Goal: Task Accomplishment & Management: Use online tool/utility

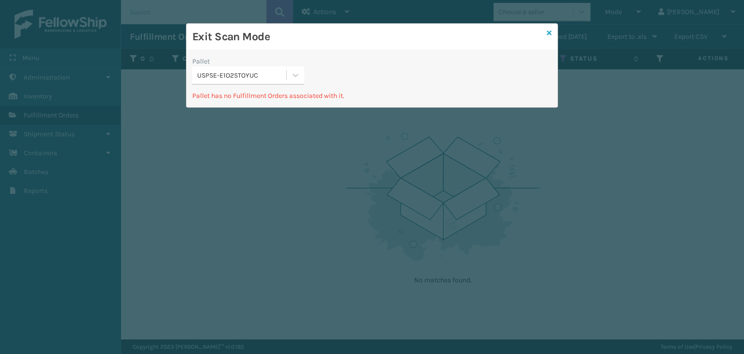
click at [550, 31] on icon at bounding box center [549, 33] width 5 height 7
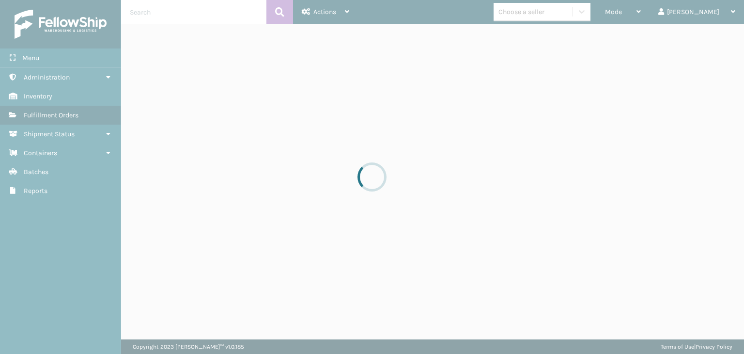
click at [650, 13] on div at bounding box center [372, 177] width 744 height 354
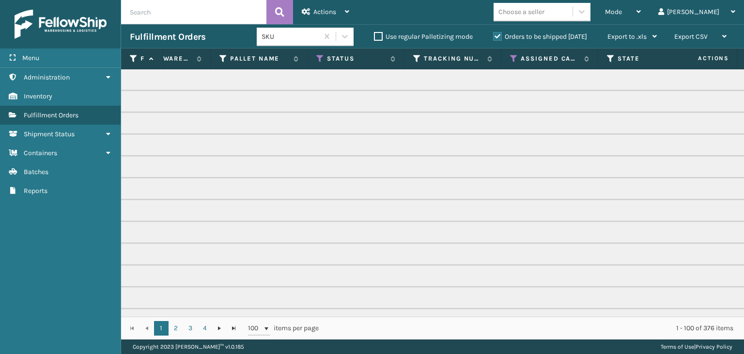
scroll to position [0, 330]
click at [331, 55] on icon at bounding box center [330, 58] width 8 height 9
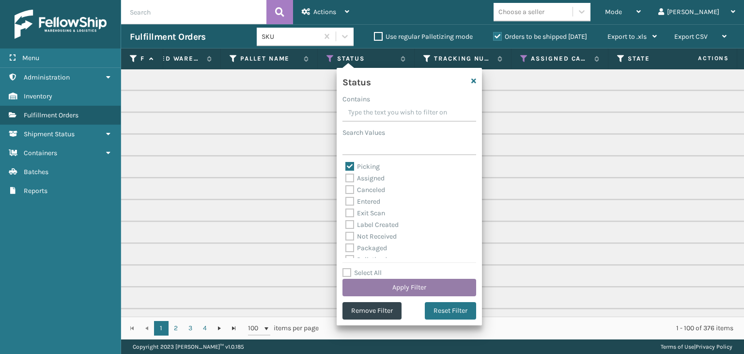
click at [417, 283] on button "Apply Filter" at bounding box center [409, 287] width 134 height 17
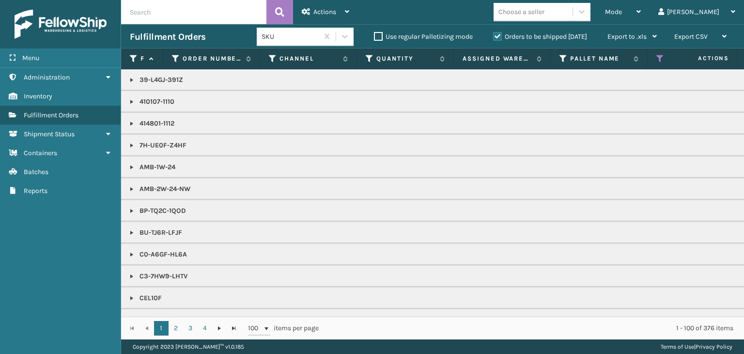
click at [544, 39] on label "Orders to be shipped [DATE]" at bounding box center [540, 36] width 94 height 8
click at [494, 37] on input "Orders to be shipped [DATE]" at bounding box center [493, 34] width 0 height 6
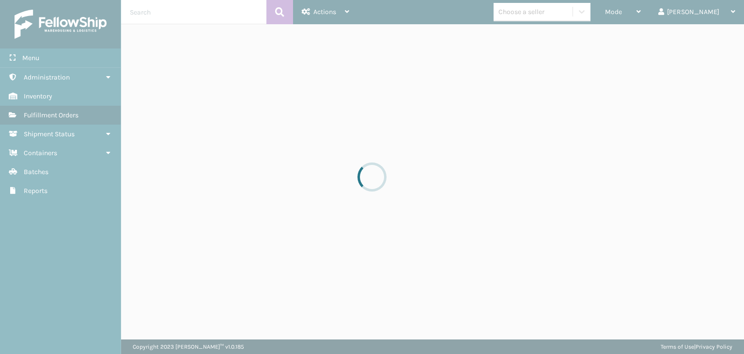
click at [660, 14] on div at bounding box center [372, 177] width 744 height 354
click at [659, 14] on div at bounding box center [372, 177] width 744 height 354
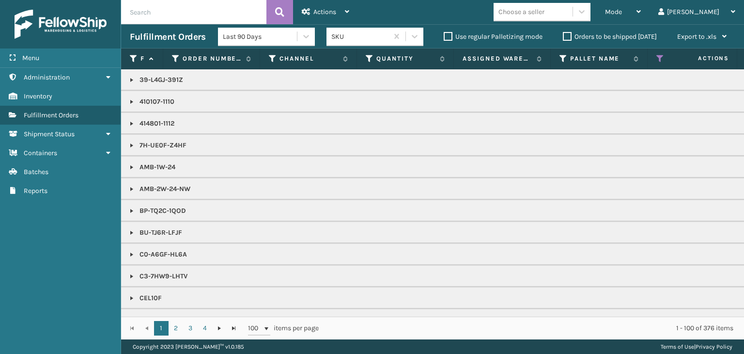
click at [641, 14] on div "Mode" at bounding box center [623, 12] width 36 height 24
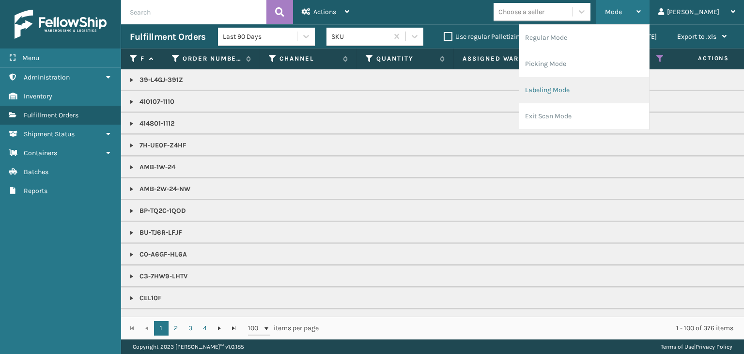
click at [639, 101] on li "Labeling Mode" at bounding box center [584, 90] width 130 height 26
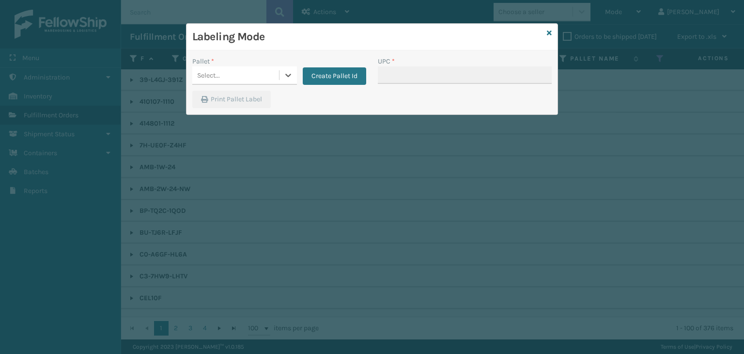
click at [215, 73] on div "Select..." at bounding box center [208, 75] width 23 height 10
click at [361, 76] on button "Create Pallet Id" at bounding box center [334, 75] width 63 height 17
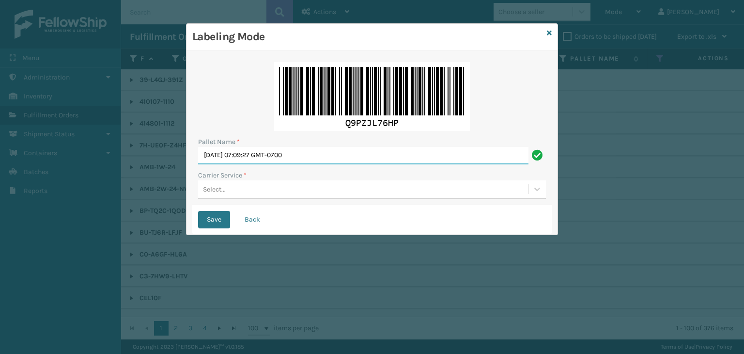
drag, startPoint x: 341, startPoint y: 159, endPoint x: 0, endPoint y: 138, distance: 341.7
click at [0, 138] on div "Labeling Mode Pallet Name * Wed Aug 13 2025 07:09:27 GMT-0700 Carrier Service *…" at bounding box center [372, 177] width 744 height 354
paste input "PIFZ997049"
type input "PIFZ997049"
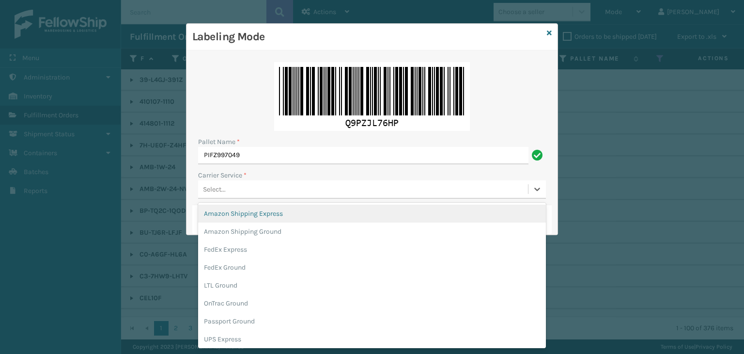
click at [282, 193] on div "Select..." at bounding box center [363, 189] width 330 height 16
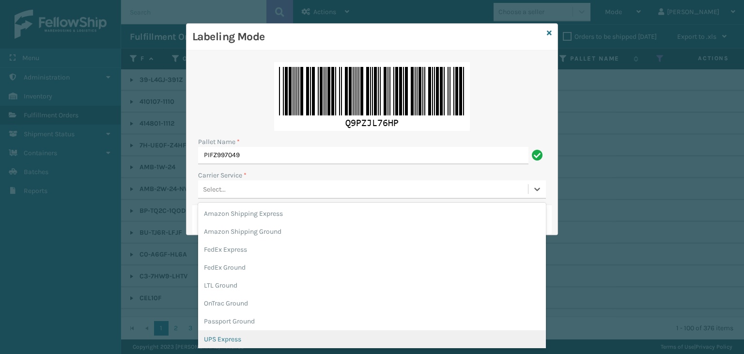
scroll to position [48, 0]
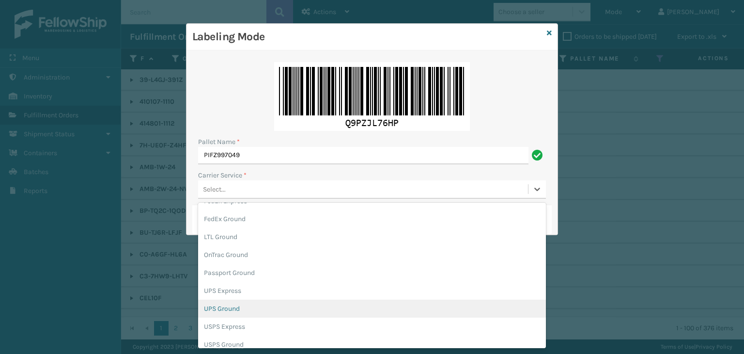
click at [252, 312] on div "UPS Ground" at bounding box center [372, 308] width 348 height 18
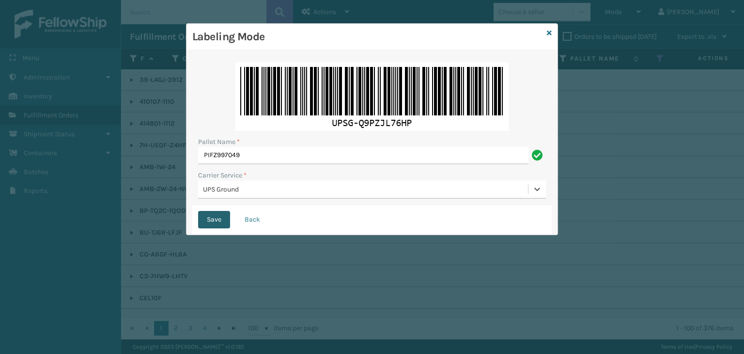
click at [221, 217] on button "Save" at bounding box center [214, 219] width 32 height 17
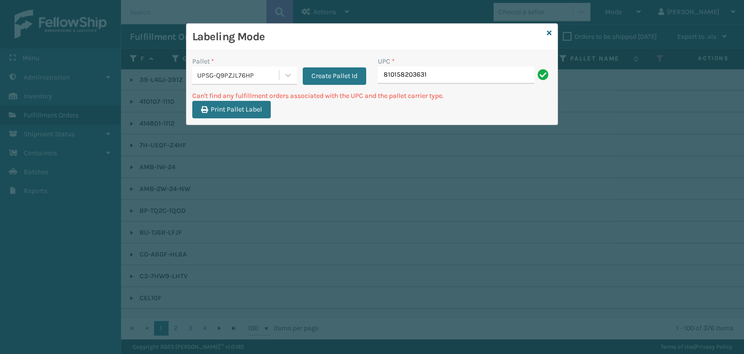
drag, startPoint x: 475, startPoint y: 75, endPoint x: 133, endPoint y: 51, distance: 342.8
click at [133, 51] on div "Labeling Mode Pallet * UPSG-Q9PZJL76HP Create Pallet Id UPC * 810158203631 Can'…" at bounding box center [372, 177] width 744 height 354
type input "P"
type input "LI-SHDDRZR-BLUPNK"
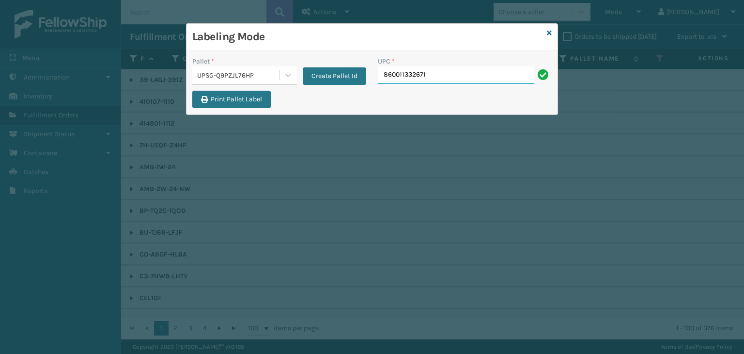
type input "860011332671"
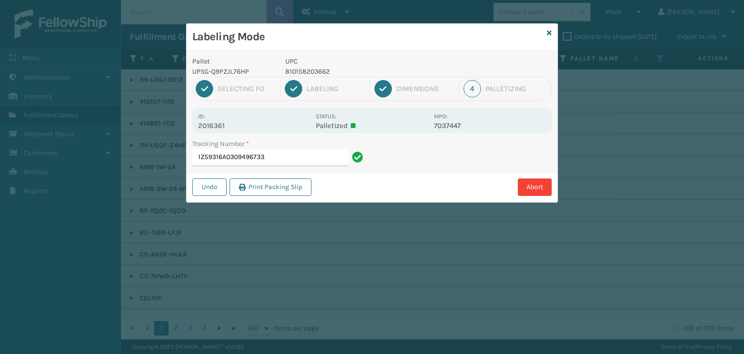
click at [320, 80] on div "2 Labeling" at bounding box center [327, 88] width 85 height 17
click at [318, 66] on p "810158203662" at bounding box center [356, 71] width 143 height 10
click at [318, 67] on p "810158203662" at bounding box center [356, 71] width 143 height 10
copy p "810158203662"
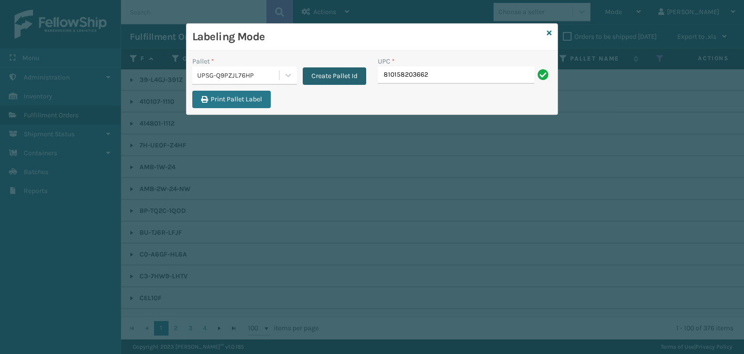
type input "810158203662"
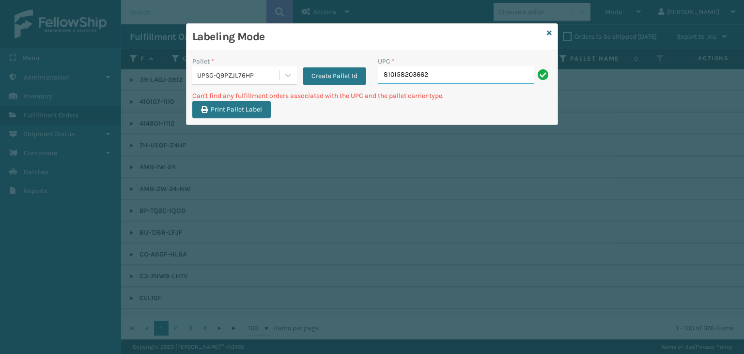
drag, startPoint x: 470, startPoint y: 73, endPoint x: 217, endPoint y: 61, distance: 253.6
click at [217, 61] on div "Pallet * UPSG-Q9PZJL76HP Create Pallet Id UPC * 810158203662" at bounding box center [371, 73] width 371 height 34
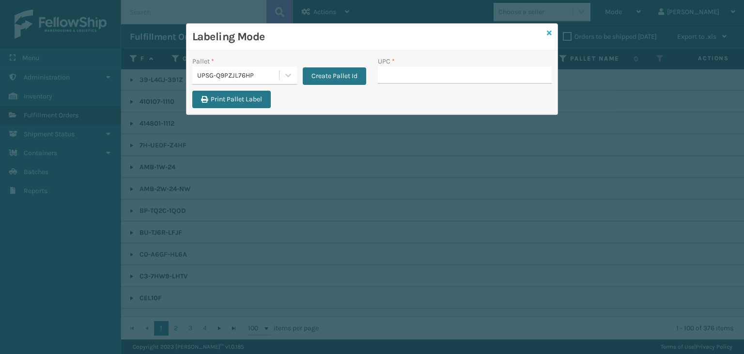
click at [548, 34] on icon at bounding box center [549, 33] width 5 height 7
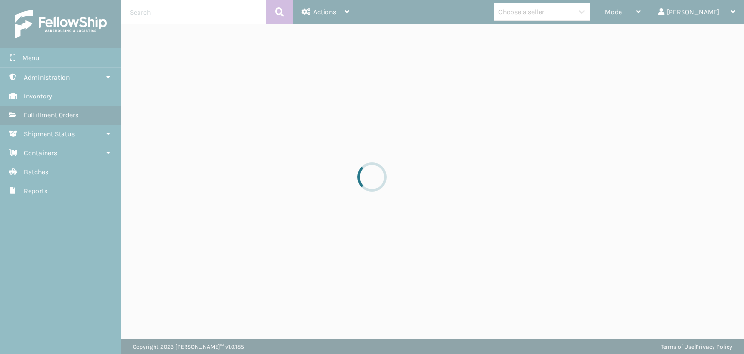
click at [553, 12] on div at bounding box center [372, 177] width 744 height 354
click at [554, 12] on div at bounding box center [372, 177] width 744 height 354
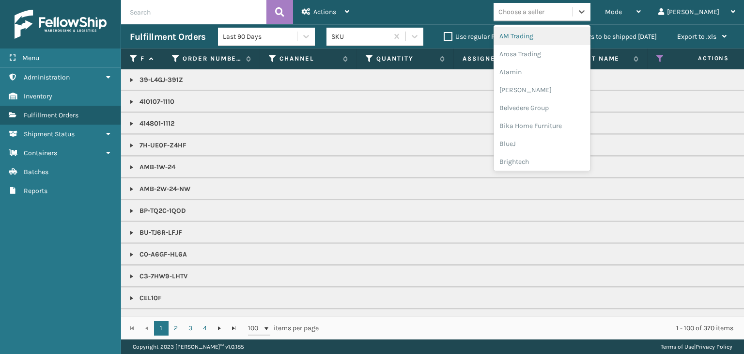
click at [544, 12] on div "Choose a seller" at bounding box center [521, 12] width 46 height 10
type input "LO"
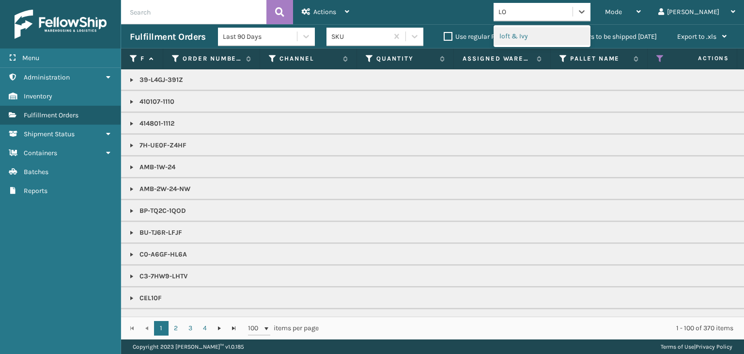
click at [554, 37] on div "loft & Ivy" at bounding box center [542, 36] width 97 height 18
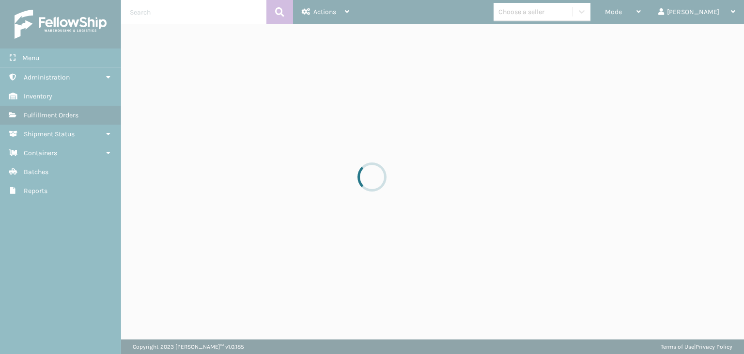
click at [645, 8] on div at bounding box center [372, 177] width 744 height 354
click at [645, 10] on div at bounding box center [372, 177] width 744 height 354
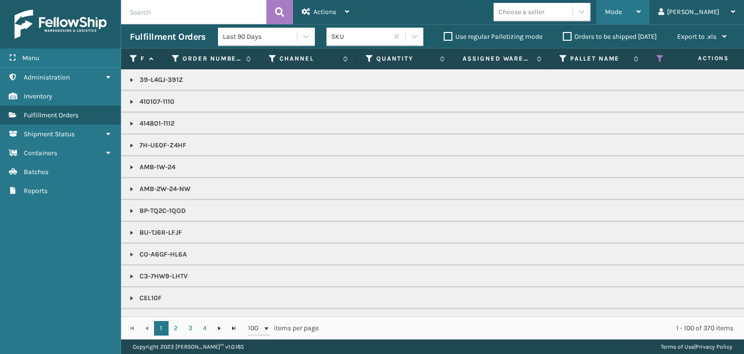
click at [641, 19] on div "Mode" at bounding box center [623, 12] width 36 height 24
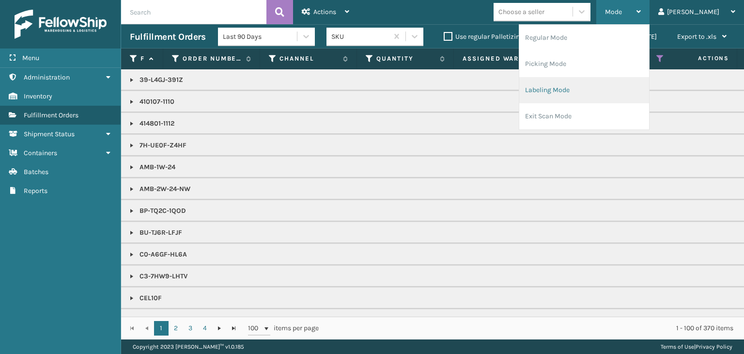
click at [612, 84] on li "Labeling Mode" at bounding box center [584, 90] width 130 height 26
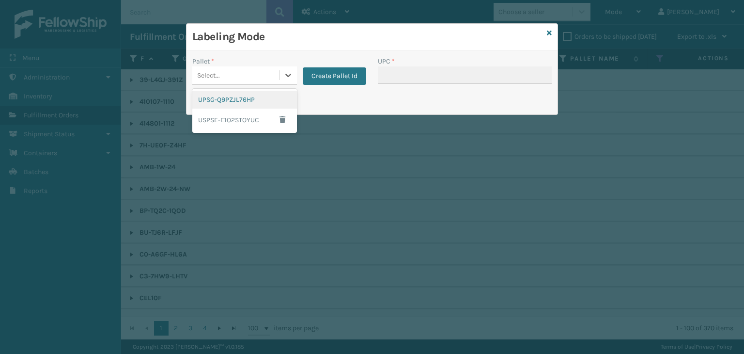
click at [267, 73] on div "Select..." at bounding box center [235, 75] width 87 height 16
click at [275, 101] on div "UPSG-Q9PZJL76HP" at bounding box center [244, 100] width 105 height 18
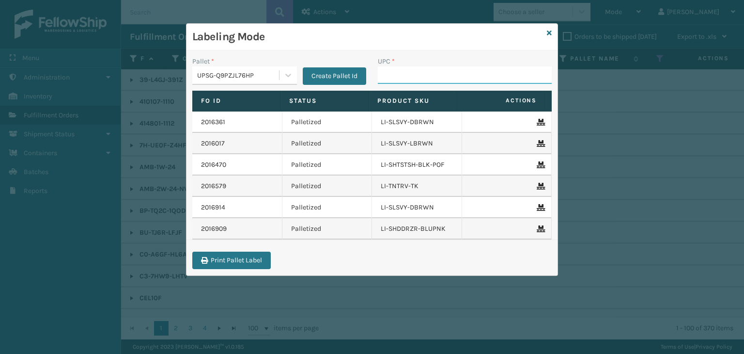
drag, startPoint x: 387, startPoint y: 76, endPoint x: 389, endPoint y: 97, distance: 21.4
click at [387, 78] on input "UPC *" at bounding box center [465, 74] width 174 height 17
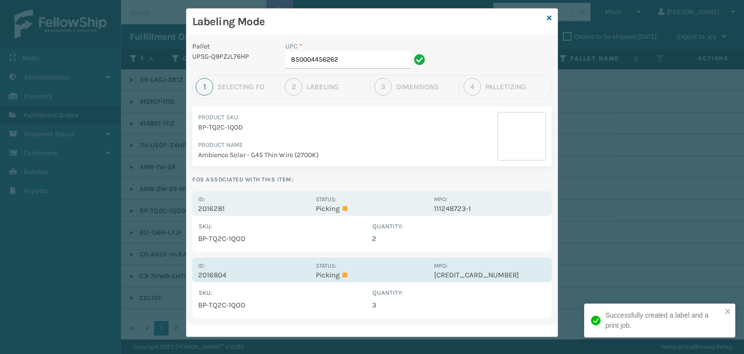
scroll to position [21, 0]
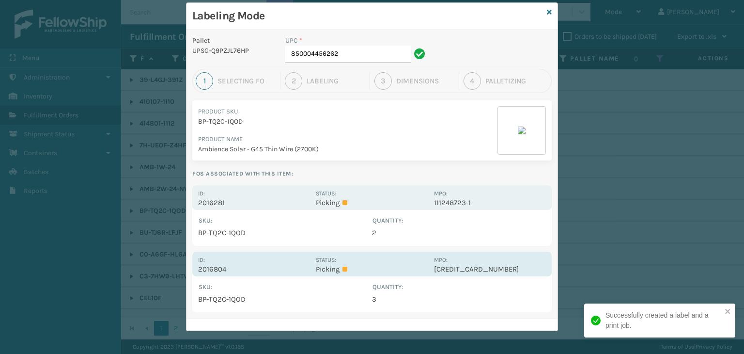
click at [388, 267] on p "Picking" at bounding box center [372, 268] width 112 height 9
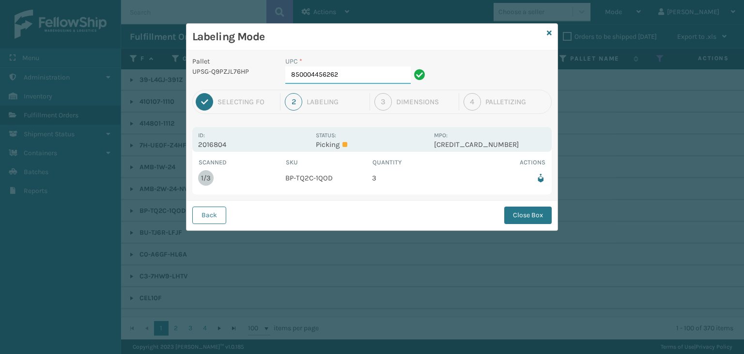
scroll to position [0, 0]
click at [528, 217] on button "Close Box" at bounding box center [527, 214] width 47 height 17
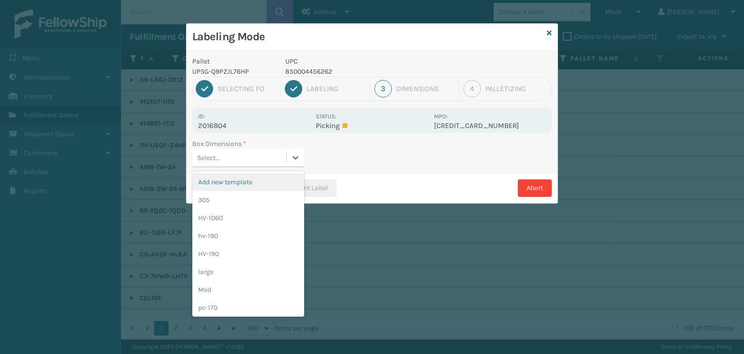
click at [271, 160] on div "Select..." at bounding box center [239, 158] width 94 height 16
drag, startPoint x: 246, startPoint y: 281, endPoint x: 242, endPoint y: 273, distance: 8.9
click at [245, 281] on div "Med" at bounding box center [248, 289] width 112 height 18
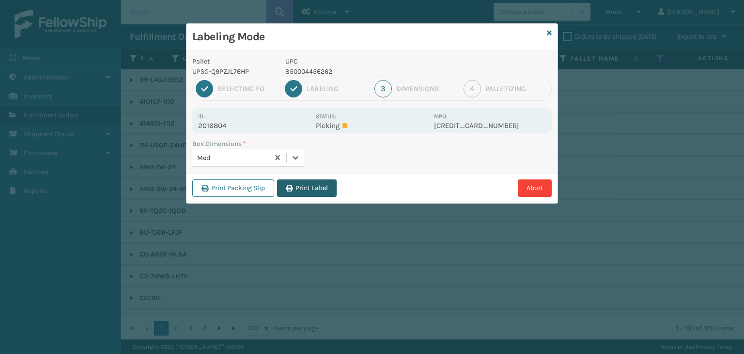
click at [293, 183] on button "Print Label" at bounding box center [307, 187] width 60 height 17
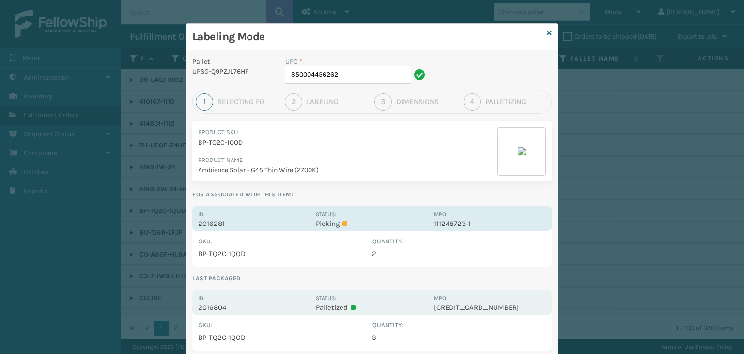
click at [364, 213] on div "Status: Picking" at bounding box center [372, 218] width 112 height 19
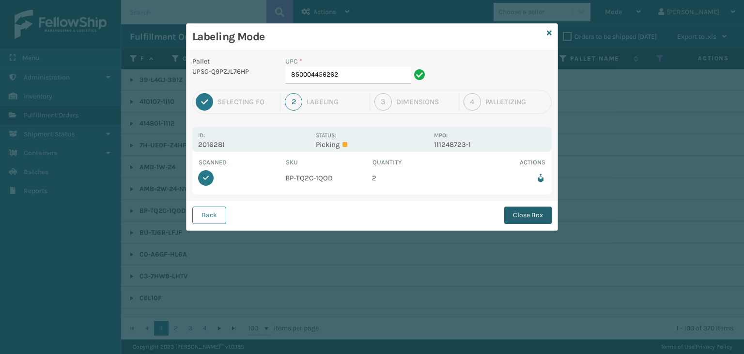
click at [520, 221] on button "Close Box" at bounding box center [527, 214] width 47 height 17
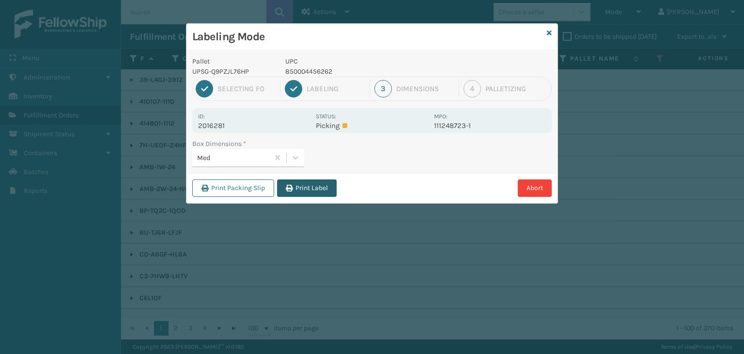
click at [303, 189] on button "Print Label" at bounding box center [307, 187] width 60 height 17
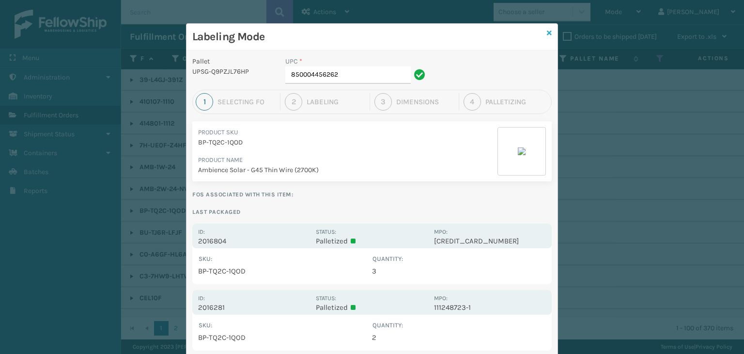
click at [547, 34] on icon at bounding box center [549, 33] width 5 height 7
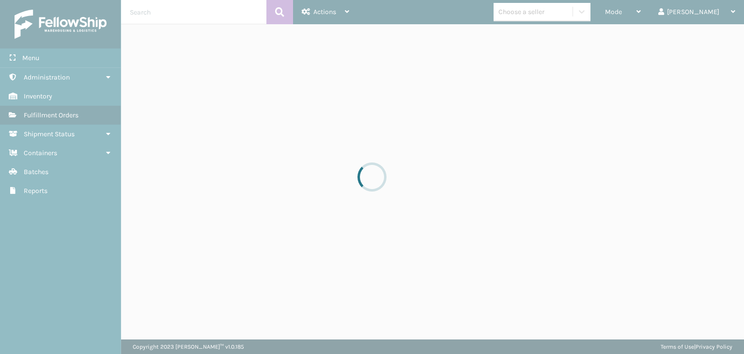
click at [655, 12] on div at bounding box center [372, 177] width 744 height 354
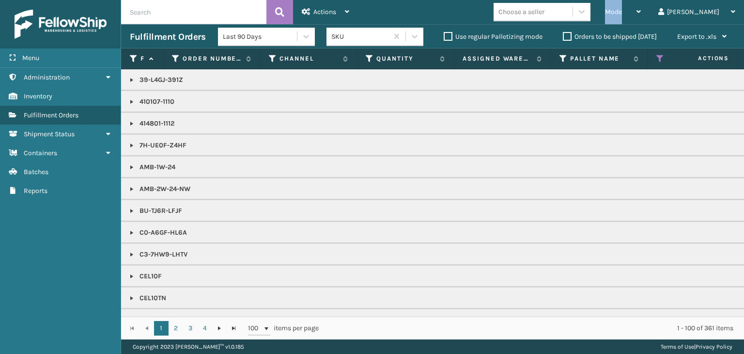
click at [622, 12] on span "Mode" at bounding box center [613, 12] width 17 height 8
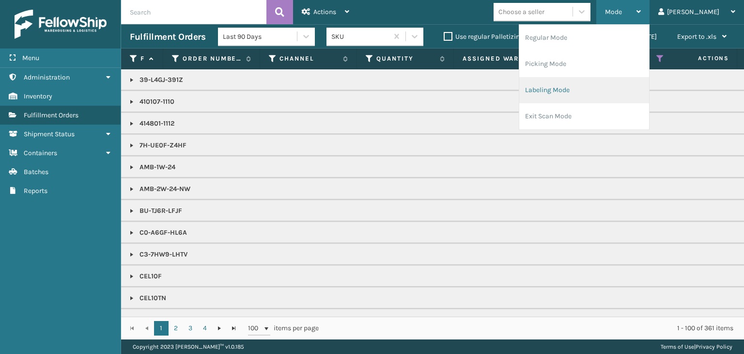
click at [634, 94] on li "Labeling Mode" at bounding box center [584, 90] width 130 height 26
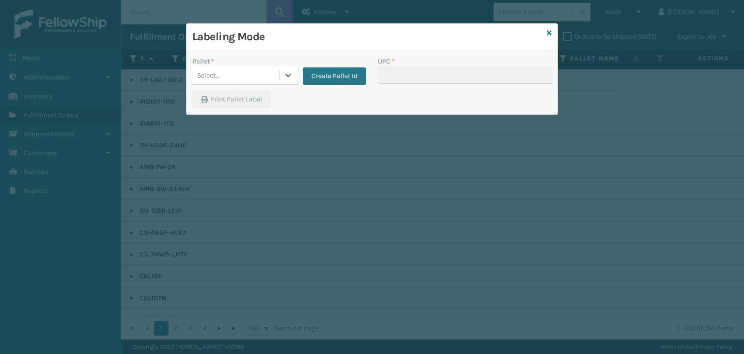
click at [221, 78] on div "Select..." at bounding box center [235, 75] width 87 height 16
drag, startPoint x: 238, startPoint y: 94, endPoint x: 416, endPoint y: 81, distance: 177.8
click at [241, 94] on div "UPSG-Q9PZJL76HP" at bounding box center [244, 100] width 105 height 18
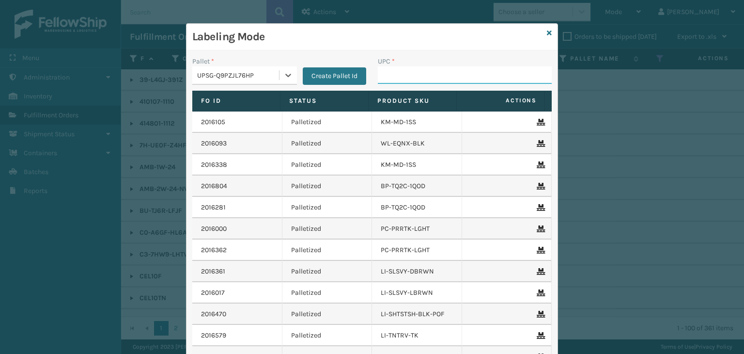
click at [416, 75] on input "UPC *" at bounding box center [465, 74] width 174 height 17
click at [547, 35] on icon at bounding box center [549, 33] width 5 height 7
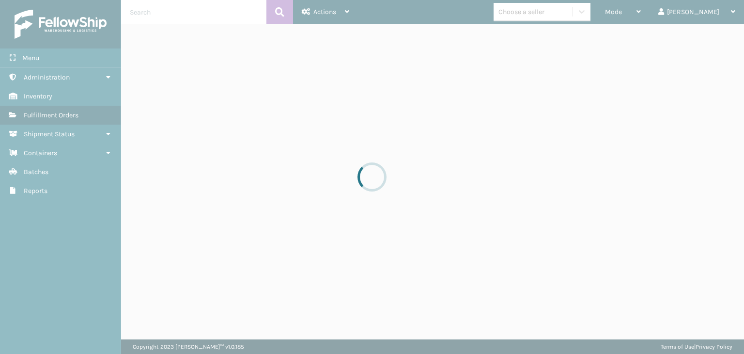
click at [555, 20] on div at bounding box center [372, 177] width 744 height 354
click at [554, 15] on div at bounding box center [372, 177] width 744 height 354
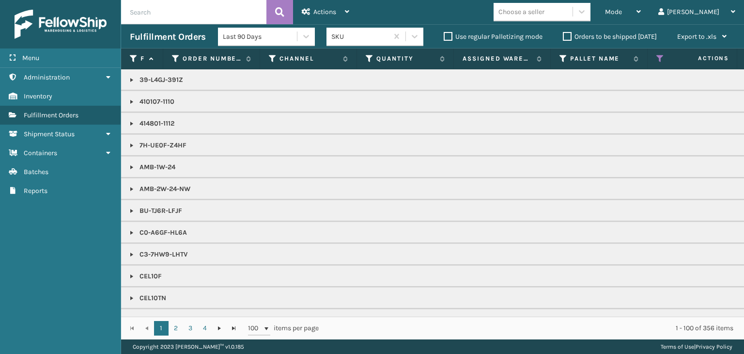
click at [544, 15] on div "Choose a seller" at bounding box center [521, 12] width 46 height 10
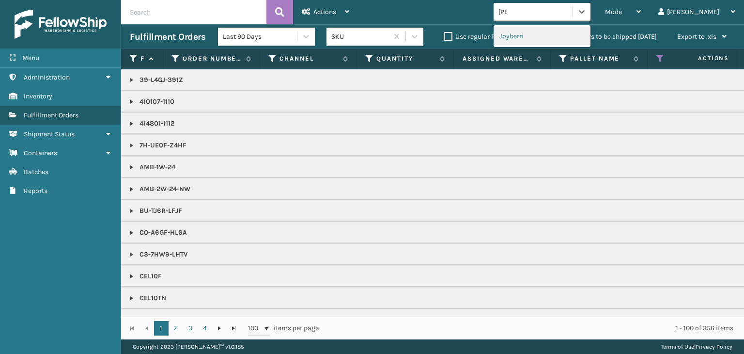
type input "JOY"
click at [574, 38] on div "Joyberri" at bounding box center [542, 36] width 97 height 18
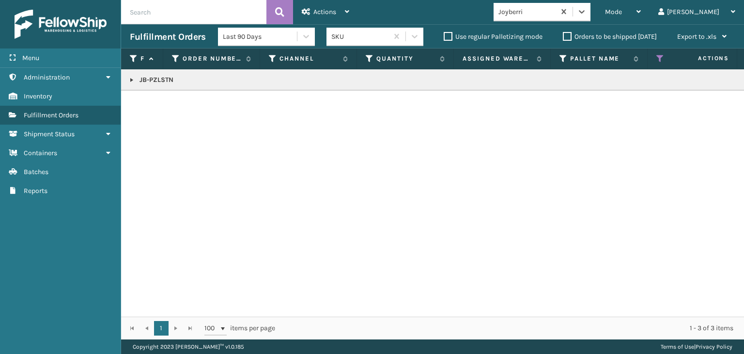
click at [622, 8] on span "Mode" at bounding box center [613, 12] width 17 height 8
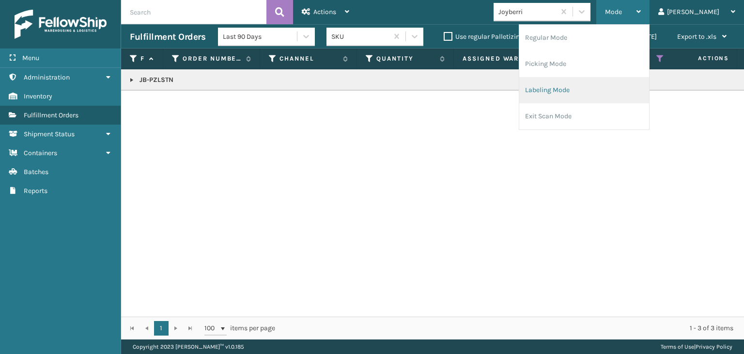
click at [610, 87] on li "Labeling Mode" at bounding box center [584, 90] width 130 height 26
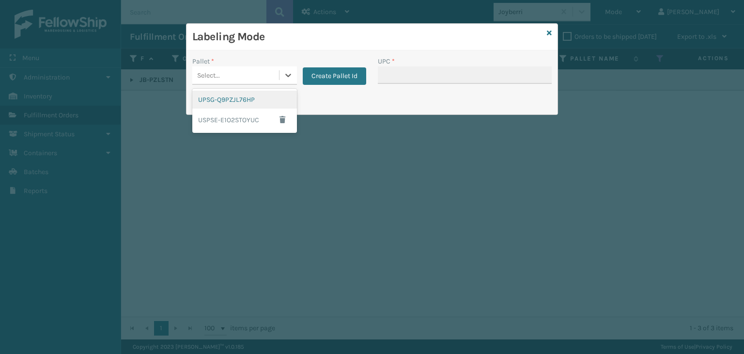
click at [228, 69] on div "Select..." at bounding box center [235, 75] width 87 height 16
drag, startPoint x: 240, startPoint y: 100, endPoint x: 363, endPoint y: 72, distance: 126.2
click at [242, 99] on div "UPSG-Q9PZJL76HP" at bounding box center [244, 100] width 105 height 18
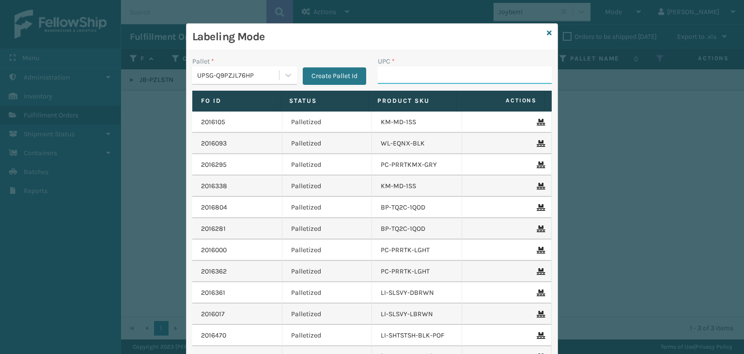
click at [383, 67] on input "UPC *" at bounding box center [465, 74] width 174 height 17
type input "850040667295"
type input "850068315086"
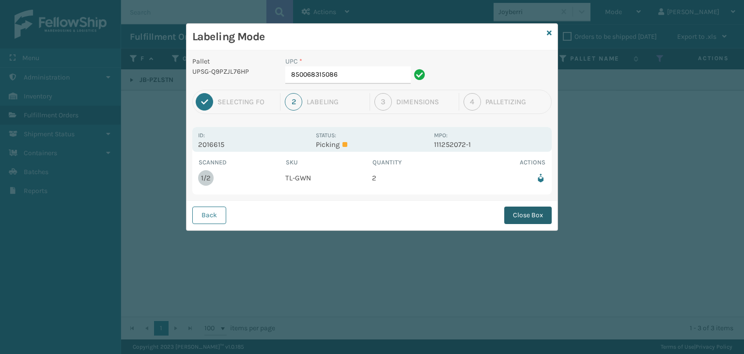
click at [535, 212] on button "Close Box" at bounding box center [527, 214] width 47 height 17
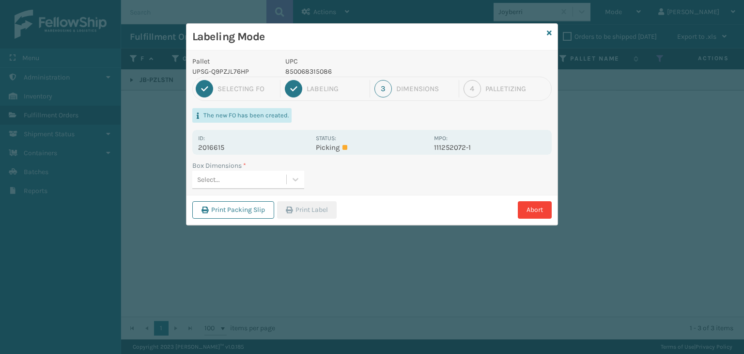
click at [239, 186] on div "Select..." at bounding box center [239, 179] width 94 height 16
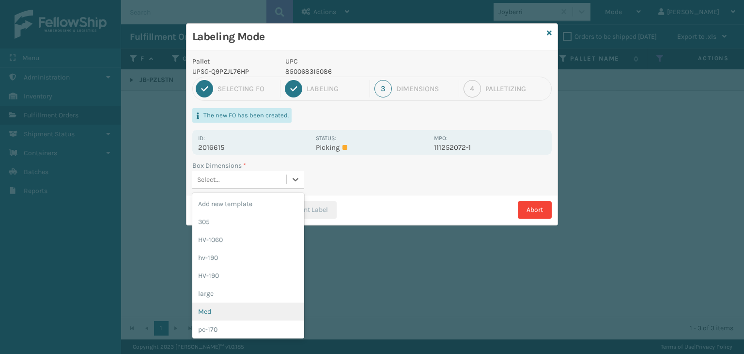
click at [233, 310] on div "Med" at bounding box center [248, 311] width 112 height 18
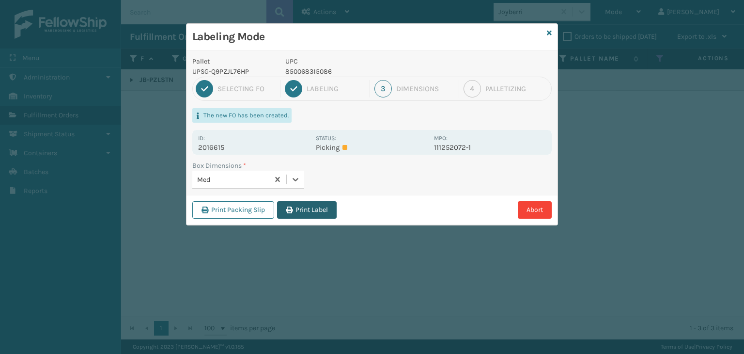
click at [301, 217] on button "Print Label" at bounding box center [307, 209] width 60 height 17
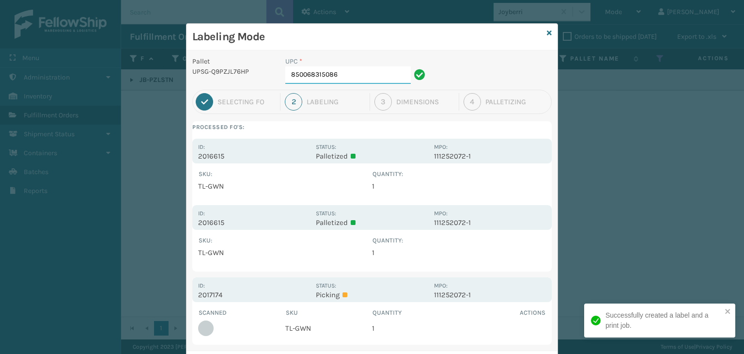
click at [357, 74] on input "850068315086" at bounding box center [347, 74] width 125 height 17
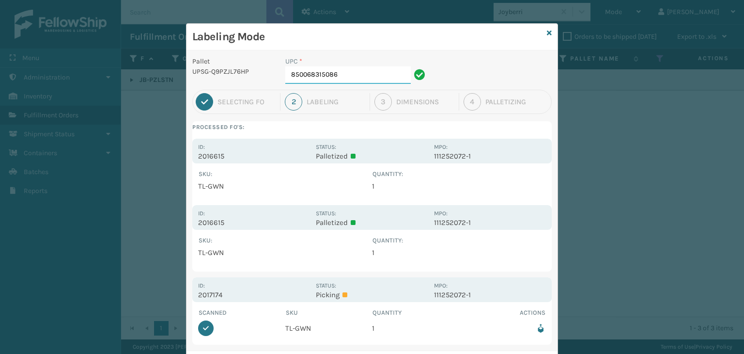
scroll to position [50, 0]
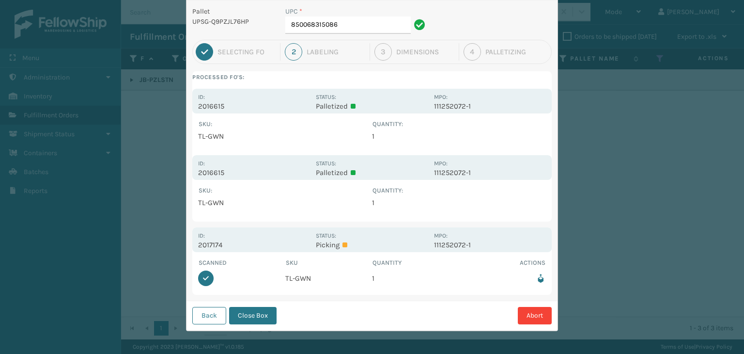
click at [262, 316] on button "Close Box" at bounding box center [252, 315] width 47 height 17
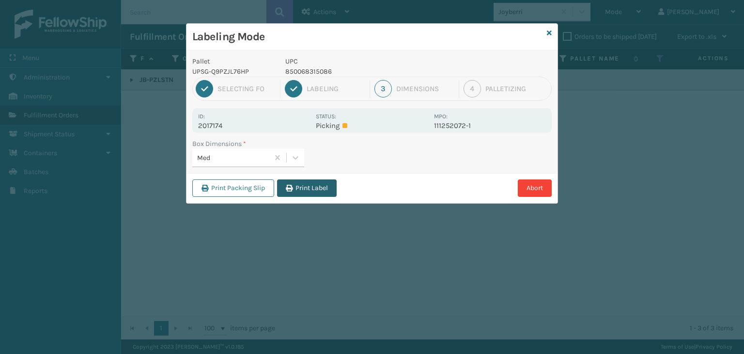
click at [317, 187] on button "Print Label" at bounding box center [307, 187] width 60 height 17
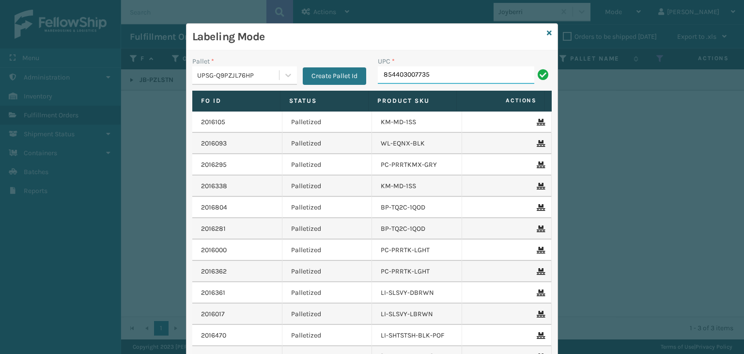
type input "854403007735"
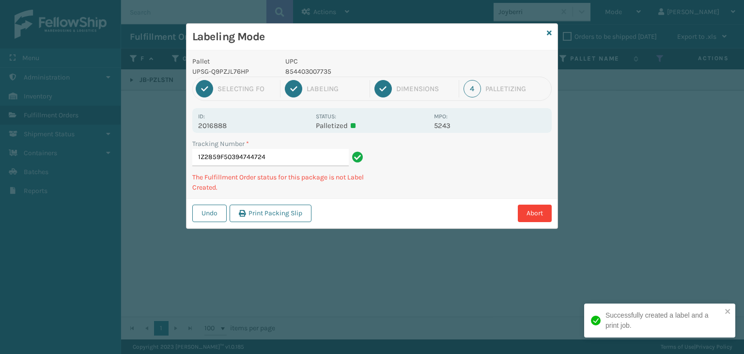
click at [306, 70] on p "854403007735" at bounding box center [356, 71] width 143 height 10
click at [308, 70] on p "854403007735" at bounding box center [356, 71] width 143 height 10
copy p "854403007735"
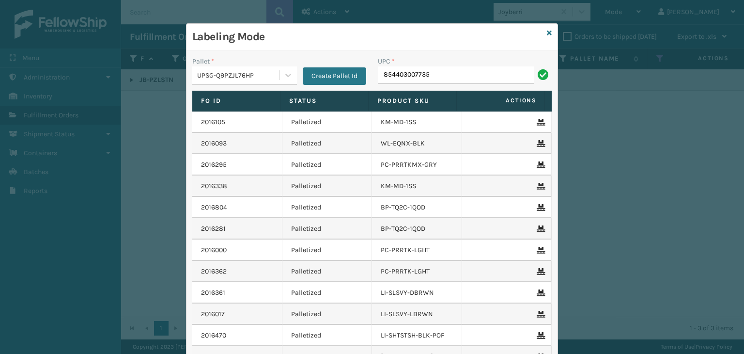
type input "854403007735"
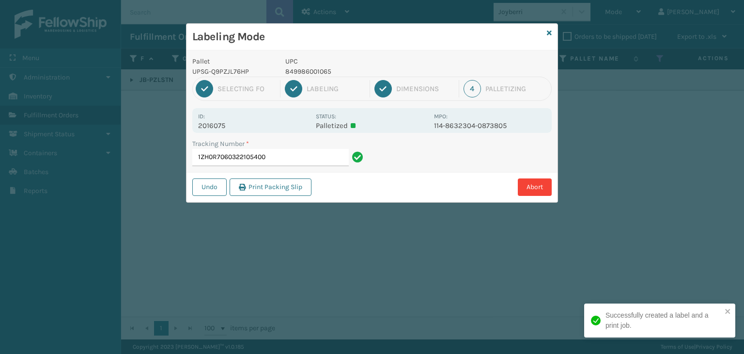
click at [302, 72] on p "849986001065" at bounding box center [356, 71] width 143 height 10
copy p "849986001065"
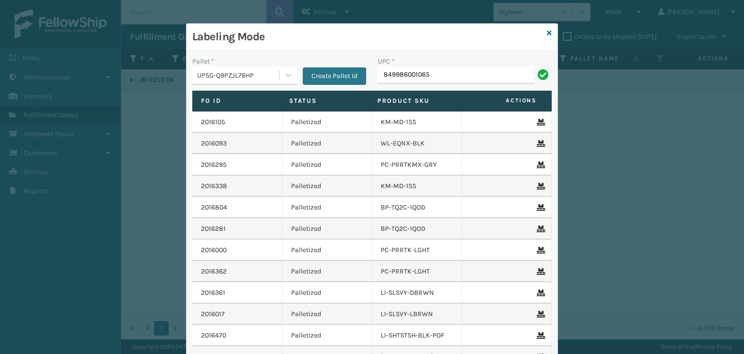
type input "849986001065"
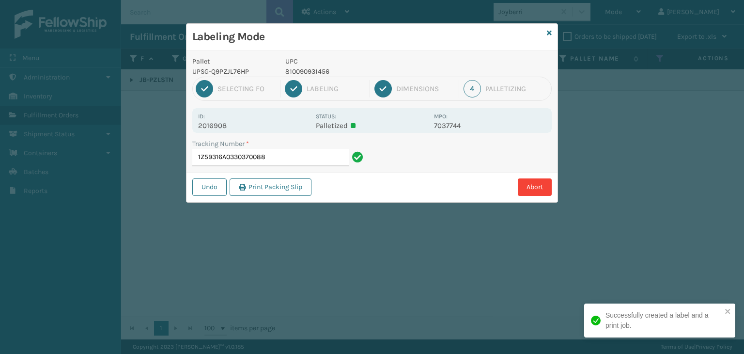
click at [297, 68] on p "810090931456" at bounding box center [356, 71] width 143 height 10
copy p "810090931456"
click at [297, 68] on p "810090931456" at bounding box center [356, 71] width 143 height 10
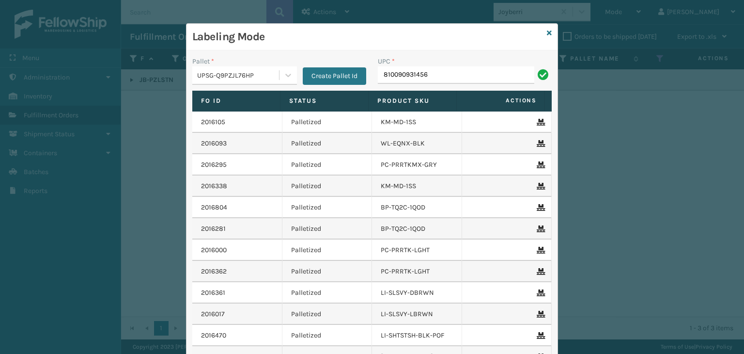
type input "810090931456"
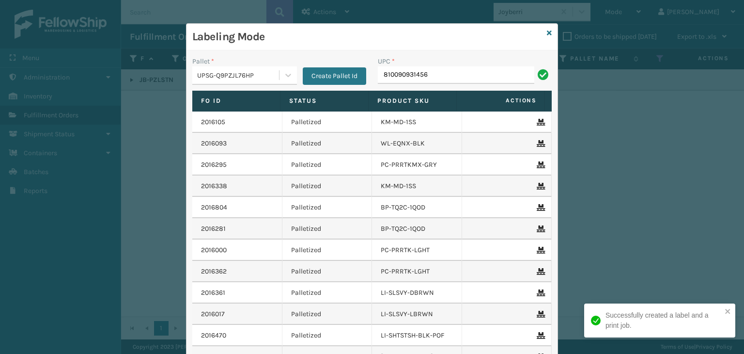
type input "810090931456"
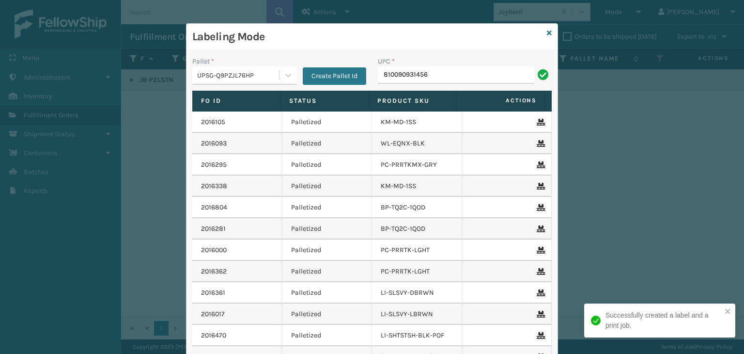
type input "810090931456"
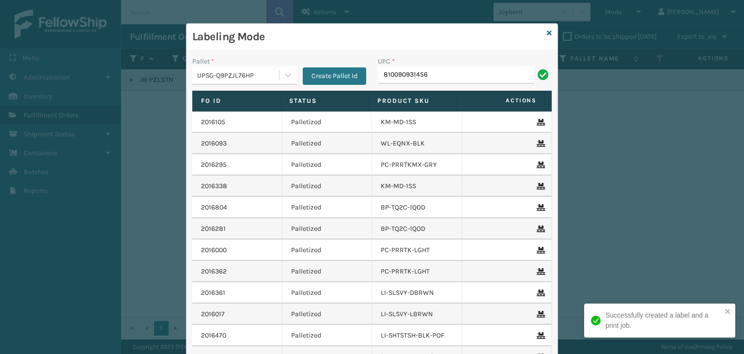
type input "810090931456"
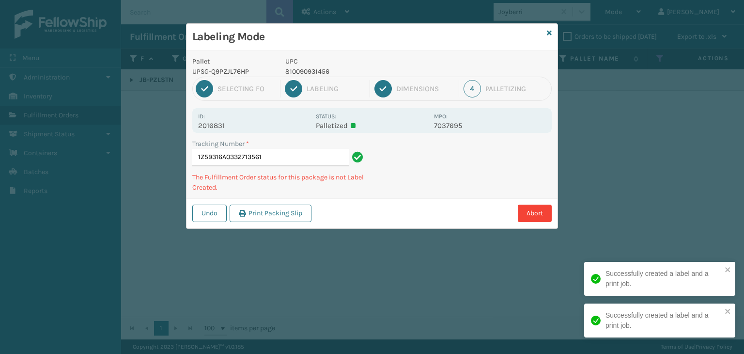
type input "1Z59316A0332713561810090931456"
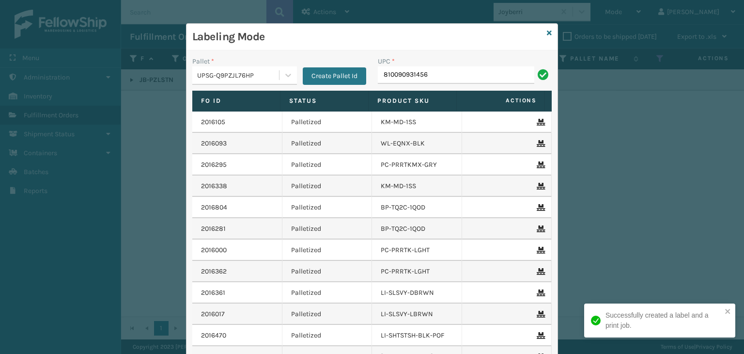
type input "810090931456"
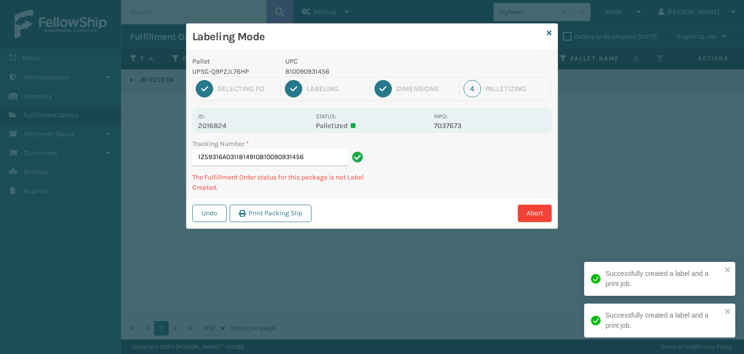
type input "1Z59316A0311814910810090931456810090931456"
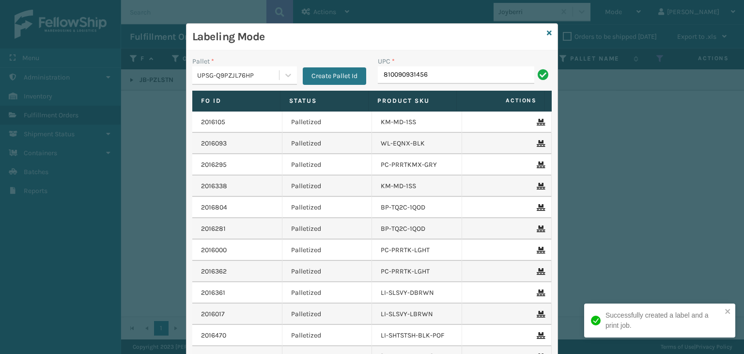
type input "810090931456"
paste input "810090931456"
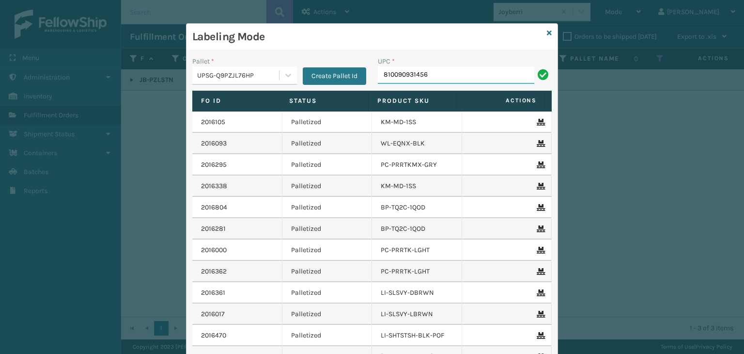
type input "810090931456"
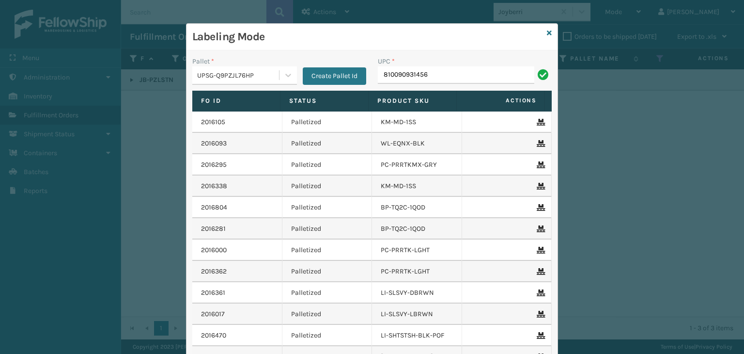
type input "810090931456"
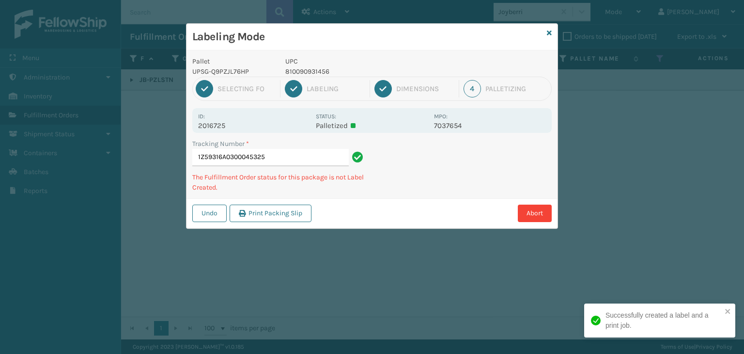
type input "1Z59316A0300045325810090931456"
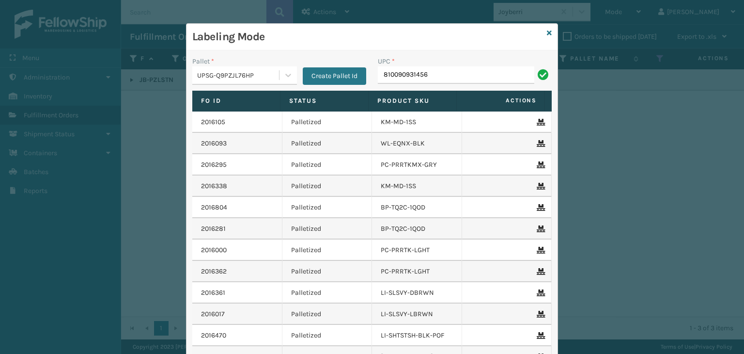
type input "810090931456"
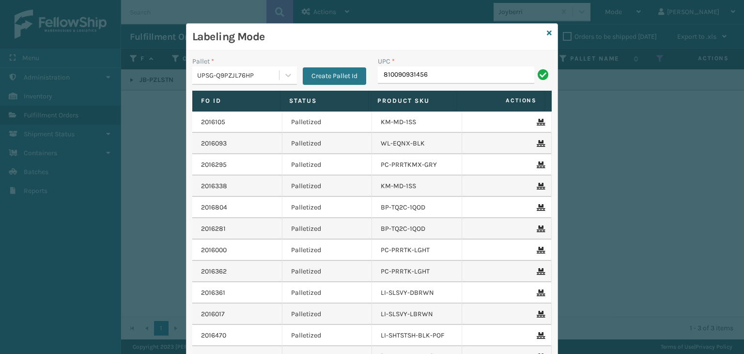
type input "810090931456"
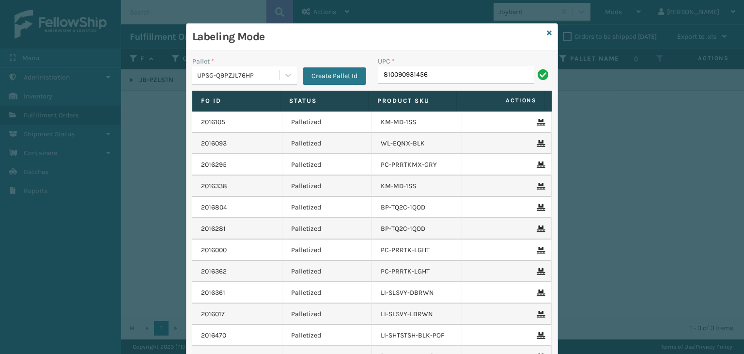
type input "810090931456"
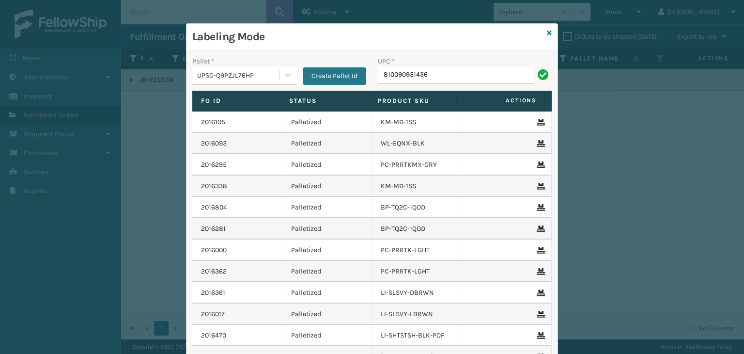
type input "810090931456"
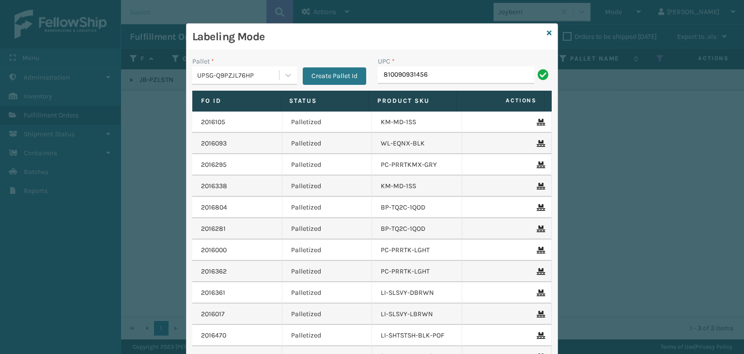
type input "810090931456"
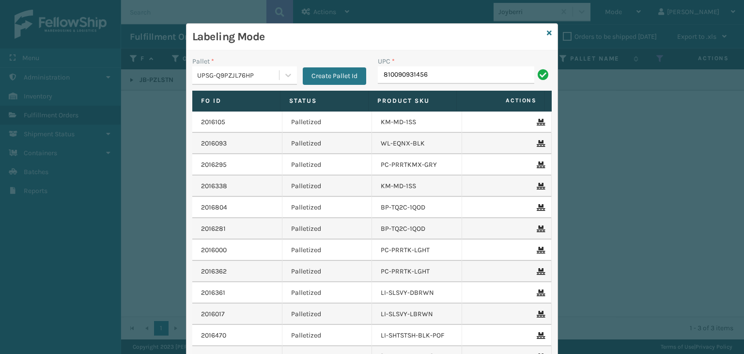
type input "810090931456"
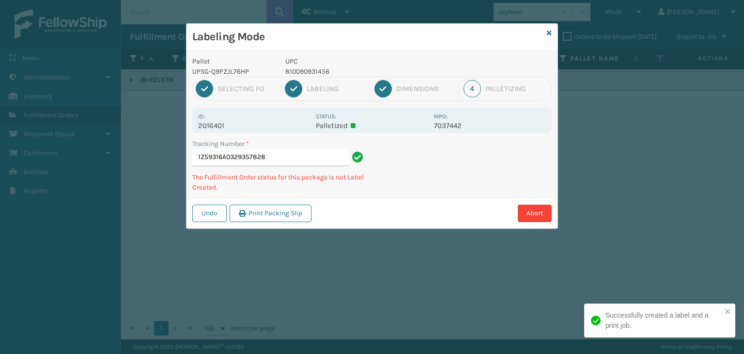
type input "1Z59316A0329357828810090931456"
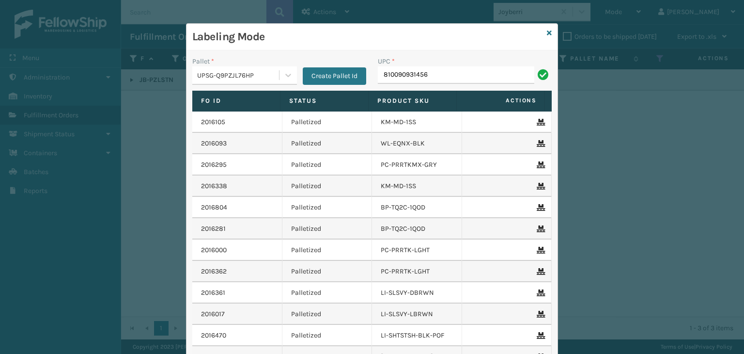
type input "810090931456"
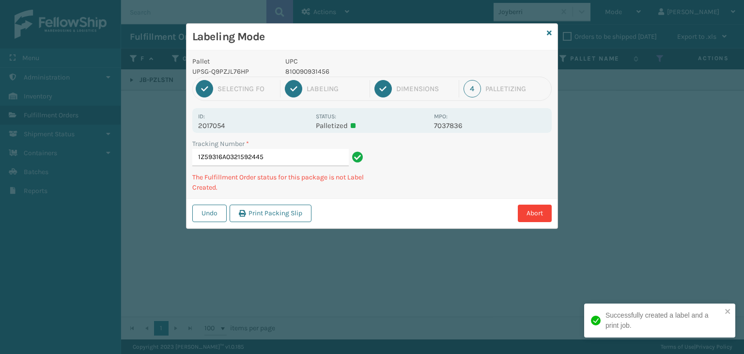
type input "1Z59316A0321592445810090931456"
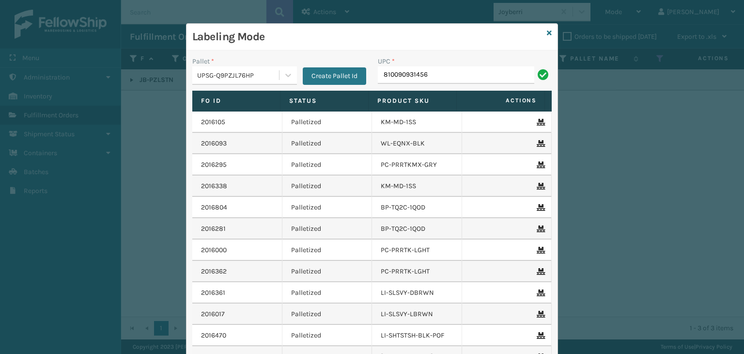
type input "810090931456"
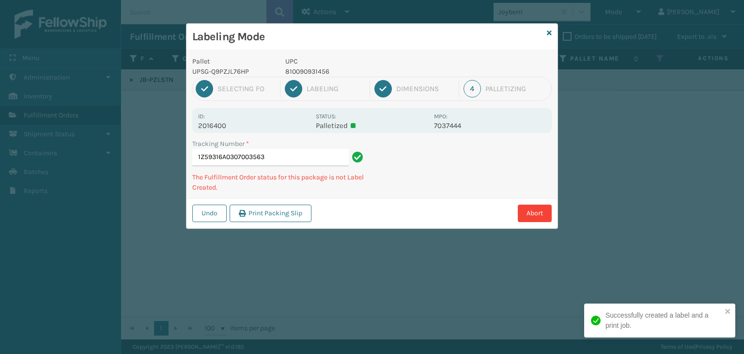
type input "1Z59316A0307003563810090931456"
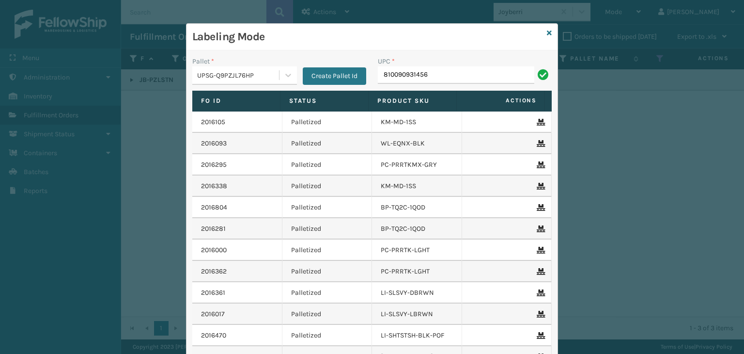
type input "810090931456"
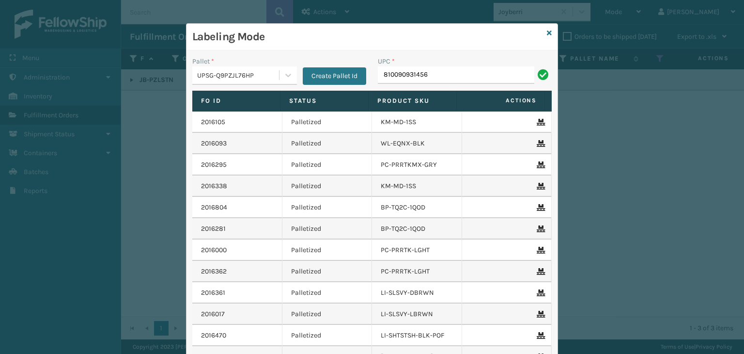
type input "810090931456"
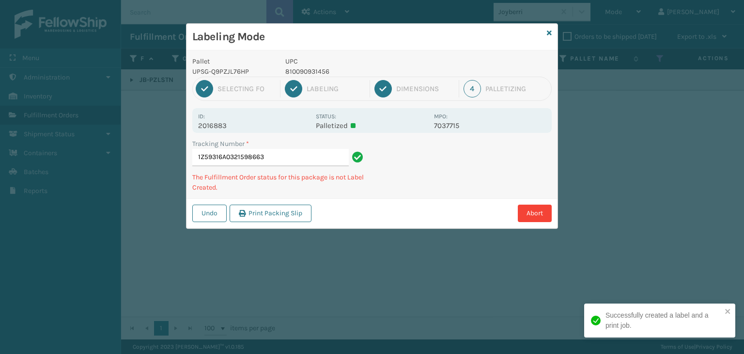
type input "1Z59316A0321598663810090931456"
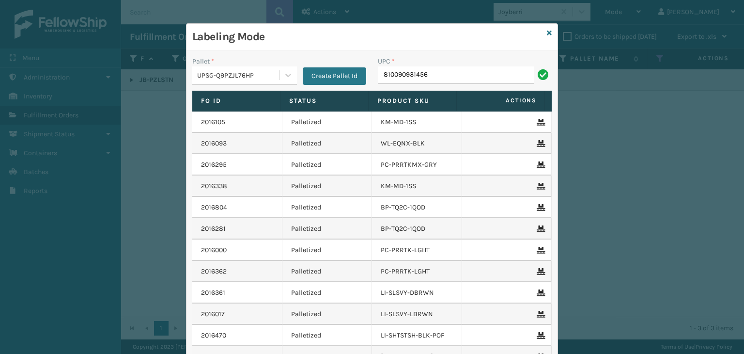
type input "810090931456"
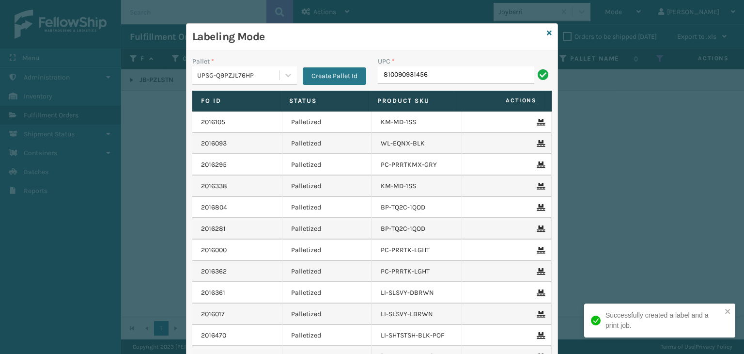
type input "810090931456"
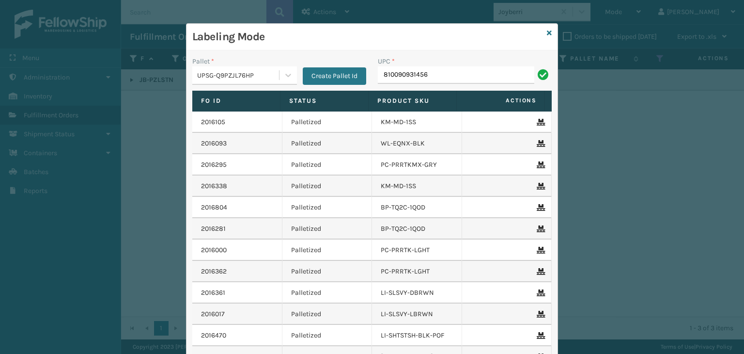
type input "810090931456"
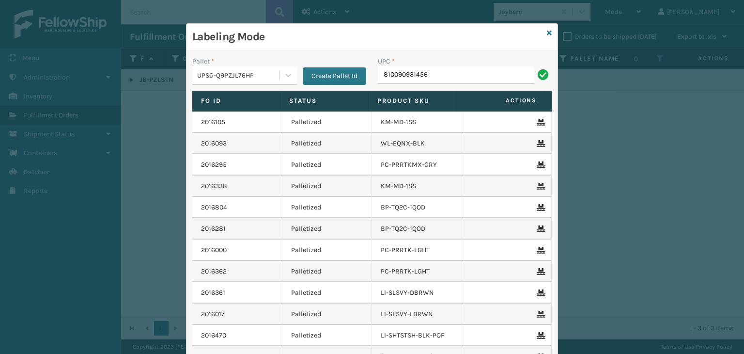
type input "810090931456"
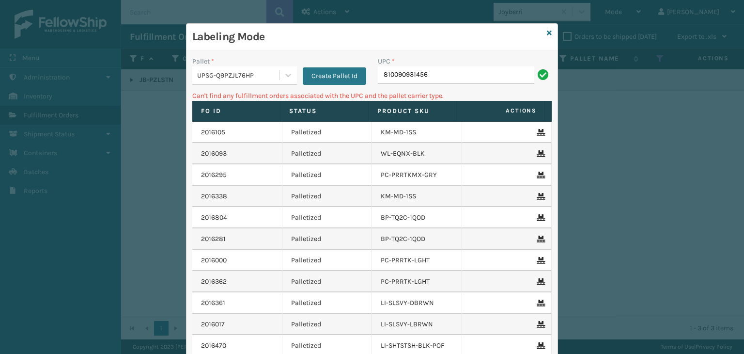
drag, startPoint x: 254, startPoint y: 77, endPoint x: 244, endPoint y: 87, distance: 14.7
click at [253, 77] on div "UPSG-Q9PZJL76HP" at bounding box center [238, 75] width 83 height 10
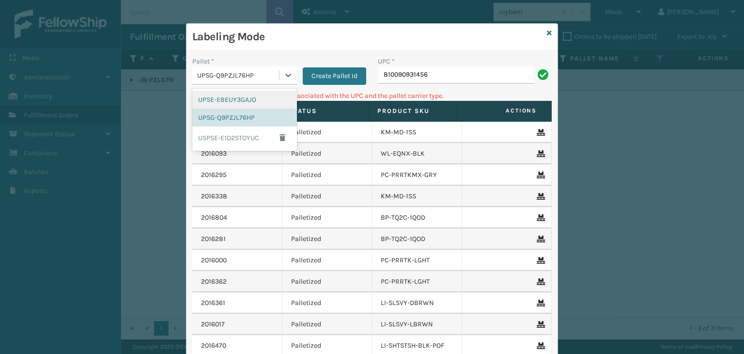
click at [241, 100] on div "UPSE-EBEUY3GAJO" at bounding box center [244, 100] width 105 height 18
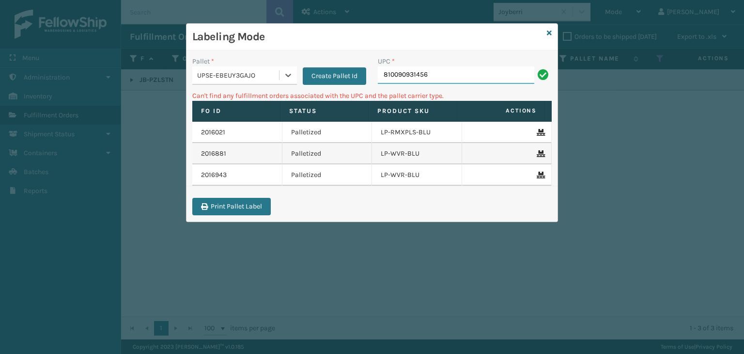
click at [450, 79] on input "810090931456" at bounding box center [456, 74] width 156 height 17
click at [333, 67] on button "Create Pallet Id" at bounding box center [334, 75] width 63 height 17
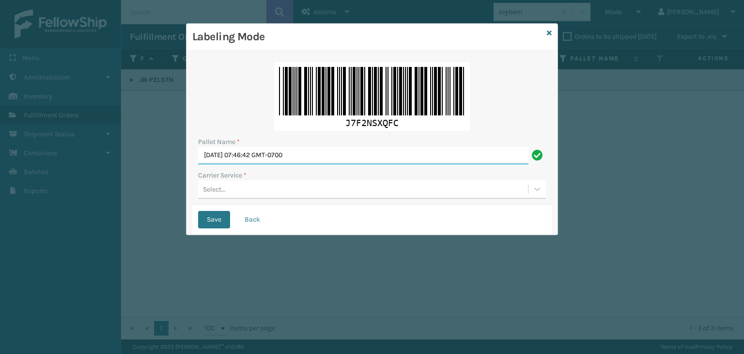
drag, startPoint x: 337, startPoint y: 152, endPoint x: 0, endPoint y: 152, distance: 337.1
click at [0, 152] on div "Labeling Mode Pallet Name * Wed Aug 13 2025 07:46:42 GMT-0700 Carrier Service *…" at bounding box center [372, 177] width 744 height 354
paste input "FEDZ56594"
type input "FEDZ565940"
click at [222, 188] on div "Select..." at bounding box center [214, 189] width 23 height 10
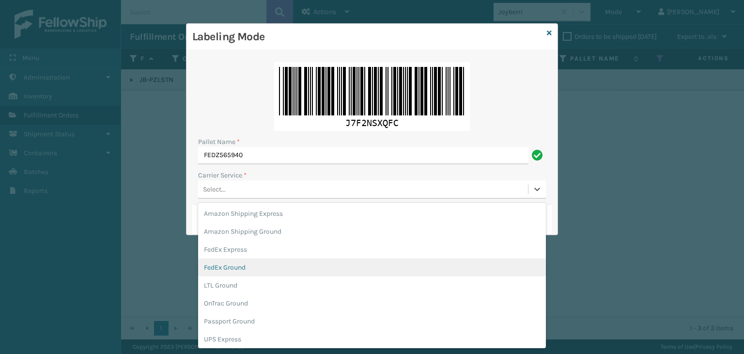
click at [279, 267] on div "FedEx Ground" at bounding box center [372, 267] width 348 height 18
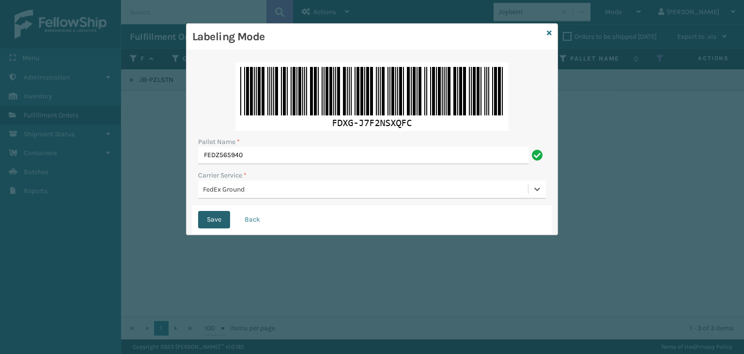
click at [216, 220] on button "Save" at bounding box center [214, 219] width 32 height 17
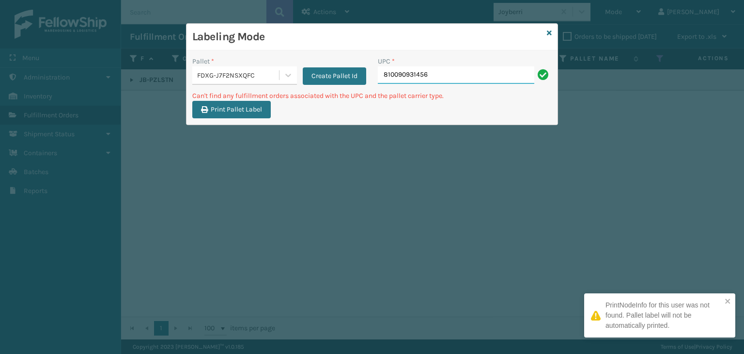
click at [512, 82] on input "810090931456" at bounding box center [456, 74] width 156 height 17
drag, startPoint x: 498, startPoint y: 69, endPoint x: 96, endPoint y: 16, distance: 406.0
click at [96, 16] on div "Labeling Mode Pallet * FDXG-J7F2NSXQFC Create Pallet Id UPC * 810090931456 Can'…" at bounding box center [372, 177] width 744 height 354
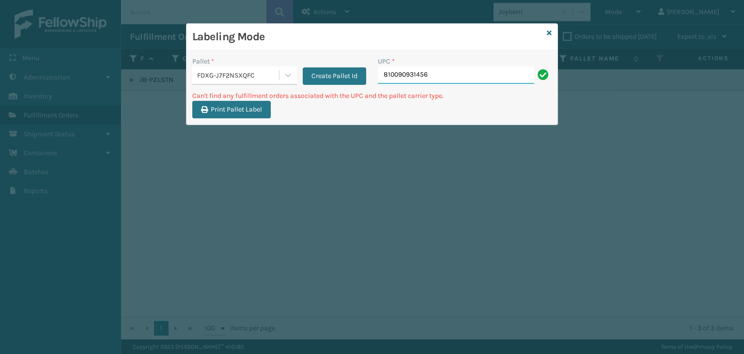
paste input "FEDZ565940"
type input "FEDZ565940"
click at [550, 30] on icon at bounding box center [549, 33] width 5 height 7
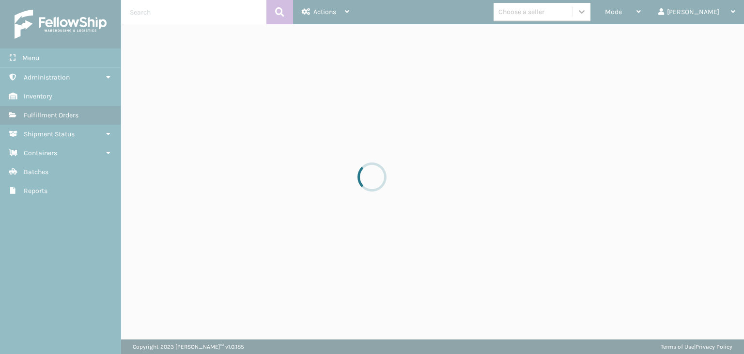
click at [661, 14] on div at bounding box center [372, 177] width 744 height 354
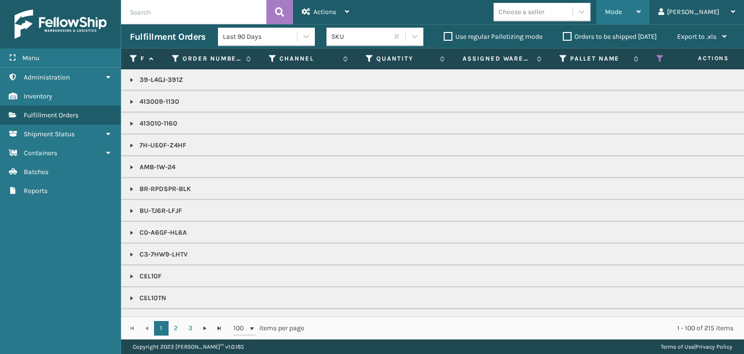
click at [622, 12] on span "Mode" at bounding box center [613, 12] width 17 height 8
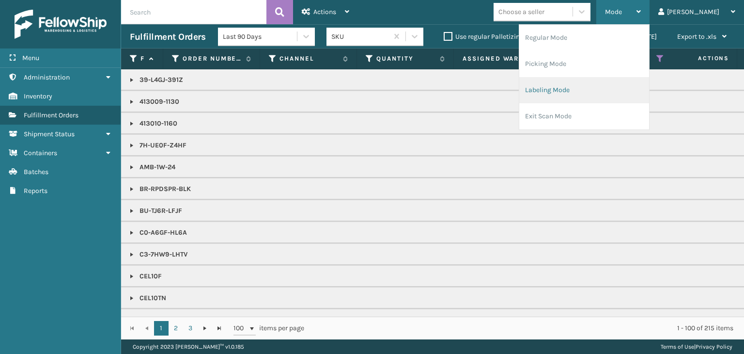
click at [629, 90] on li "Labeling Mode" at bounding box center [584, 90] width 130 height 26
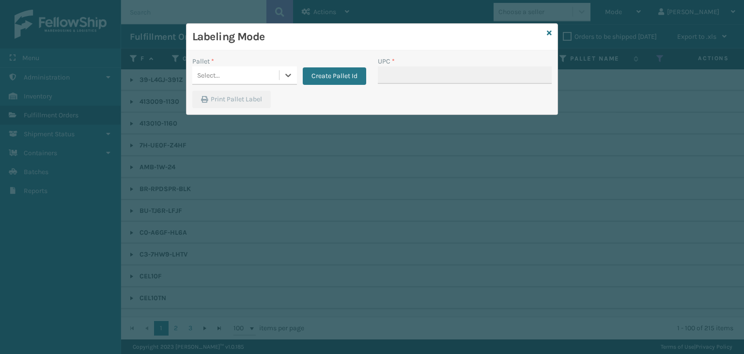
click at [273, 68] on div "Select..." at bounding box center [235, 75] width 87 height 16
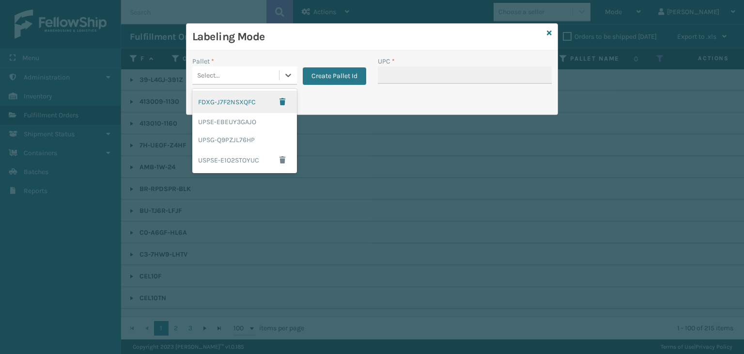
click at [240, 97] on div "FDXG-J7F2NSXQFC" at bounding box center [244, 102] width 105 height 22
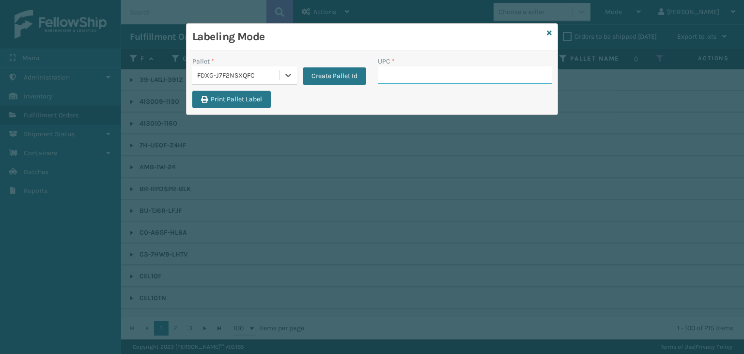
click at [436, 77] on input "UPC *" at bounding box center [465, 74] width 174 height 17
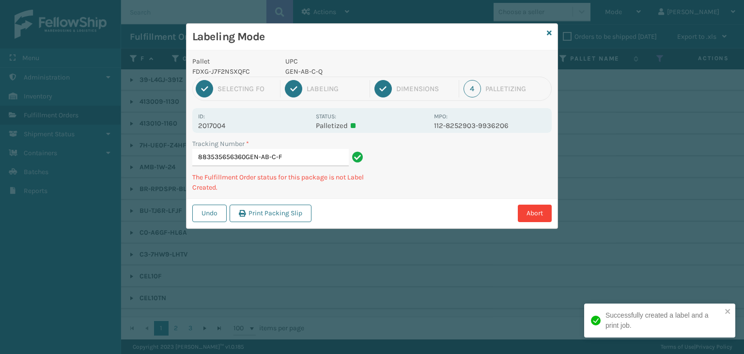
type input "883535656360GEN-AB-C-F"
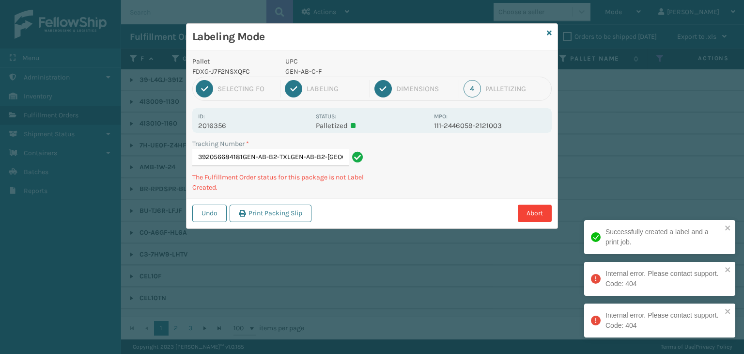
type input "392056684181GEN-AB-B2-TXLGEN-AB-B2-TXLGEN-AB-B2-TXL"
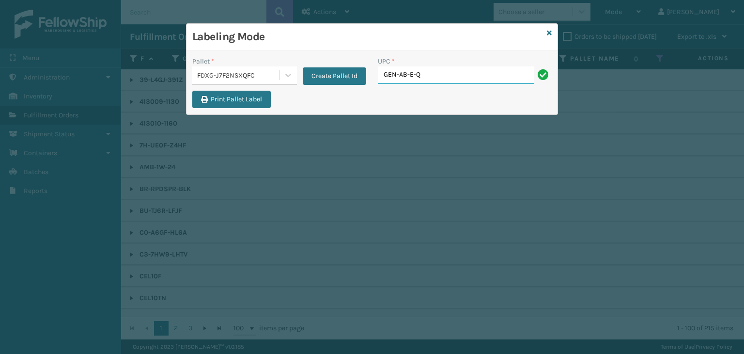
type input "GEN-AB-E-Q"
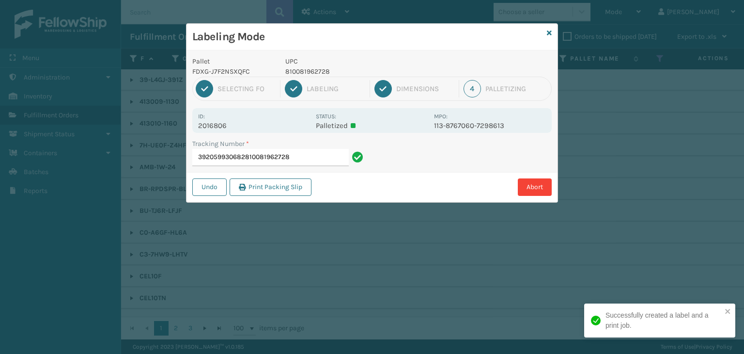
type input "392059930682810081962728"
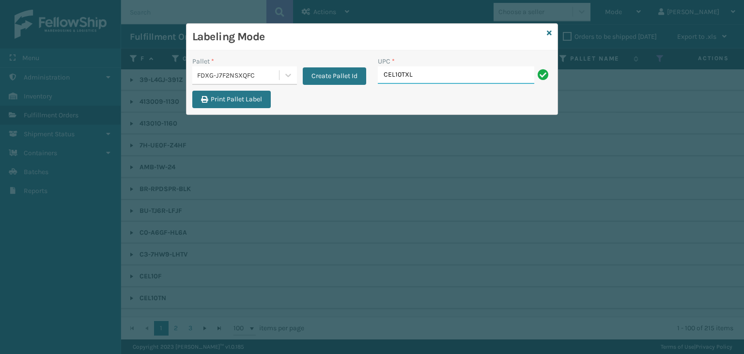
type input "CEL10TXL"
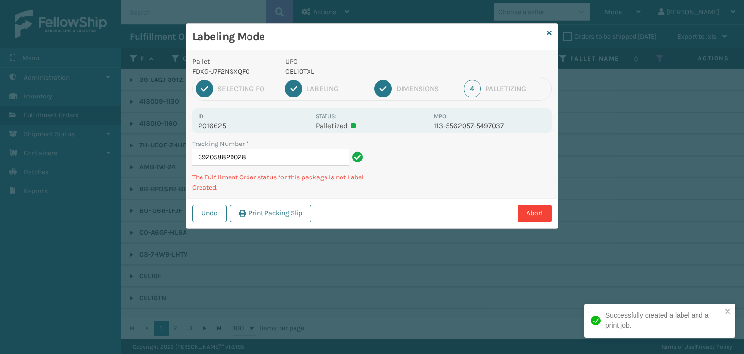
click at [297, 72] on p "CEL10TXL" at bounding box center [356, 71] width 143 height 10
copy p "CEL10TXL"
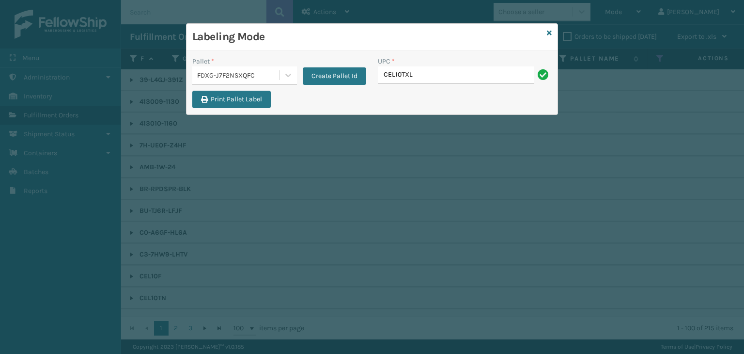
type input "CEL10TXL"
type input "KM-RUF-42C"
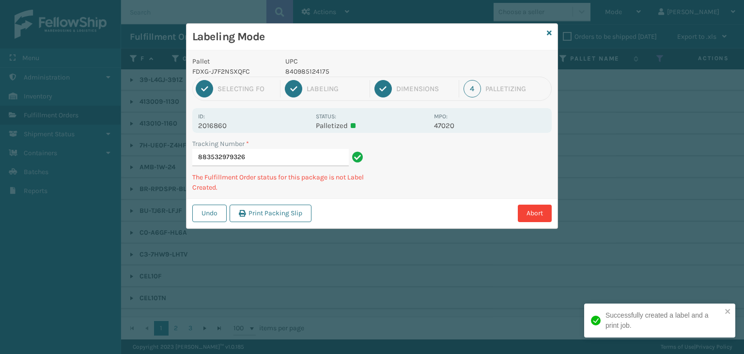
click at [320, 74] on p "840985124175" at bounding box center [356, 71] width 143 height 10
copy p "840985124175"
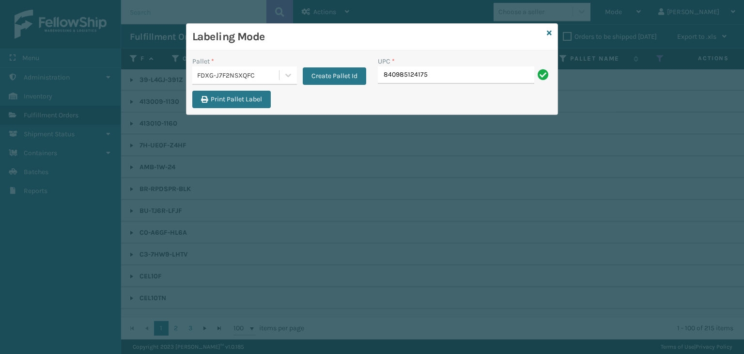
type input "840985124175"
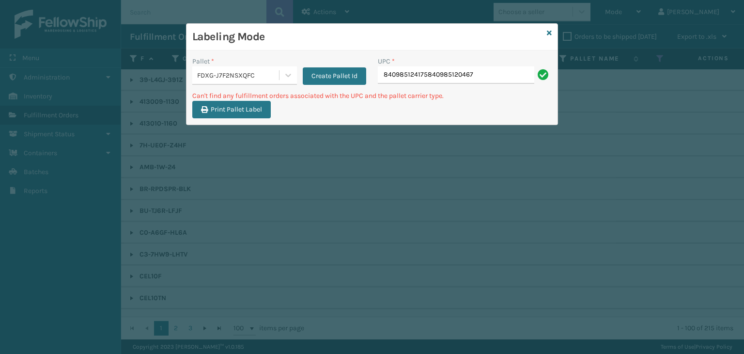
drag, startPoint x: 426, startPoint y: 76, endPoint x: 0, endPoint y: 73, distance: 426.3
click at [0, 73] on div "Labeling Mode Pallet * FDXG-J7F2NSXQFC Create Pallet Id UPC * 84098512417584098…" at bounding box center [372, 177] width 744 height 354
type input "840985120467"
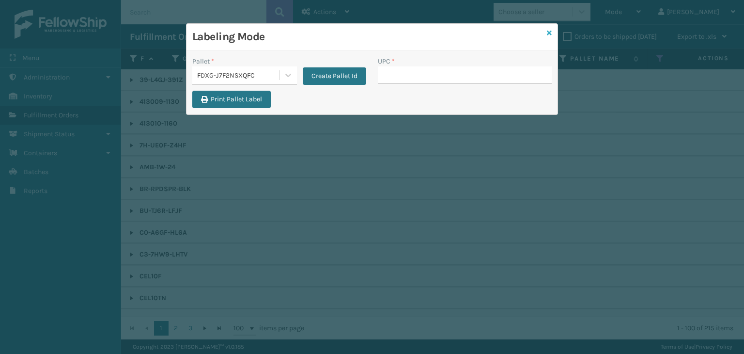
click at [549, 33] on icon at bounding box center [549, 33] width 5 height 7
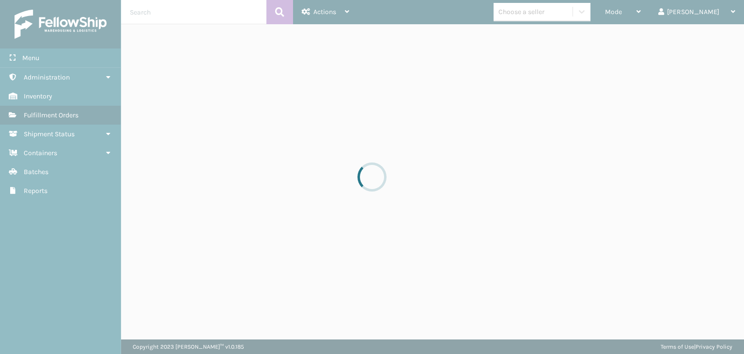
click at [553, 18] on div at bounding box center [372, 177] width 744 height 354
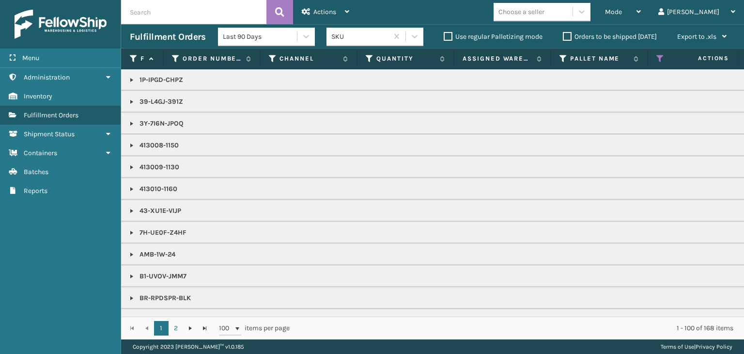
click at [550, 17] on div "Choose a seller" at bounding box center [533, 12] width 79 height 16
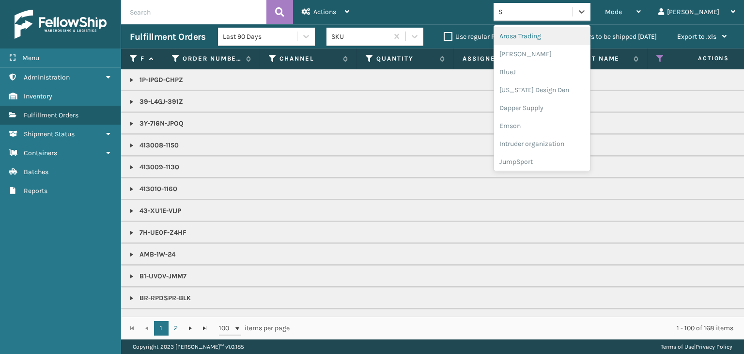
type input "SL"
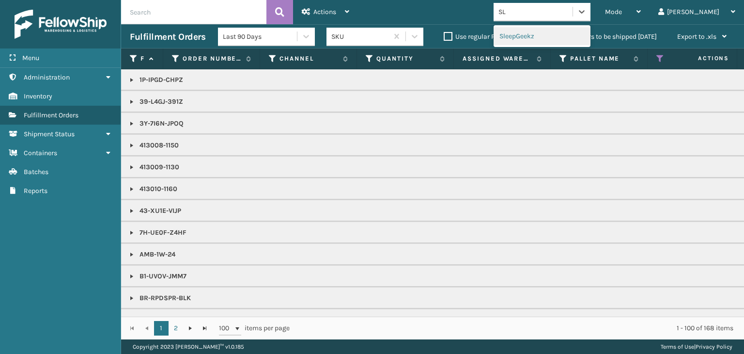
click at [565, 37] on div "SleepGeekz" at bounding box center [542, 36] width 97 height 18
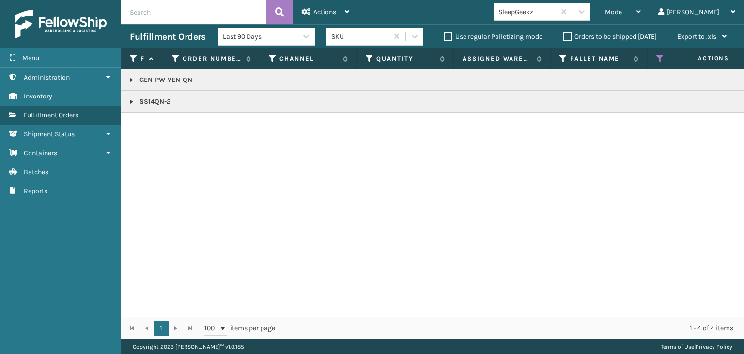
click at [132, 101] on link at bounding box center [132, 102] width 8 height 8
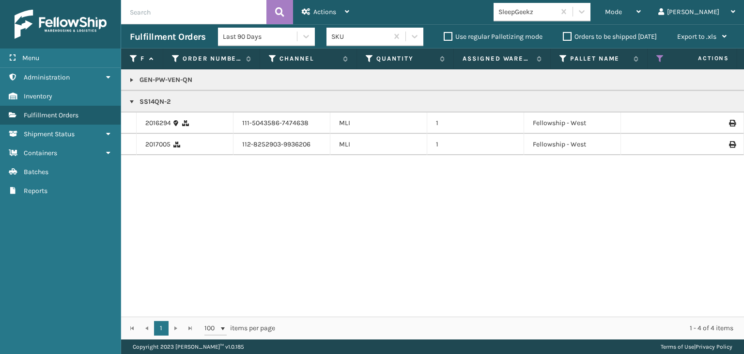
click at [132, 81] on link at bounding box center [132, 80] width 8 height 8
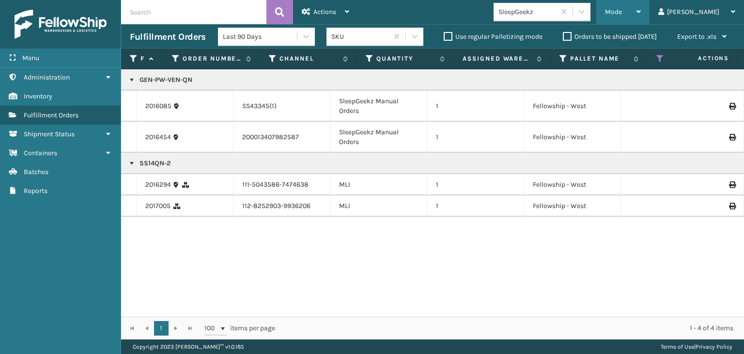
click at [637, 13] on div "Mode Regular Mode Picking Mode Labeling Mode Exit Scan Mode" at bounding box center [622, 12] width 53 height 24
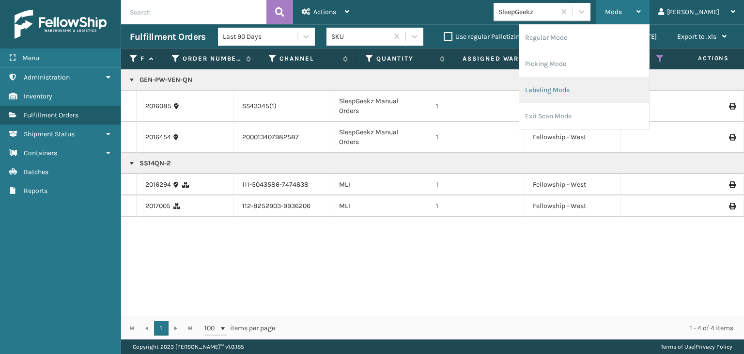
click at [567, 91] on li "Labeling Mode" at bounding box center [584, 90] width 130 height 26
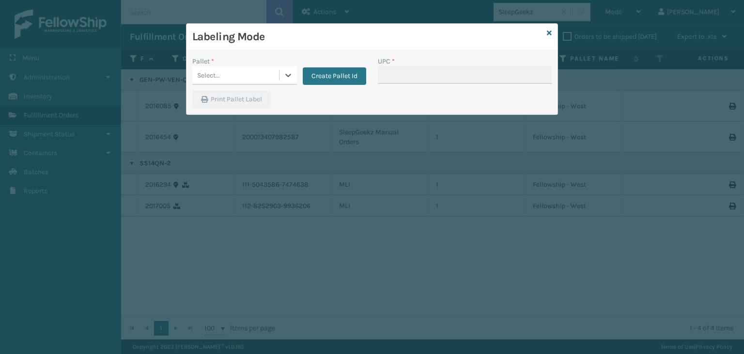
click at [243, 72] on div "Select..." at bounding box center [235, 75] width 87 height 16
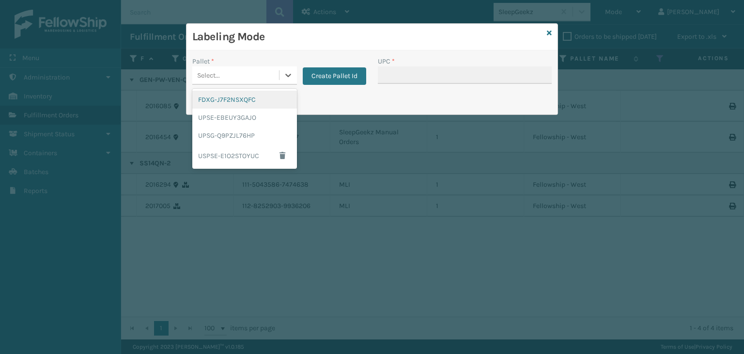
click at [242, 104] on div "FDXG-J7F2NSXQFC" at bounding box center [244, 100] width 105 height 18
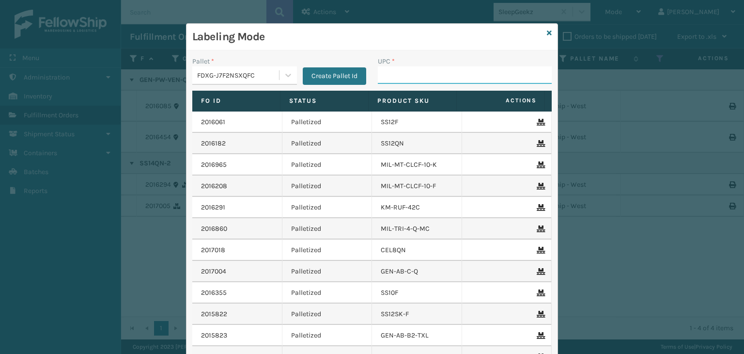
click at [402, 73] on input "UPC *" at bounding box center [465, 74] width 174 height 17
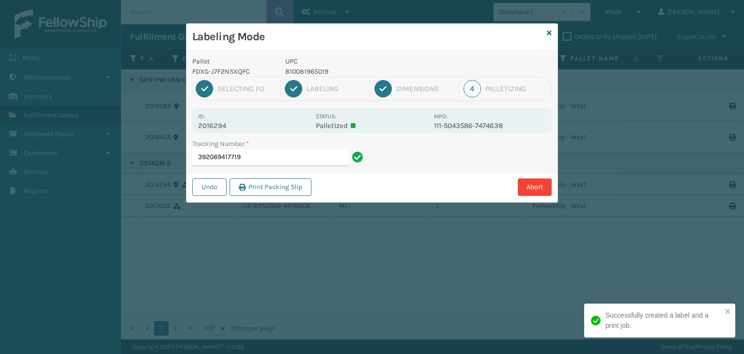
click at [315, 71] on p "810081965019" at bounding box center [356, 71] width 143 height 10
copy p "810081965019"
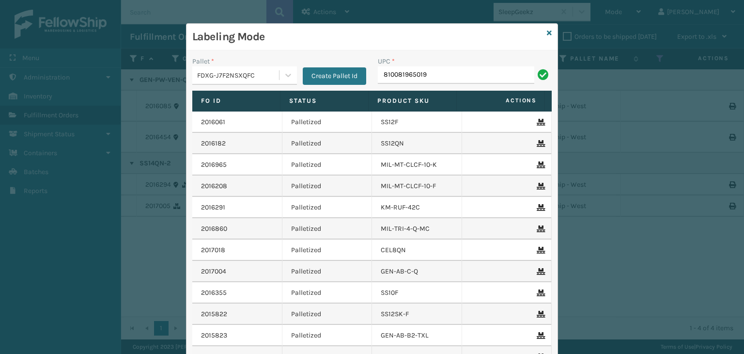
type input "810081965019"
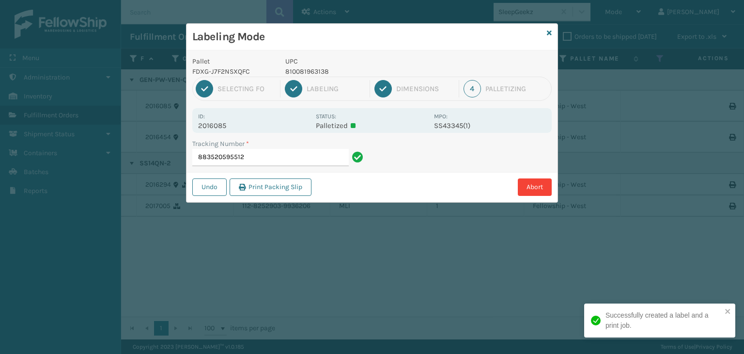
click at [310, 69] on p "810081963138" at bounding box center [356, 71] width 143 height 10
copy p "810081963138"
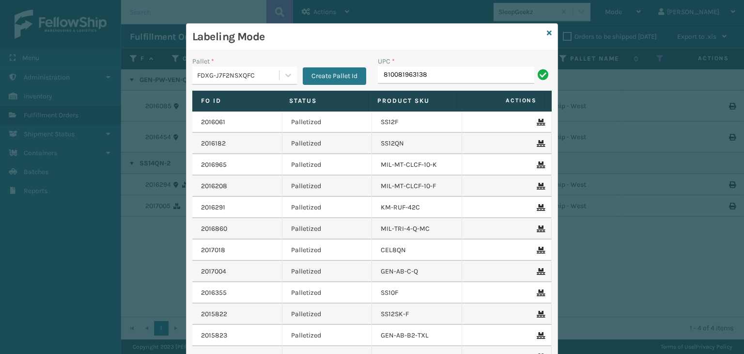
type input "810081963138"
click at [547, 30] on icon at bounding box center [549, 33] width 5 height 7
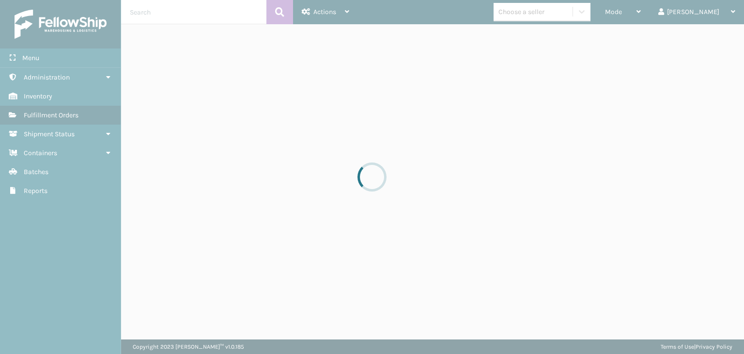
click at [565, 14] on div at bounding box center [372, 177] width 744 height 354
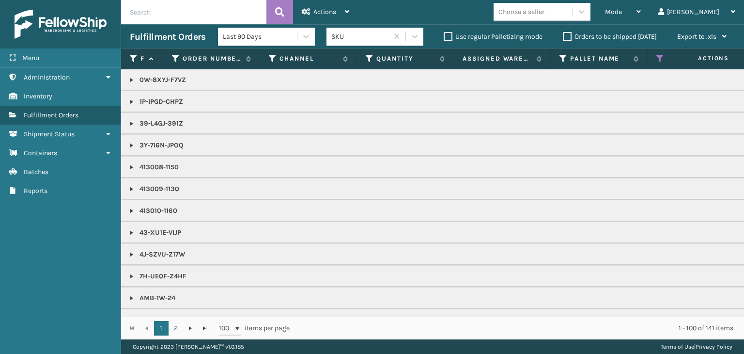
click at [544, 8] on div "Choose a seller" at bounding box center [521, 12] width 46 height 10
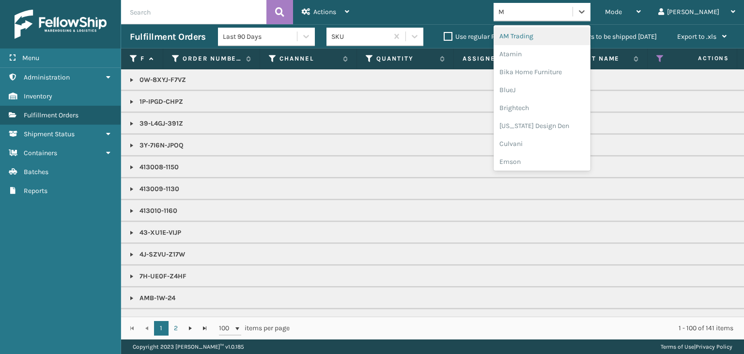
type input "MI"
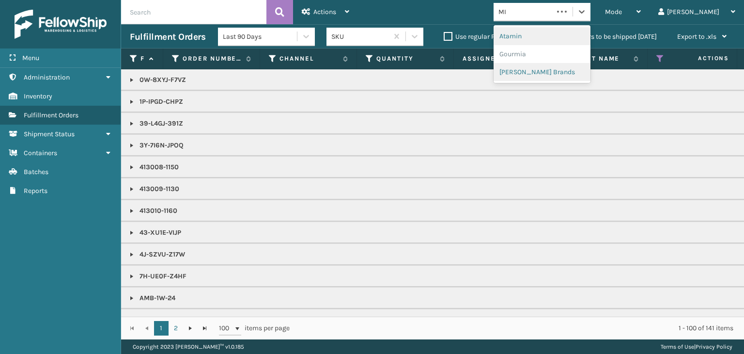
click at [582, 45] on div "Atamin" at bounding box center [542, 36] width 97 height 18
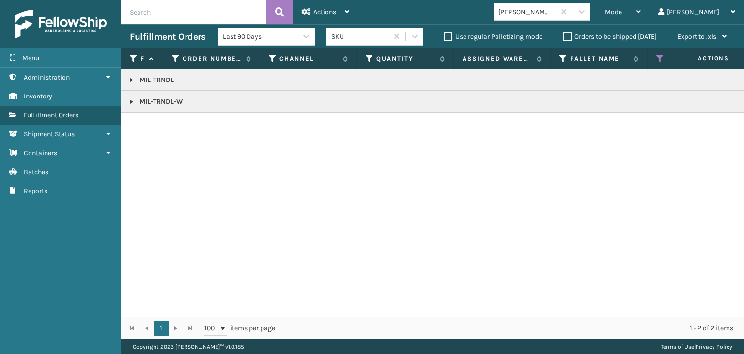
click at [129, 100] on link at bounding box center [132, 102] width 8 height 8
click at [132, 81] on link at bounding box center [132, 80] width 8 height 8
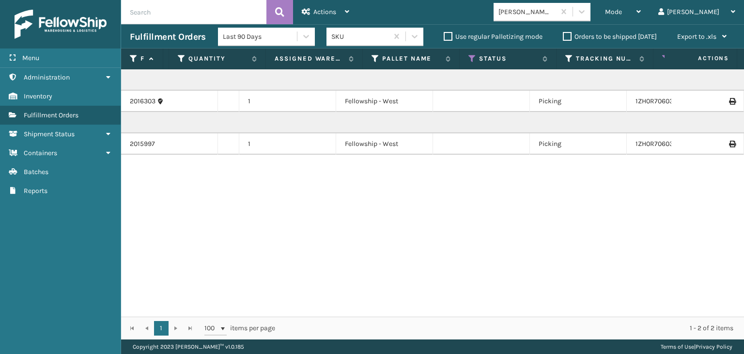
scroll to position [0, 0]
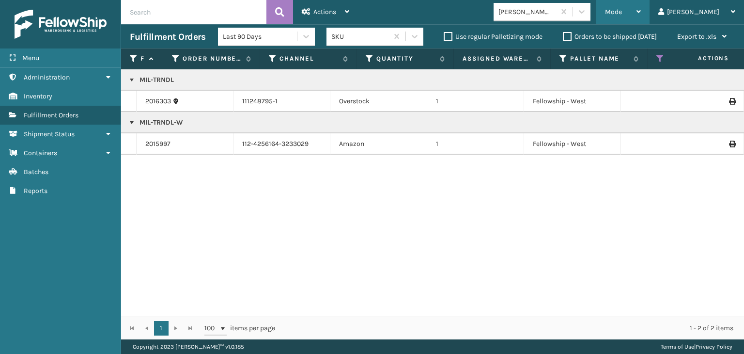
click at [622, 11] on span "Mode" at bounding box center [613, 12] width 17 height 8
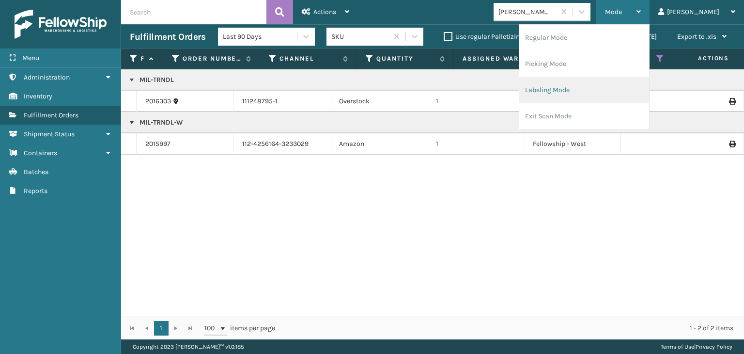
click at [618, 94] on li "Labeling Mode" at bounding box center [584, 90] width 130 height 26
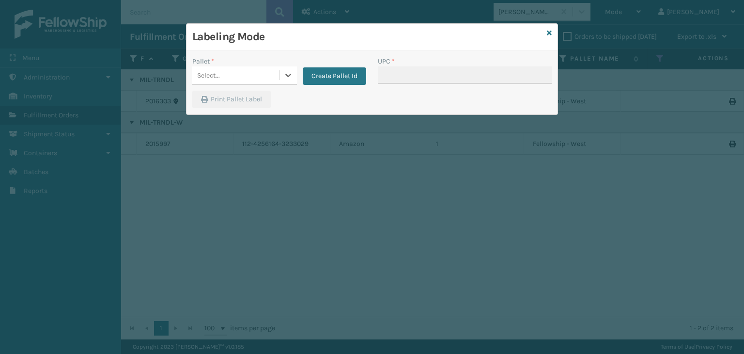
click at [245, 74] on div "Select..." at bounding box center [235, 75] width 87 height 16
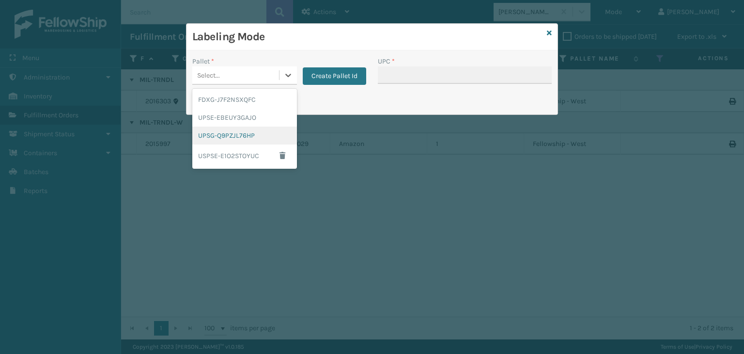
click at [260, 129] on div "UPSG-Q9PZJL76HP" at bounding box center [244, 135] width 105 height 18
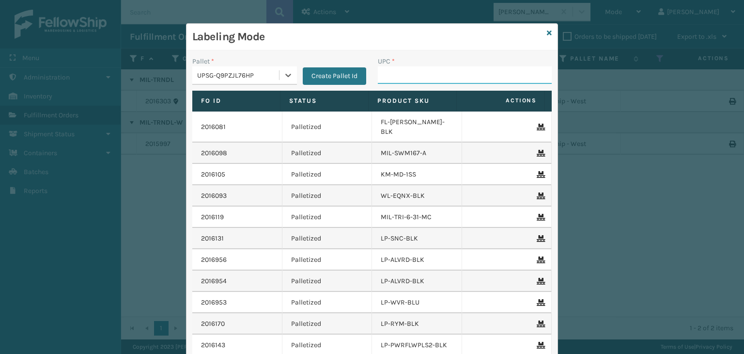
click at [424, 82] on input "UPC *" at bounding box center [465, 74] width 174 height 17
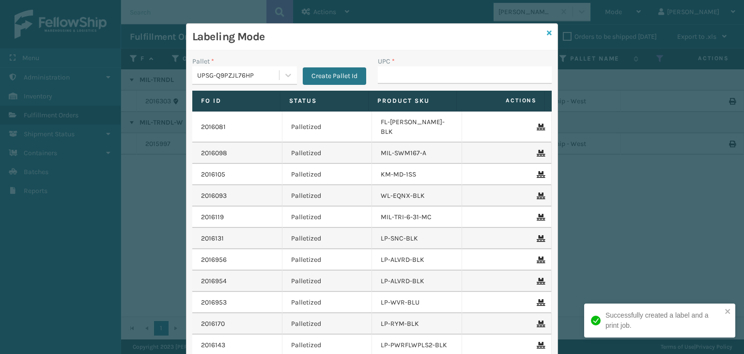
click at [547, 32] on icon at bounding box center [549, 33] width 5 height 7
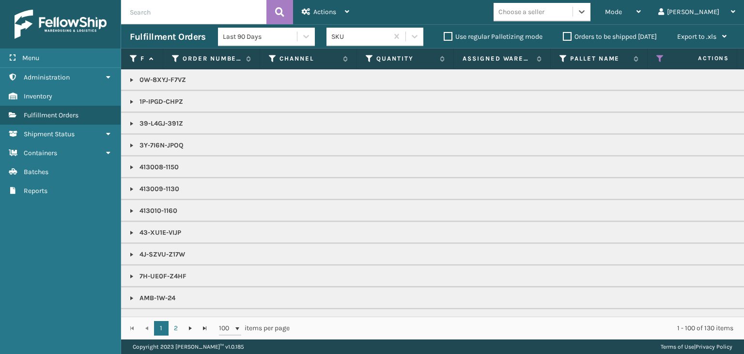
drag, startPoint x: 744, startPoint y: 376, endPoint x: 697, endPoint y: 376, distance: 47.0
click at [641, 18] on div "Mode" at bounding box center [623, 12] width 36 height 24
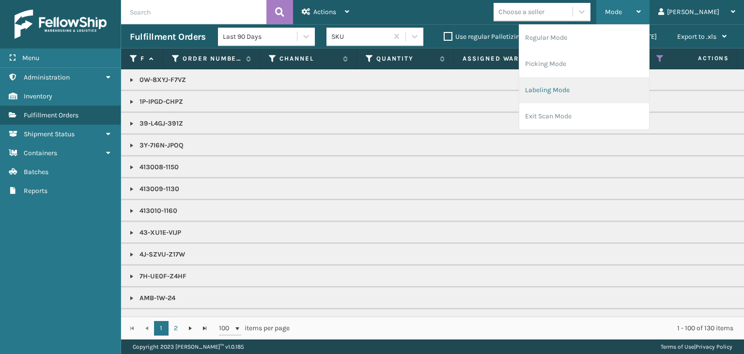
click at [618, 98] on li "Labeling Mode" at bounding box center [584, 90] width 130 height 26
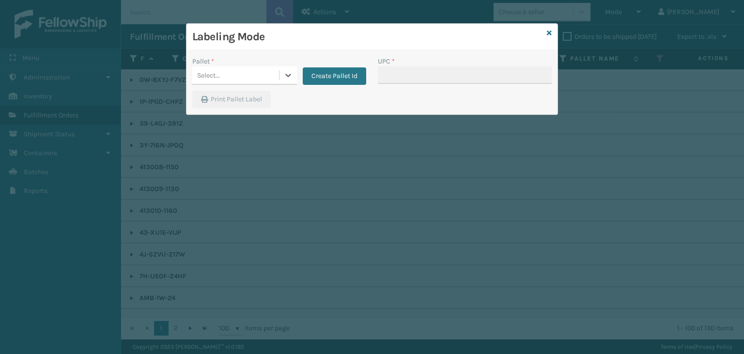
click at [232, 80] on div "Select..." at bounding box center [235, 75] width 87 height 16
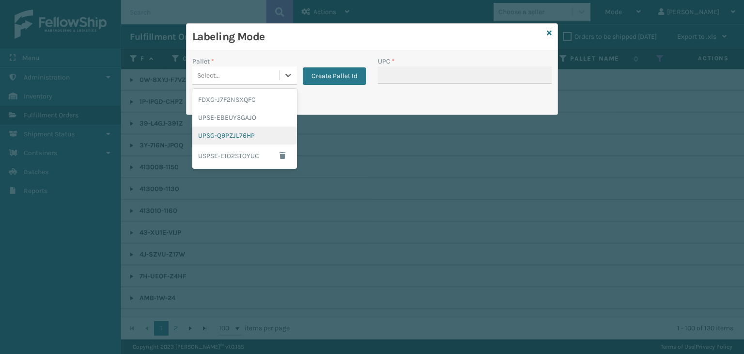
click at [244, 137] on div "UPSG-Q9PZJL76HP" at bounding box center [244, 135] width 105 height 18
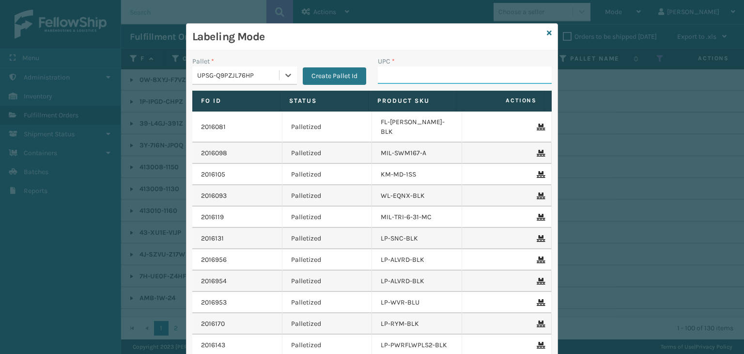
click at [428, 66] on input "UPC *" at bounding box center [465, 74] width 174 height 17
type input "858100007906"
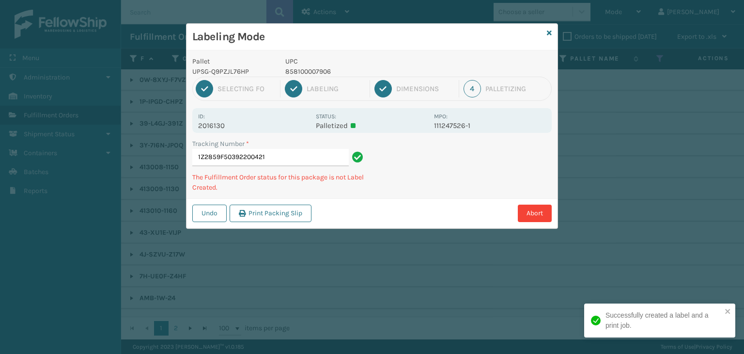
click at [305, 70] on p "858100007906" at bounding box center [356, 71] width 143 height 10
copy p "858100007906"
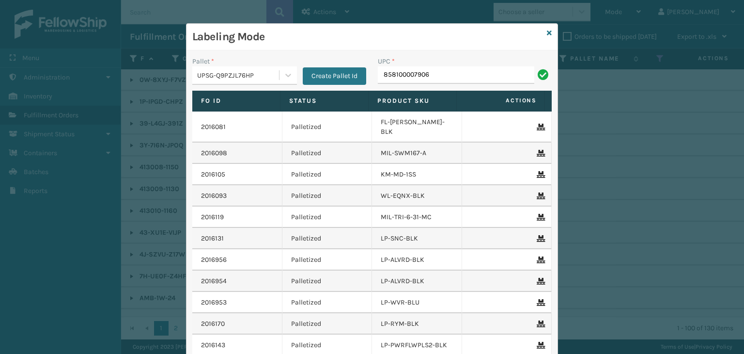
type input "858100007906"
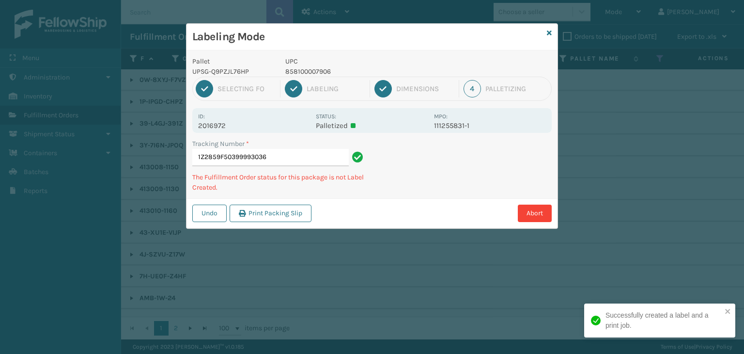
type input "1Z2859F50399993036858100007906"
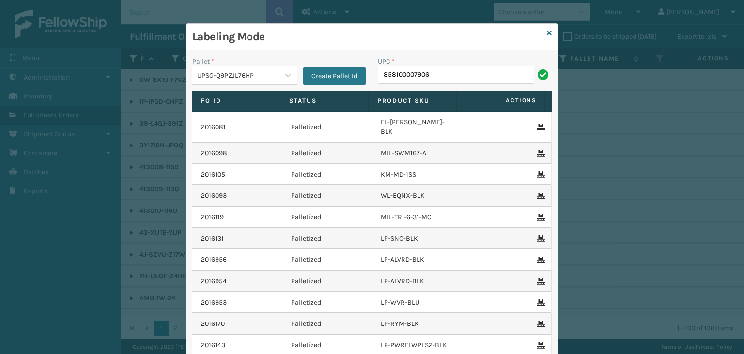
type input "858100007906"
click at [246, 79] on div "UPSG-Q9PZJL76HP" at bounding box center [238, 75] width 83 height 10
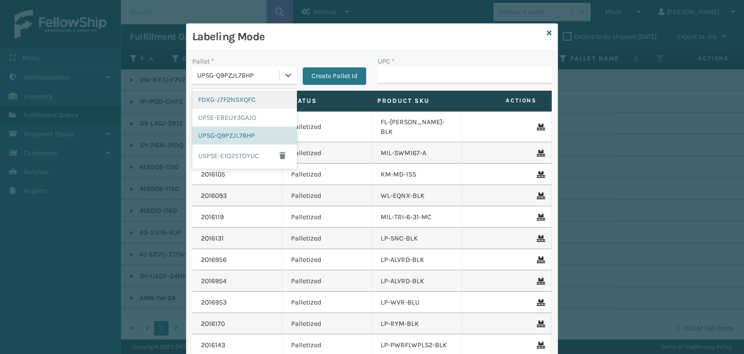
click at [252, 102] on div "FDXG-J7F2NSXQFC" at bounding box center [244, 100] width 105 height 18
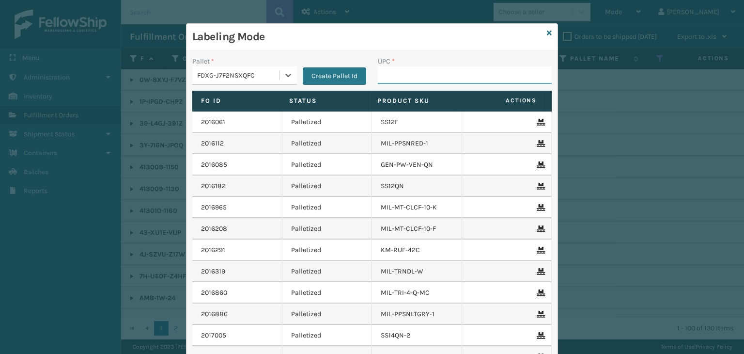
click at [422, 80] on input "UPC *" at bounding box center [465, 74] width 174 height 17
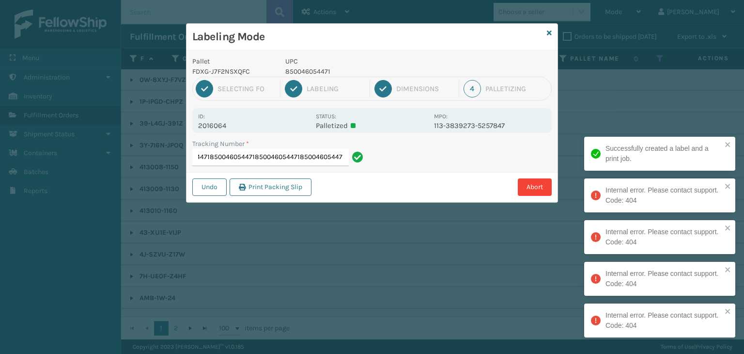
type input "392052607453850046054471850046054471850046054471850046054471850046054471"
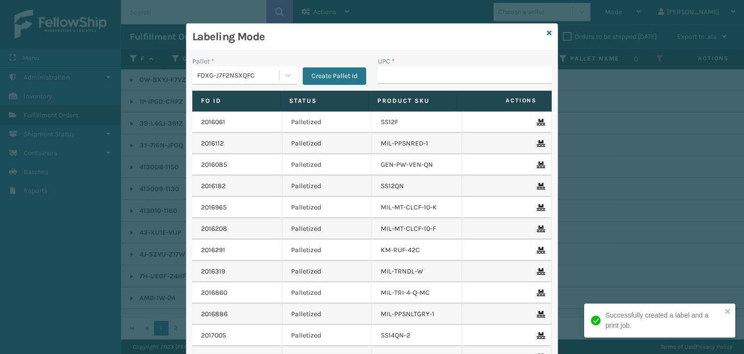
click at [548, 32] on div "Labeling Mode" at bounding box center [371, 37] width 371 height 27
click at [547, 31] on icon at bounding box center [549, 33] width 5 height 7
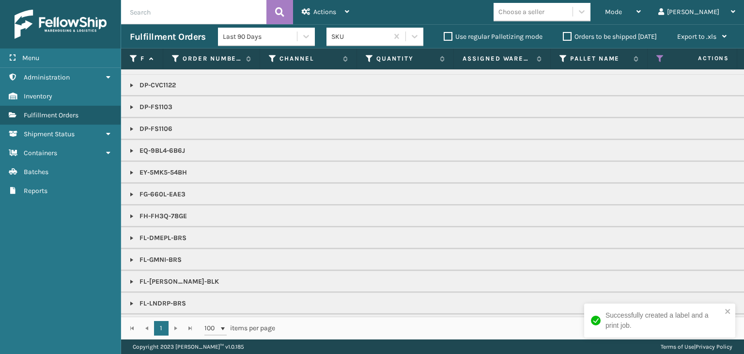
scroll to position [484, 0]
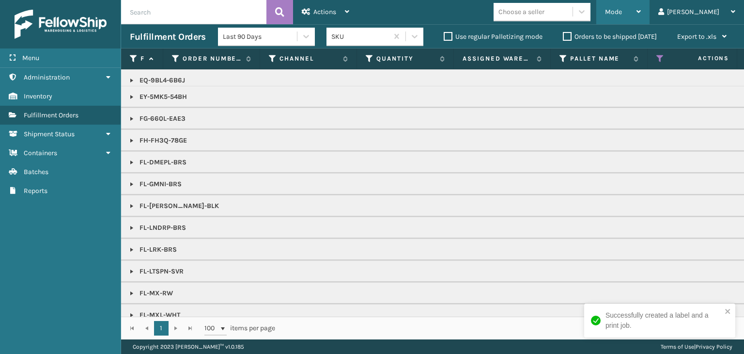
click at [641, 22] on div "Mode" at bounding box center [623, 12] width 36 height 24
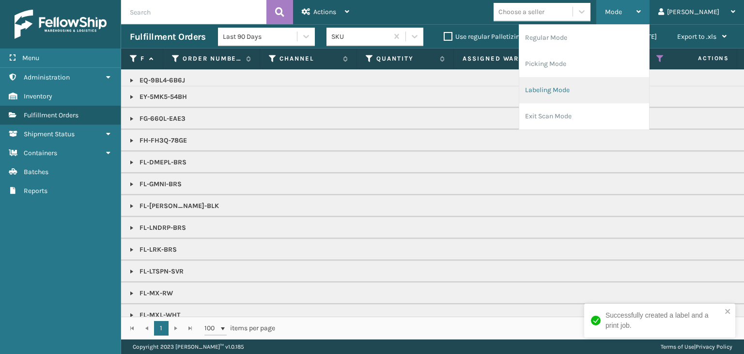
click at [622, 78] on li "Labeling Mode" at bounding box center [584, 90] width 130 height 26
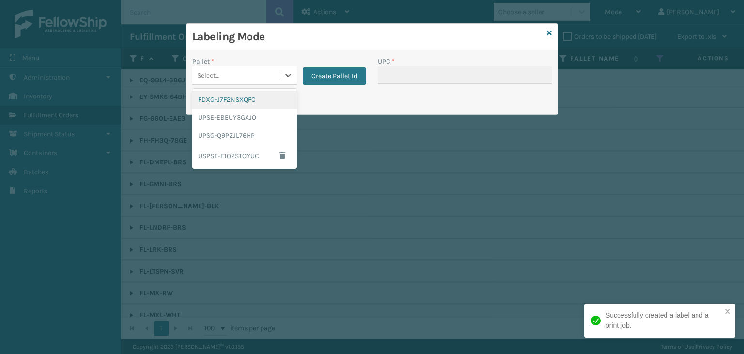
click at [217, 78] on div "Select..." at bounding box center [208, 75] width 23 height 10
click at [233, 97] on div "FDXG-J7F2NSXQFC" at bounding box center [244, 100] width 105 height 18
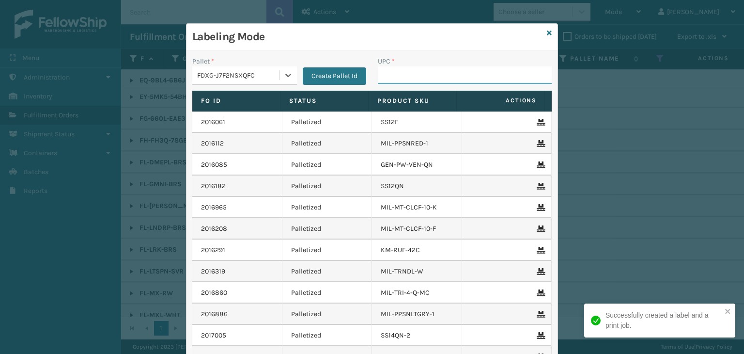
drag, startPoint x: 428, startPoint y: 69, endPoint x: 441, endPoint y: 83, distance: 19.5
click at [428, 69] on input "UPC *" at bounding box center [465, 74] width 174 height 17
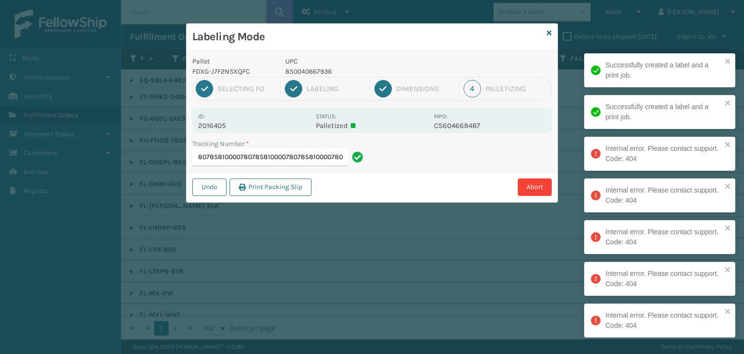
type input "8835228964618581000078078581000078078581000078078581000078078581000078078581000…"
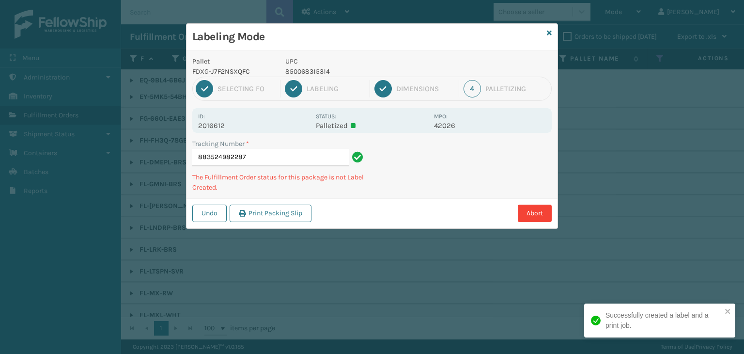
click at [319, 66] on p "850068315314" at bounding box center [356, 71] width 143 height 10
click at [324, 72] on p "850068315314" at bounding box center [356, 71] width 143 height 10
copy p "850068315314"
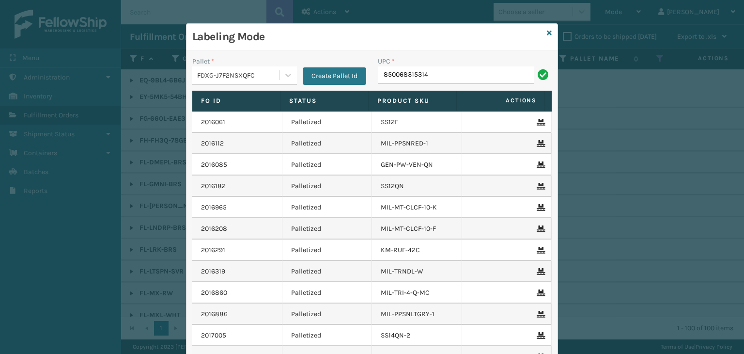
type input "850068315314"
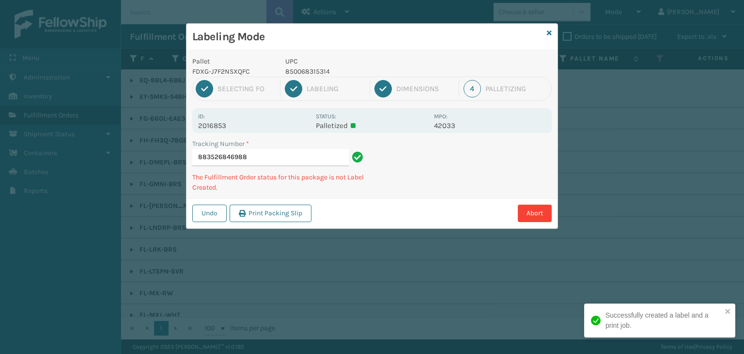
type input "883526846988850068315314"
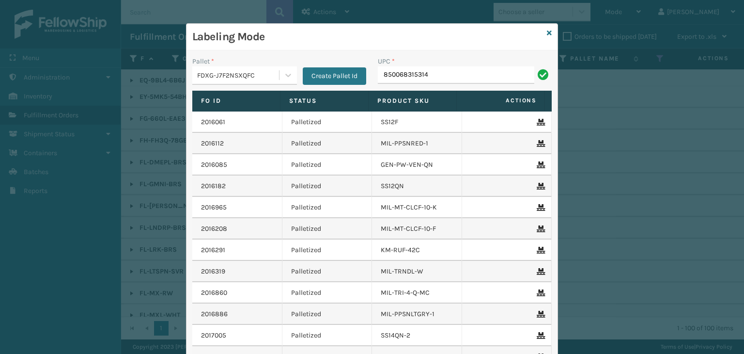
type input "850068315314"
type input "853913008997"
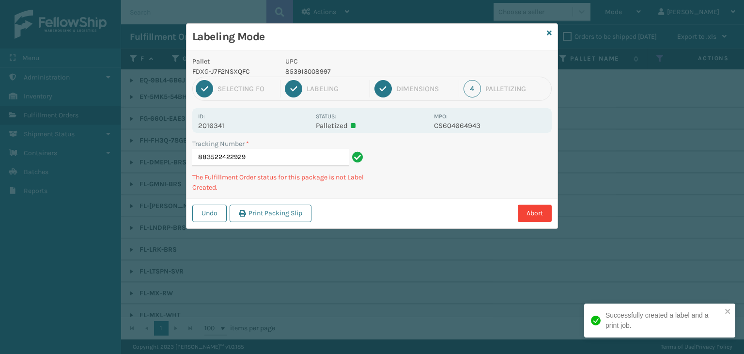
click at [320, 68] on p "853913008997" at bounding box center [356, 71] width 143 height 10
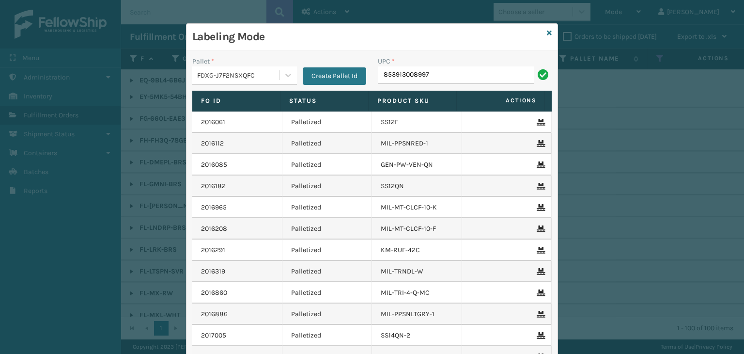
type input "853913008997"
type input "850012486763"
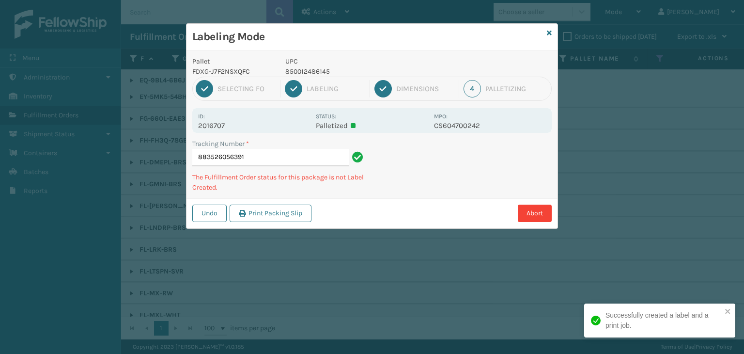
click at [307, 67] on p "850012486145" at bounding box center [356, 71] width 143 height 10
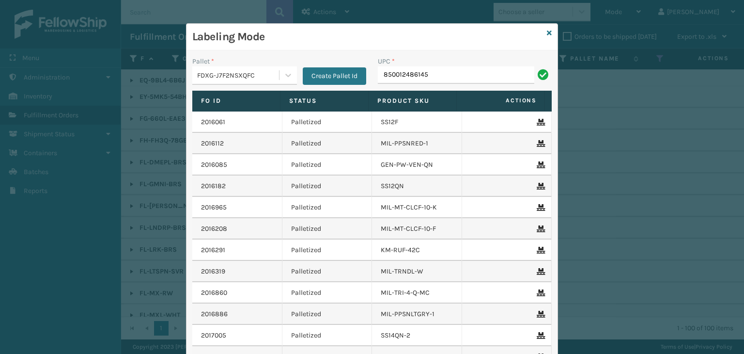
type input "850012486145"
click at [547, 34] on icon at bounding box center [549, 33] width 5 height 7
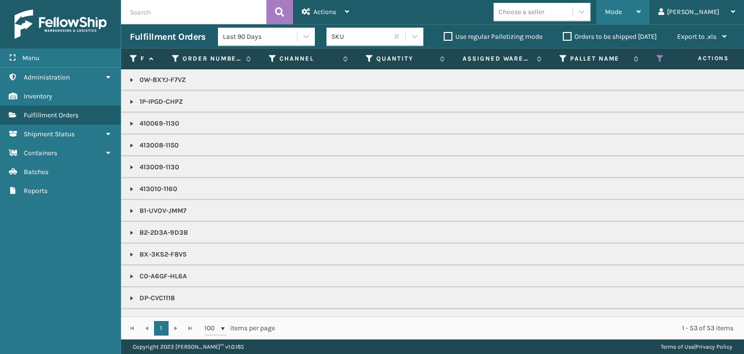
click at [641, 6] on div "Mode" at bounding box center [623, 12] width 36 height 24
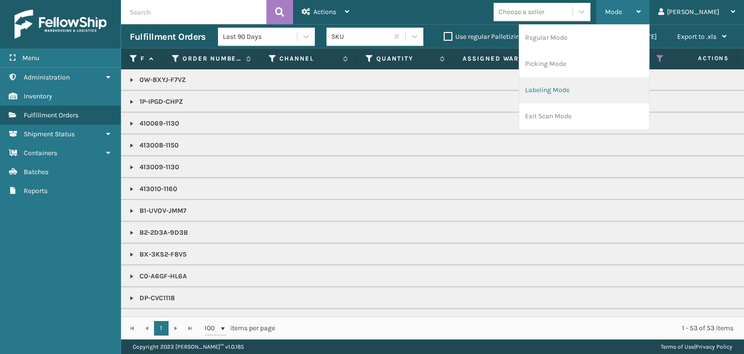
click at [593, 91] on li "Labeling Mode" at bounding box center [584, 90] width 130 height 26
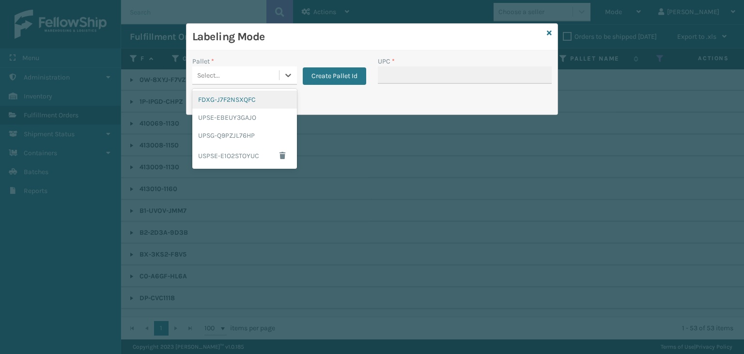
click at [254, 74] on div "Select..." at bounding box center [235, 75] width 87 height 16
drag, startPoint x: 236, startPoint y: 98, endPoint x: 371, endPoint y: 73, distance: 137.1
click at [238, 95] on div "FDXG-J7F2NSXQFC" at bounding box center [244, 100] width 105 height 18
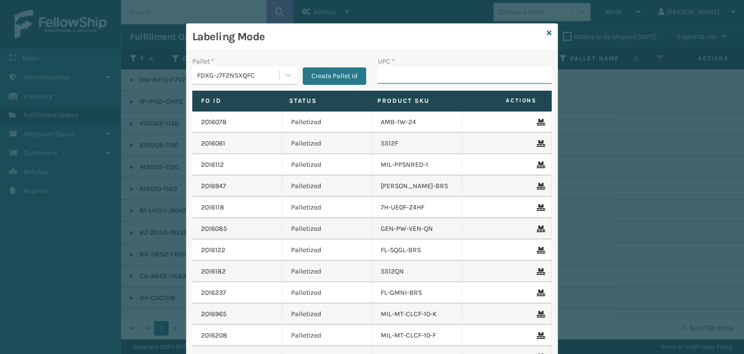
drag, startPoint x: 404, startPoint y: 74, endPoint x: 386, endPoint y: 56, distance: 26.4
click at [403, 74] on input "UPC *" at bounding box center [465, 74] width 174 height 17
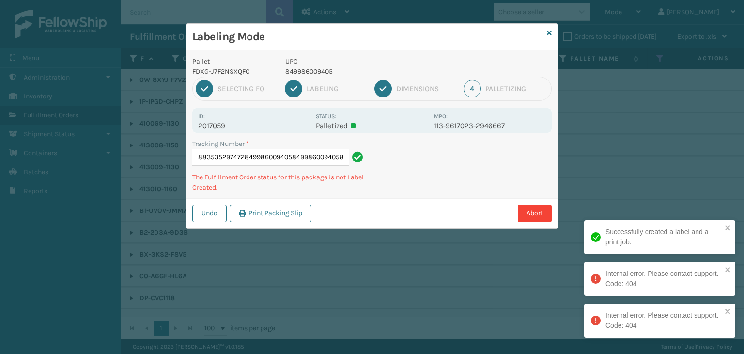
scroll to position [0, 43]
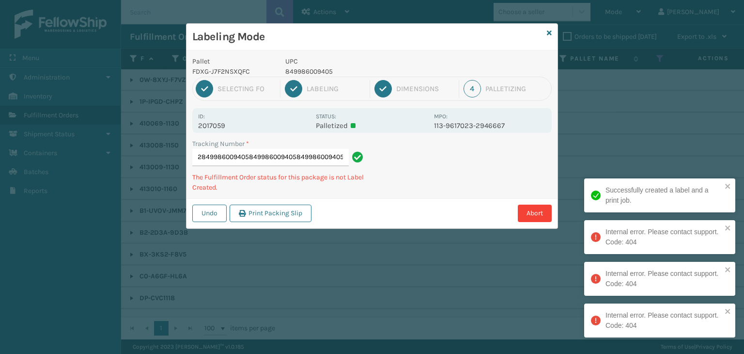
type input "883535297472849986009405849986009405849986009405849986009405"
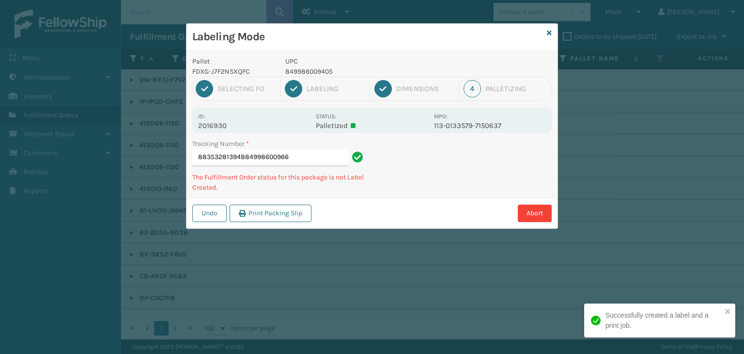
type input "883532813948849986009665"
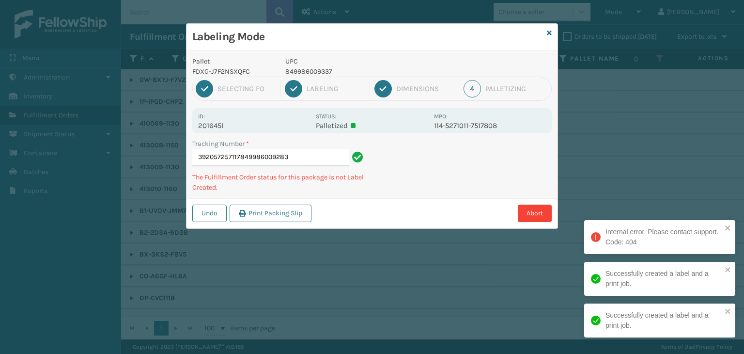
type input "392057257117849986009283"
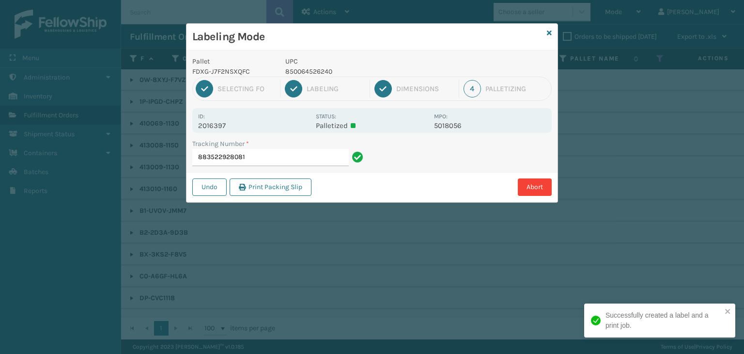
click at [332, 71] on p "850064526240" at bounding box center [356, 71] width 143 height 10
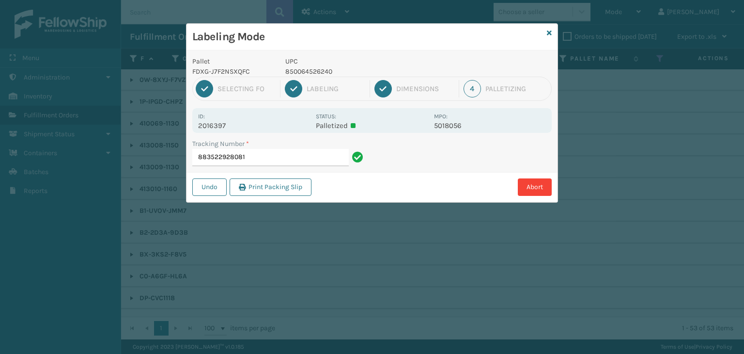
click at [330, 71] on p "850064526240" at bounding box center [356, 71] width 143 height 10
click at [309, 73] on p "850064526240" at bounding box center [356, 71] width 143 height 10
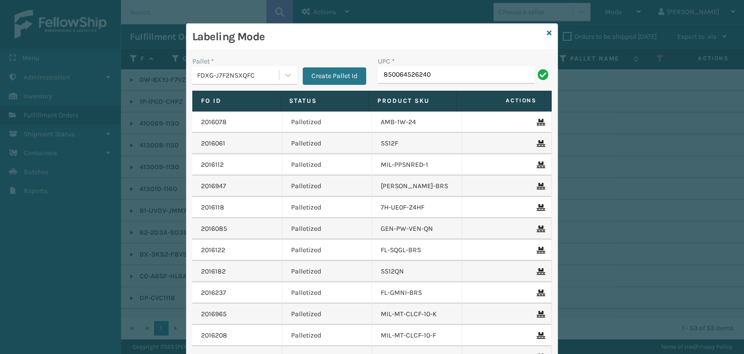
type input "850064526240"
click at [550, 32] on div "Labeling Mode" at bounding box center [371, 37] width 371 height 27
click at [554, 31] on div "Labeling Mode Pallet * FDXG-J7F2NSXQFC Create Pallet Id UPC * Fo Id Status Prod…" at bounding box center [372, 220] width 372 height 394
click at [547, 32] on icon at bounding box center [549, 33] width 5 height 7
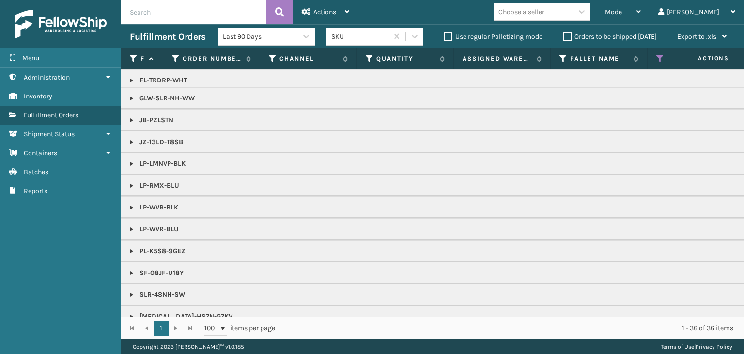
scroll to position [367, 0]
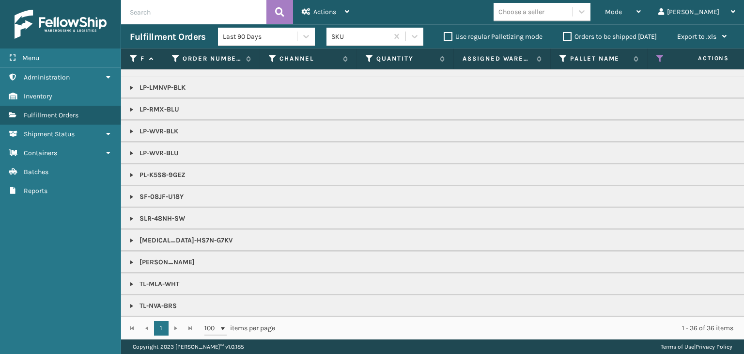
drag, startPoint x: 130, startPoint y: 150, endPoint x: 136, endPoint y: 140, distance: 11.7
click at [130, 150] on link at bounding box center [132, 153] width 8 height 8
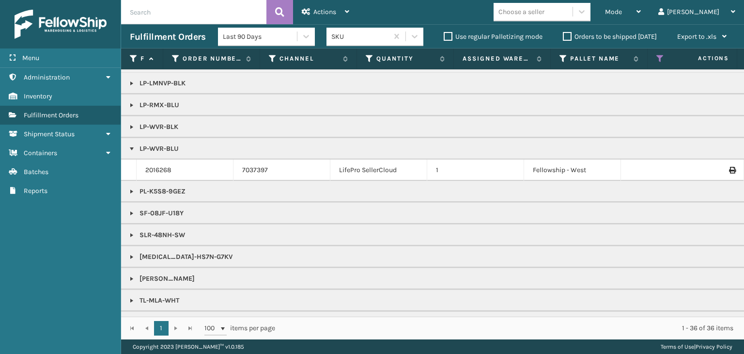
click at [134, 124] on link at bounding box center [132, 127] width 8 height 8
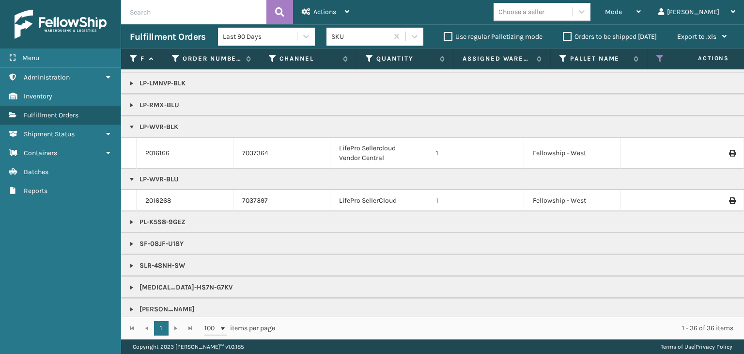
click at [544, 13] on div "Choose a seller" at bounding box center [521, 12] width 46 height 10
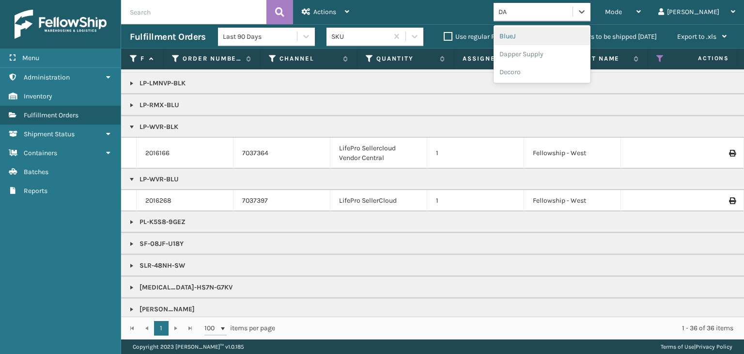
type input "D"
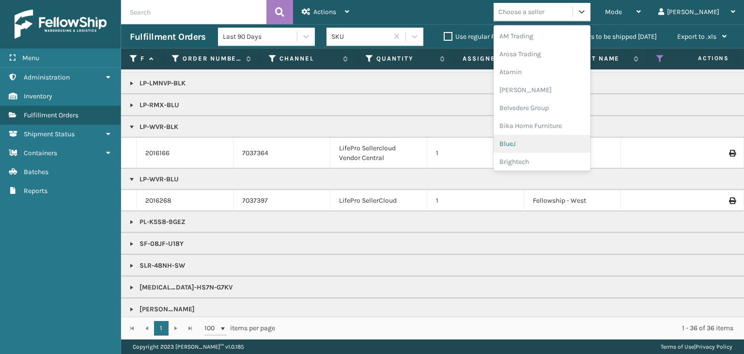
type input "C"
type input "LI"
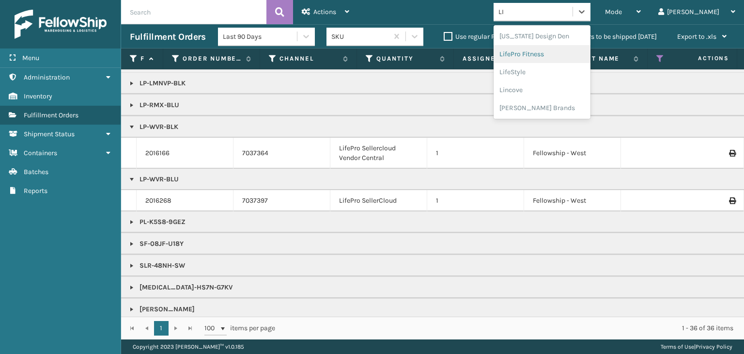
click at [563, 46] on div "LifePro Fitness" at bounding box center [542, 54] width 97 height 18
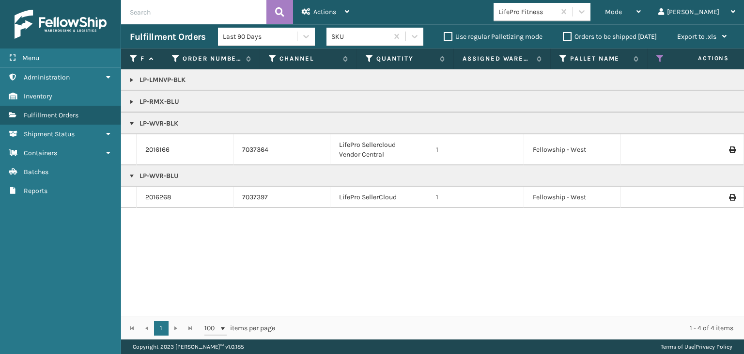
click at [129, 104] on link at bounding box center [132, 102] width 8 height 8
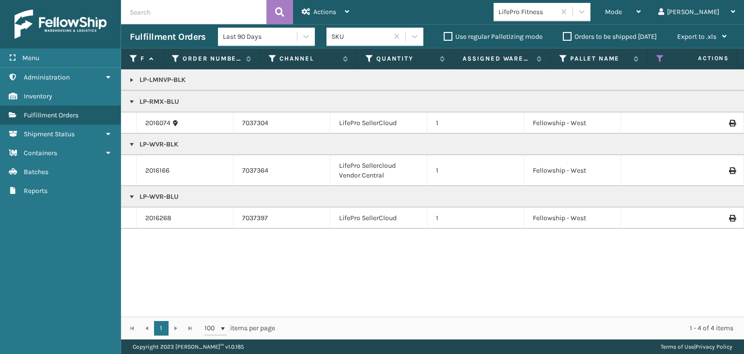
click at [127, 78] on td "LP-LMNVP-BLK" at bounding box center [746, 79] width 1251 height 21
click at [130, 78] on link at bounding box center [132, 80] width 8 height 8
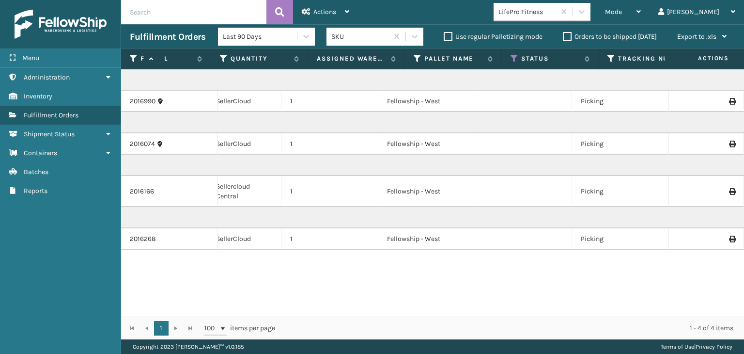
scroll to position [0, 0]
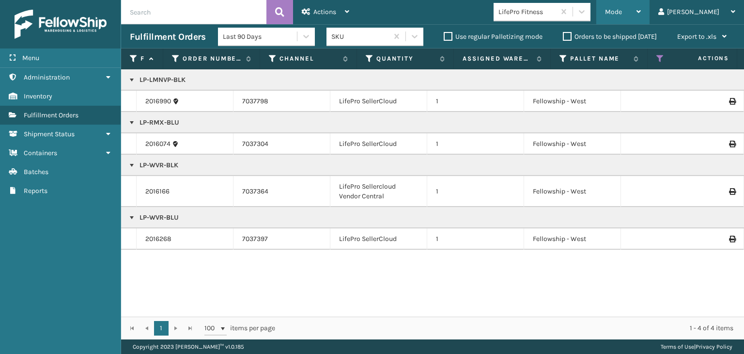
click at [622, 11] on span "Mode" at bounding box center [613, 12] width 17 height 8
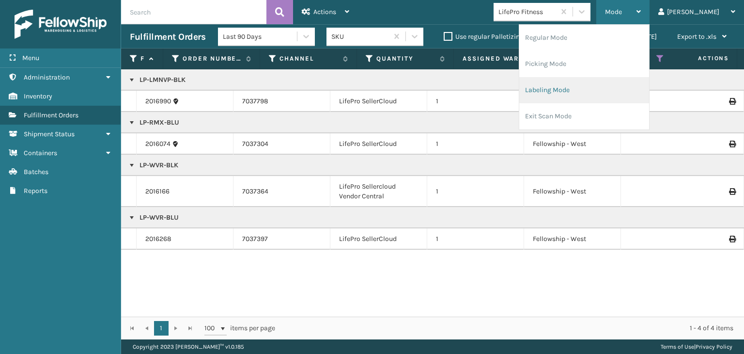
click at [620, 80] on li "Labeling Mode" at bounding box center [584, 90] width 130 height 26
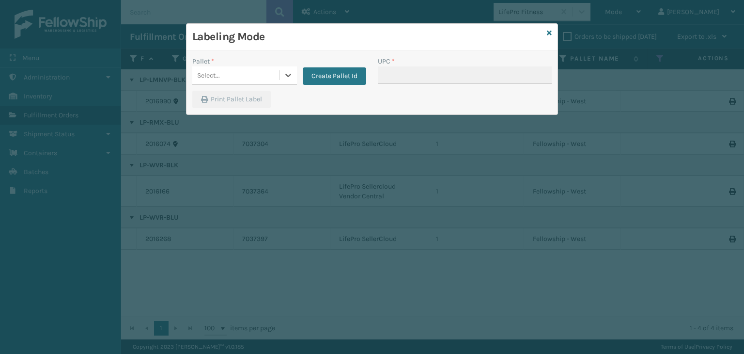
click at [207, 73] on div "Select..." at bounding box center [208, 75] width 23 height 10
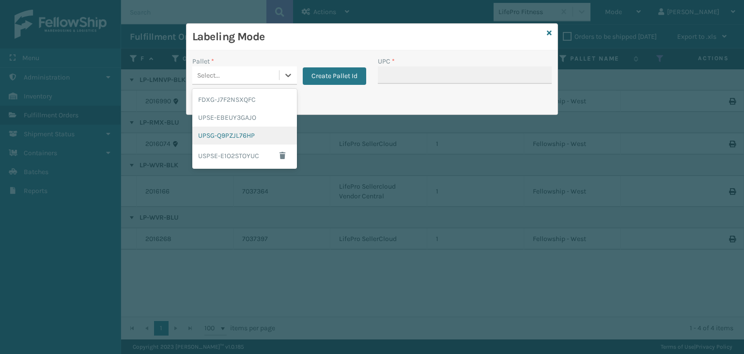
click at [221, 140] on div "UPSG-Q9PZJL76HP" at bounding box center [244, 135] width 105 height 18
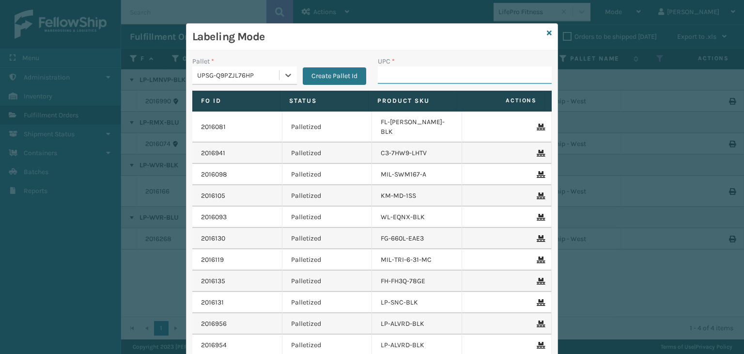
click at [412, 71] on input "UPC *" at bounding box center [465, 74] width 174 height 17
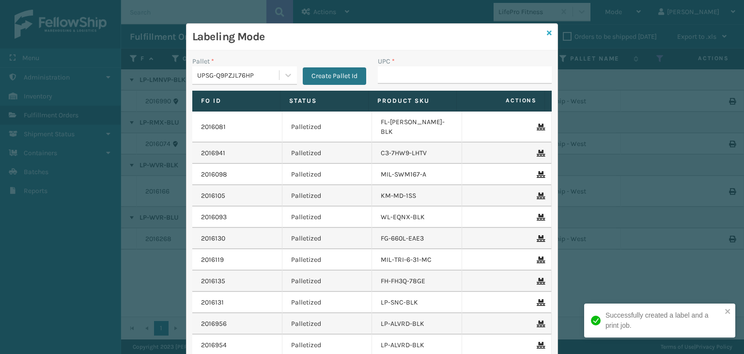
click at [547, 30] on icon at bounding box center [549, 33] width 5 height 7
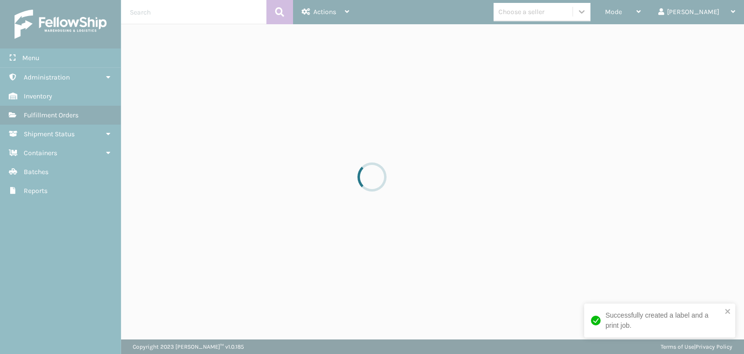
click at [575, 12] on div at bounding box center [372, 177] width 744 height 354
click at [577, 0] on div at bounding box center [372, 177] width 744 height 354
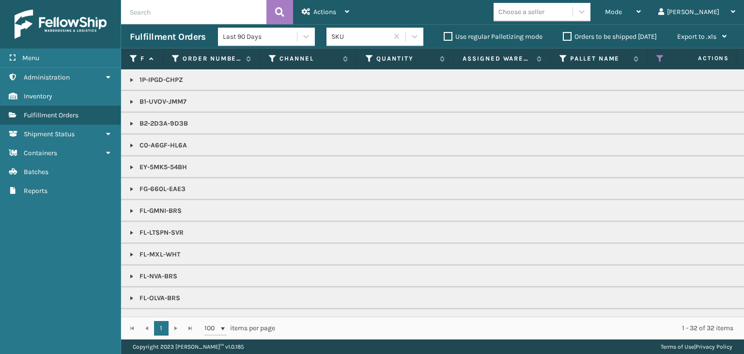
click at [544, 9] on div "Choose a seller" at bounding box center [521, 12] width 46 height 10
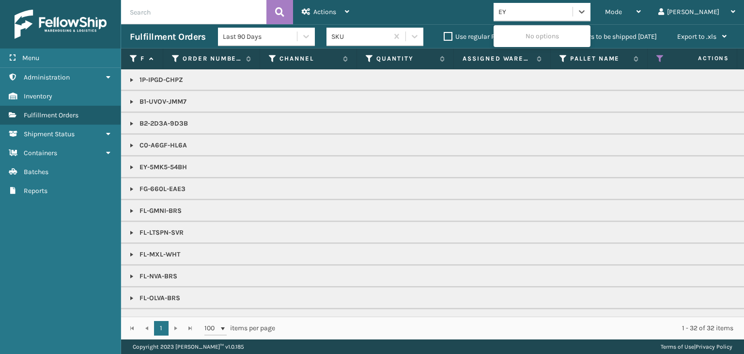
type input "E"
type input "LI"
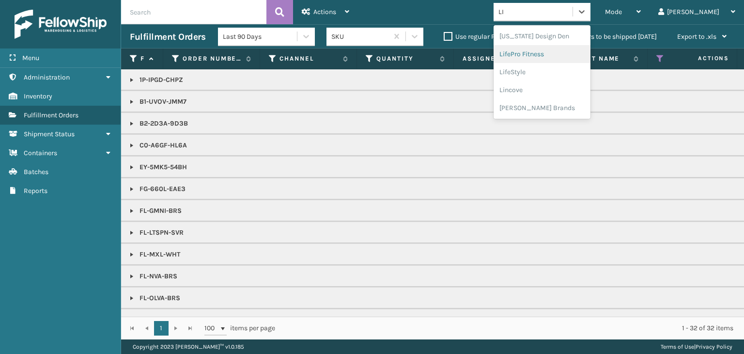
click at [564, 57] on div "LifePro Fitness" at bounding box center [542, 54] width 97 height 18
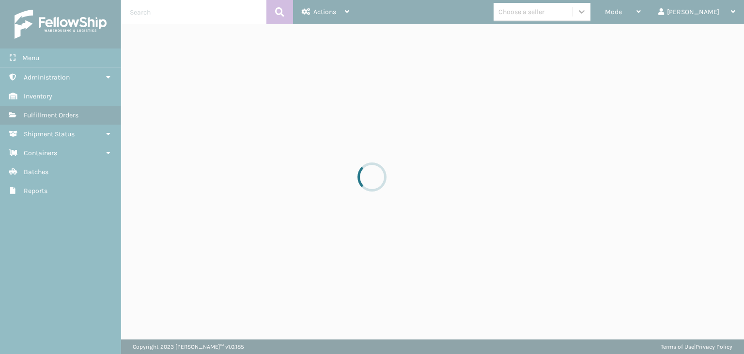
click at [559, 22] on div at bounding box center [372, 177] width 744 height 354
click at [559, 16] on div at bounding box center [372, 177] width 744 height 354
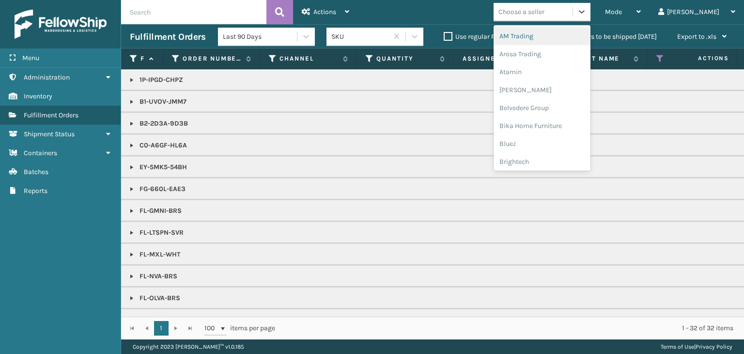
click at [544, 16] on div "Choose a seller" at bounding box center [521, 12] width 46 height 10
type input "BR"
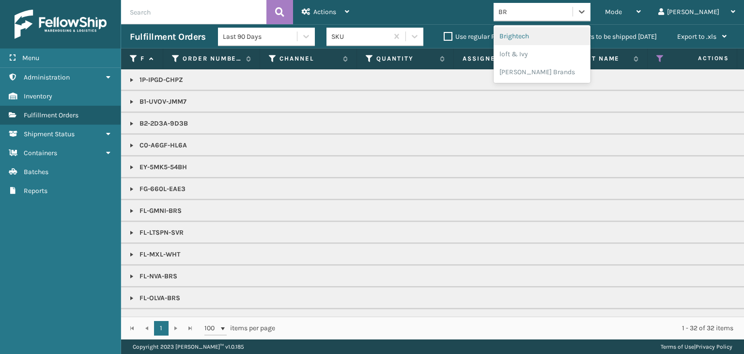
click at [578, 35] on div "Brightech" at bounding box center [542, 36] width 97 height 18
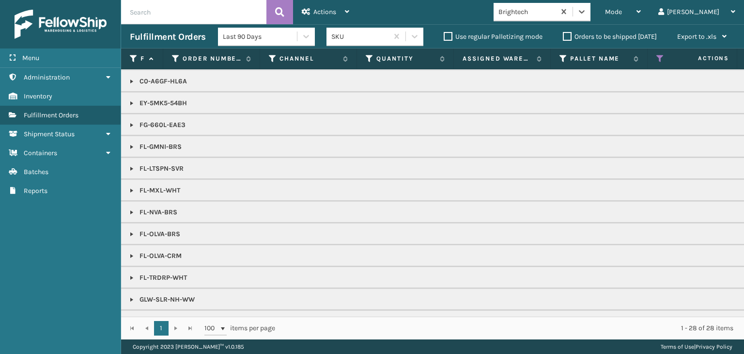
scroll to position [48, 0]
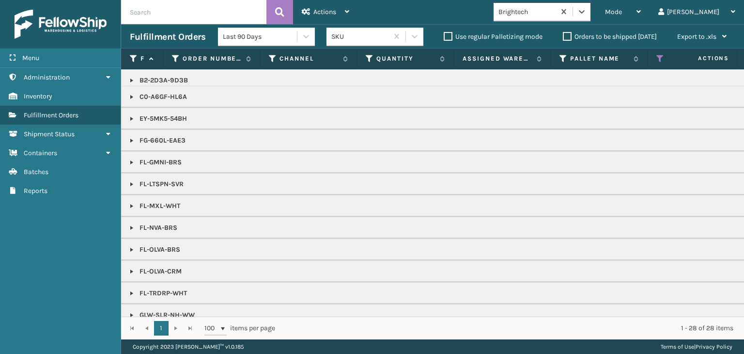
click at [131, 116] on link at bounding box center [132, 119] width 8 height 8
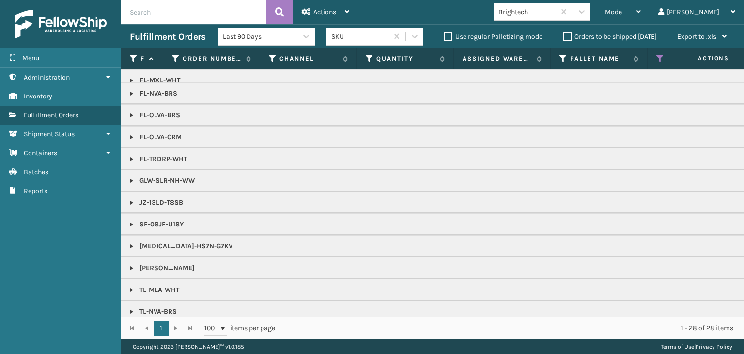
scroll to position [321, 0]
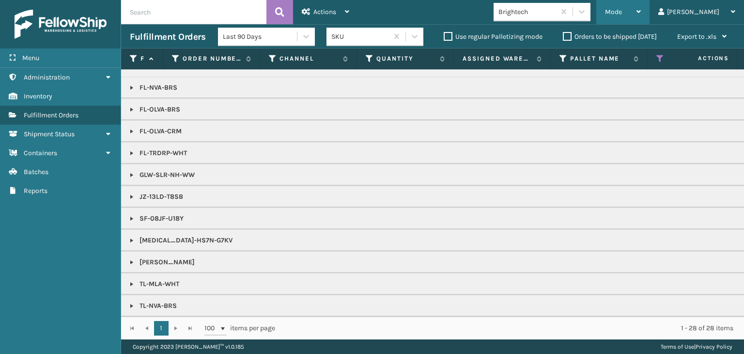
click at [641, 7] on div "Mode" at bounding box center [623, 12] width 36 height 24
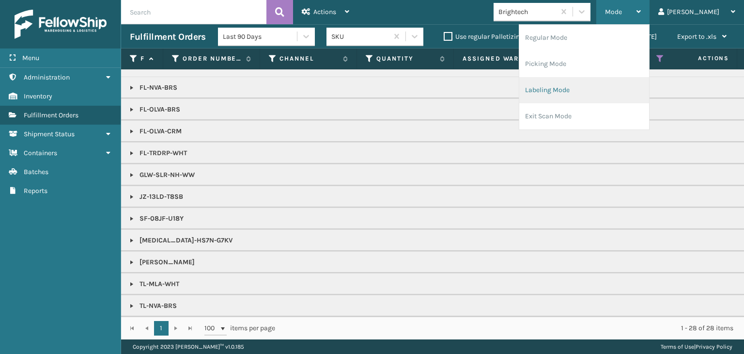
click at [601, 95] on li "Labeling Mode" at bounding box center [584, 90] width 130 height 26
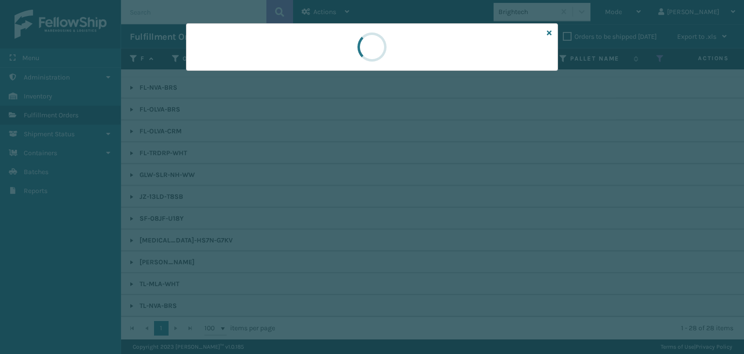
click at [226, 70] on div at bounding box center [372, 46] width 372 height 47
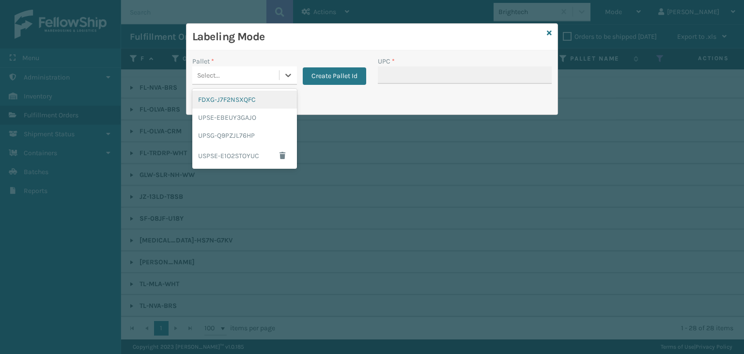
click at [226, 70] on div "Select..." at bounding box center [235, 75] width 87 height 16
click at [237, 97] on div "FDXG-J7F2NSXQFC" at bounding box center [244, 100] width 105 height 18
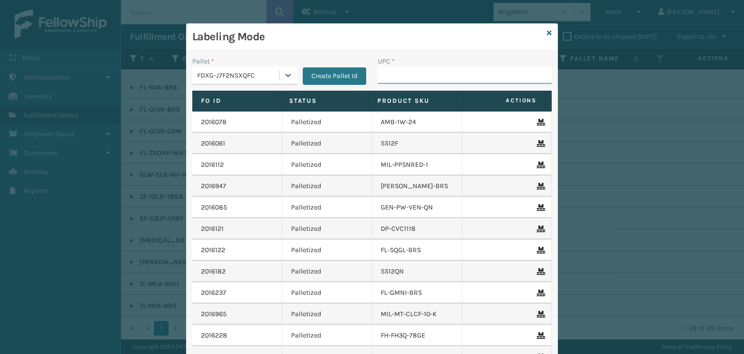
click at [378, 68] on input "UPC *" at bounding box center [465, 74] width 174 height 17
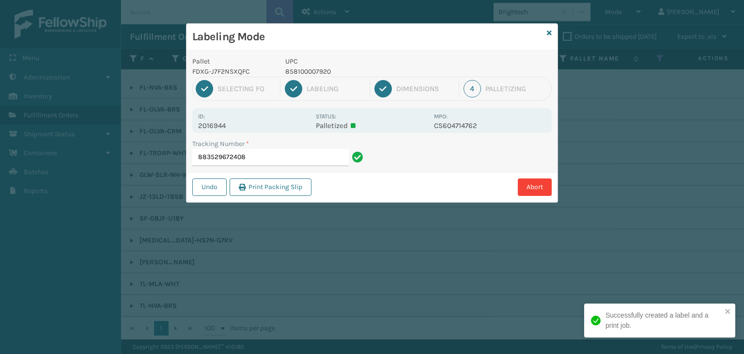
click at [303, 69] on p "858100007920" at bounding box center [356, 71] width 143 height 10
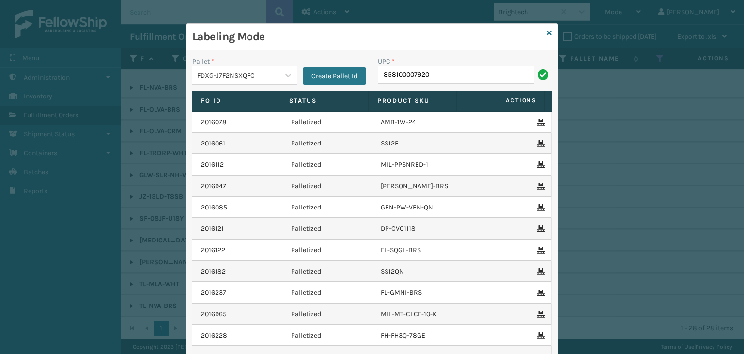
type input "858100007920"
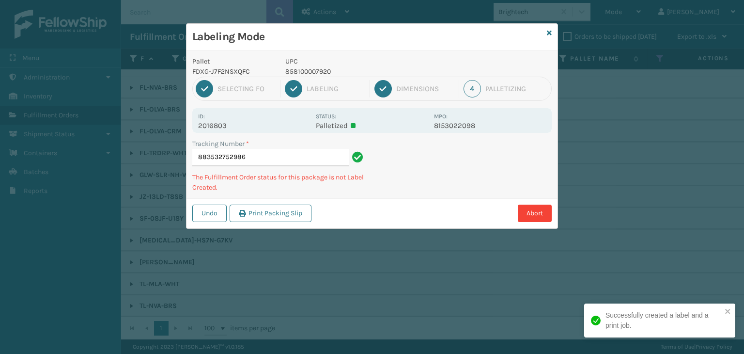
type input "883532752986858100007920"
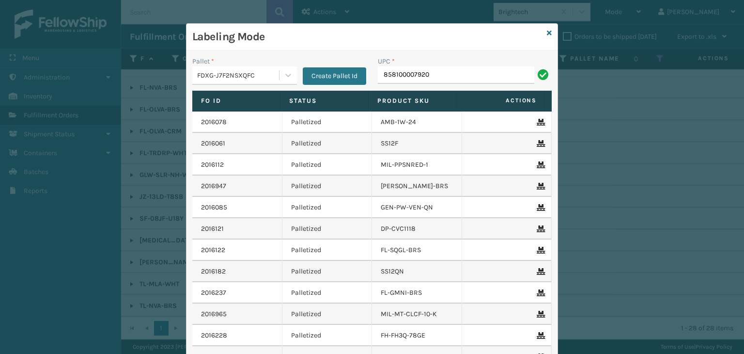
type input "858100007920"
paste input "858100007920"
type input "858100007920"
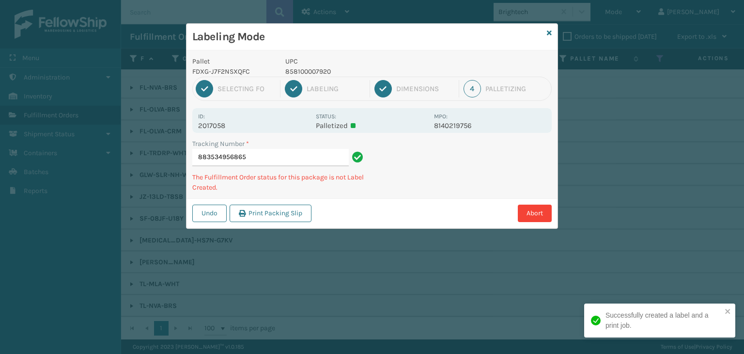
type input "883534956865858100007920"
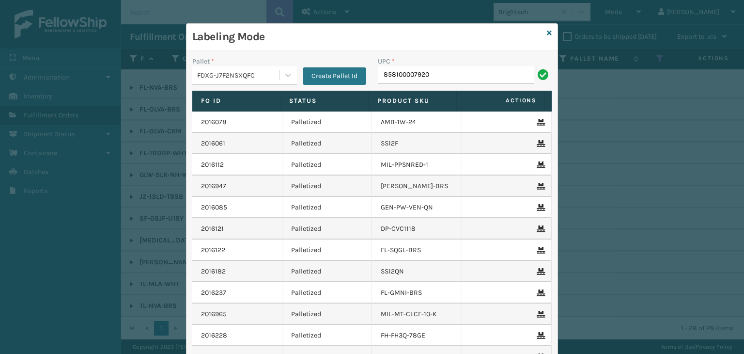
type input "858100007920"
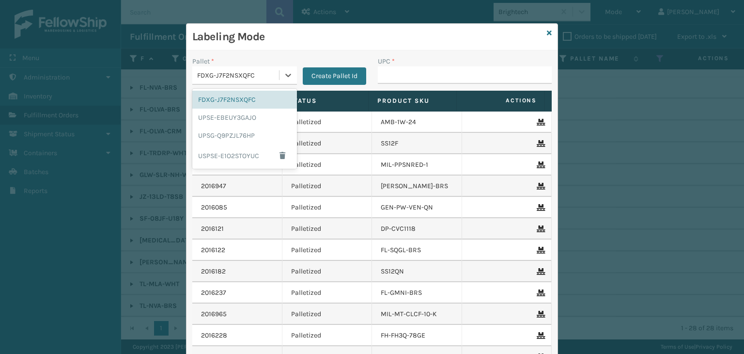
click at [214, 78] on div "FDXG-J7F2NSXQFC" at bounding box center [238, 75] width 83 height 10
drag, startPoint x: 227, startPoint y: 135, endPoint x: 419, endPoint y: 79, distance: 200.7
click at [231, 134] on div "UPSG-Q9PZJL76HP" at bounding box center [244, 135] width 105 height 18
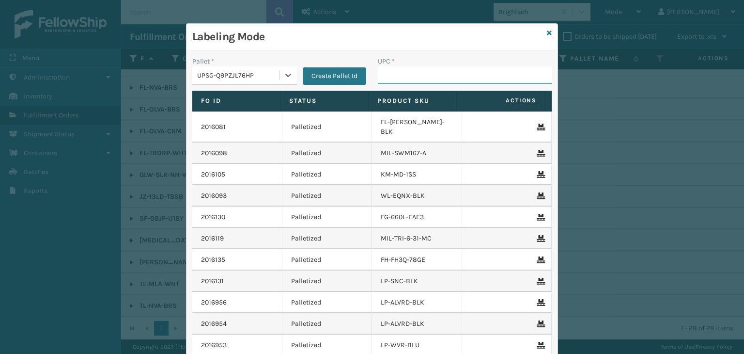
click at [420, 78] on input "UPC *" at bounding box center [465, 74] width 174 height 17
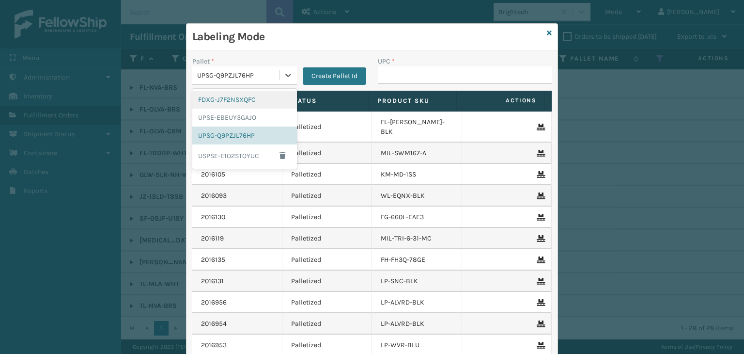
click at [264, 78] on div "UPSG-Q9PZJL76HP" at bounding box center [238, 75] width 83 height 10
drag, startPoint x: 242, startPoint y: 97, endPoint x: 326, endPoint y: 53, distance: 94.9
click at [242, 97] on div "FDXG-J7F2NSXQFC" at bounding box center [244, 100] width 105 height 18
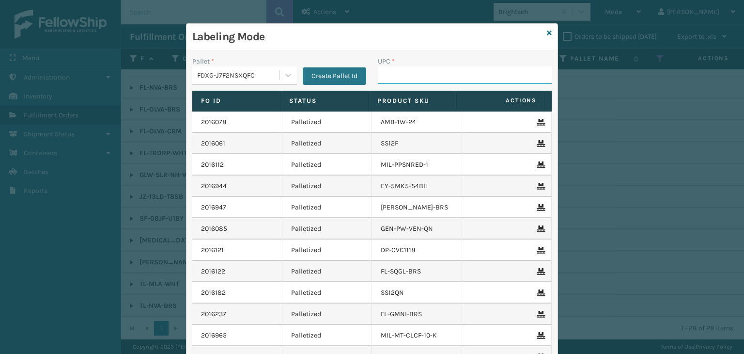
drag, startPoint x: 429, startPoint y: 74, endPoint x: 432, endPoint y: 82, distance: 8.5
click at [429, 74] on input "UPC *" at bounding box center [465, 74] width 174 height 17
type input "85810007630"
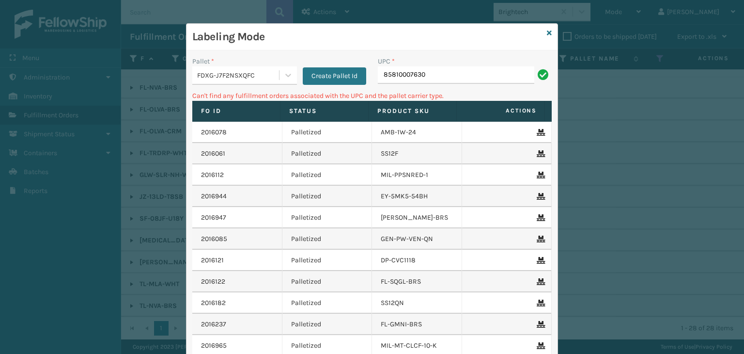
click at [405, 71] on input "85810007630" at bounding box center [456, 74] width 156 height 17
type input "858100007630"
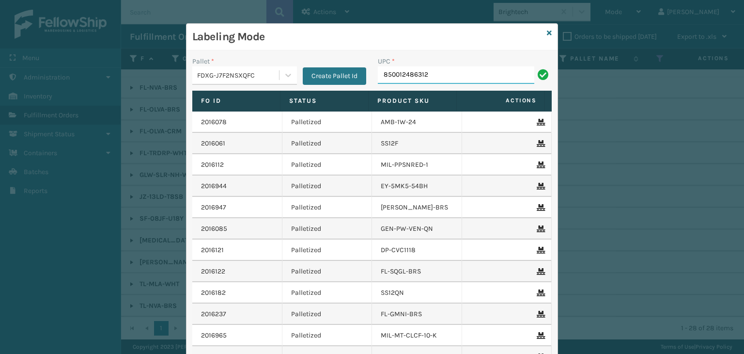
type input "850012486312"
click at [547, 32] on icon at bounding box center [549, 33] width 5 height 7
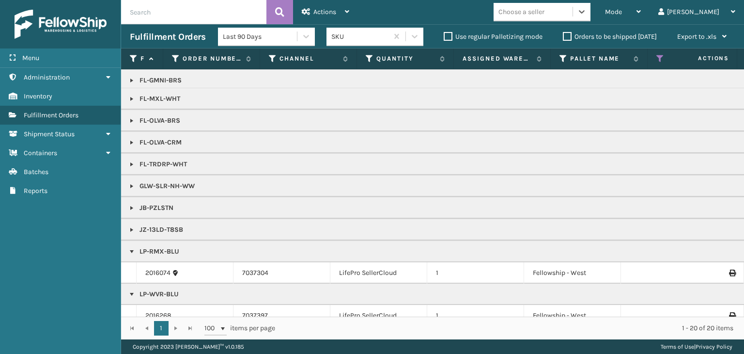
scroll to position [145, 0]
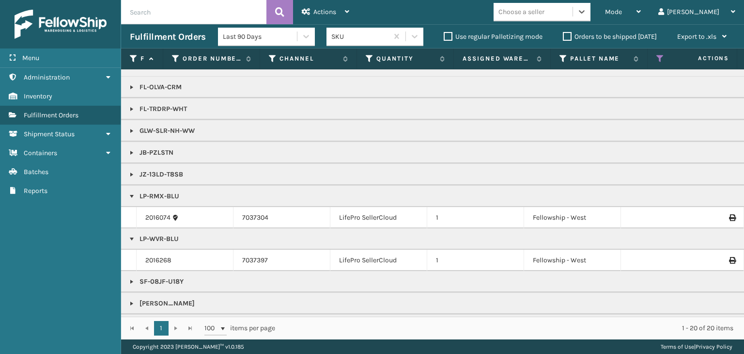
click at [131, 150] on link at bounding box center [132, 153] width 8 height 8
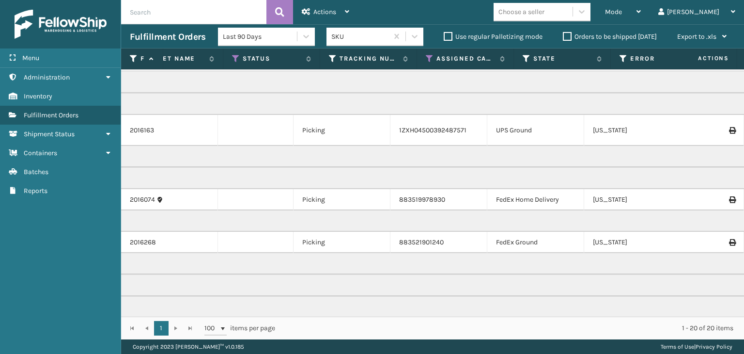
scroll to position [0, 0]
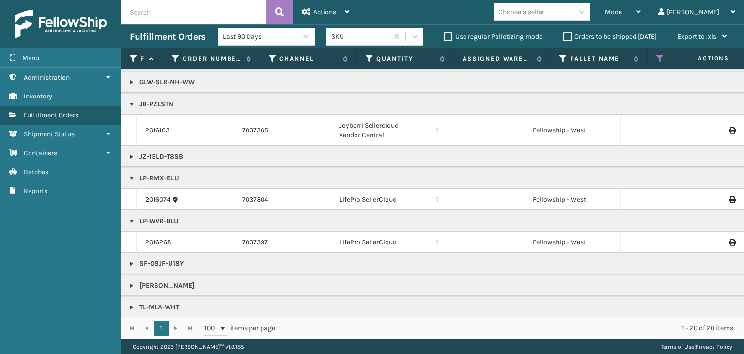
click at [168, 102] on p "JB-PZLSTN" at bounding box center [746, 104] width 1233 height 10
click at [641, 3] on div "Mode" at bounding box center [623, 12] width 36 height 24
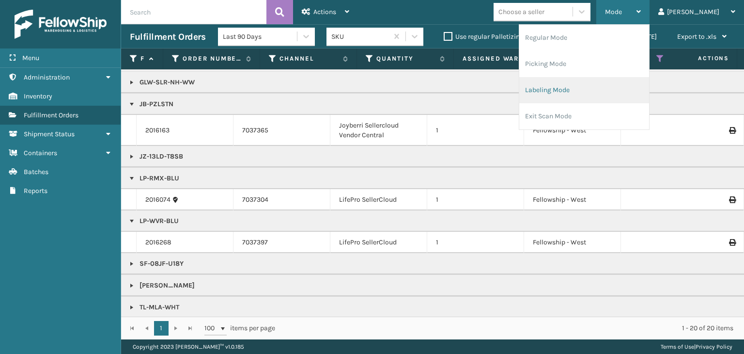
click at [620, 88] on li "Labeling Mode" at bounding box center [584, 90] width 130 height 26
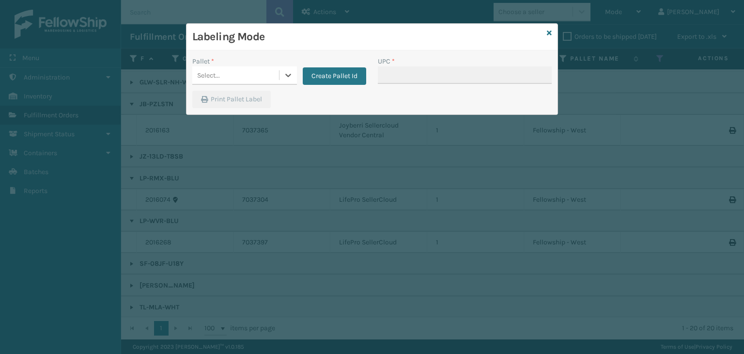
drag, startPoint x: 250, startPoint y: 61, endPoint x: 250, endPoint y: 66, distance: 5.4
click at [250, 64] on div "Pallet *" at bounding box center [244, 61] width 105 height 10
click at [250, 66] on div "Select..." at bounding box center [244, 75] width 105 height 18
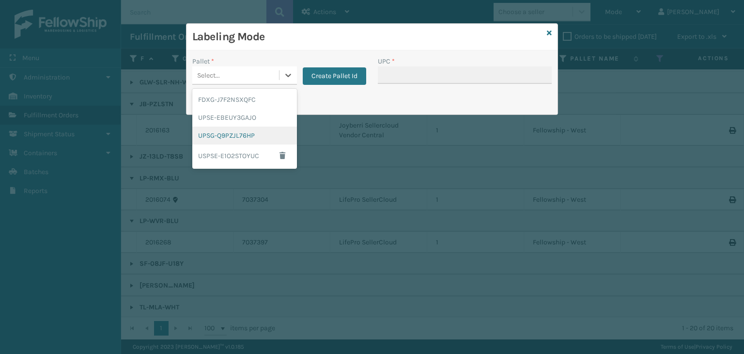
drag, startPoint x: 246, startPoint y: 137, endPoint x: 459, endPoint y: 69, distance: 223.8
click at [247, 137] on div "UPSG-Q9PZJL76HP" at bounding box center [244, 135] width 105 height 18
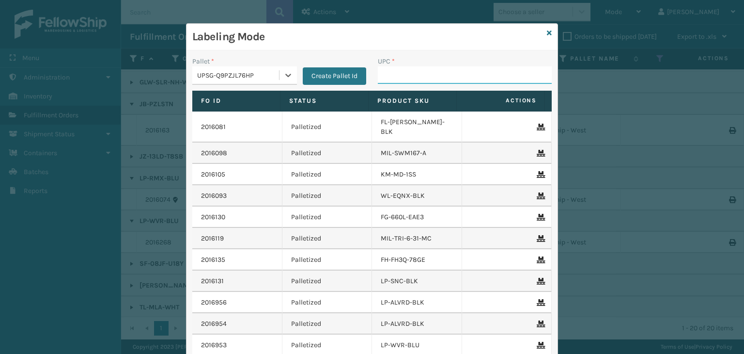
click at [451, 69] on input "UPC *" at bounding box center [465, 74] width 174 height 17
paste input "JB-PZLSTN"
type input "JB-PZLSTN"
click at [231, 72] on div "UPSG-Q9PZJL76HP" at bounding box center [238, 75] width 83 height 10
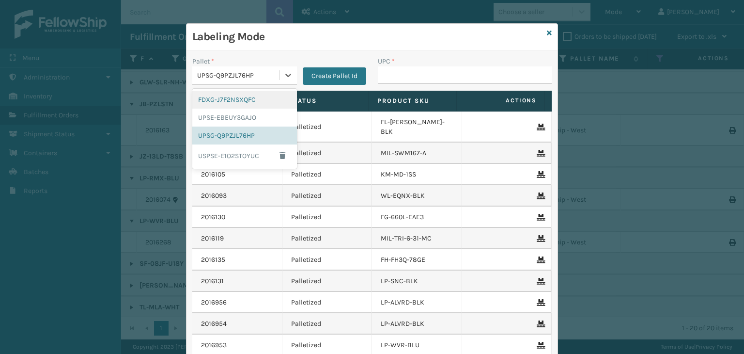
click at [233, 100] on div "FDXG-J7F2NSXQFC" at bounding box center [244, 100] width 105 height 18
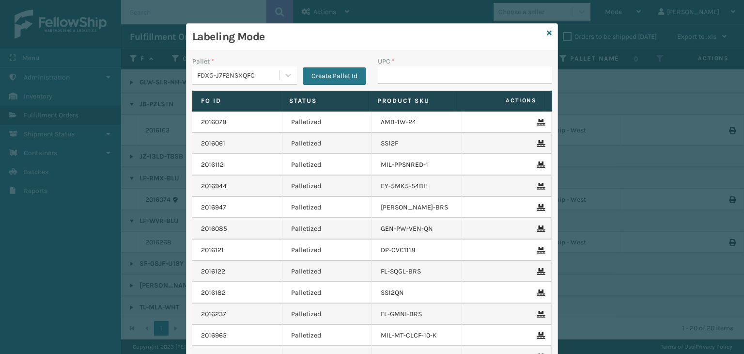
click at [387, 83] on div "UPC *" at bounding box center [465, 73] width 186 height 34
click at [387, 78] on input "UPC *" at bounding box center [465, 74] width 174 height 17
type input "858100007616"
type input "850012486312"
type input "FL-OLVA-CRM"
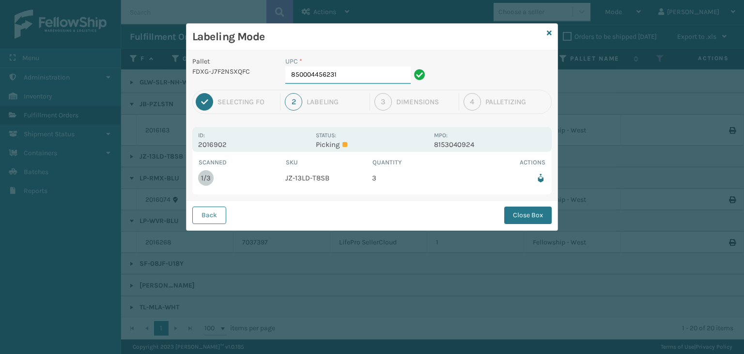
click at [345, 75] on input "850004456231" at bounding box center [347, 74] width 125 height 17
click at [527, 216] on button "Close Box" at bounding box center [527, 214] width 47 height 17
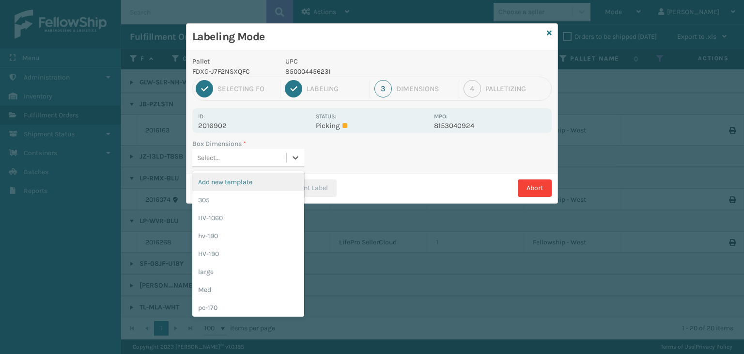
click at [282, 152] on div "Select..." at bounding box center [239, 158] width 94 height 16
click at [233, 289] on div "Med" at bounding box center [248, 289] width 112 height 18
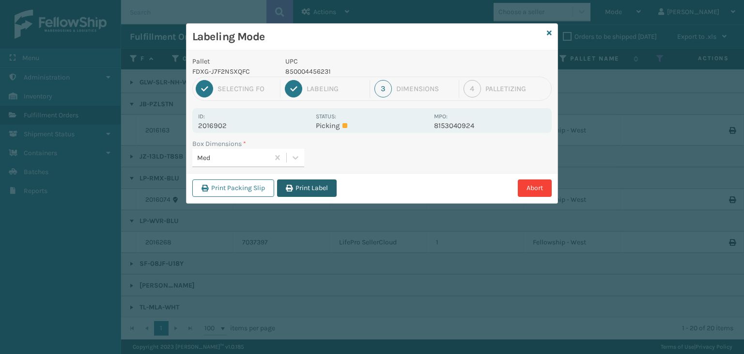
click at [308, 183] on button "Print Label" at bounding box center [307, 187] width 60 height 17
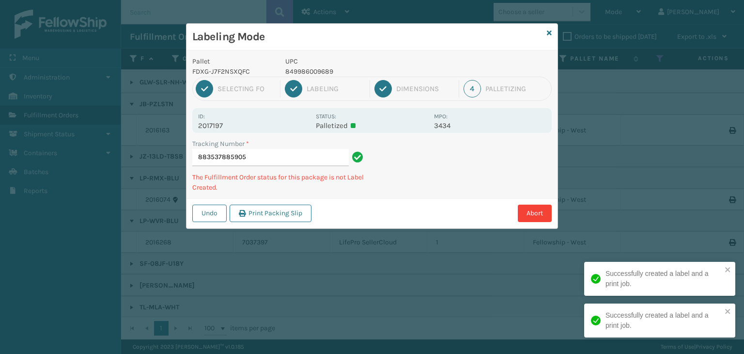
click at [303, 66] on div "UPC 849986009689" at bounding box center [356, 66] width 155 height 20
click at [303, 66] on p "849986009689" at bounding box center [356, 71] width 143 height 10
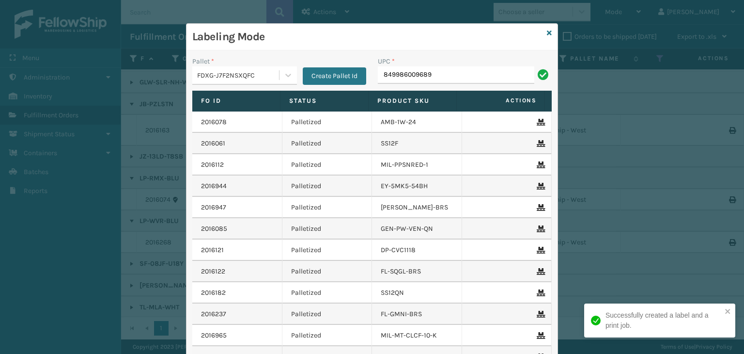
type input "849986009689"
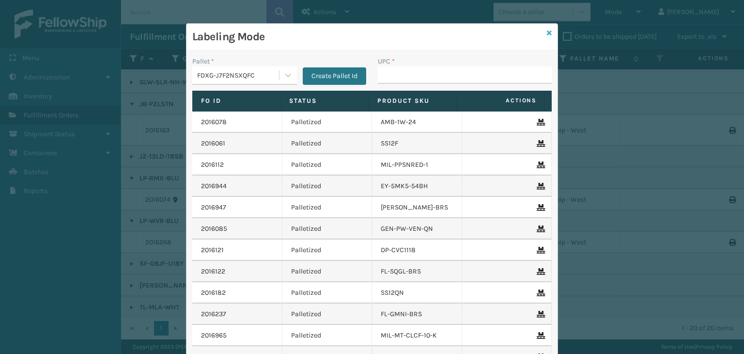
click at [547, 37] on link at bounding box center [549, 33] width 5 height 10
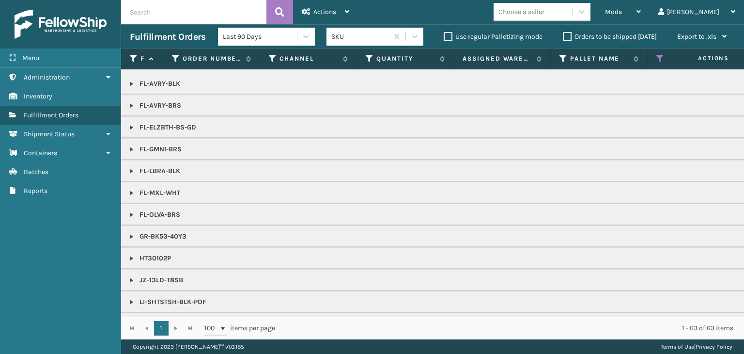
scroll to position [117, 0]
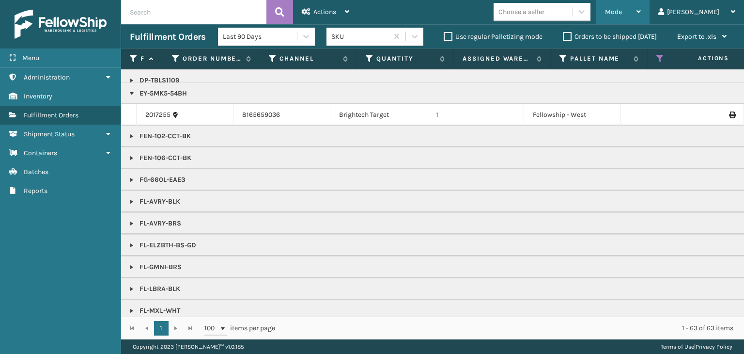
click at [641, 9] on div "Mode" at bounding box center [623, 12] width 36 height 24
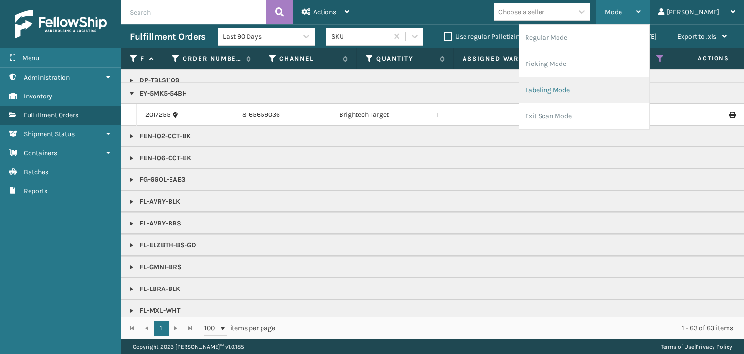
click at [600, 89] on li "Labeling Mode" at bounding box center [584, 90] width 130 height 26
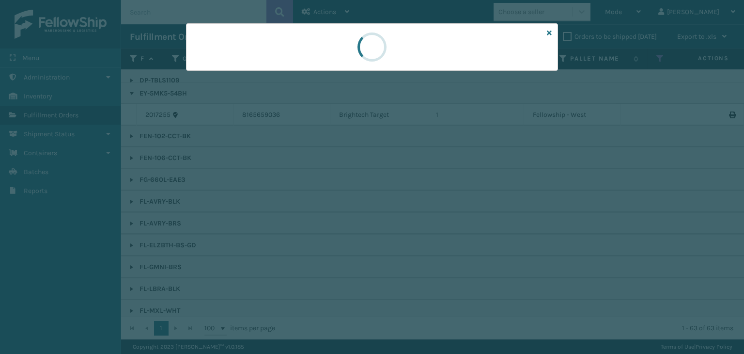
click at [213, 77] on div at bounding box center [372, 177] width 744 height 354
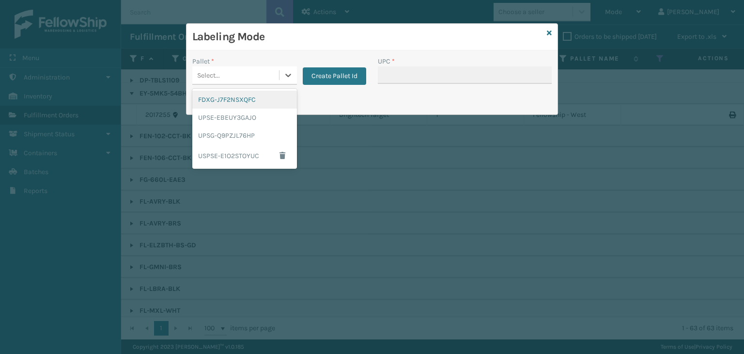
click at [213, 77] on div "Select..." at bounding box center [208, 75] width 23 height 10
click at [220, 104] on div "FDXG-J7F2NSXQFC" at bounding box center [244, 100] width 105 height 18
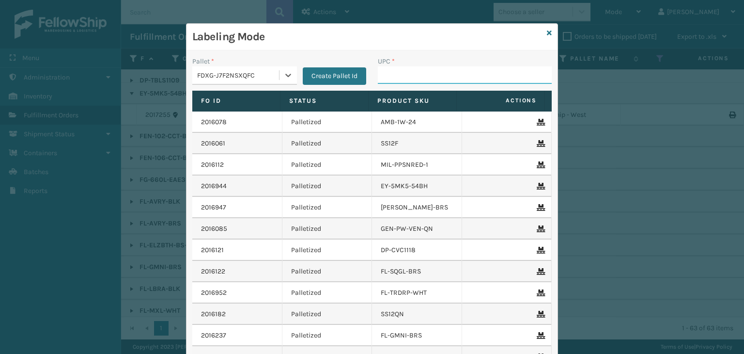
drag, startPoint x: 405, startPoint y: 76, endPoint x: 395, endPoint y: 77, distance: 9.7
click at [405, 76] on input "UPC *" at bounding box center [465, 74] width 174 height 17
type input "850012486312"
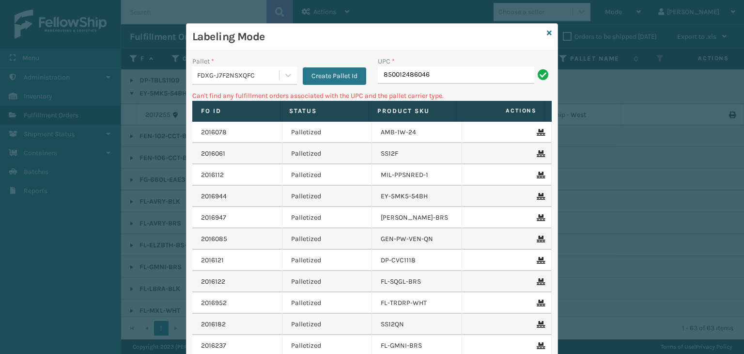
drag, startPoint x: 449, startPoint y: 78, endPoint x: 209, endPoint y: 96, distance: 240.9
click at [209, 96] on div "Pallet * FDXG-J7F2NSXQFC Create Pallet Id UPC * 850012486046 Can't find any ful…" at bounding box center [371, 238] width 371 height 377
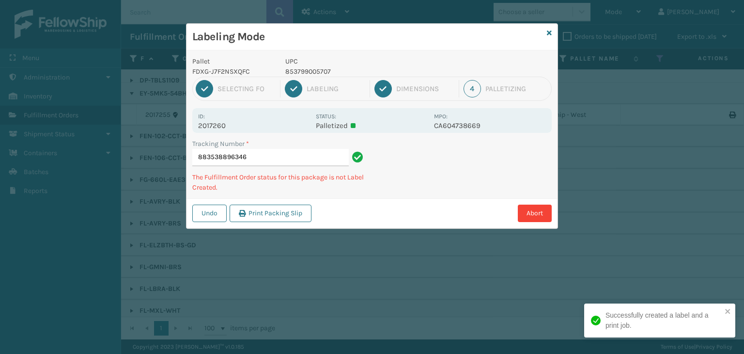
click at [326, 71] on p "853799005707" at bounding box center [356, 71] width 143 height 10
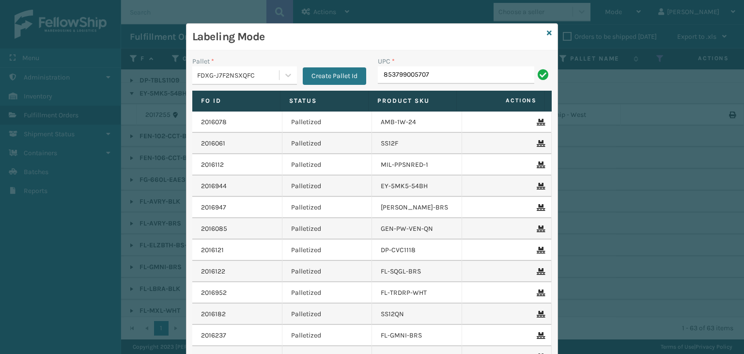
type input "853799005707"
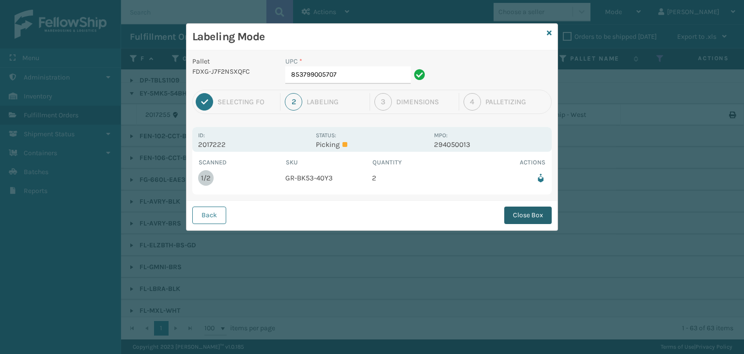
click at [512, 221] on button "Close Box" at bounding box center [527, 214] width 47 height 17
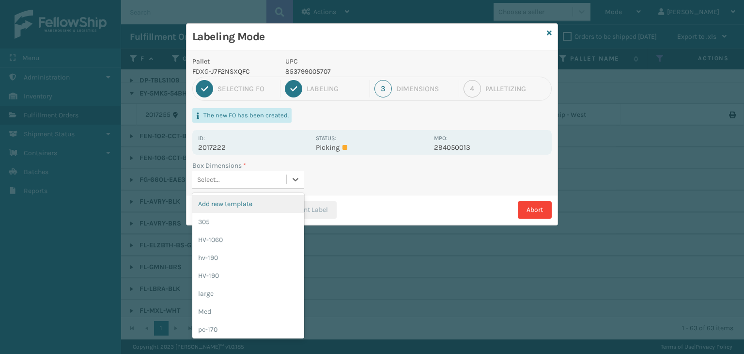
click at [238, 184] on div "Select..." at bounding box center [239, 179] width 94 height 16
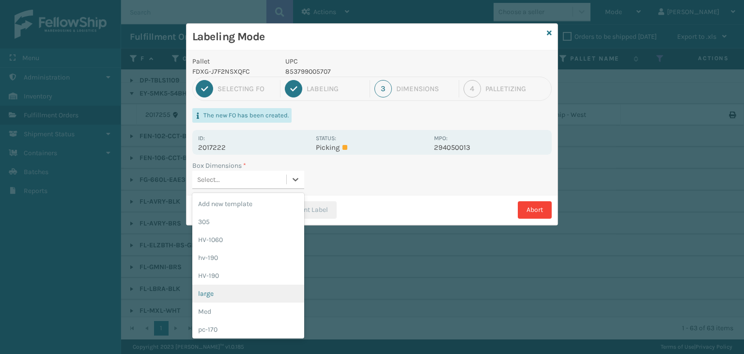
click at [249, 298] on div "large" at bounding box center [248, 293] width 112 height 18
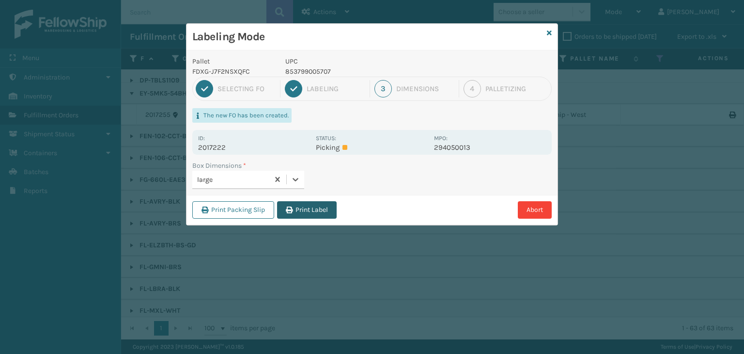
click at [304, 206] on button "Print Label" at bounding box center [307, 209] width 60 height 17
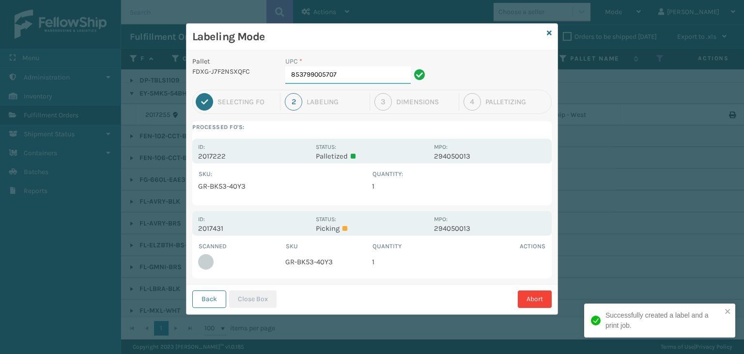
click at [346, 77] on input "853799005707" at bounding box center [347, 74] width 125 height 17
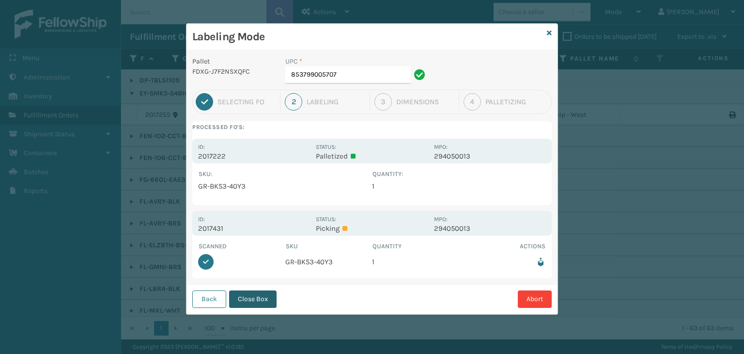
click at [269, 296] on button "Close Box" at bounding box center [252, 298] width 47 height 17
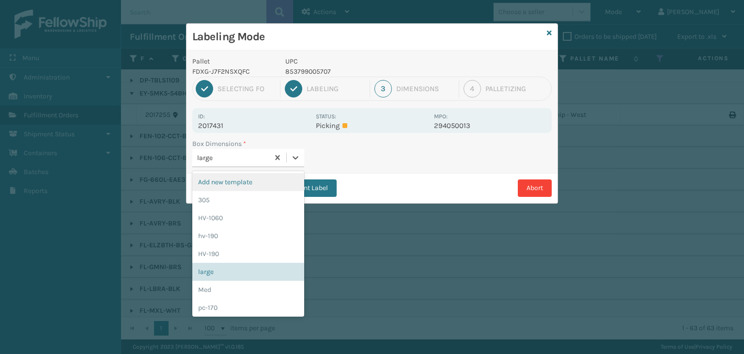
click at [241, 150] on div "large" at bounding box center [230, 158] width 77 height 16
click at [249, 290] on div "Med" at bounding box center [248, 289] width 112 height 18
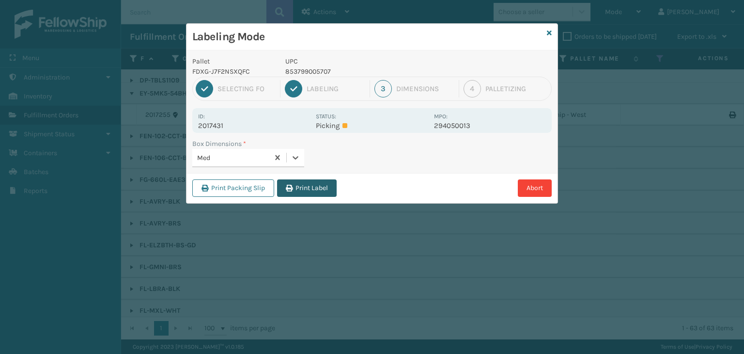
click at [297, 192] on button "Print Label" at bounding box center [307, 187] width 60 height 17
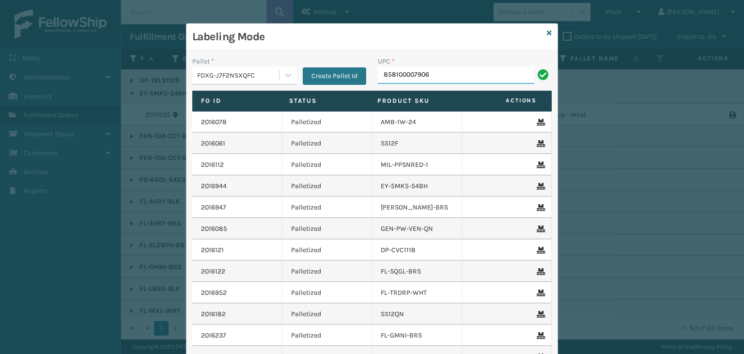
type input "858100007906"
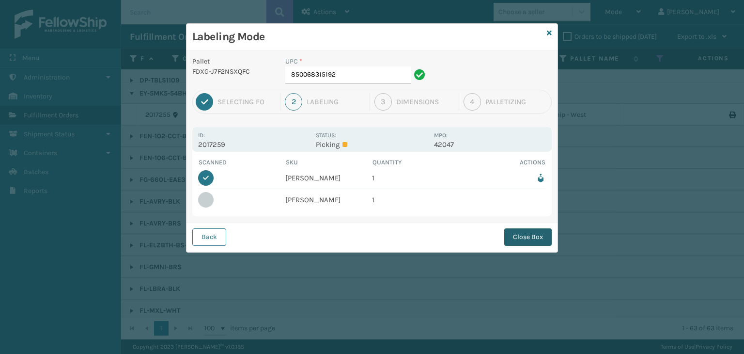
click at [520, 234] on button "Close Box" at bounding box center [527, 236] width 47 height 17
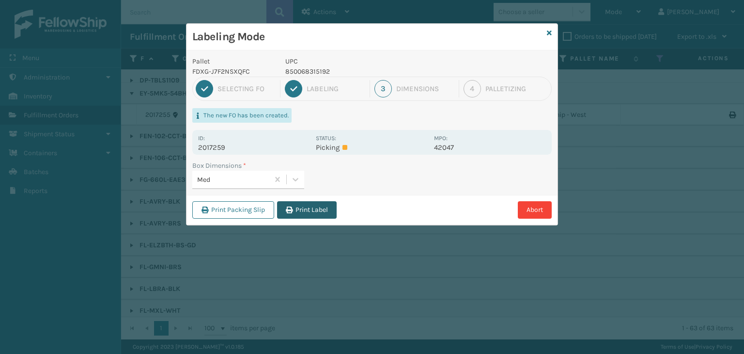
click at [322, 210] on button "Print Label" at bounding box center [307, 209] width 60 height 17
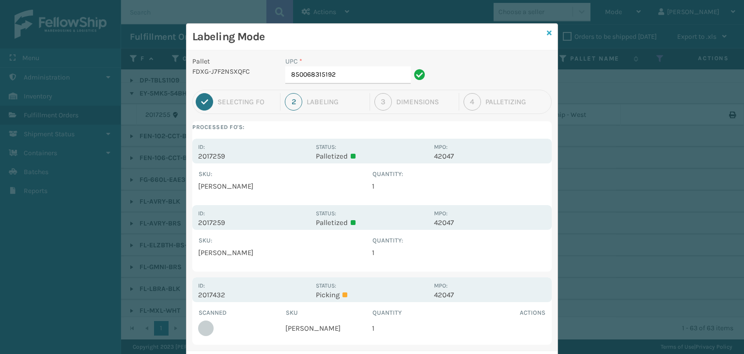
click at [547, 30] on icon at bounding box center [549, 33] width 5 height 7
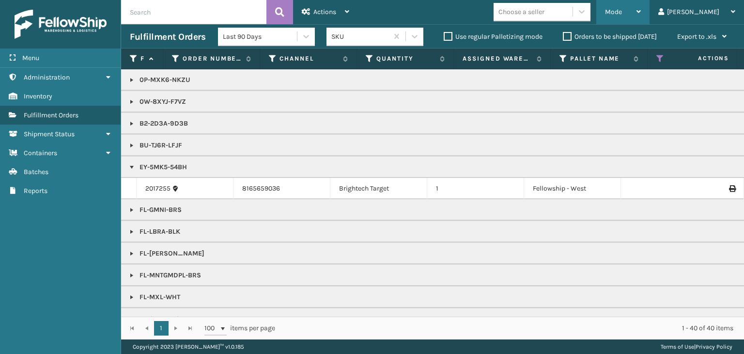
click at [641, 12] on div "Mode" at bounding box center [623, 12] width 36 height 24
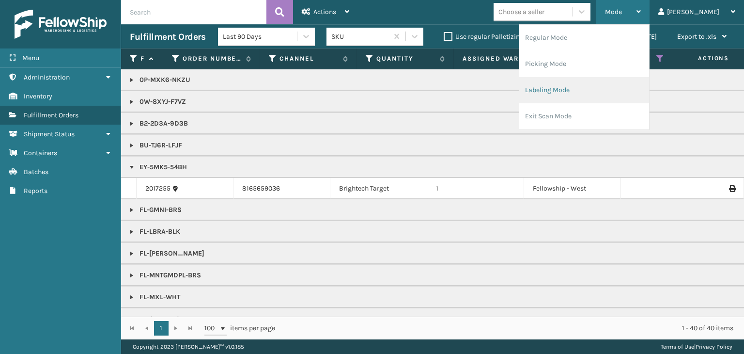
click at [618, 89] on li "Labeling Mode" at bounding box center [584, 90] width 130 height 26
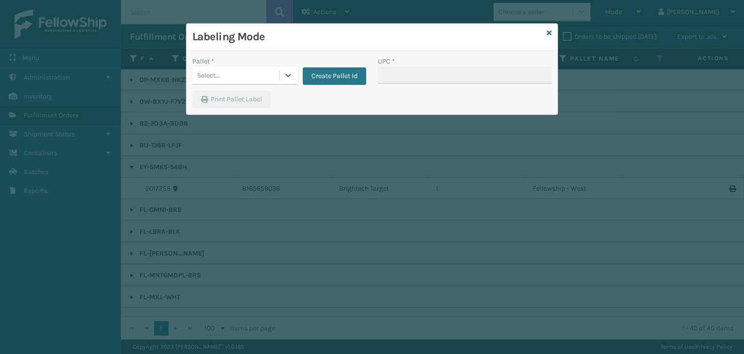
click at [224, 73] on div "Select..." at bounding box center [235, 75] width 87 height 16
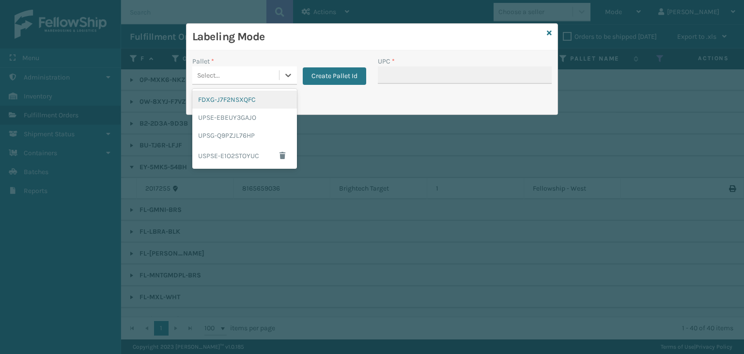
click at [251, 101] on div "FDXG-J7F2NSXQFC" at bounding box center [244, 100] width 105 height 18
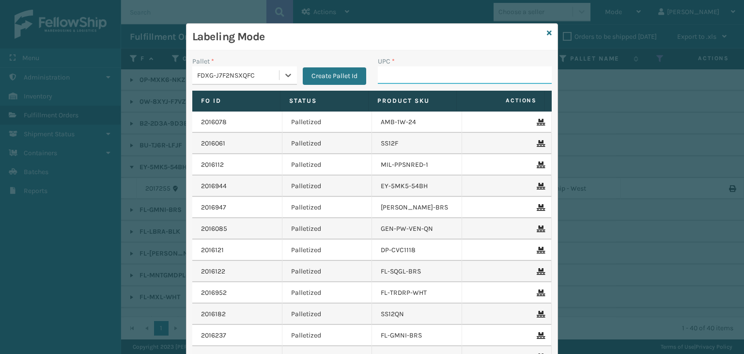
click at [400, 70] on input "UPC *" at bounding box center [465, 74] width 174 height 17
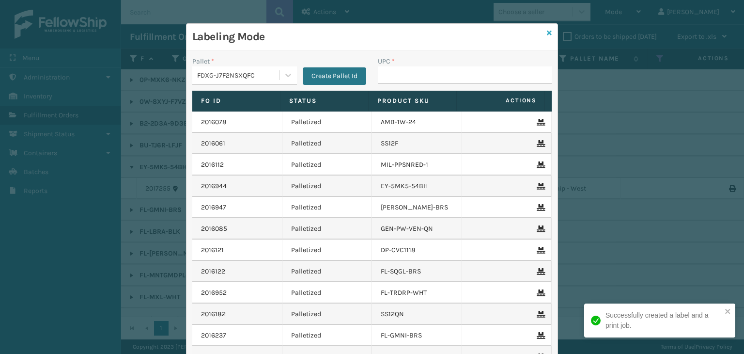
click at [547, 31] on icon at bounding box center [549, 33] width 5 height 7
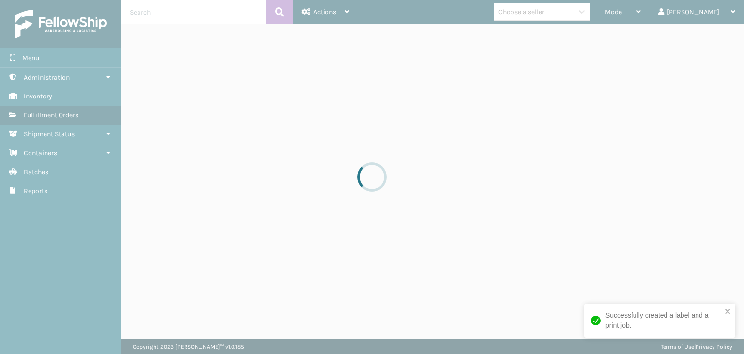
click at [558, 16] on div at bounding box center [372, 177] width 744 height 354
click at [561, 11] on div at bounding box center [372, 177] width 744 height 354
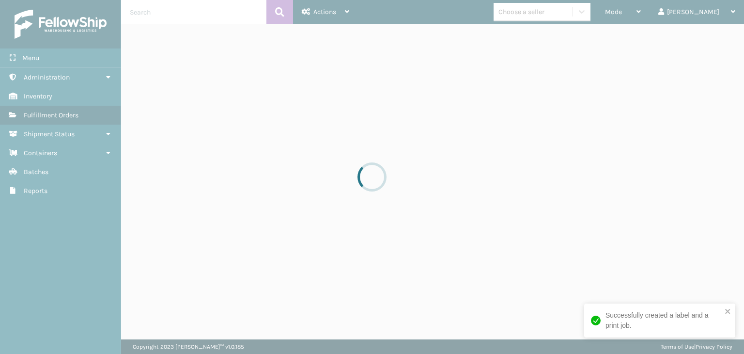
click at [561, 11] on div at bounding box center [372, 177] width 744 height 354
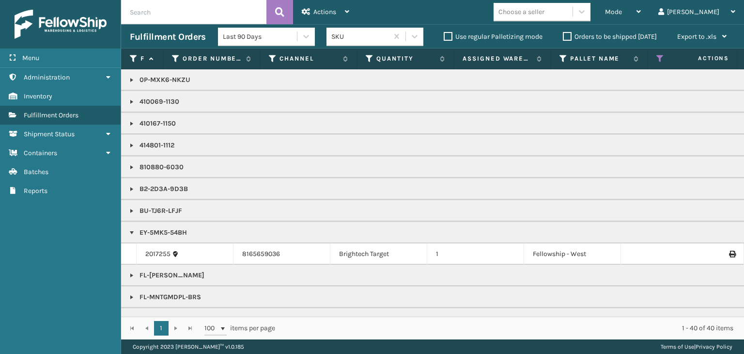
click at [544, 11] on div "Choose a seller" at bounding box center [521, 12] width 46 height 10
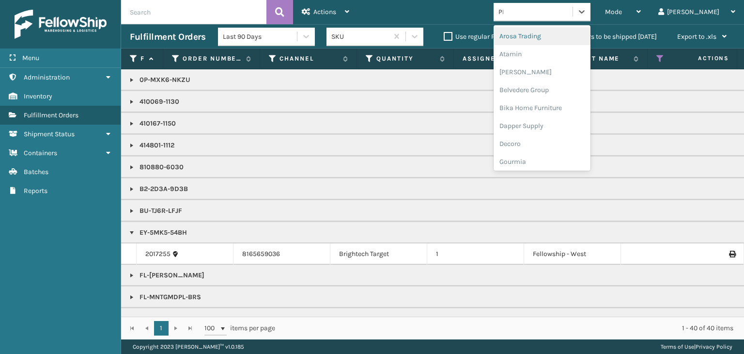
type input "PLA"
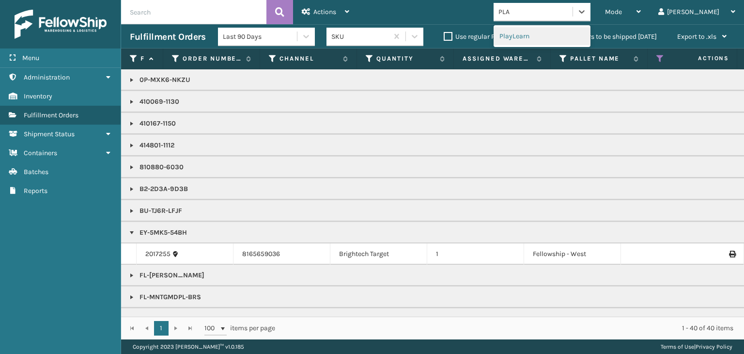
click at [559, 34] on div "PlayLearn" at bounding box center [542, 36] width 97 height 18
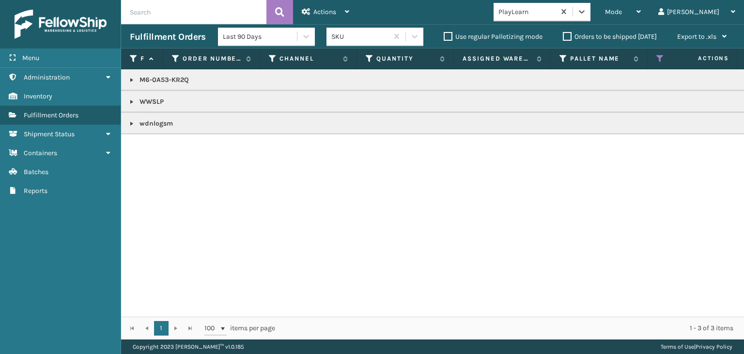
click at [131, 102] on link at bounding box center [132, 102] width 8 height 8
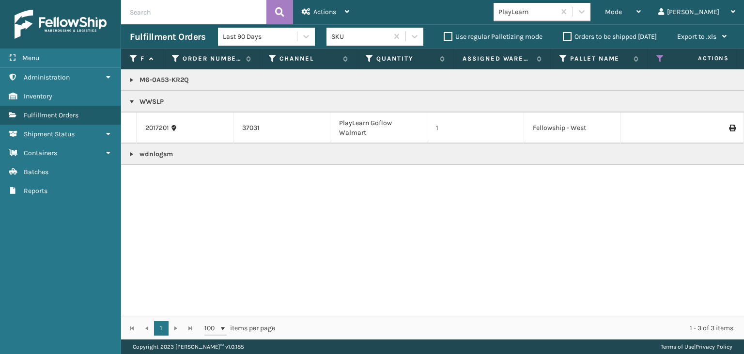
click at [161, 101] on p "WWSLP" at bounding box center [746, 102] width 1233 height 10
click at [641, 8] on icon at bounding box center [638, 11] width 4 height 7
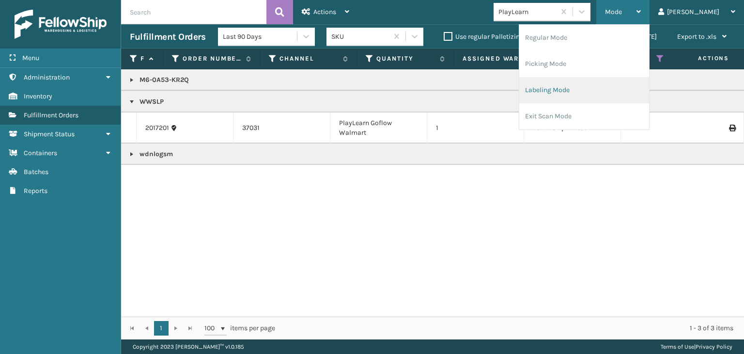
click at [639, 91] on li "Labeling Mode" at bounding box center [584, 90] width 130 height 26
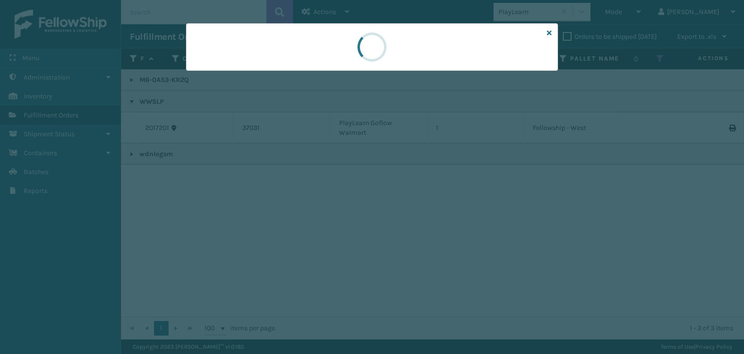
click at [227, 76] on div at bounding box center [372, 177] width 744 height 354
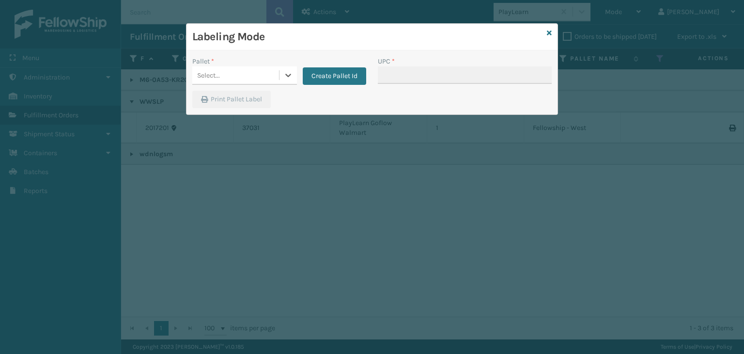
click at [225, 75] on div "Select..." at bounding box center [235, 75] width 87 height 16
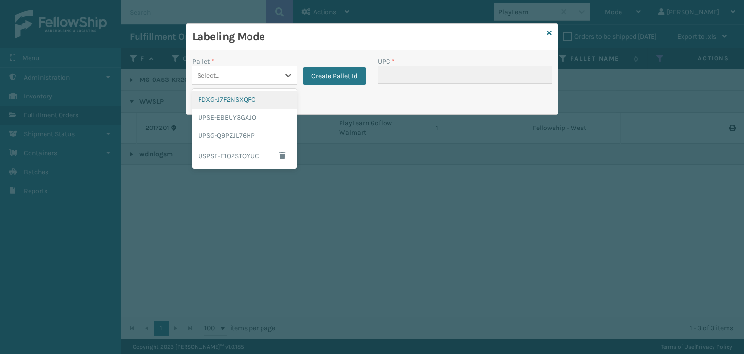
click at [229, 101] on div "FDXG-J7F2NSXQFC" at bounding box center [244, 100] width 105 height 18
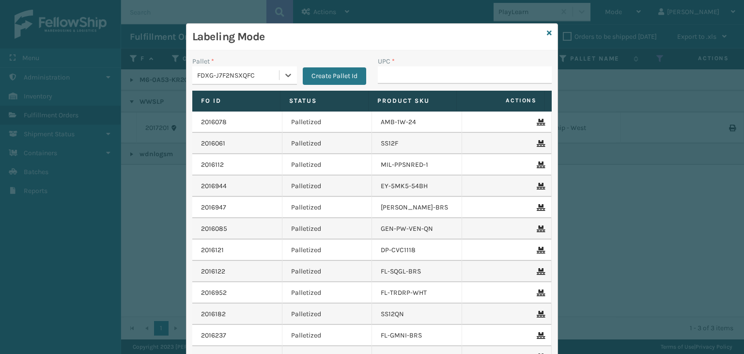
drag, startPoint x: 429, startPoint y: 58, endPoint x: 424, endPoint y: 77, distance: 19.6
click at [428, 64] on div "UPC *" at bounding box center [465, 61] width 174 height 10
click at [424, 77] on input "UPC *" at bounding box center [465, 74] width 174 height 17
paste input "WWSLP"
type input "WWSLP"
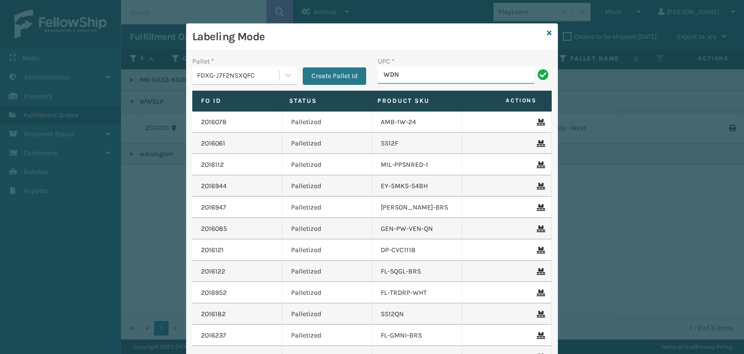
type input "wdnlogsm"
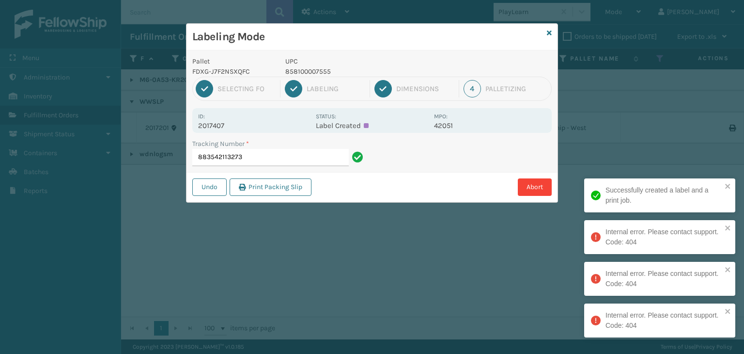
type input "883542113273"
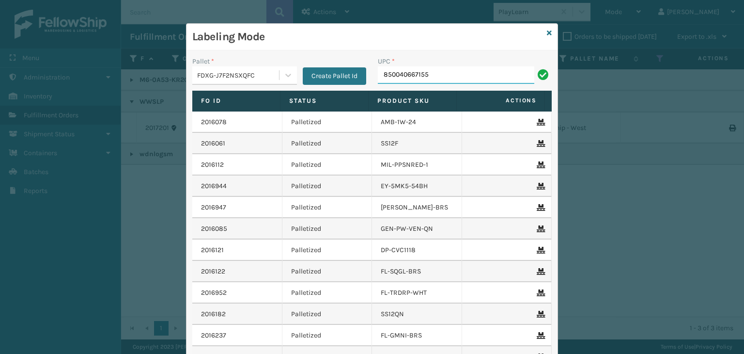
type input "850040667155"
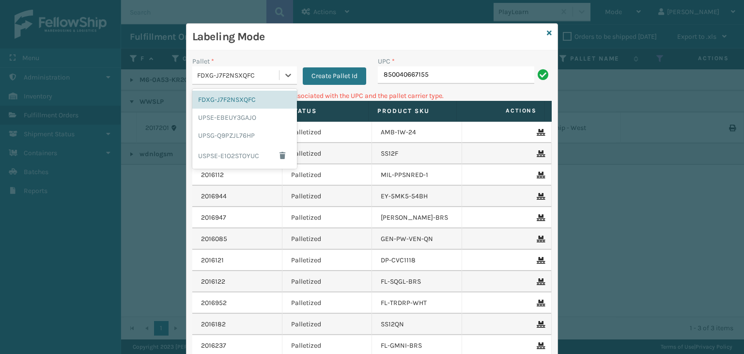
click at [210, 79] on div "FDXG-J7F2NSXQFC" at bounding box center [238, 75] width 83 height 10
click at [219, 140] on div "UPSG-Q9PZJL76HP" at bounding box center [244, 135] width 105 height 18
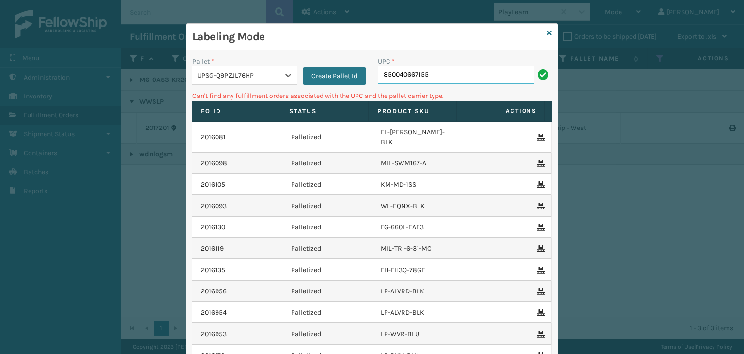
click at [459, 70] on input "850040667155" at bounding box center [456, 74] width 156 height 17
click at [257, 76] on div "UPSG-Q9PZJL76HP" at bounding box center [238, 75] width 83 height 10
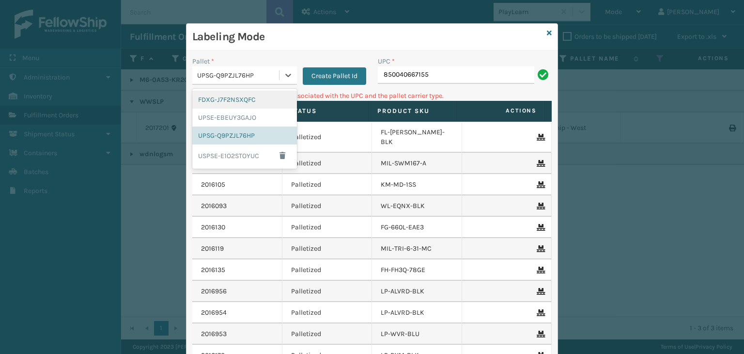
click at [264, 99] on div "FDXG-J7F2NSXQFC" at bounding box center [244, 100] width 105 height 18
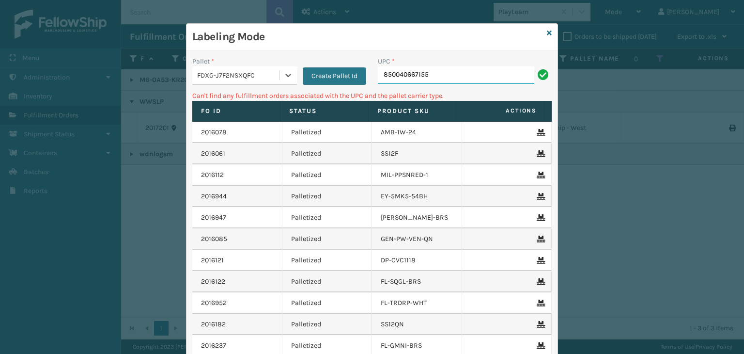
drag, startPoint x: 455, startPoint y: 74, endPoint x: 105, endPoint y: 75, distance: 350.7
click at [105, 75] on div "Labeling Mode Pallet * option FDXG-J7F2NSXQFC, selected. 0 results available. S…" at bounding box center [372, 177] width 744 height 354
type input "ST3402"
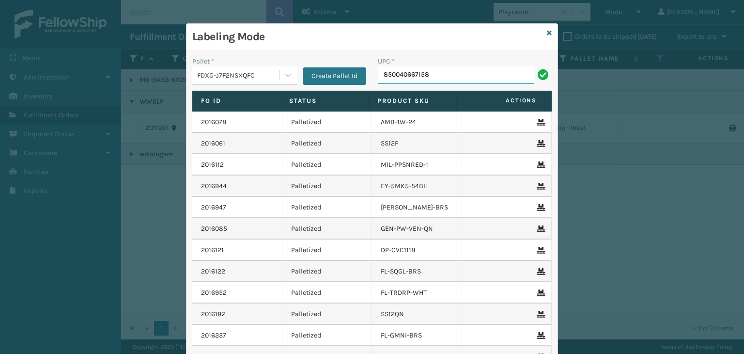
type input "850040667158"
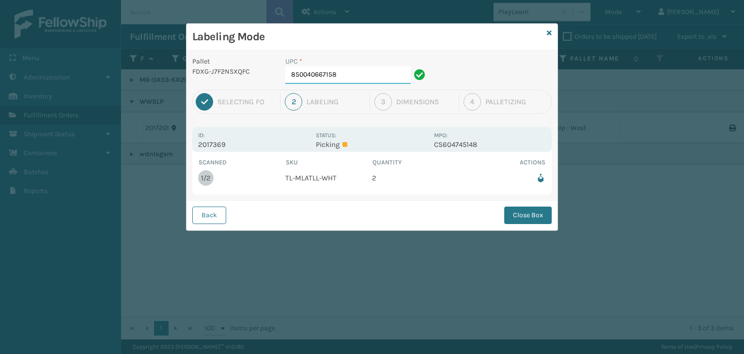
click at [376, 67] on input "850040667158" at bounding box center [347, 74] width 125 height 17
click at [523, 217] on button "Close Box" at bounding box center [527, 214] width 47 height 17
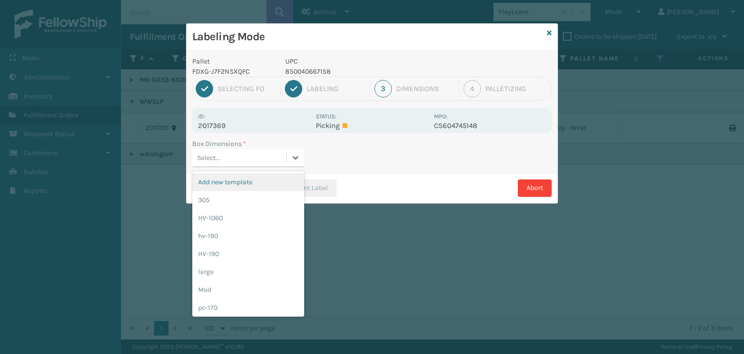
click at [274, 161] on div "Select..." at bounding box center [239, 158] width 94 height 16
click at [252, 295] on div "Med" at bounding box center [248, 289] width 112 height 18
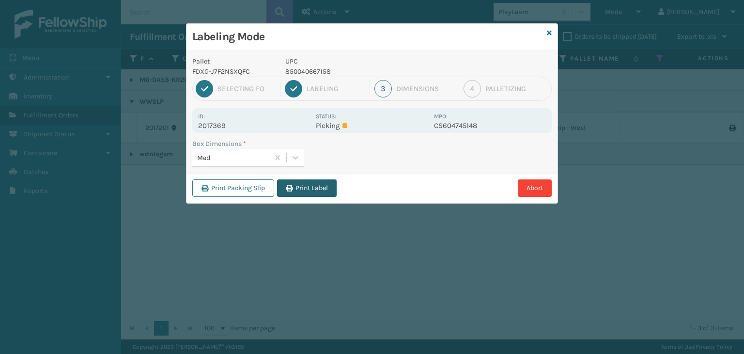
click at [296, 190] on button "Print Label" at bounding box center [307, 187] width 60 height 17
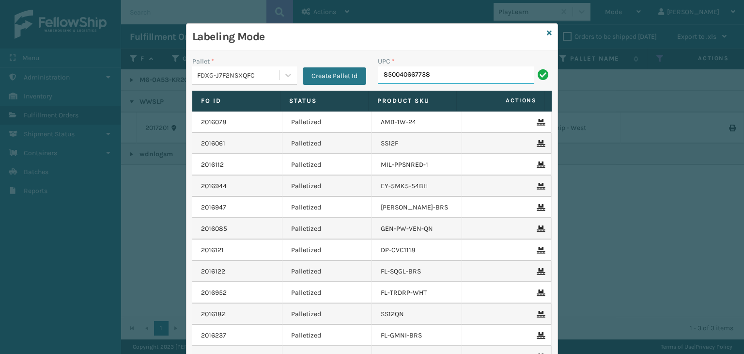
type input "850040667738"
type input "850012486312"
click at [548, 31] on div "Labeling Mode" at bounding box center [371, 37] width 371 height 27
click at [547, 31] on icon at bounding box center [549, 33] width 5 height 7
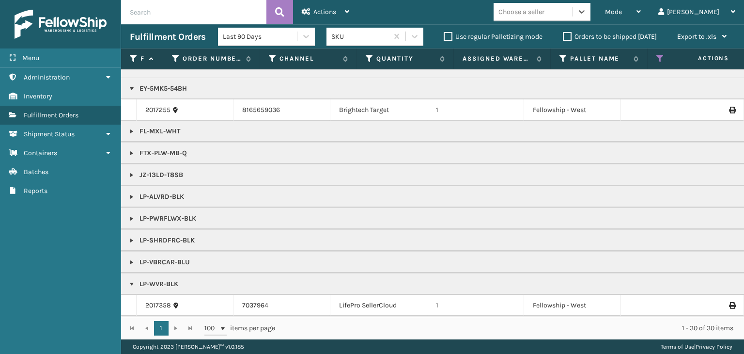
scroll to position [0, 0]
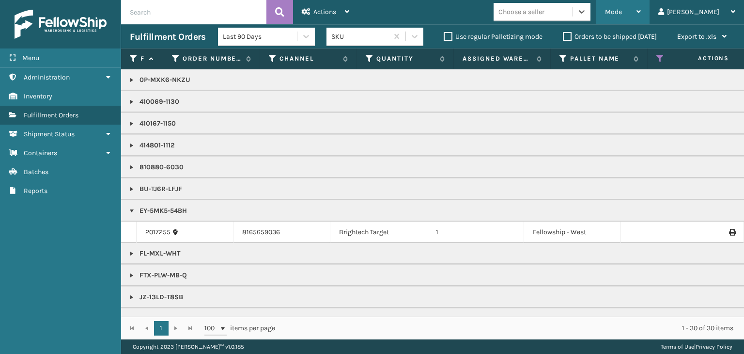
click at [641, 16] on div "Mode" at bounding box center [623, 12] width 36 height 24
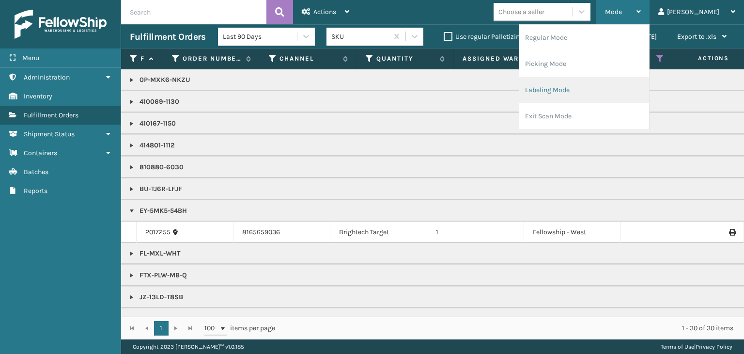
click at [620, 95] on li "Labeling Mode" at bounding box center [584, 90] width 130 height 26
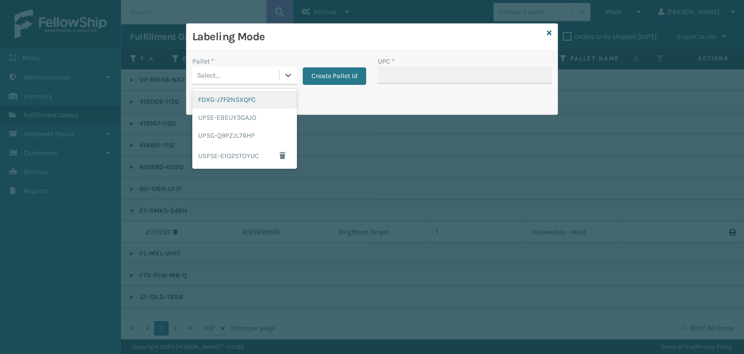
click at [248, 74] on div "Select..." at bounding box center [235, 75] width 87 height 16
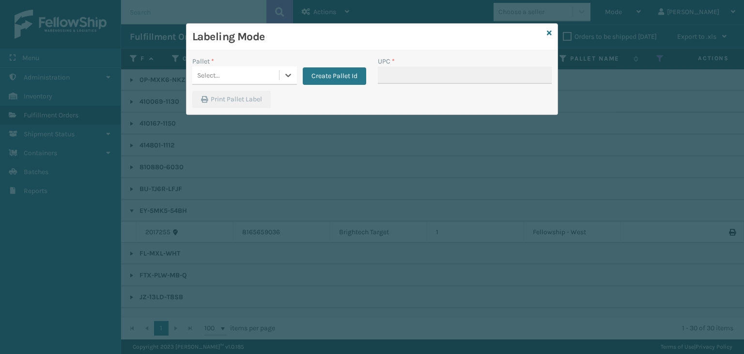
click at [248, 74] on div "Select..." at bounding box center [235, 75] width 87 height 16
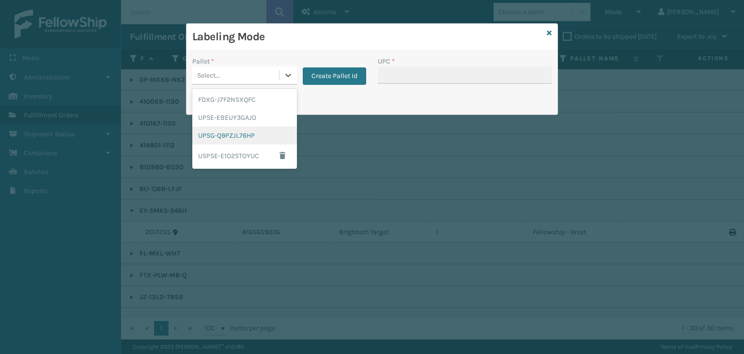
click at [233, 137] on div "UPSG-Q9PZJL76HP" at bounding box center [244, 135] width 105 height 18
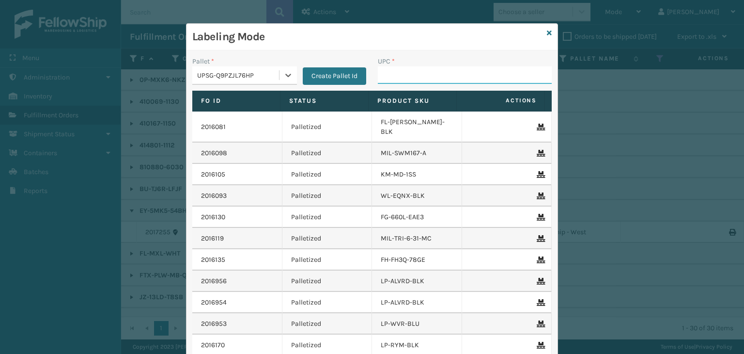
click at [465, 66] on input "UPC *" at bounding box center [465, 74] width 174 height 17
click at [547, 32] on icon at bounding box center [549, 33] width 5 height 7
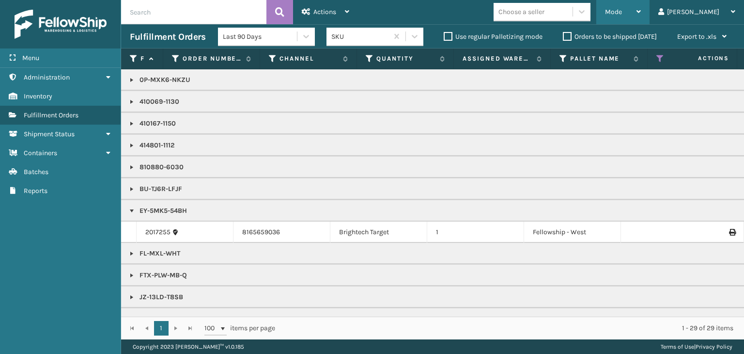
click at [641, 10] on div "Mode" at bounding box center [623, 12] width 36 height 24
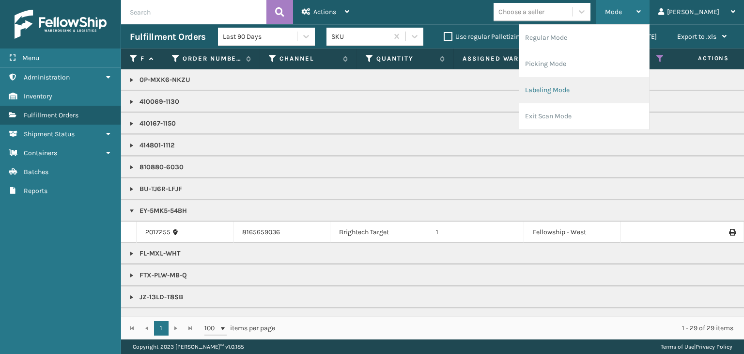
click at [596, 92] on li "Labeling Mode" at bounding box center [584, 90] width 130 height 26
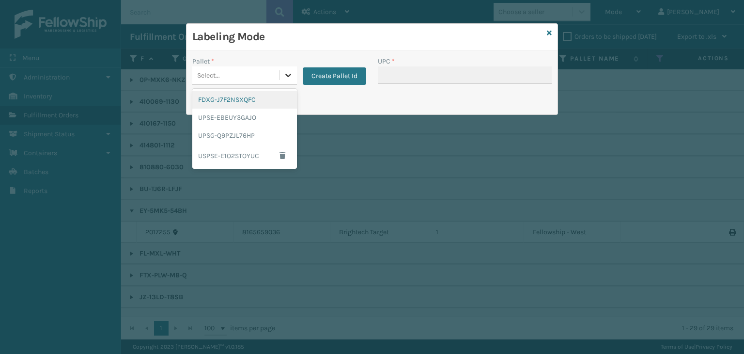
click at [281, 80] on div at bounding box center [287, 74] width 17 height 17
click at [261, 102] on div "FDXG-J7F2NSXQFC" at bounding box center [244, 100] width 105 height 18
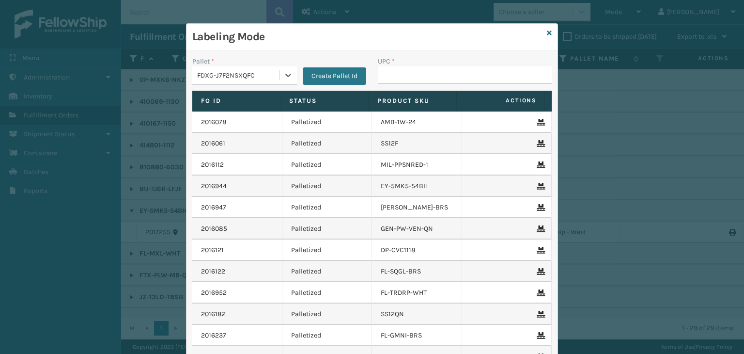
click at [229, 81] on div "FDXG-J7F2NSXQFC" at bounding box center [235, 75] width 87 height 16
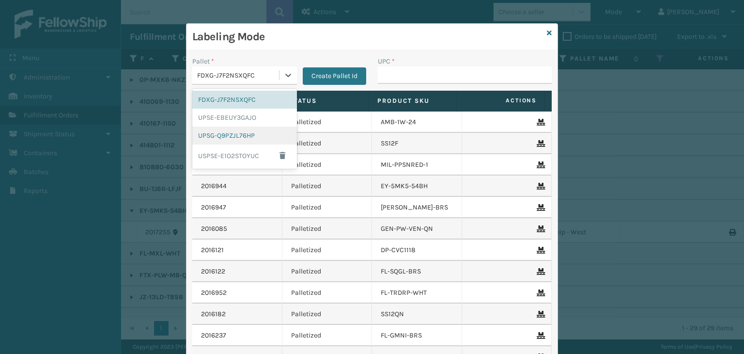
click at [209, 136] on div "UPSG-Q9PZJL76HP" at bounding box center [244, 135] width 105 height 18
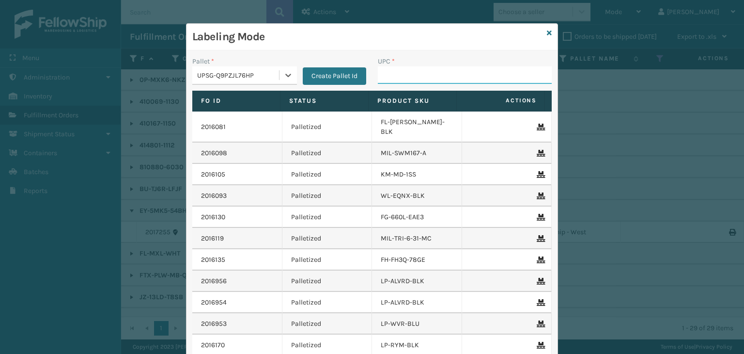
click at [392, 73] on input "UPC *" at bounding box center [465, 74] width 174 height 17
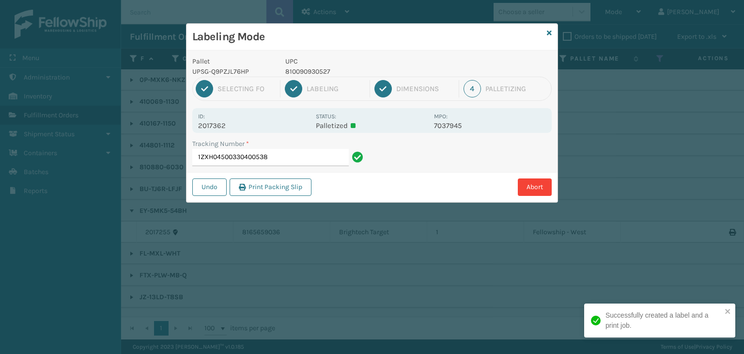
click at [316, 75] on p "810090930527" at bounding box center [356, 71] width 143 height 10
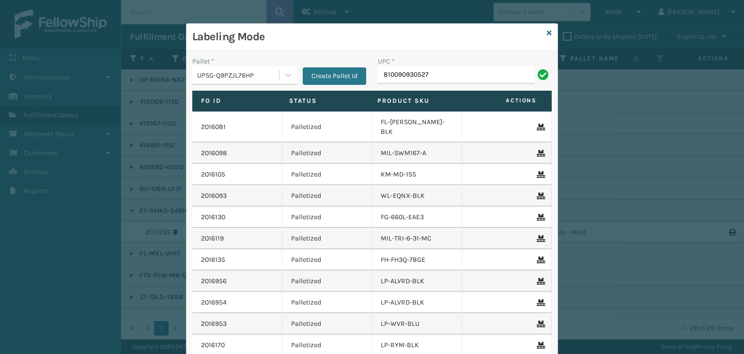
type input "810090930527"
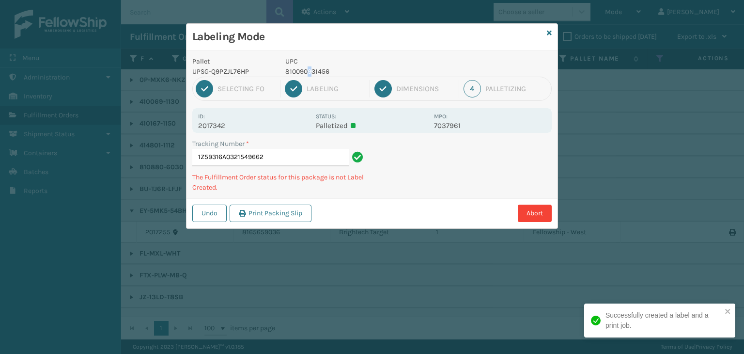
click at [310, 72] on p "810090931456" at bounding box center [356, 71] width 143 height 10
click at [314, 67] on p "810090931456" at bounding box center [356, 71] width 143 height 10
click at [314, 74] on p "810090931456" at bounding box center [356, 71] width 143 height 10
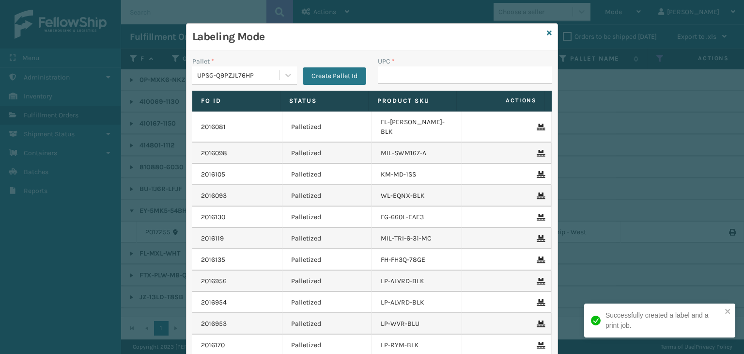
click at [314, 74] on button "Create Pallet Id" at bounding box center [334, 75] width 63 height 17
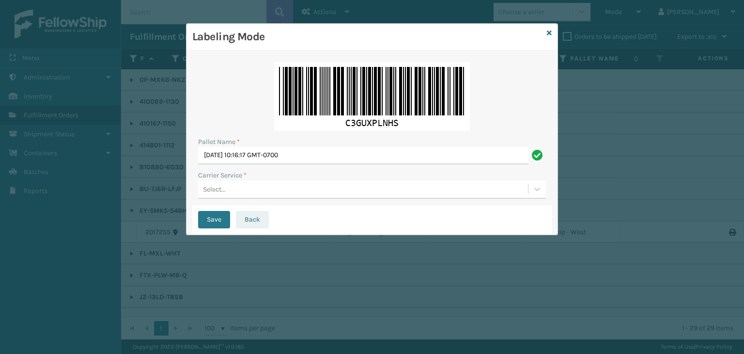
click at [247, 221] on button "Back" at bounding box center [252, 219] width 33 height 17
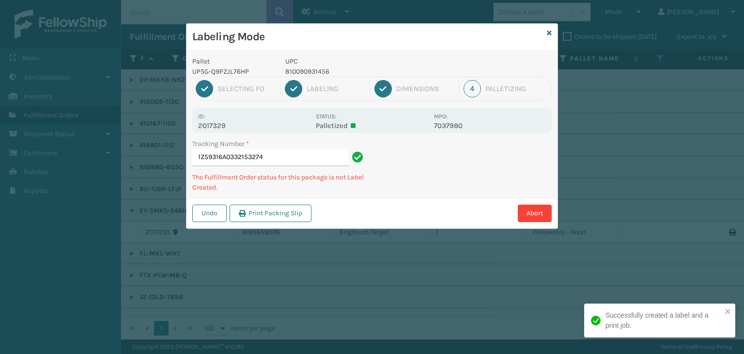
click at [323, 73] on p "810090931456" at bounding box center [356, 71] width 143 height 10
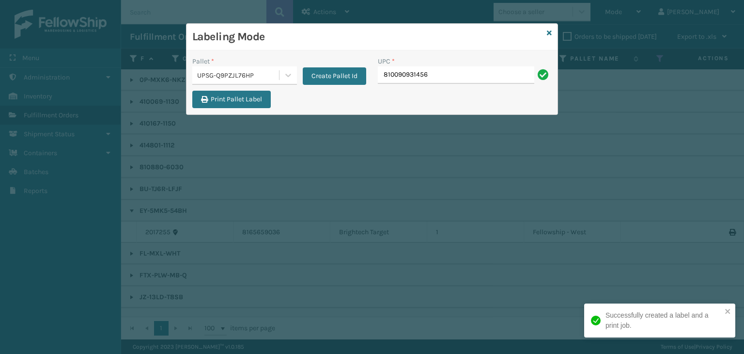
type input "810090931456"
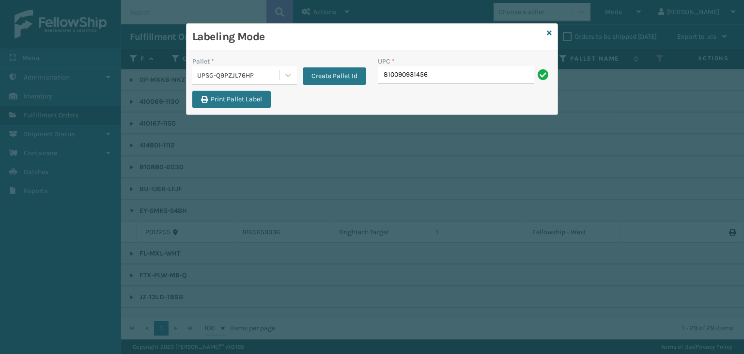
type input "810090931456"
click at [549, 33] on icon at bounding box center [549, 33] width 5 height 7
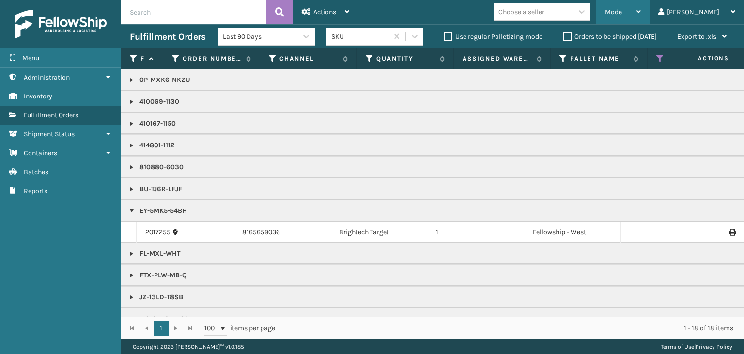
click at [641, 16] on div "Mode" at bounding box center [623, 12] width 36 height 24
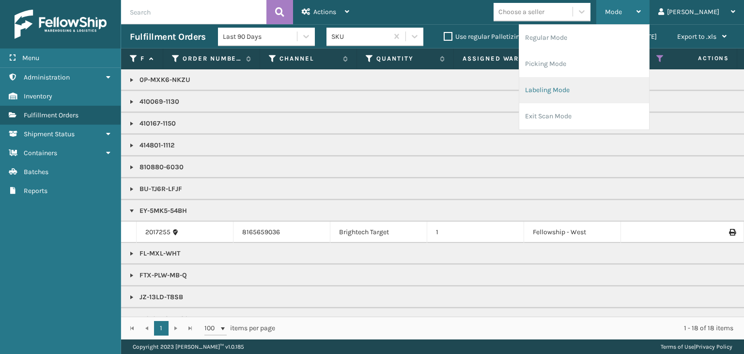
click at [621, 85] on li "Labeling Mode" at bounding box center [584, 90] width 130 height 26
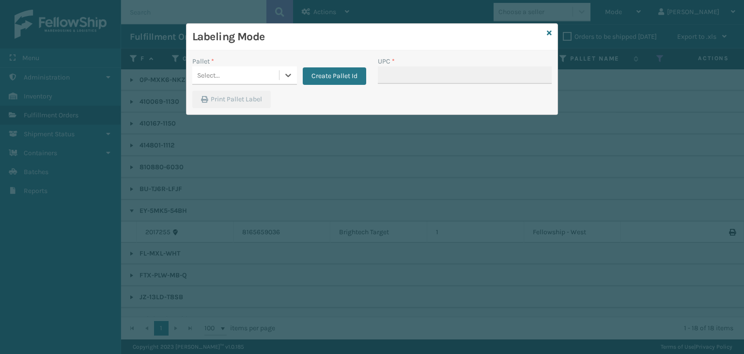
click at [228, 65] on div "Pallet *" at bounding box center [244, 61] width 105 height 10
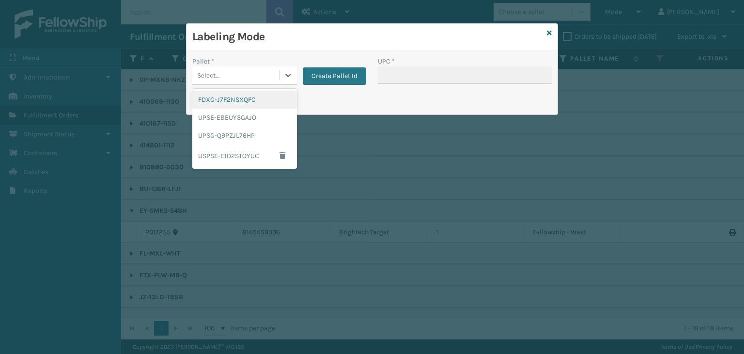
click at [231, 68] on div "Select..." at bounding box center [235, 75] width 87 height 16
click at [244, 137] on div "UPSG-Q9PZJL76HP" at bounding box center [244, 135] width 105 height 18
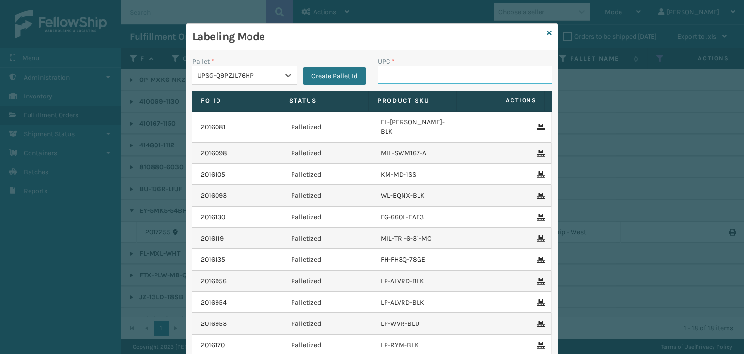
click at [407, 76] on input "UPC *" at bounding box center [465, 74] width 174 height 17
type input "850040667295"
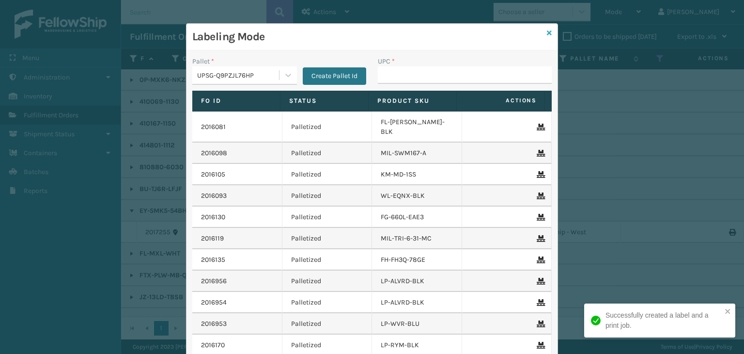
click at [547, 31] on icon at bounding box center [549, 33] width 5 height 7
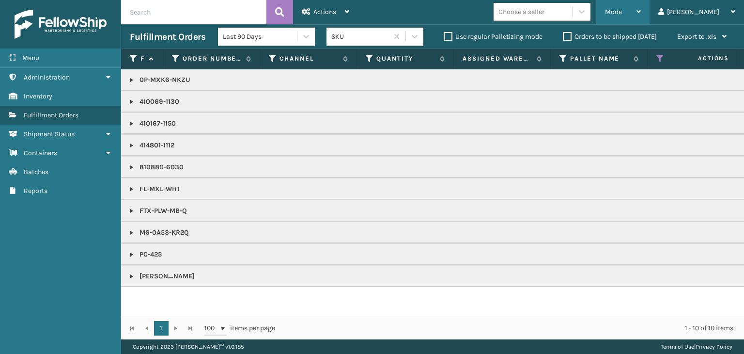
click at [622, 10] on span "Mode" at bounding box center [613, 12] width 17 height 8
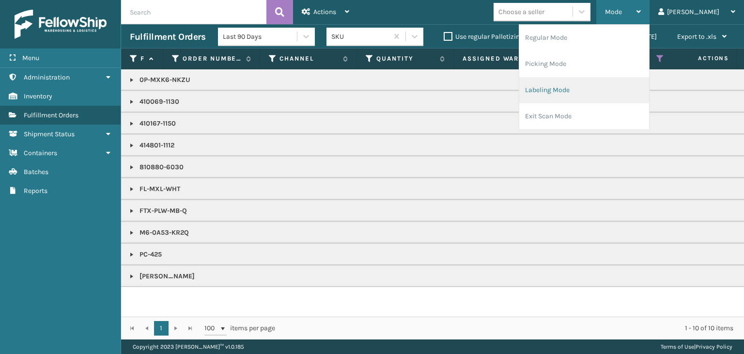
click at [602, 87] on li "Labeling Mode" at bounding box center [584, 90] width 130 height 26
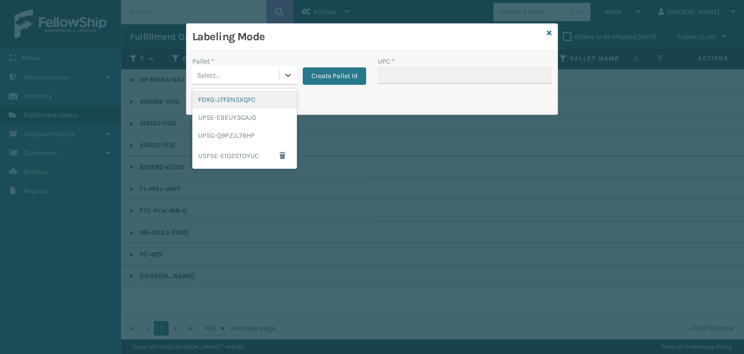
click at [210, 73] on div "Select..." at bounding box center [208, 75] width 23 height 10
click at [227, 97] on div "FDXG-J7F2NSXQFC" at bounding box center [244, 100] width 105 height 18
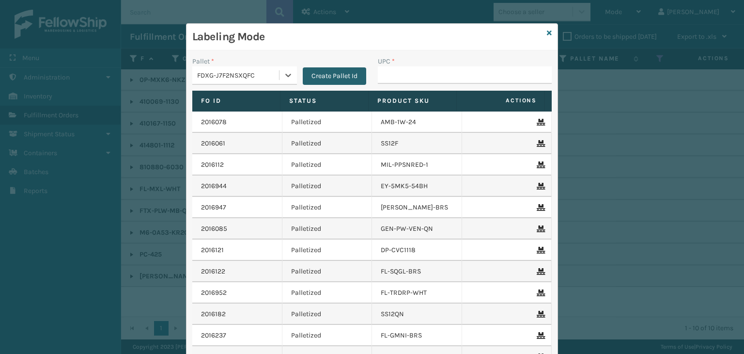
click at [329, 68] on button "Create Pallet Id" at bounding box center [334, 75] width 63 height 17
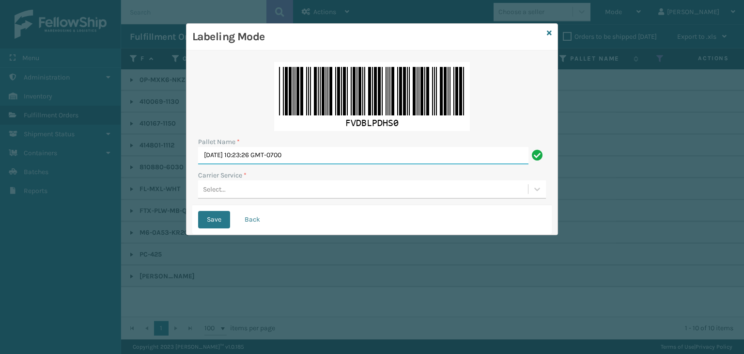
drag, startPoint x: 298, startPoint y: 150, endPoint x: 0, endPoint y: 151, distance: 298.4
click at [0, 150] on div "Labeling Mode Pallet Name * Wed Aug 13 2025 10:23:26 GMT-0700 Carrier Service *…" at bounding box center [372, 177] width 744 height 354
type input "BOXTRUCK"
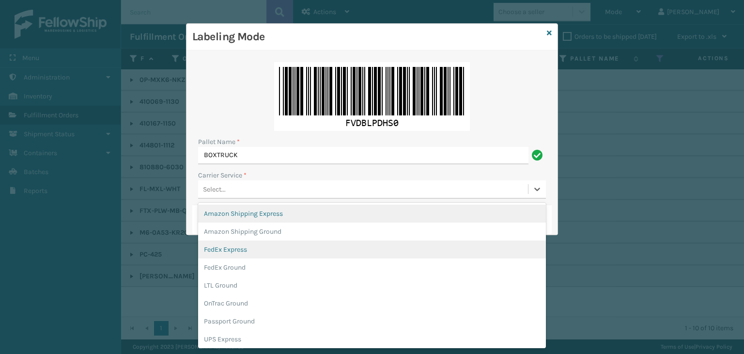
drag, startPoint x: 242, startPoint y: 191, endPoint x: 237, endPoint y: 248, distance: 56.4
click at [242, 191] on div "Select..." at bounding box center [363, 189] width 330 height 16
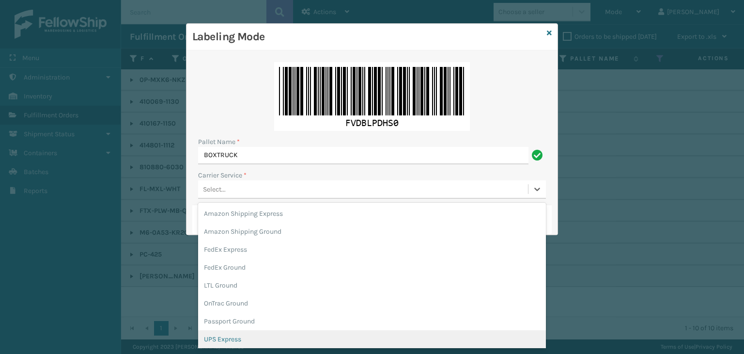
scroll to position [56, 0]
click at [242, 337] on div "USPS Ground" at bounding box center [372, 337] width 348 height 18
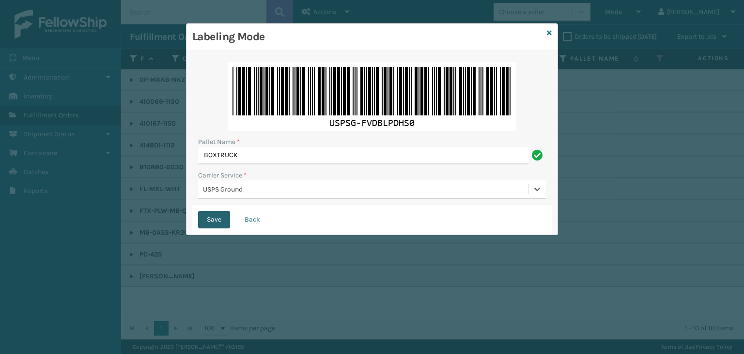
click at [220, 225] on button "Save" at bounding box center [214, 219] width 32 height 17
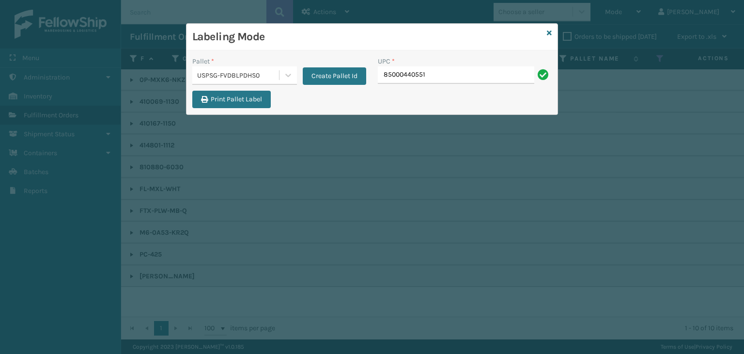
type input "85000440551"
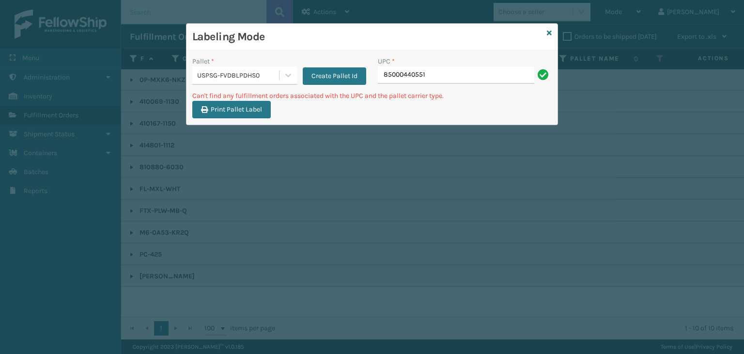
type input "850004405512"
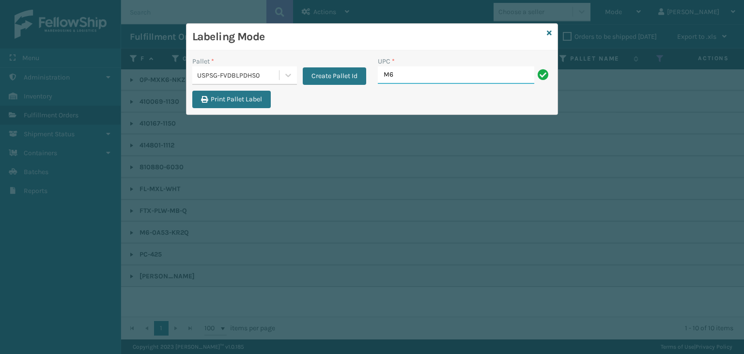
type input "M6-0A53-KR2Q"
click at [548, 31] on icon at bounding box center [549, 33] width 5 height 7
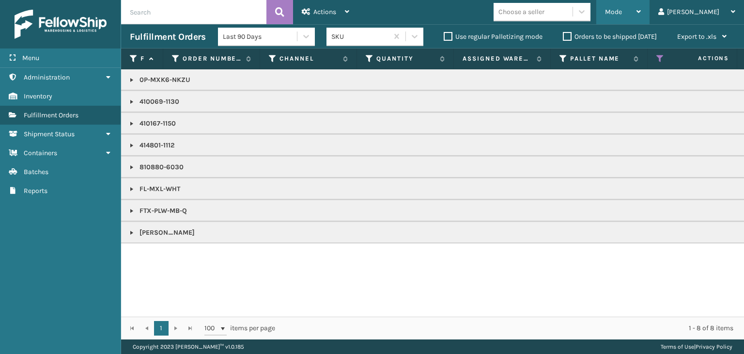
click at [641, 5] on div "Mode" at bounding box center [623, 12] width 36 height 24
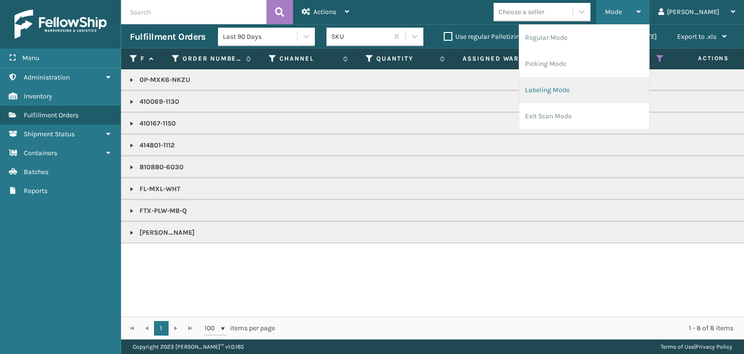
click at [597, 94] on li "Labeling Mode" at bounding box center [584, 90] width 130 height 26
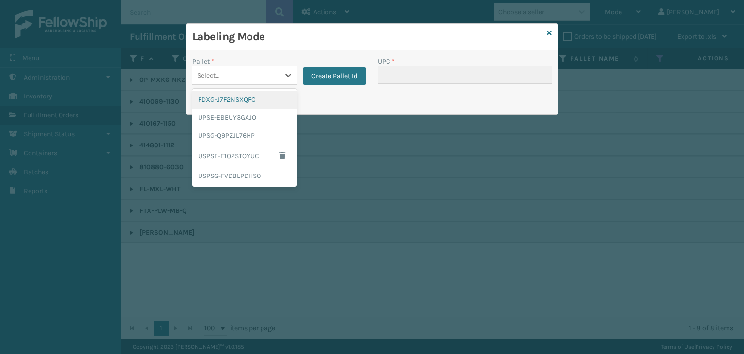
click at [217, 80] on div "Select..." at bounding box center [235, 75] width 87 height 16
click at [252, 88] on div "Pallet * option FDXG-J7F2NSXQFC focused, 1 of 5. 5 results available. Use Up an…" at bounding box center [279, 73] width 186 height 34
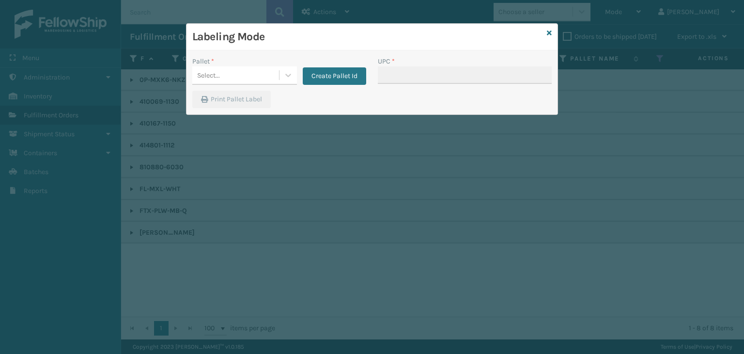
click at [257, 62] on div "Pallet *" at bounding box center [244, 61] width 105 height 10
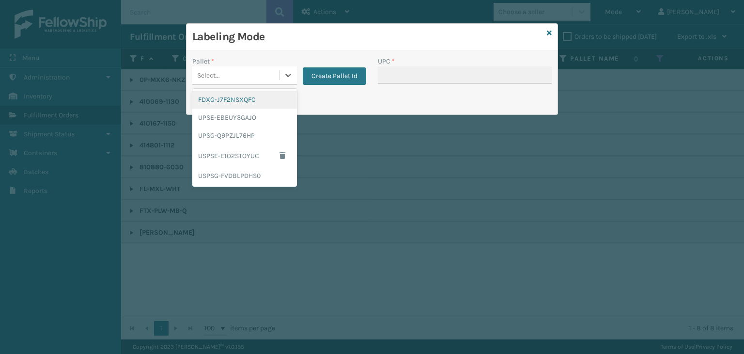
click at [257, 67] on div "Select..." at bounding box center [235, 75] width 87 height 16
drag, startPoint x: 257, startPoint y: 101, endPoint x: 309, endPoint y: 88, distance: 53.5
click at [257, 99] on div "FDXG-J7F2NSXQFC" at bounding box center [244, 100] width 105 height 18
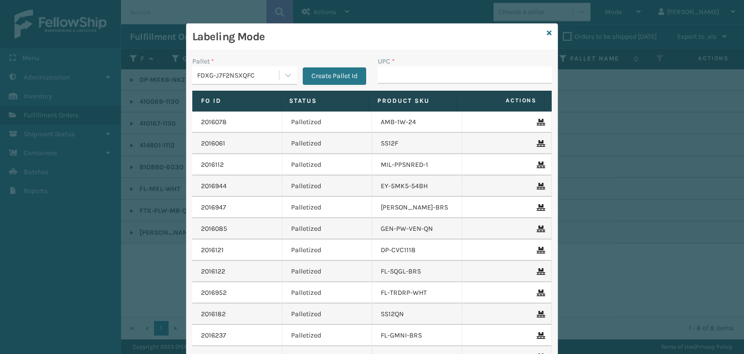
click at [409, 85] on div "UPC *" at bounding box center [465, 73] width 186 height 34
drag, startPoint x: 413, startPoint y: 73, endPoint x: 410, endPoint y: 78, distance: 6.3
click at [413, 73] on input "UPC *" at bounding box center [465, 74] width 174 height 17
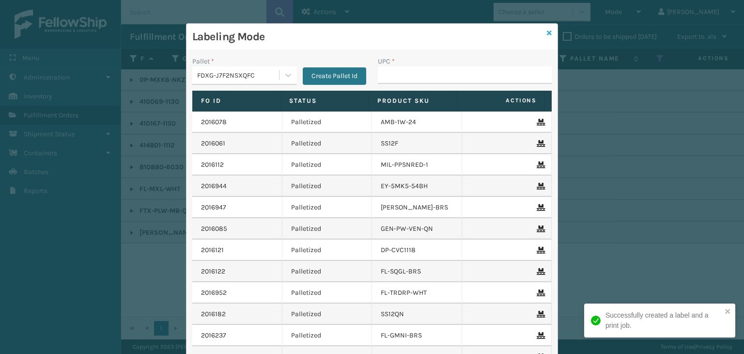
click at [547, 35] on icon at bounding box center [549, 33] width 5 height 7
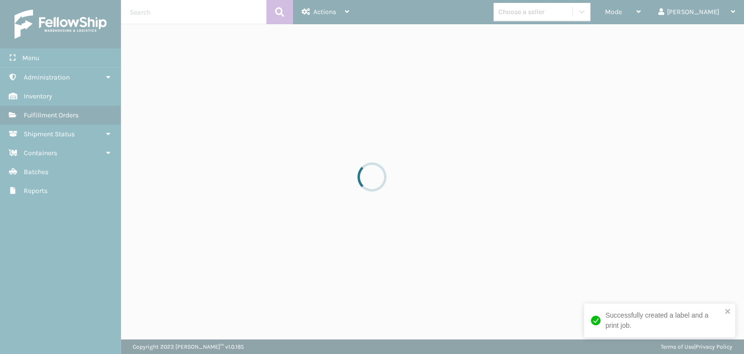
click at [645, 15] on div at bounding box center [372, 177] width 744 height 354
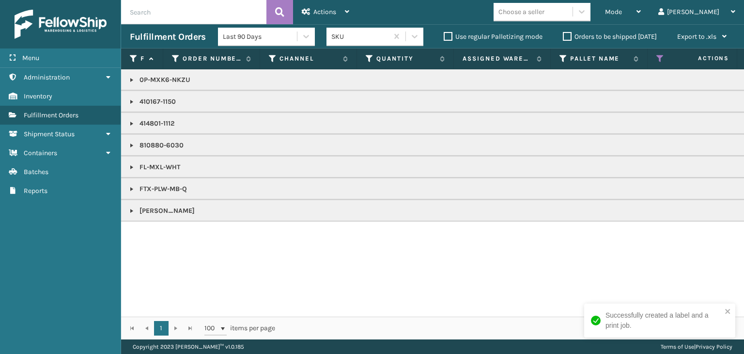
click at [622, 15] on span "Mode" at bounding box center [613, 12] width 17 height 8
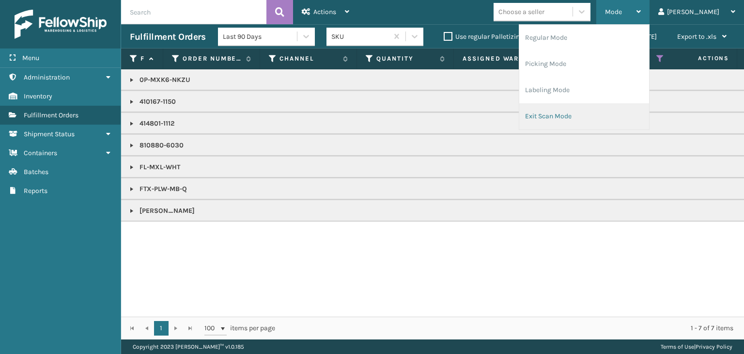
click at [601, 109] on li "Exit Scan Mode" at bounding box center [584, 116] width 130 height 26
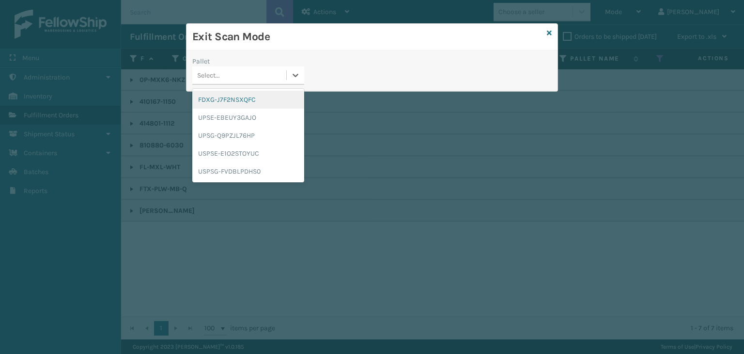
click at [275, 74] on div "Select..." at bounding box center [239, 75] width 94 height 16
click at [265, 100] on div "FDXG-J7F2NSXQFC" at bounding box center [248, 100] width 112 height 18
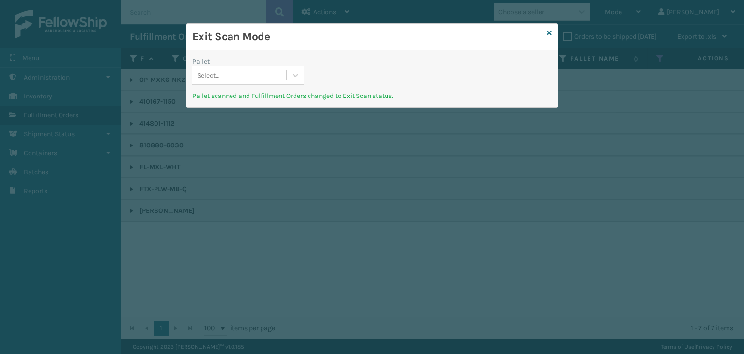
click at [281, 64] on div "Pallet" at bounding box center [248, 61] width 112 height 10
click at [552, 32] on div "Exit Scan Mode" at bounding box center [371, 37] width 371 height 27
click at [548, 31] on icon at bounding box center [549, 33] width 5 height 7
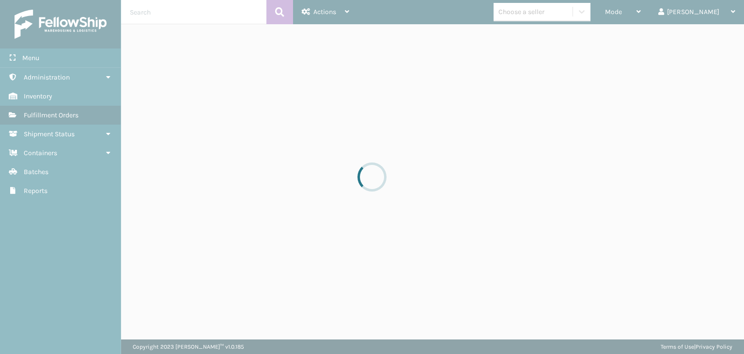
click at [646, 14] on div at bounding box center [372, 177] width 744 height 354
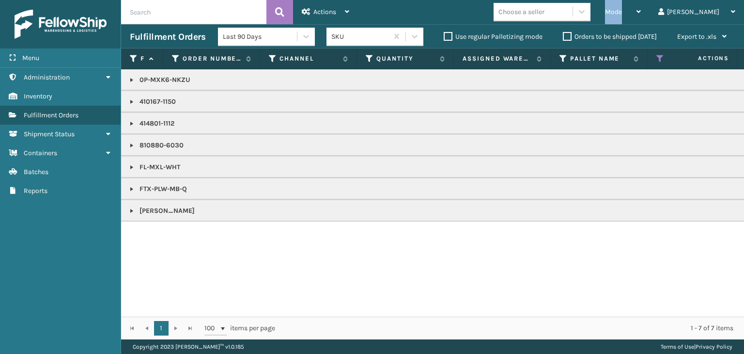
click at [622, 14] on span "Mode" at bounding box center [613, 12] width 17 height 8
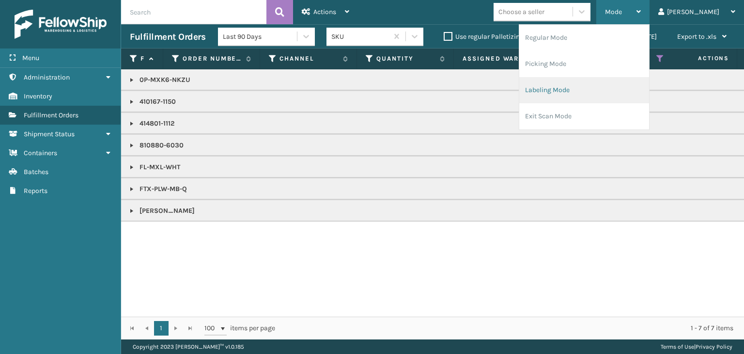
click at [619, 92] on li "Labeling Mode" at bounding box center [584, 90] width 130 height 26
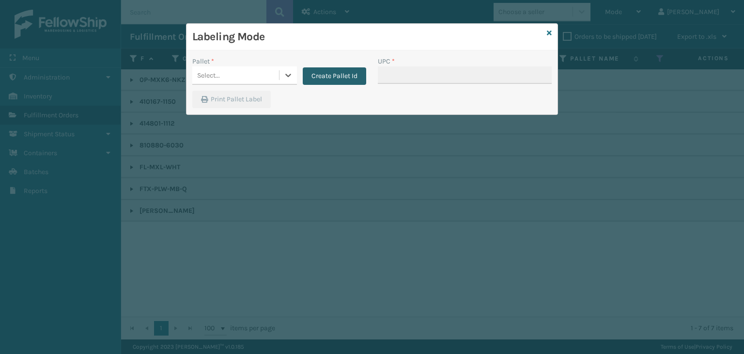
click at [318, 76] on button "Create Pallet Id" at bounding box center [334, 75] width 63 height 17
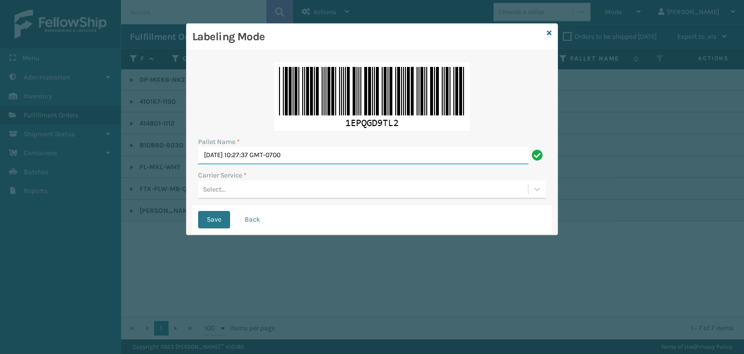
drag, startPoint x: 332, startPoint y: 154, endPoint x: 0, endPoint y: 122, distance: 333.8
click at [0, 122] on div "Labeling Mode Pallet Name * Wed Aug 13 2025 10:27:37 GMT-0700 Carrier Service *…" at bounding box center [372, 177] width 744 height 354
paste input "FEDZ563132"
type input "FEDZ563132"
click at [227, 187] on div "Select..." at bounding box center [363, 189] width 330 height 16
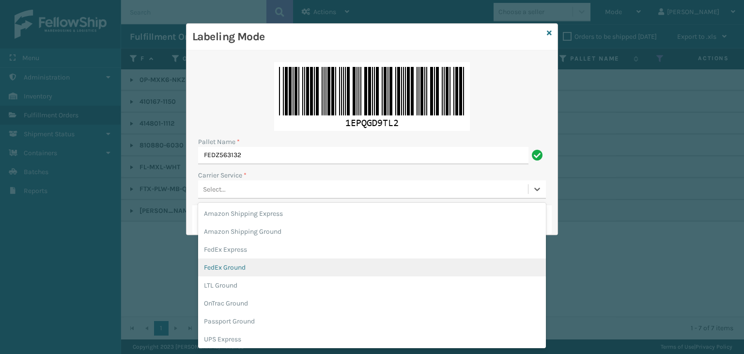
click at [242, 266] on div "FedEx Ground" at bounding box center [372, 267] width 348 height 18
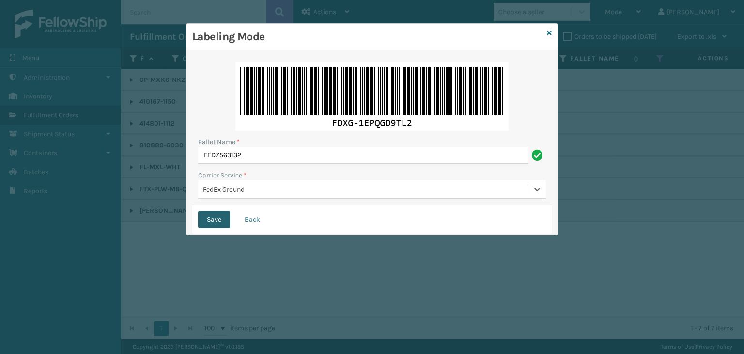
click at [218, 220] on button "Save" at bounding box center [214, 219] width 32 height 17
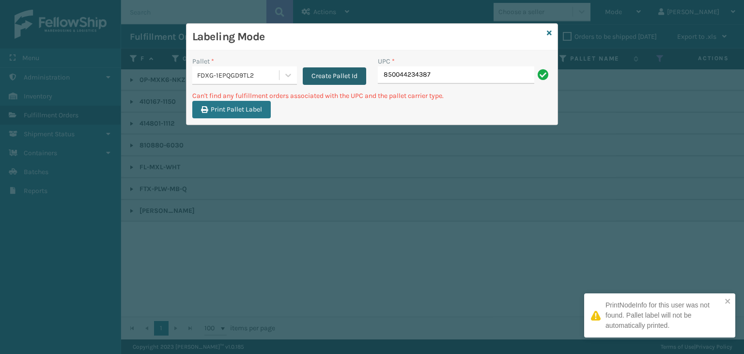
drag, startPoint x: 438, startPoint y: 76, endPoint x: 308, endPoint y: 77, distance: 130.3
click at [308, 77] on div "Pallet * FDXG-1EPQGD9TL2 Create Pallet Id UPC * 850044234387" at bounding box center [371, 73] width 371 height 34
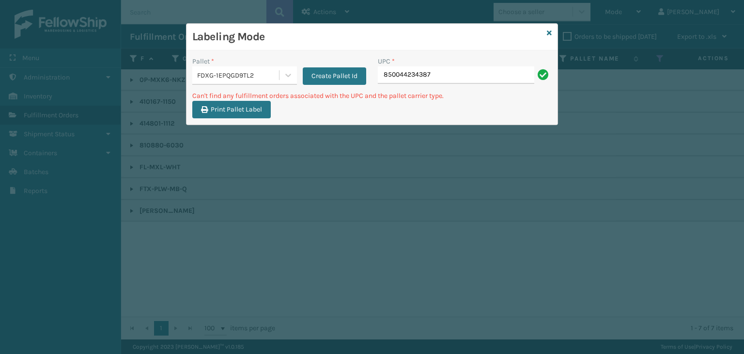
click at [386, 68] on input "850044234387" at bounding box center [456, 74] width 156 height 17
click at [382, 70] on input "850044234387" at bounding box center [456, 74] width 156 height 17
type input "00850044234387"
drag, startPoint x: 452, startPoint y: 78, endPoint x: 114, endPoint y: 105, distance: 339.2
click at [114, 105] on div "Labeling Mode Pallet * FDXG-1EPQGD9TL2 Create Pallet Id UPC * 00850044234387 Ca…" at bounding box center [372, 177] width 744 height 354
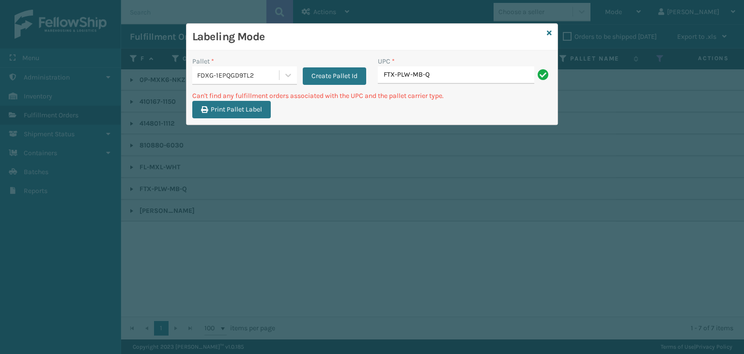
type input "FTX-PLW-MB-Q"
click at [247, 82] on div "FDXG-1EPQGD9TL2" at bounding box center [235, 75] width 87 height 16
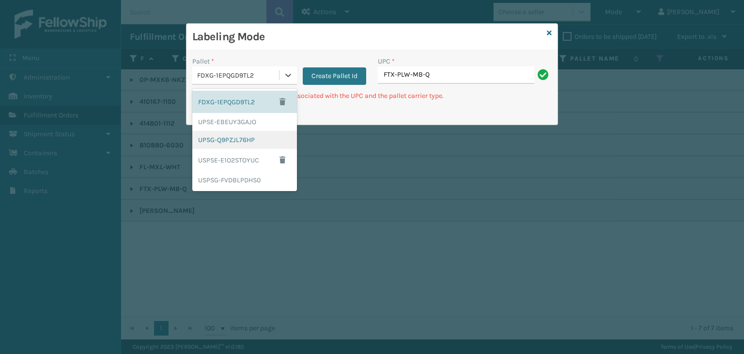
drag, startPoint x: 239, startPoint y: 137, endPoint x: 389, endPoint y: 78, distance: 161.8
click at [240, 137] on div "UPSG-Q9PZJL76HP" at bounding box center [244, 140] width 105 height 18
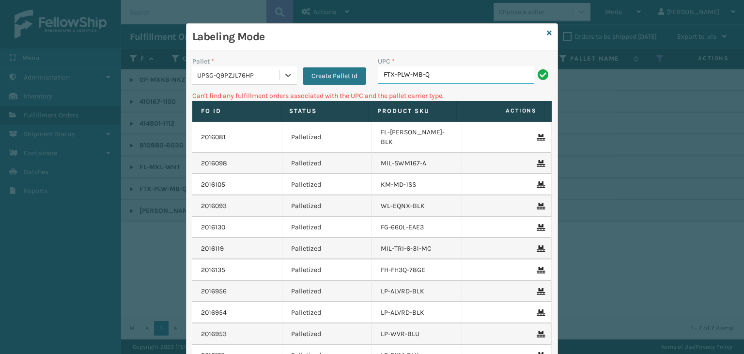
click at [434, 77] on input "FTX-PLW-MB-Q" at bounding box center [456, 74] width 156 height 17
click at [441, 81] on input "FTX-PLW-MB-Q" at bounding box center [456, 74] width 156 height 17
drag, startPoint x: 441, startPoint y: 81, endPoint x: 186, endPoint y: 101, distance: 255.6
click at [186, 101] on div "Pallet * UPSG-Q9PZJL76HP Create Pallet Id UPC * FTX-PLW-MB-Q Can't find any ful…" at bounding box center [371, 238] width 371 height 377
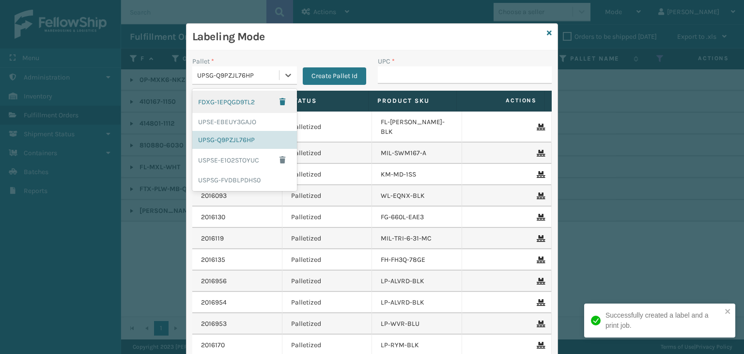
click at [205, 72] on div "UPSG-Q9PZJL76HP" at bounding box center [238, 75] width 83 height 10
click at [216, 101] on div "FDXG-1EPQGD9TL2" at bounding box center [244, 102] width 105 height 22
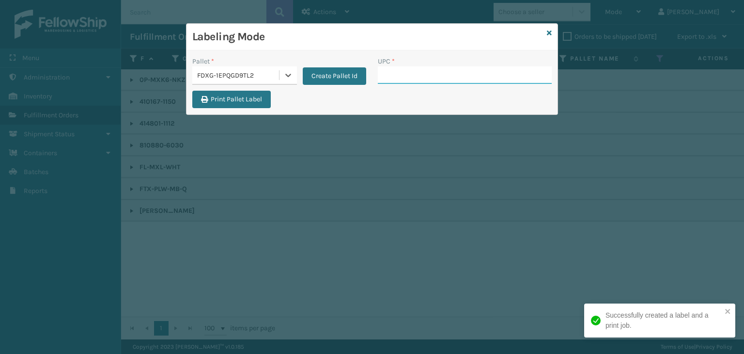
click at [389, 68] on input "UPC *" at bounding box center [465, 74] width 174 height 17
click at [548, 34] on icon at bounding box center [549, 33] width 5 height 7
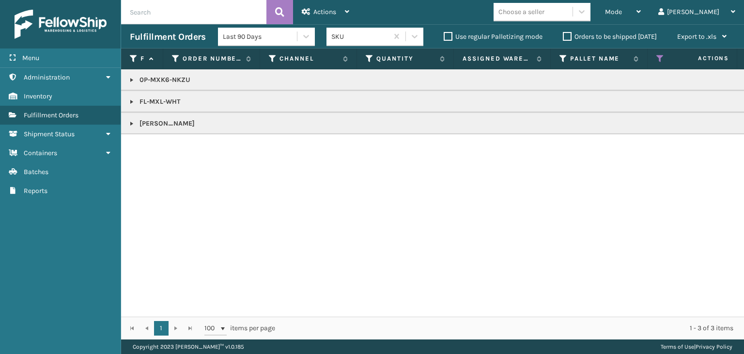
click at [135, 80] on link at bounding box center [132, 80] width 8 height 8
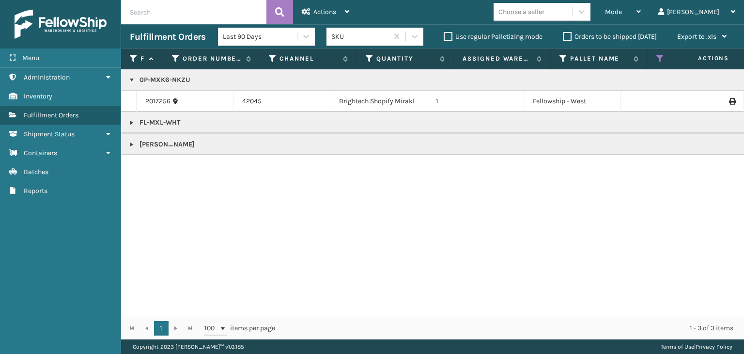
click at [134, 124] on link at bounding box center [132, 123] width 8 height 8
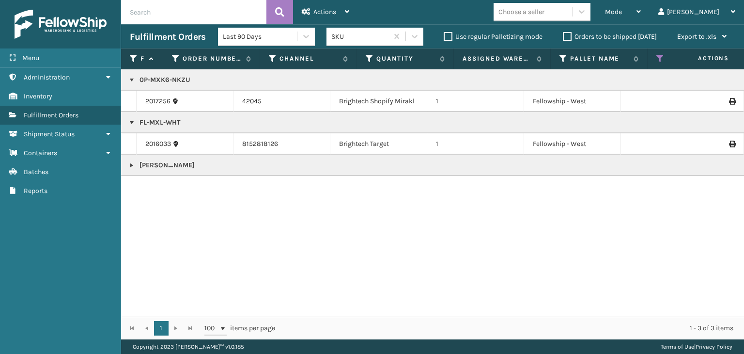
click at [181, 80] on p "0P-MXK6-NKZU" at bounding box center [746, 80] width 1233 height 10
copy p "0P-MXK6-NKZU"
click at [160, 166] on p "[PERSON_NAME]" at bounding box center [746, 165] width 1233 height 10
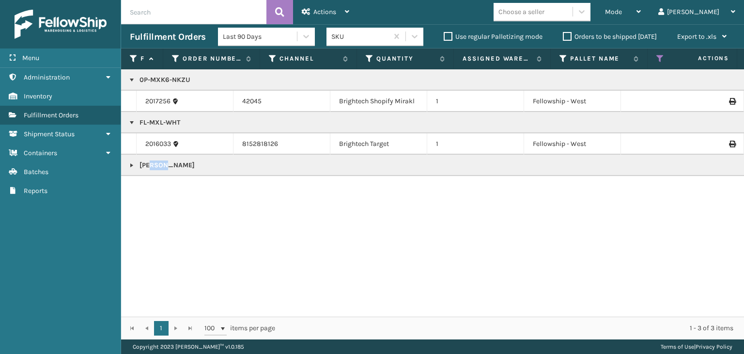
click at [160, 166] on p "[PERSON_NAME]" at bounding box center [746, 165] width 1233 height 10
copy p "[PERSON_NAME]"
click at [130, 163] on link at bounding box center [132, 165] width 8 height 8
click at [641, 6] on div "Mode" at bounding box center [623, 12] width 36 height 24
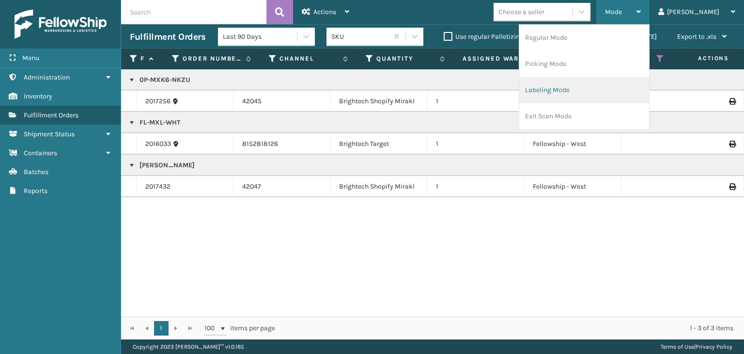
click at [624, 89] on li "Labeling Mode" at bounding box center [584, 90] width 130 height 26
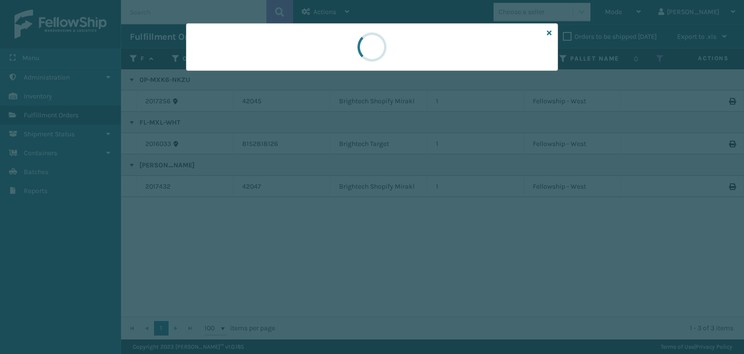
click at [213, 75] on div at bounding box center [372, 177] width 744 height 354
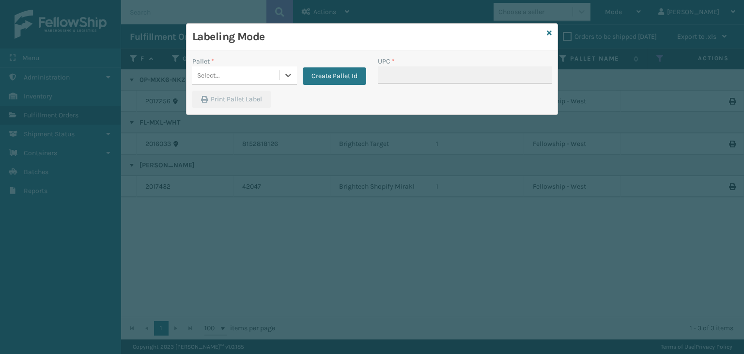
click at [213, 75] on div "Select..." at bounding box center [208, 75] width 23 height 10
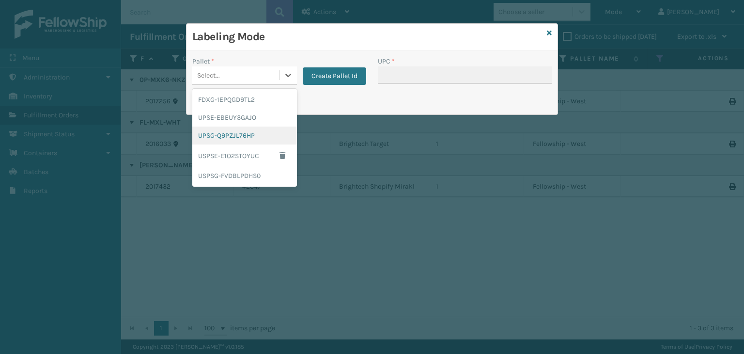
click at [237, 135] on div "UPSG-Q9PZJL76HP" at bounding box center [244, 135] width 105 height 18
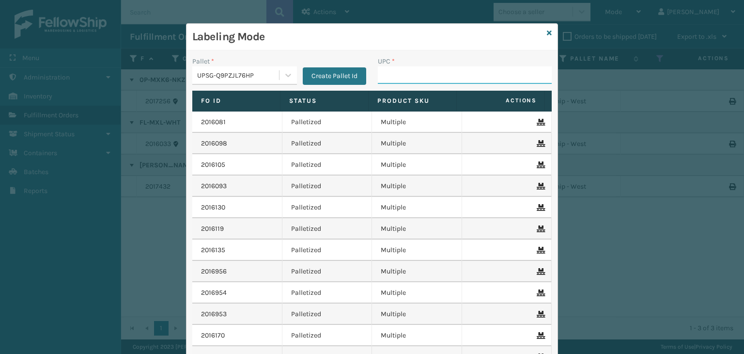
click at [416, 78] on input "UPC *" at bounding box center [465, 74] width 174 height 17
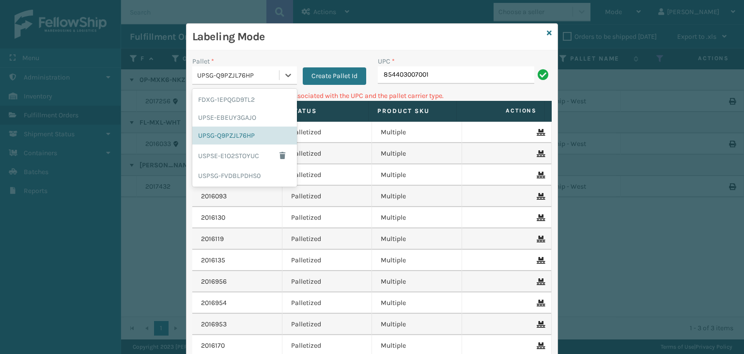
click at [254, 69] on div "UPSG-Q9PZJL76HP" at bounding box center [235, 75] width 87 height 16
drag, startPoint x: 238, startPoint y: 102, endPoint x: 309, endPoint y: 103, distance: 70.7
click at [240, 101] on div "FDXG-1EPQGD9TL2" at bounding box center [244, 100] width 105 height 18
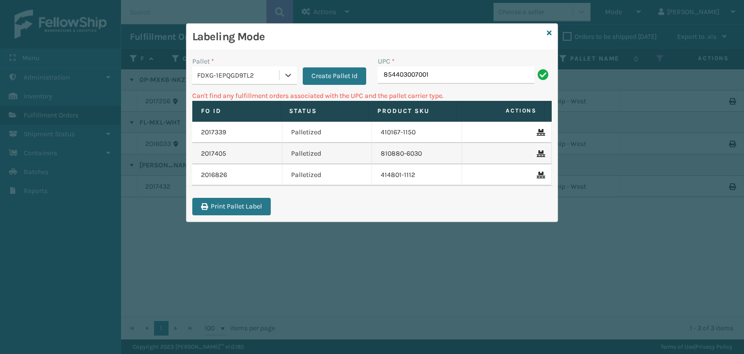
drag, startPoint x: 455, startPoint y: 85, endPoint x: 455, endPoint y: 78, distance: 6.3
click at [455, 84] on div "UPC * 854403007001" at bounding box center [465, 73] width 186 height 34
click at [455, 78] on input "854403007001" at bounding box center [456, 74] width 156 height 17
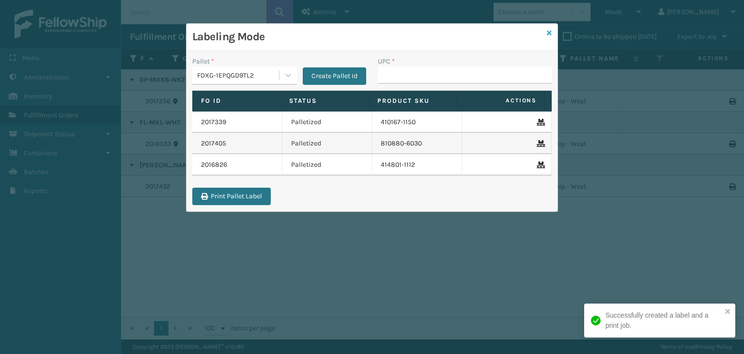
click at [550, 34] on icon at bounding box center [549, 33] width 5 height 7
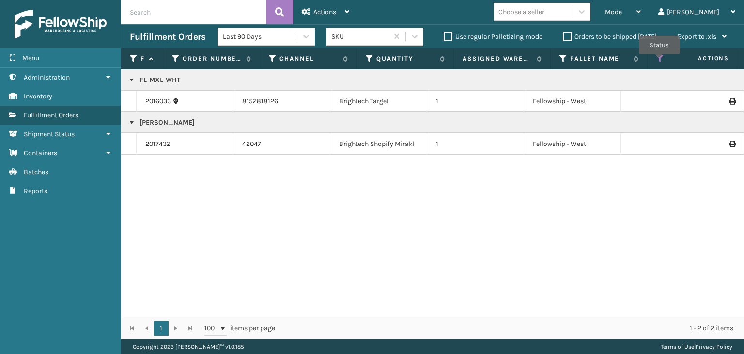
click at [659, 61] on icon at bounding box center [660, 58] width 8 height 9
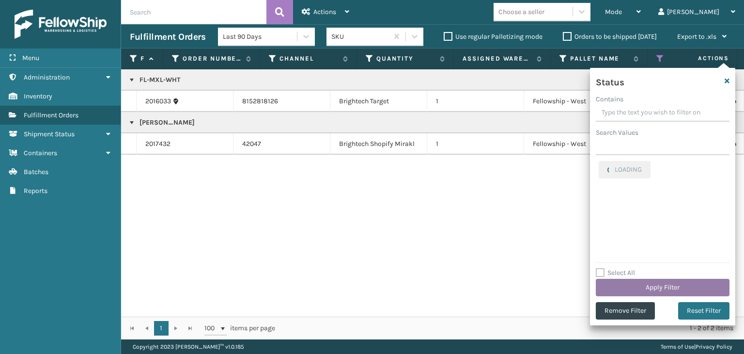
click at [647, 280] on button "Apply Filter" at bounding box center [663, 287] width 134 height 17
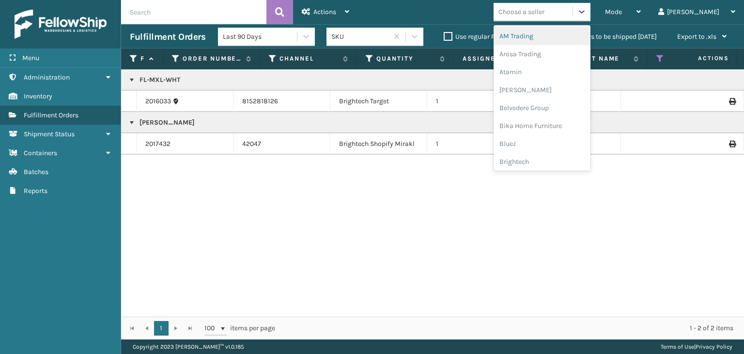
click at [544, 11] on div "Choose a seller" at bounding box center [521, 12] width 46 height 10
type input "KO"
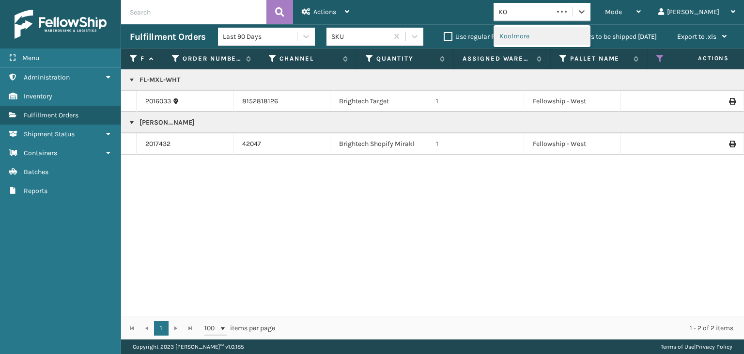
click at [558, 34] on div "Koolmore" at bounding box center [542, 36] width 97 height 18
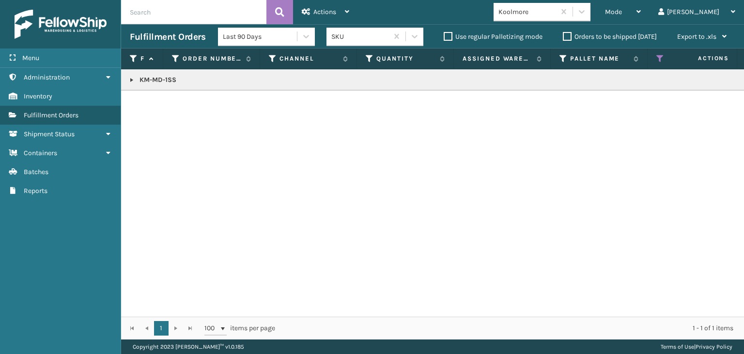
click at [134, 83] on link at bounding box center [132, 80] width 8 height 8
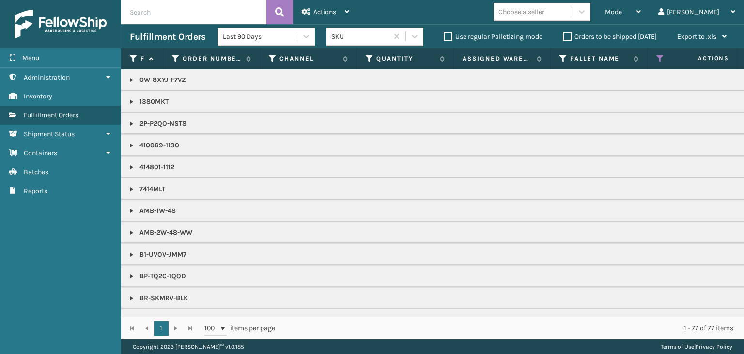
click at [655, 59] on th "Status" at bounding box center [696, 58] width 97 height 21
click at [662, 60] on icon at bounding box center [660, 58] width 8 height 9
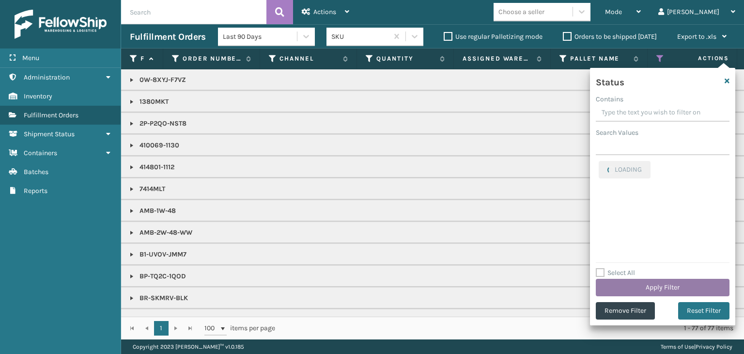
click at [668, 283] on button "Apply Filter" at bounding box center [663, 287] width 134 height 17
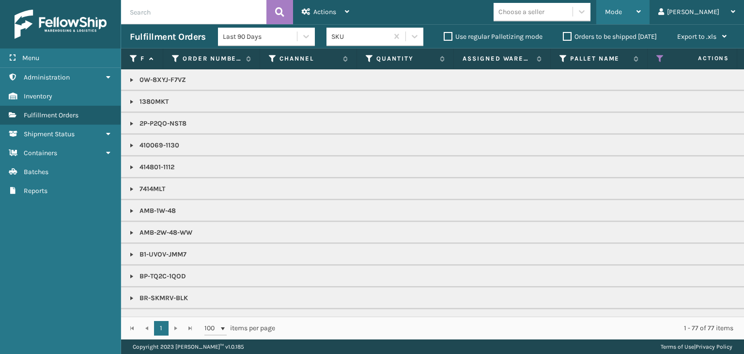
click at [641, 19] on div "Mode" at bounding box center [623, 12] width 36 height 24
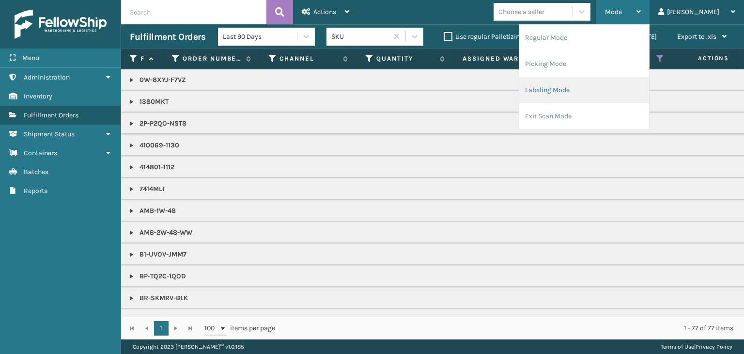
click at [614, 87] on li "Labeling Mode" at bounding box center [584, 90] width 130 height 26
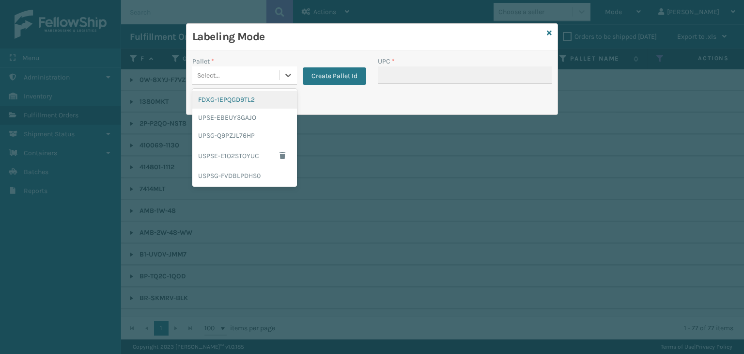
click at [199, 75] on div "Select..." at bounding box center [208, 75] width 23 height 10
click at [219, 106] on div "FDXG-1EPQGD9TL2" at bounding box center [244, 100] width 105 height 18
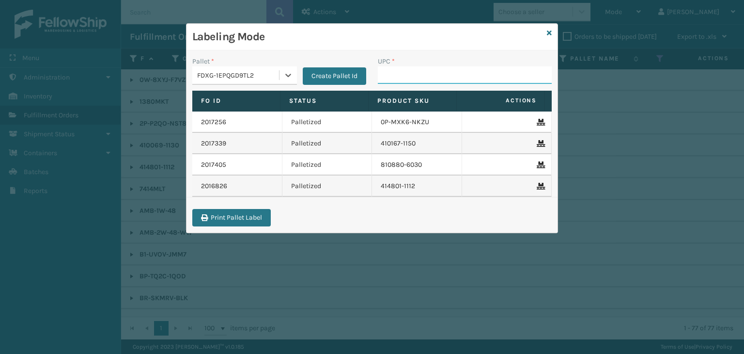
click at [448, 69] on input "UPC *" at bounding box center [465, 74] width 174 height 17
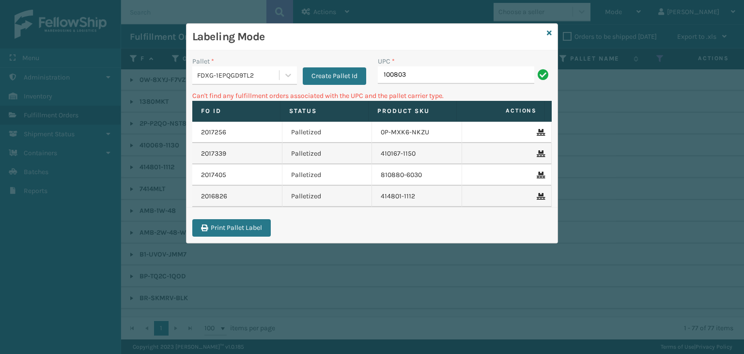
drag, startPoint x: 465, startPoint y: 75, endPoint x: 263, endPoint y: 78, distance: 202.0
click at [263, 78] on div "Pallet * FDXG-1EPQGD9TL2 Create Pallet Id UPC * 100803" at bounding box center [371, 73] width 371 height 34
click at [550, 35] on icon at bounding box center [549, 33] width 5 height 7
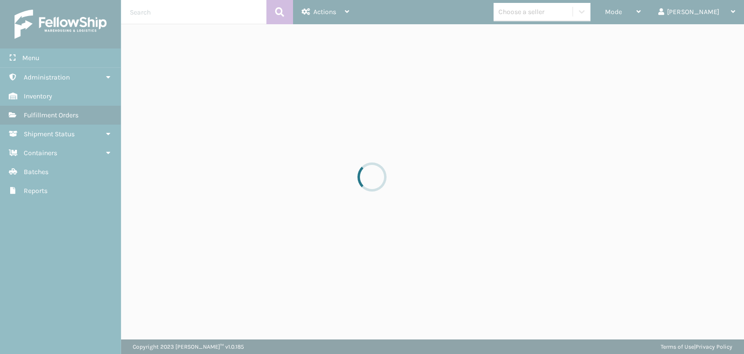
click at [555, 16] on div at bounding box center [372, 177] width 744 height 354
click at [558, 16] on div at bounding box center [372, 177] width 744 height 354
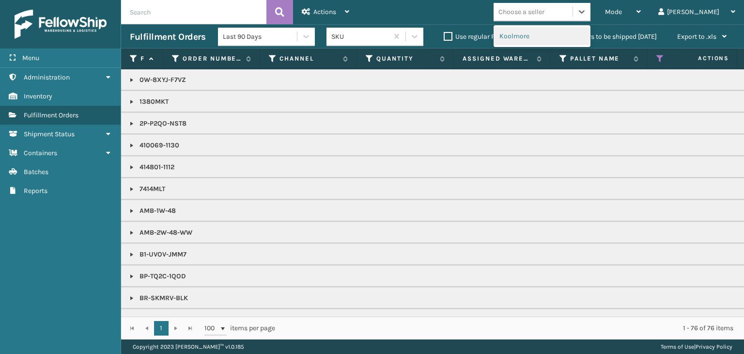
click at [544, 16] on div "Choose a seller" at bounding box center [521, 12] width 46 height 10
type input "EMSO"
click at [590, 39] on div "Emson" at bounding box center [542, 36] width 97 height 18
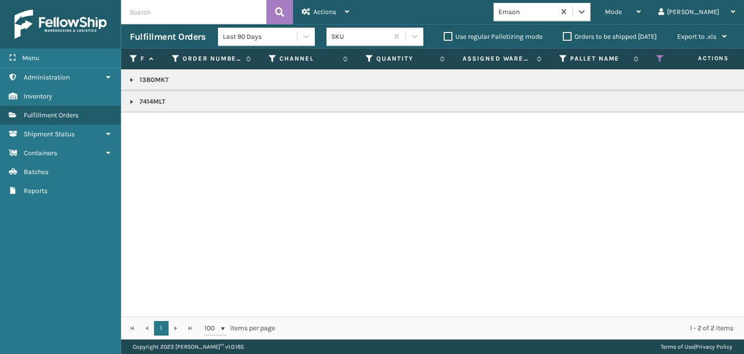
click at [134, 78] on link at bounding box center [132, 80] width 8 height 8
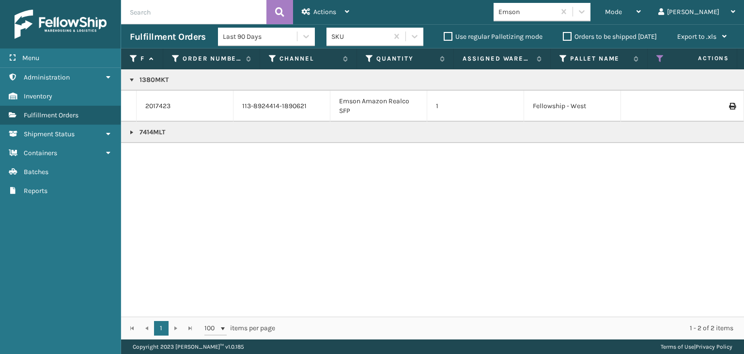
click at [128, 133] on link at bounding box center [132, 132] width 8 height 8
click at [158, 79] on p "1380MKT" at bounding box center [746, 80] width 1233 height 10
copy p "1380MKT"
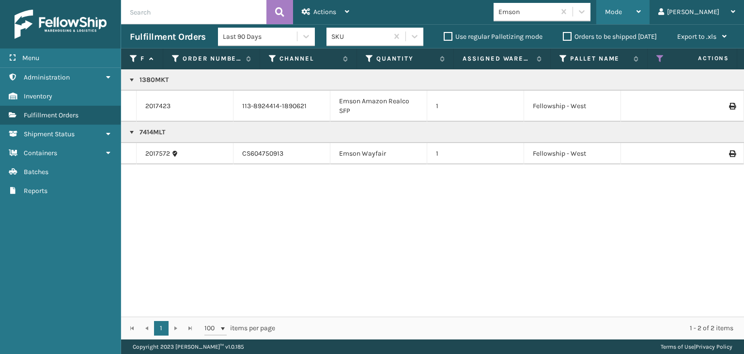
drag, startPoint x: 662, startPoint y: 9, endPoint x: 668, endPoint y: 30, distance: 21.4
click at [641, 9] on div "Mode" at bounding box center [623, 12] width 36 height 24
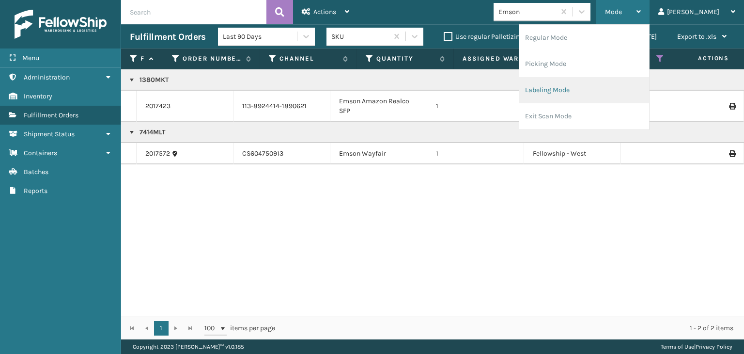
drag, startPoint x: 625, startPoint y: 89, endPoint x: 620, endPoint y: 90, distance: 5.4
click at [620, 90] on li "Labeling Mode" at bounding box center [584, 90] width 130 height 26
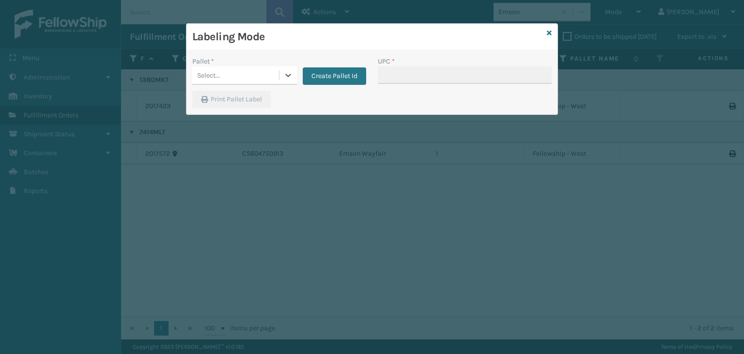
click at [228, 70] on div "Select..." at bounding box center [235, 75] width 87 height 16
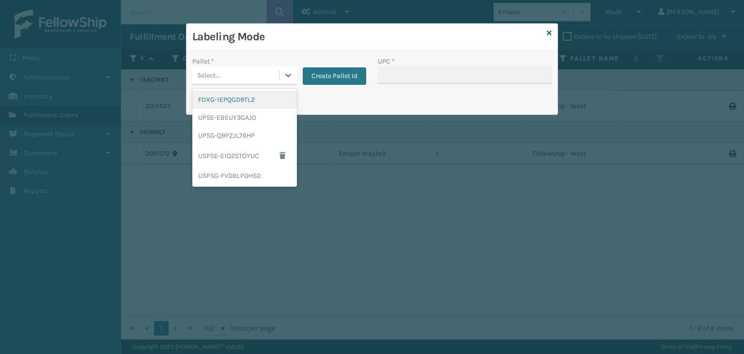
click at [235, 102] on div "FDXG-1EPQGD9TL2" at bounding box center [244, 100] width 105 height 18
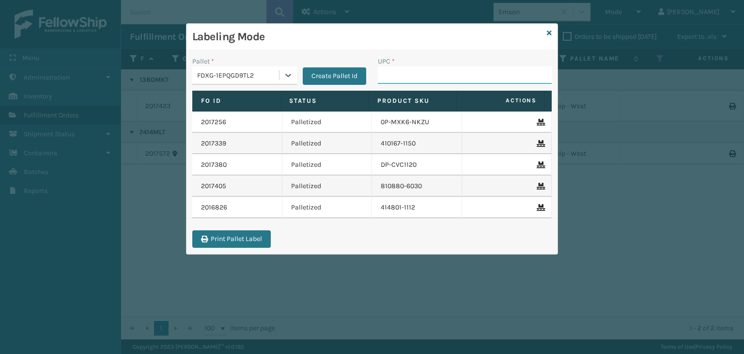
click at [412, 70] on input "UPC *" at bounding box center [465, 74] width 174 height 17
paste input "1380MKT"
type input "1380MKT"
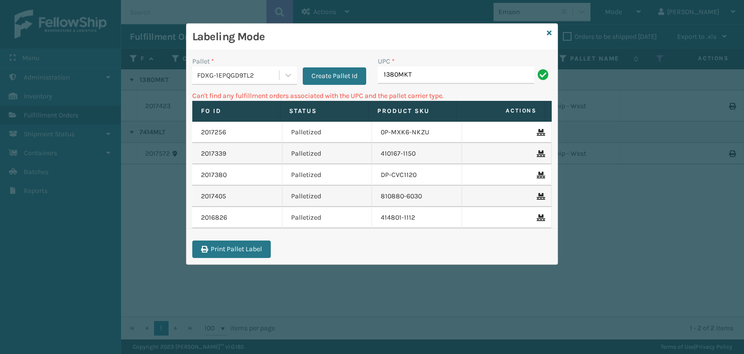
click at [444, 76] on input "1380MKT" at bounding box center [456, 74] width 156 height 17
click at [549, 31] on icon at bounding box center [549, 33] width 5 height 7
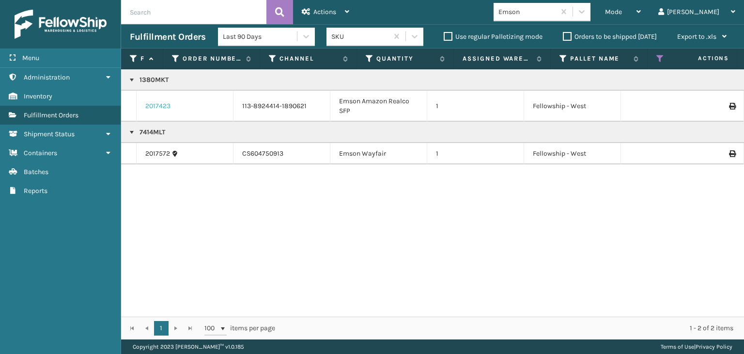
click at [164, 107] on link "2017423" at bounding box center [157, 106] width 25 height 10
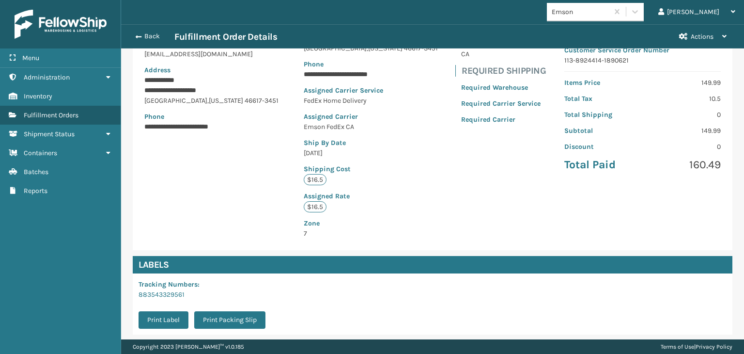
scroll to position [229, 0]
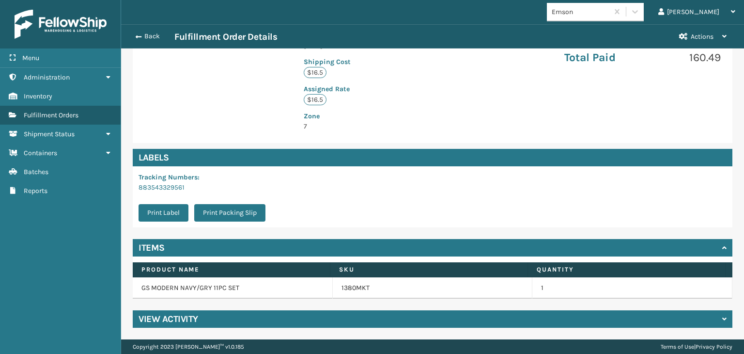
drag, startPoint x: 364, startPoint y: 292, endPoint x: 355, endPoint y: 294, distance: 9.4
click at [364, 292] on div "1380MKT" at bounding box center [432, 288] width 182 height 10
click at [355, 293] on td "1380MKT" at bounding box center [433, 287] width 200 height 21
click at [352, 287] on link "1380MKT" at bounding box center [355, 288] width 28 height 10
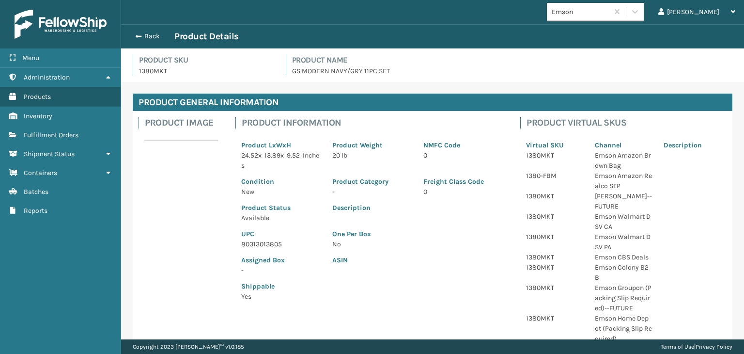
click at [263, 243] on p "80313013805" at bounding box center [280, 244] width 79 height 10
copy p "80313013805"
click at [161, 35] on button "Back" at bounding box center [152, 36] width 45 height 9
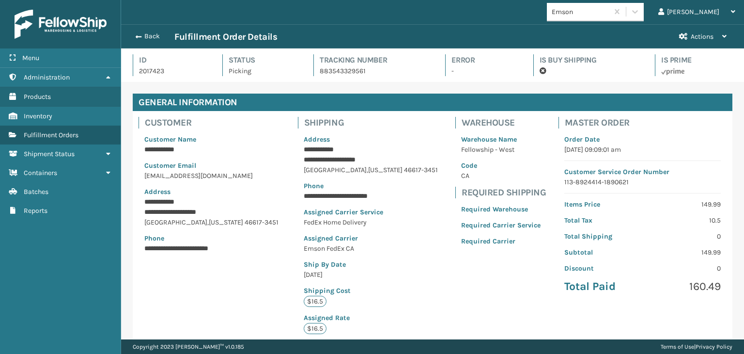
scroll to position [23, 622]
click at [159, 35] on button "Back" at bounding box center [152, 36] width 45 height 9
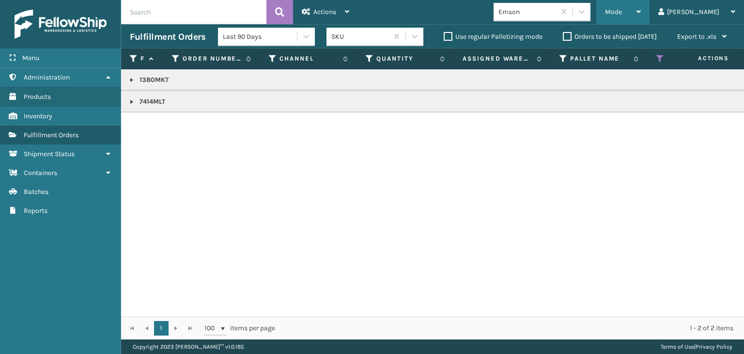
click at [622, 12] on span "Mode" at bounding box center [613, 12] width 17 height 8
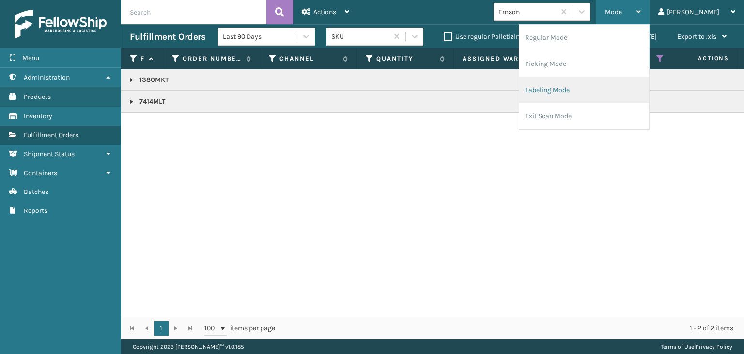
click at [621, 87] on li "Labeling Mode" at bounding box center [584, 90] width 130 height 26
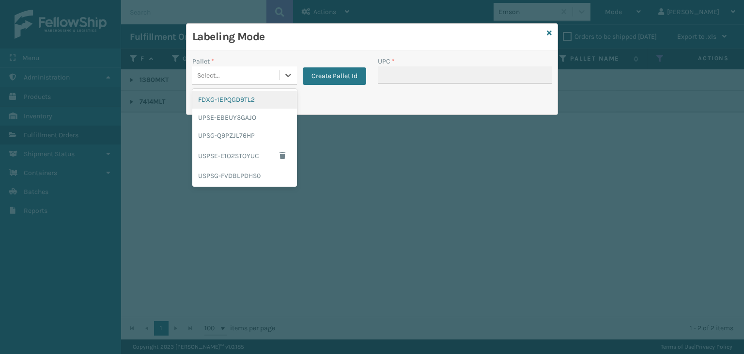
click at [237, 75] on div "Select..." at bounding box center [235, 75] width 87 height 16
click at [245, 136] on div "UPSG-Q9PZJL76HP" at bounding box center [244, 135] width 105 height 18
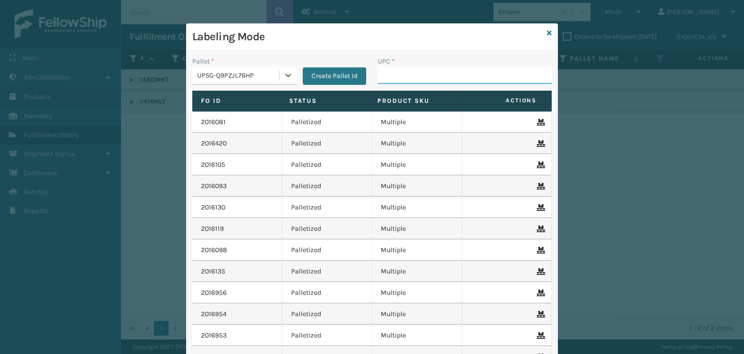
click at [426, 74] on input "UPC *" at bounding box center [465, 74] width 174 height 17
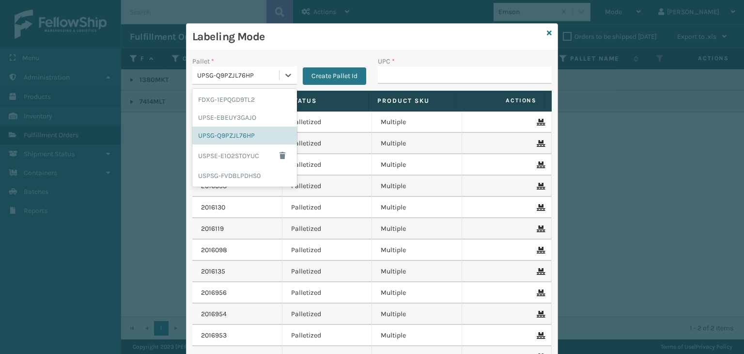
click at [271, 67] on div "UPSG-Q9PZJL76HP" at bounding box center [235, 75] width 87 height 16
click at [264, 91] on div "FDXG-1EPQGD9TL2" at bounding box center [244, 100] width 105 height 18
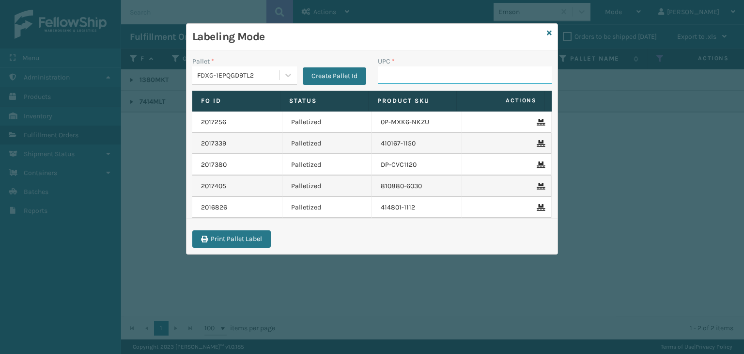
drag, startPoint x: 451, startPoint y: 66, endPoint x: 445, endPoint y: 74, distance: 10.4
click at [451, 66] on input "UPC *" at bounding box center [465, 74] width 174 height 17
paste input "80313013805"
type input "80313013805"
type input "7414MLT"
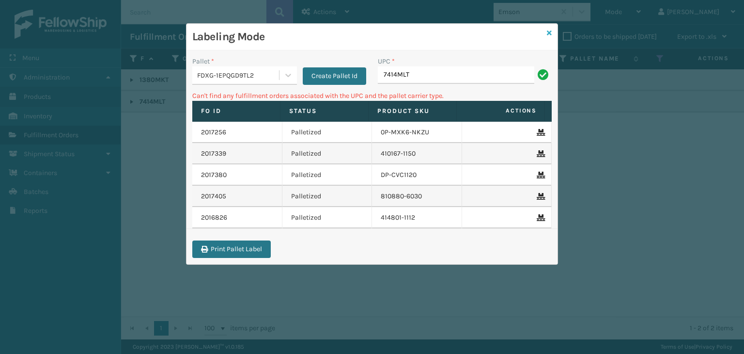
click at [547, 33] on icon at bounding box center [549, 33] width 5 height 7
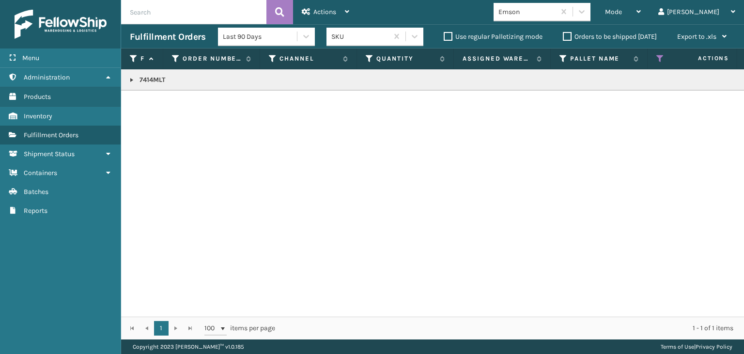
click at [130, 80] on link at bounding box center [132, 80] width 8 height 8
click at [159, 99] on link "2017572" at bounding box center [157, 101] width 25 height 10
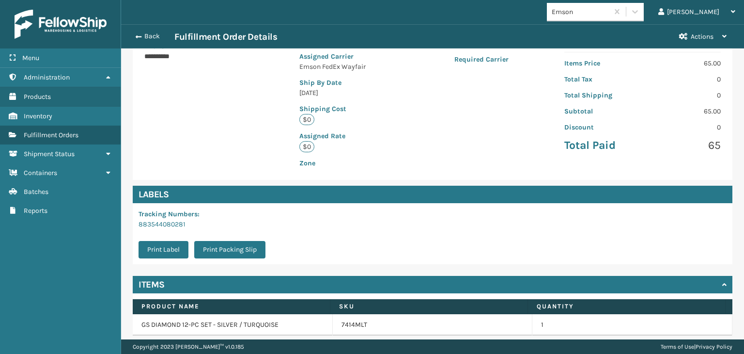
scroll to position [218, 0]
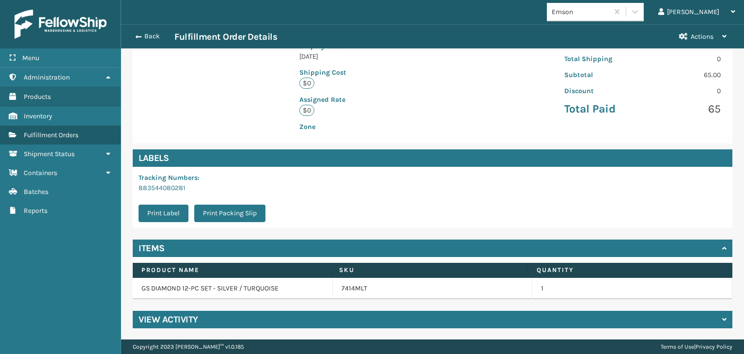
click at [355, 295] on td "7414MLT" at bounding box center [433, 288] width 200 height 21
click at [355, 290] on link "7414MLT" at bounding box center [354, 288] width 26 height 10
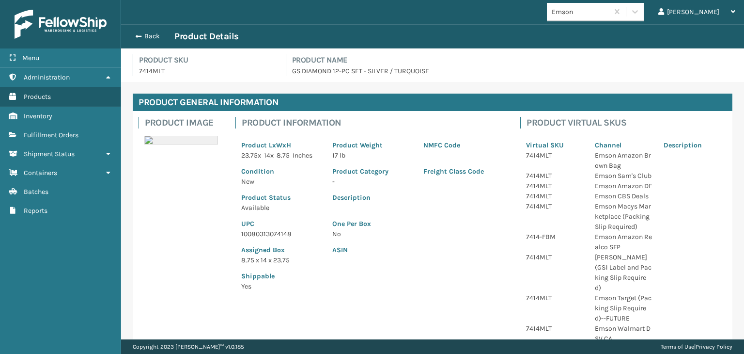
click at [265, 230] on p "10080313074148" at bounding box center [280, 234] width 79 height 10
copy p "10080313074148"
click at [152, 36] on button "Back" at bounding box center [152, 36] width 45 height 9
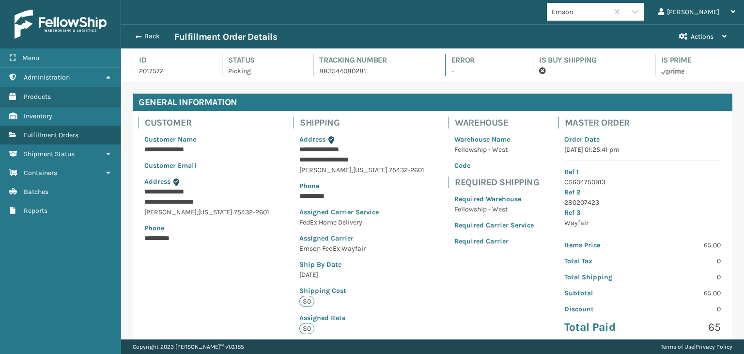
scroll to position [23, 622]
click at [153, 36] on button "Back" at bounding box center [152, 36] width 45 height 9
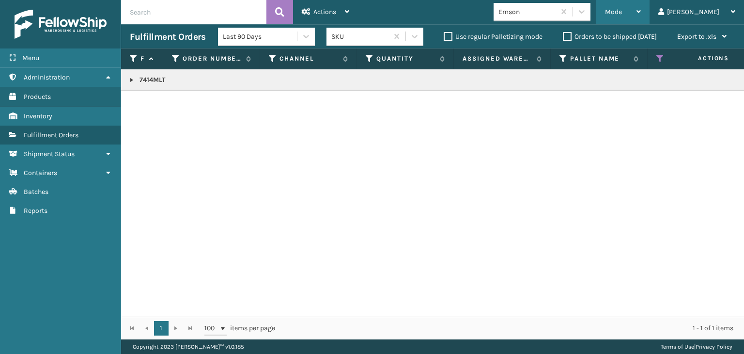
click at [622, 12] on span "Mode" at bounding box center [613, 12] width 17 height 8
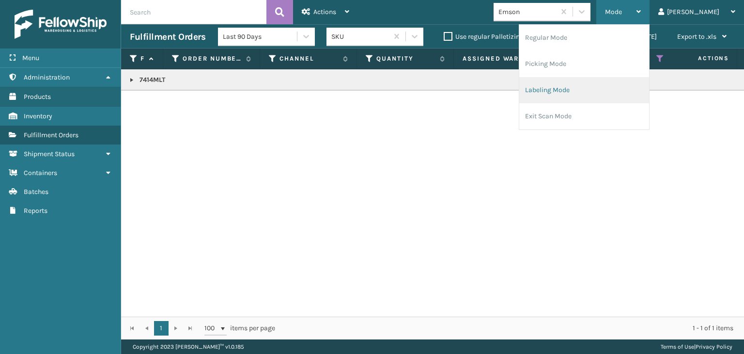
click at [640, 87] on li "Labeling Mode" at bounding box center [584, 90] width 130 height 26
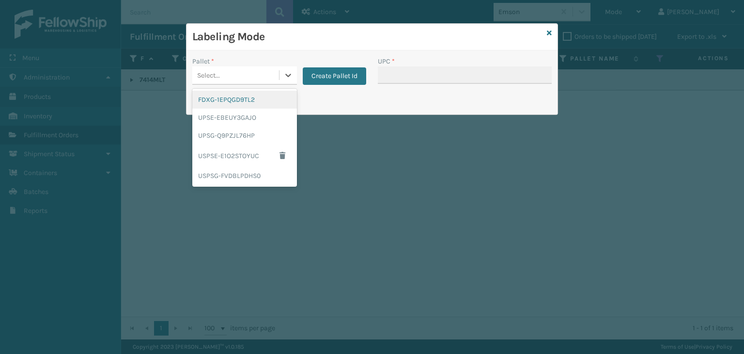
click at [248, 70] on div "Select..." at bounding box center [235, 75] width 87 height 16
click at [248, 99] on div "FDXG-1EPQGD9TL2" at bounding box center [244, 100] width 105 height 18
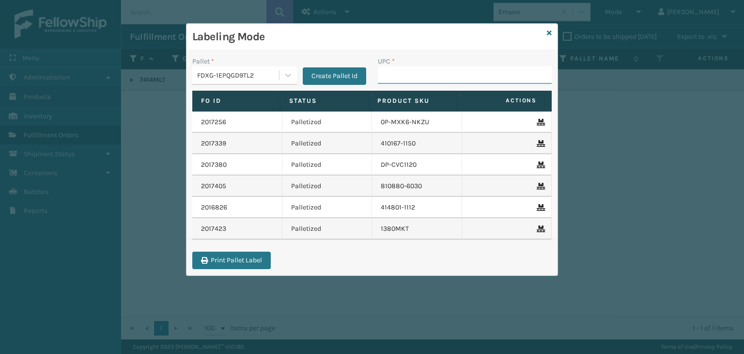
drag, startPoint x: 397, startPoint y: 71, endPoint x: 407, endPoint y: 63, distance: 12.7
click at [397, 71] on input "UPC *" at bounding box center [465, 74] width 174 height 17
paste input "10080313074148"
type input "10080313074148"
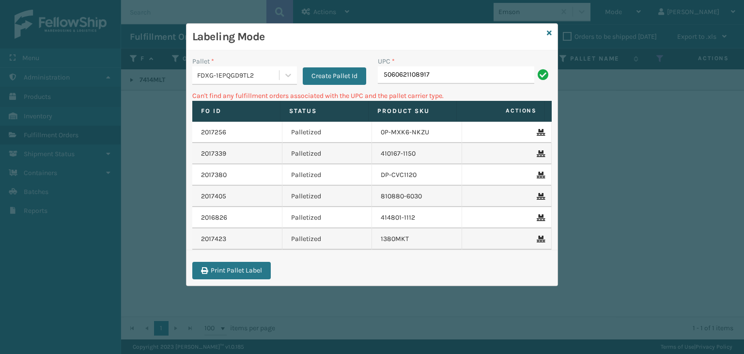
drag, startPoint x: 446, startPoint y: 80, endPoint x: 223, endPoint y: 72, distance: 222.5
click at [187, 70] on div "Pallet * FDXG-1EPQGD9TL2 Create Pallet Id UPC * 5060621108917" at bounding box center [371, 73] width 371 height 34
type input "Bbt_60"
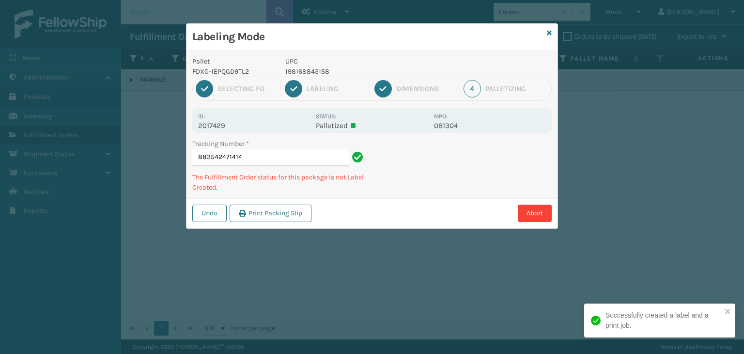
click at [323, 68] on p "198168845158" at bounding box center [356, 71] width 143 height 10
copy p "198168845158"
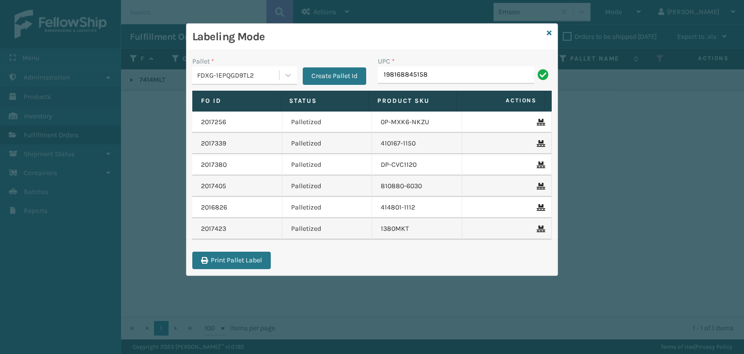
type input "198168845158"
click at [550, 31] on icon at bounding box center [549, 33] width 5 height 7
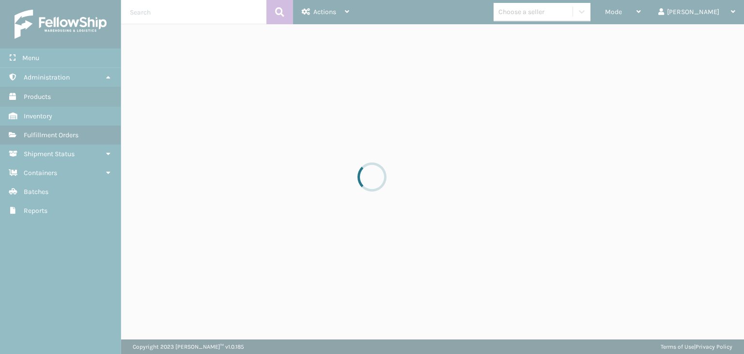
click at [548, 10] on div at bounding box center [372, 177] width 744 height 354
click at [550, 10] on div at bounding box center [372, 177] width 744 height 354
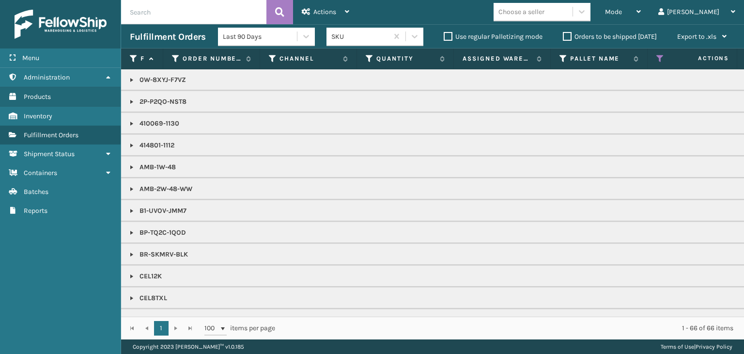
click at [544, 10] on div "Choose a seller" at bounding box center [521, 12] width 46 height 10
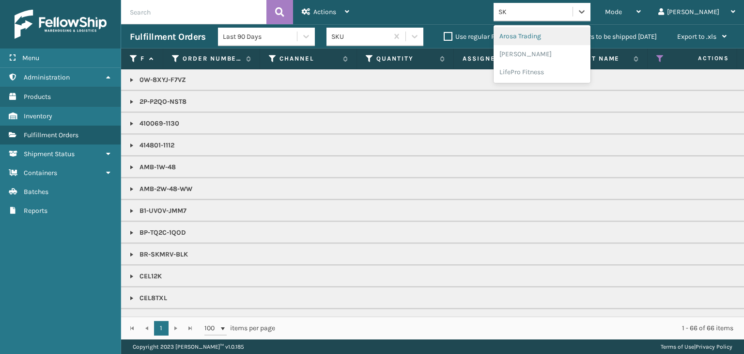
type input "SKY"
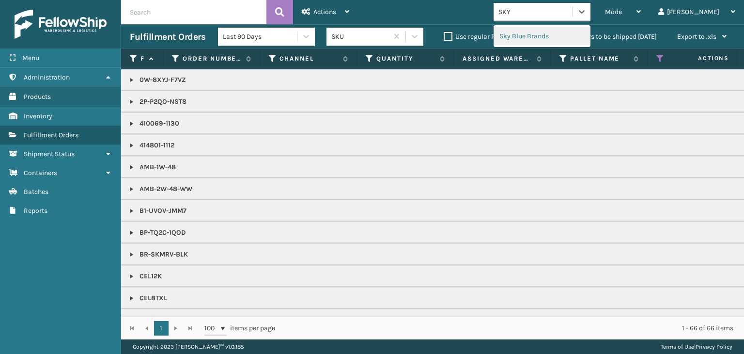
click at [554, 35] on div "Sky Blue Brands" at bounding box center [542, 36] width 97 height 18
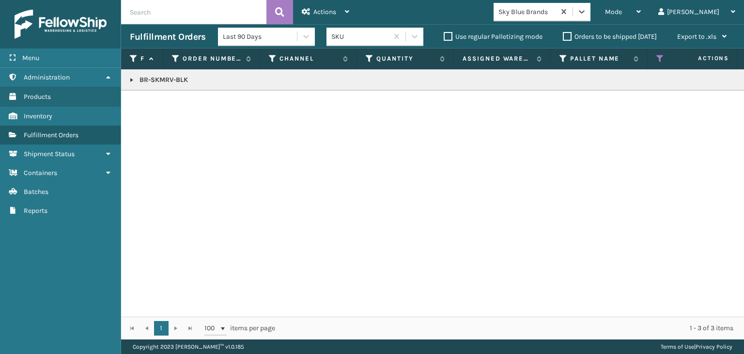
click at [134, 78] on link at bounding box center [132, 80] width 8 height 8
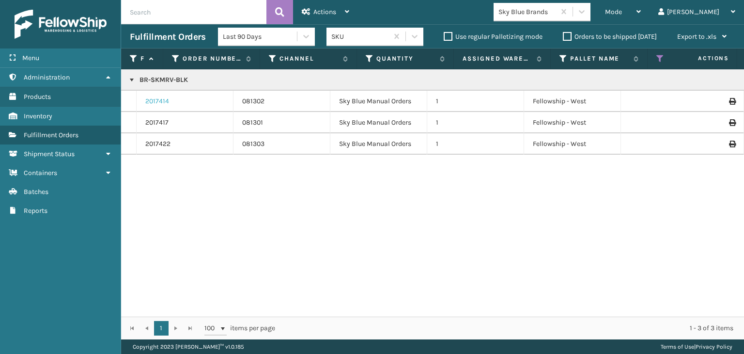
click at [161, 103] on link "2017414" at bounding box center [157, 101] width 24 height 10
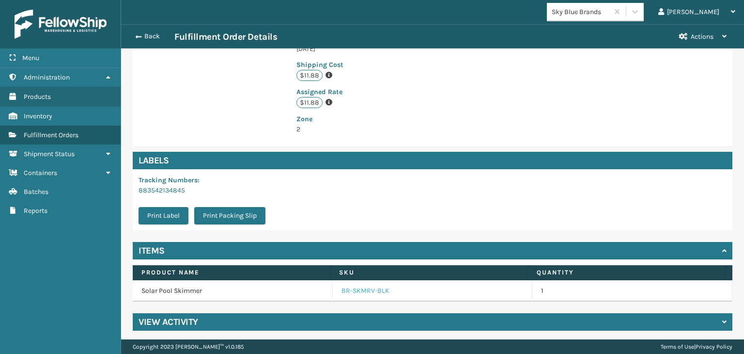
scroll to position [229, 0]
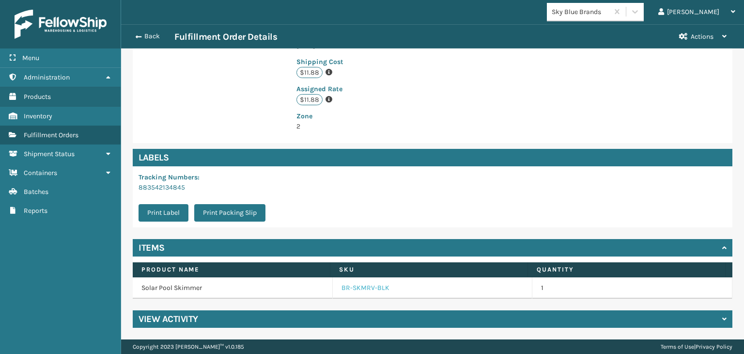
click at [349, 291] on link "BR-SKMRV-BLK" at bounding box center [365, 288] width 48 height 10
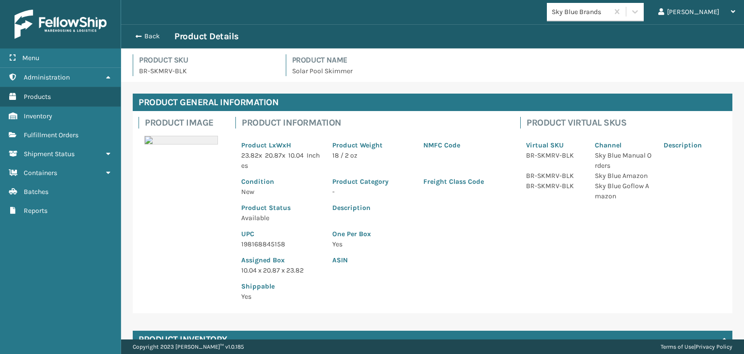
click at [260, 242] on p "198168845158" at bounding box center [280, 244] width 79 height 10
drag, startPoint x: 260, startPoint y: 242, endPoint x: 242, endPoint y: 237, distance: 18.1
click at [242, 237] on div "UPC 198168845158" at bounding box center [280, 236] width 91 height 26
click at [269, 241] on p "198168845158" at bounding box center [280, 244] width 79 height 10
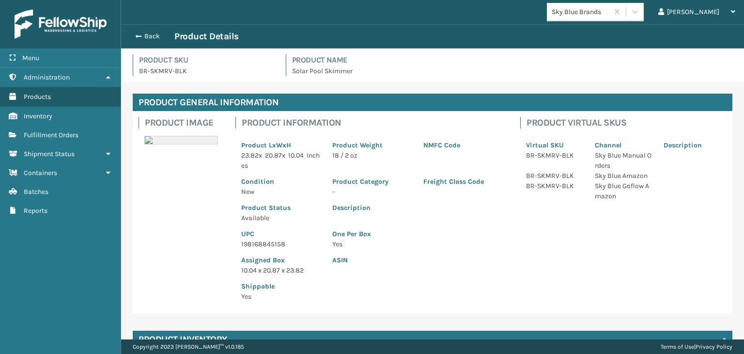
click at [154, 31] on div "Back Product Details" at bounding box center [432, 37] width 605 height 12
click at [155, 35] on button "Back" at bounding box center [152, 36] width 45 height 9
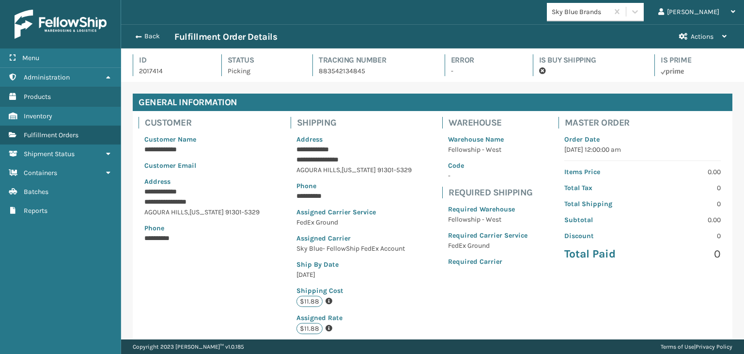
scroll to position [23, 622]
click at [155, 35] on button "Back" at bounding box center [152, 36] width 45 height 9
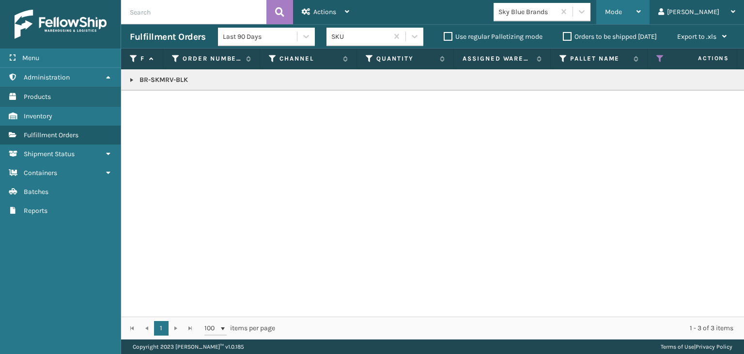
click at [641, 17] on div "Mode" at bounding box center [623, 12] width 36 height 24
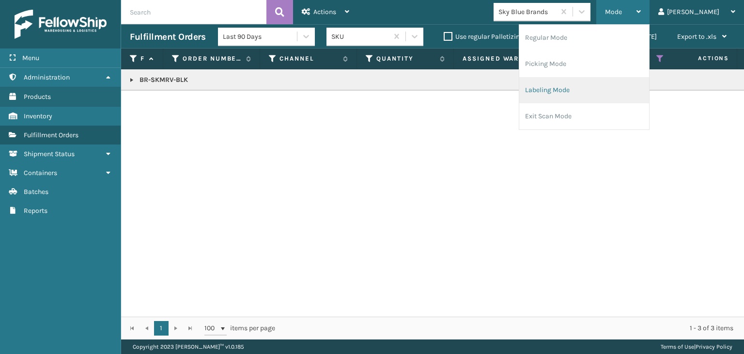
click at [639, 87] on li "Labeling Mode" at bounding box center [584, 90] width 130 height 26
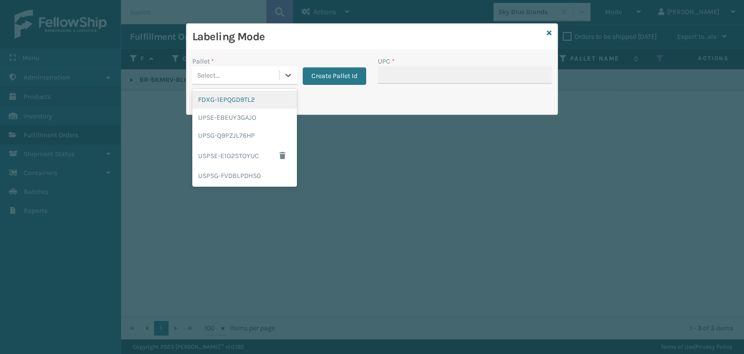
click at [258, 73] on div "Select..." at bounding box center [235, 75] width 87 height 16
click at [256, 99] on div "FDXG-1EPQGD9TL2" at bounding box center [244, 100] width 105 height 18
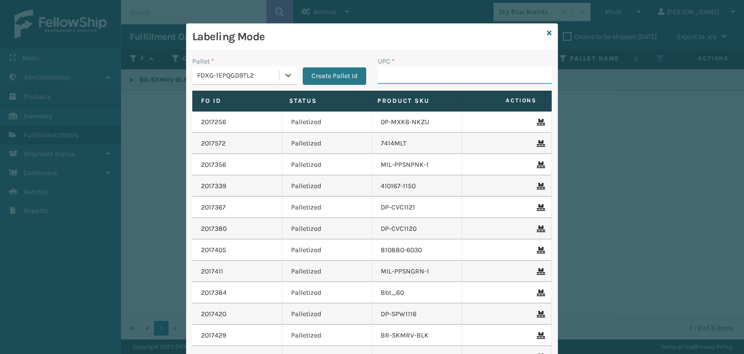
click at [427, 69] on input "UPC *" at bounding box center [465, 74] width 174 height 17
paste input "198168845158"
type input "198168845158"
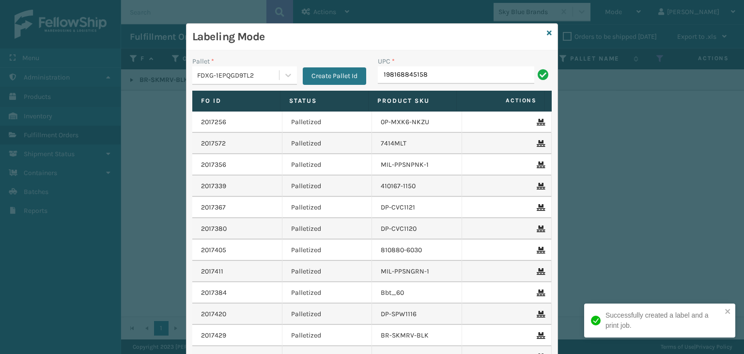
type input "198168845158"
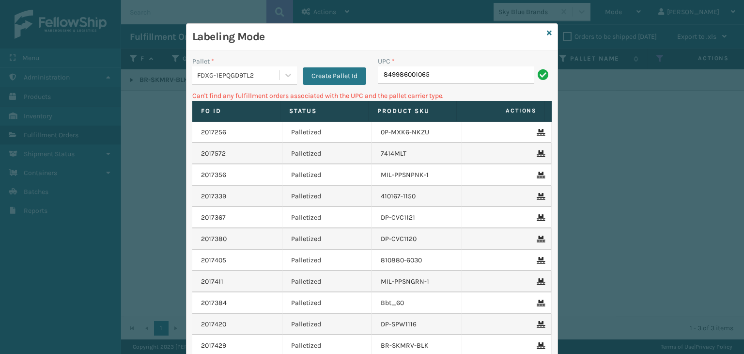
click at [221, 70] on div "FDXG-1EPQGD9TL2" at bounding box center [238, 75] width 83 height 10
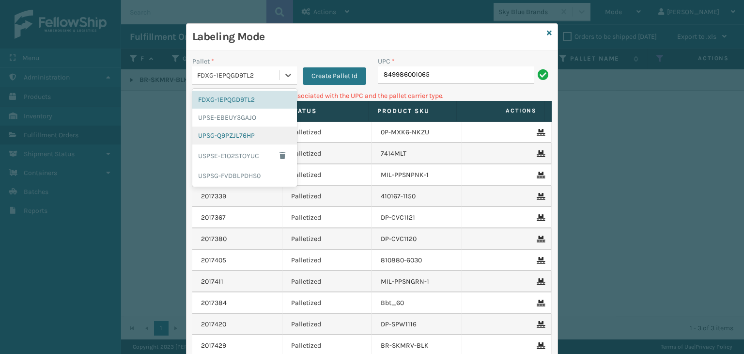
click at [239, 138] on div "UPSG-Q9PZJL76HP" at bounding box center [244, 135] width 105 height 18
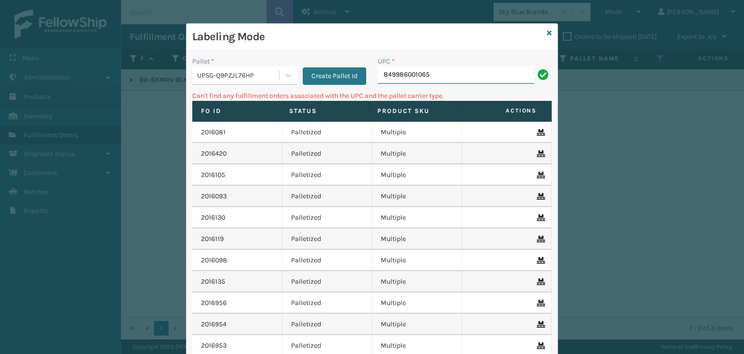
click at [451, 73] on input "849986001065" at bounding box center [456, 74] width 156 height 17
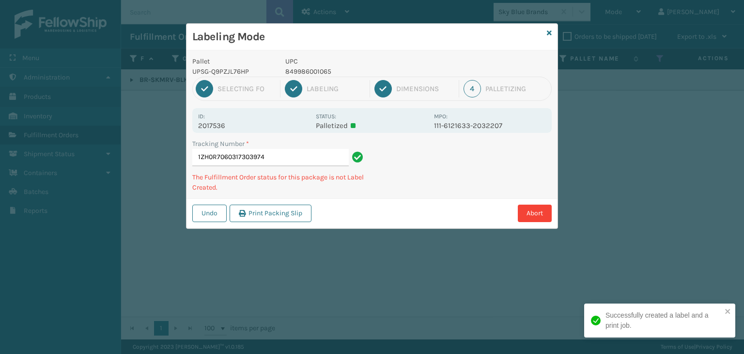
click at [306, 75] on p "849986001065" at bounding box center [356, 71] width 143 height 10
copy p "849986001065"
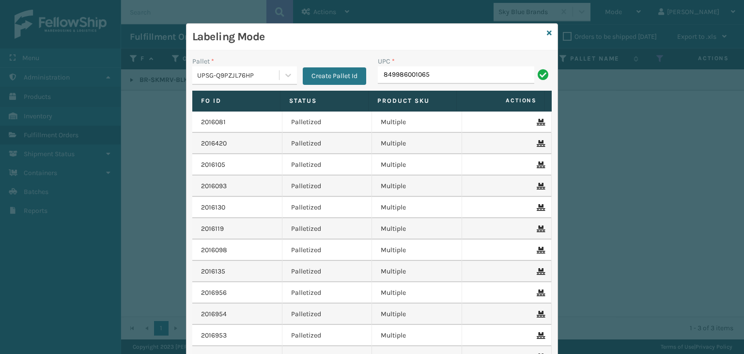
type input "849986001065"
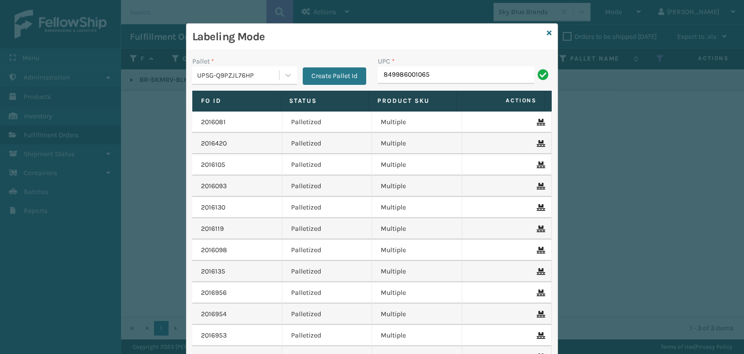
type input "849986001065"
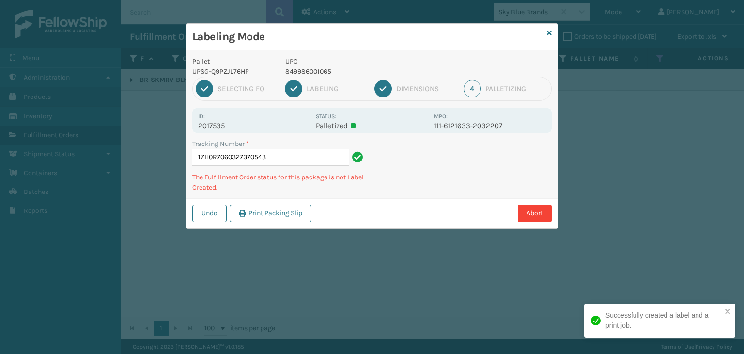
type input "1ZH0R7060327370543849986001065"
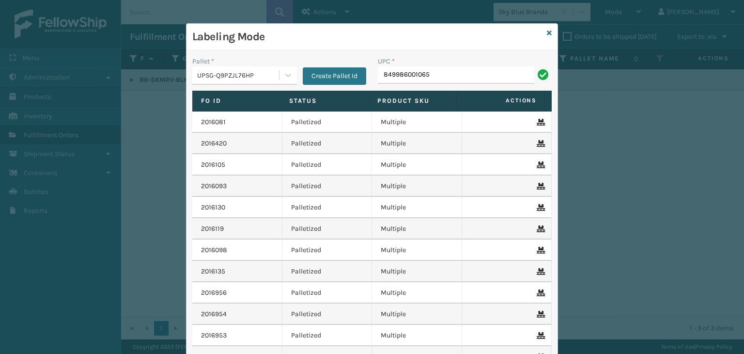
type input "849986001065"
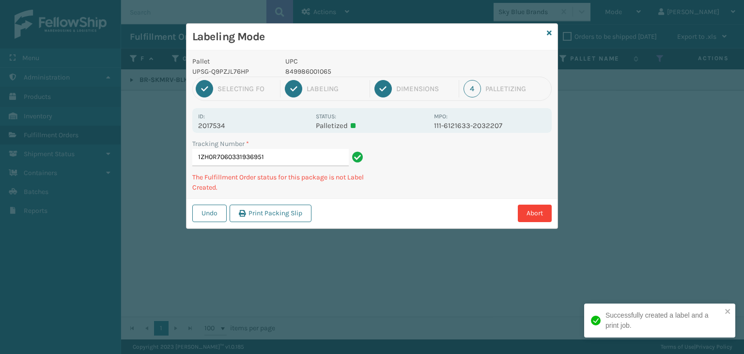
type input "1ZH0R7060331936951849986001065"
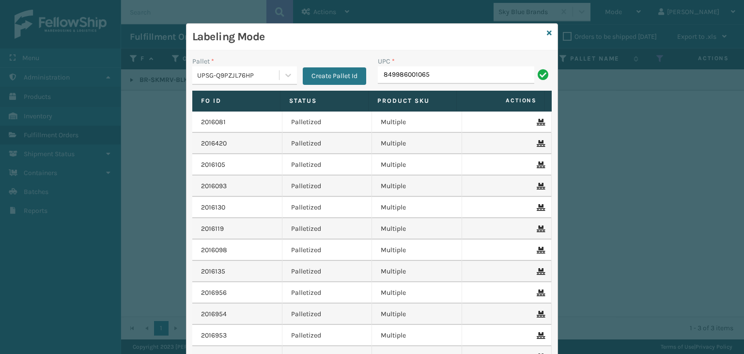
type input "849986001065"
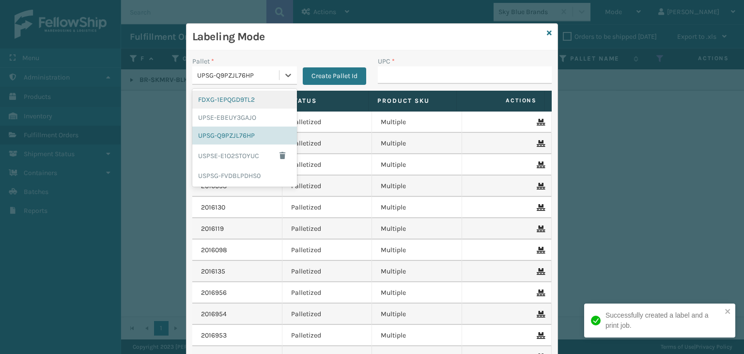
click at [266, 76] on div "UPSG-Q9PZJL76HP" at bounding box center [238, 75] width 83 height 10
drag, startPoint x: 258, startPoint y: 106, endPoint x: 282, endPoint y: 100, distance: 24.3
click at [264, 103] on div "FDXG-1EPQGD9TL2" at bounding box center [244, 100] width 105 height 18
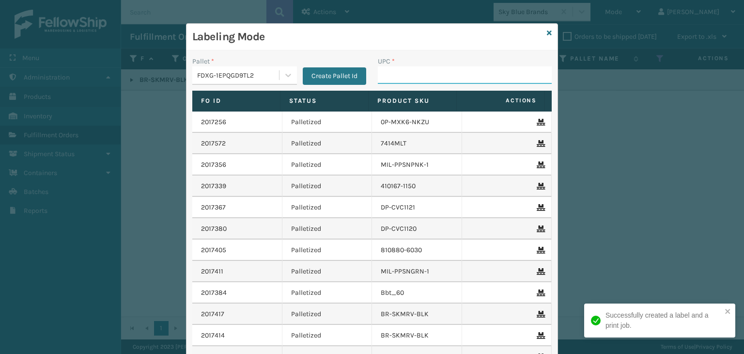
drag, startPoint x: 448, startPoint y: 75, endPoint x: 428, endPoint y: 69, distance: 20.6
click at [448, 75] on input "UPC *" at bounding box center [465, 74] width 174 height 17
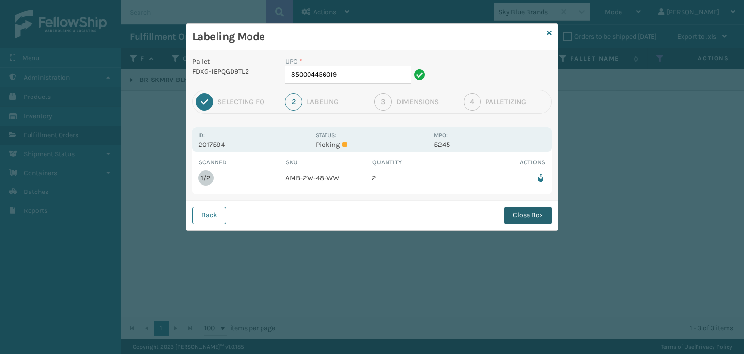
click at [515, 208] on button "Close Box" at bounding box center [527, 214] width 47 height 17
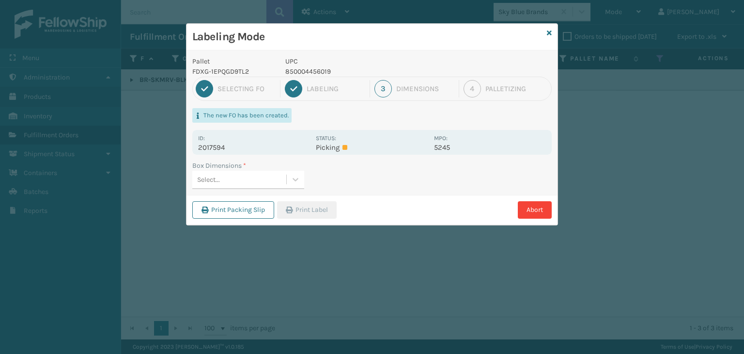
click at [256, 176] on div "Select..." at bounding box center [239, 179] width 94 height 16
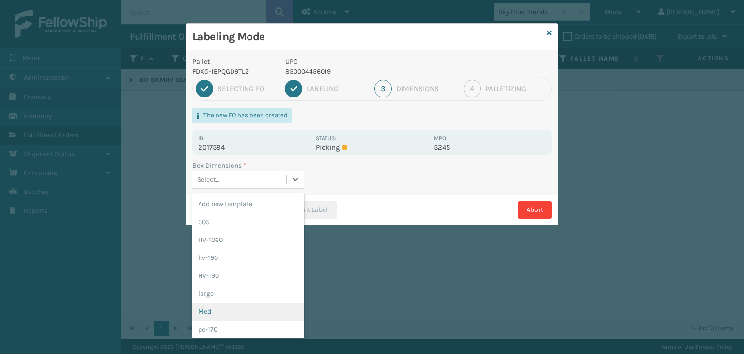
click at [273, 305] on div "Med" at bounding box center [248, 311] width 112 height 18
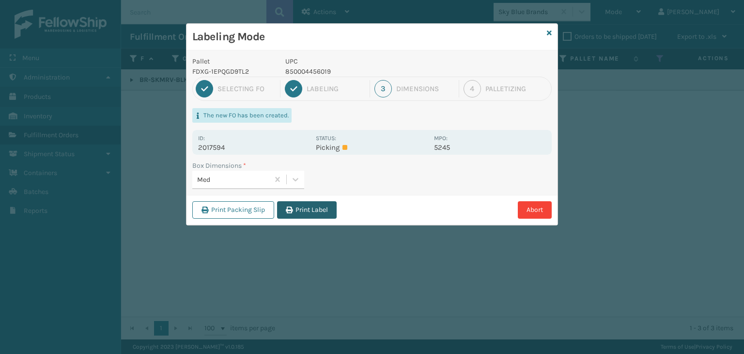
click at [315, 207] on button "Print Label" at bounding box center [307, 209] width 60 height 17
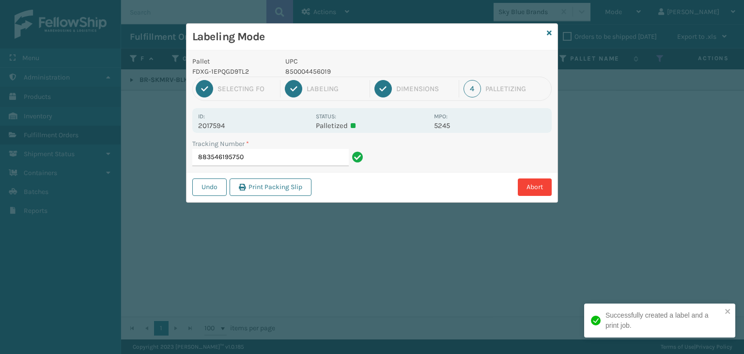
click at [357, 76] on p "850004456019" at bounding box center [356, 71] width 143 height 10
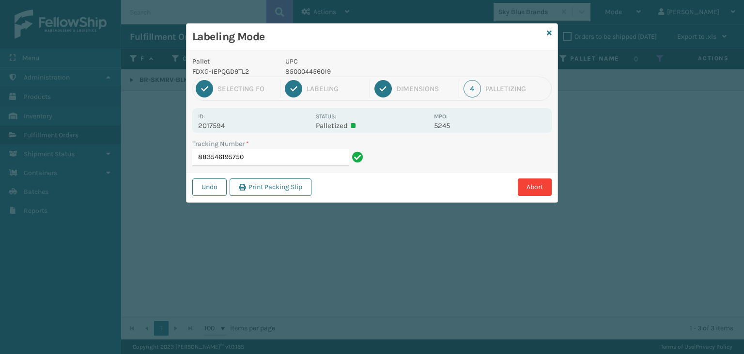
click at [357, 75] on p "850004456019" at bounding box center [356, 71] width 143 height 10
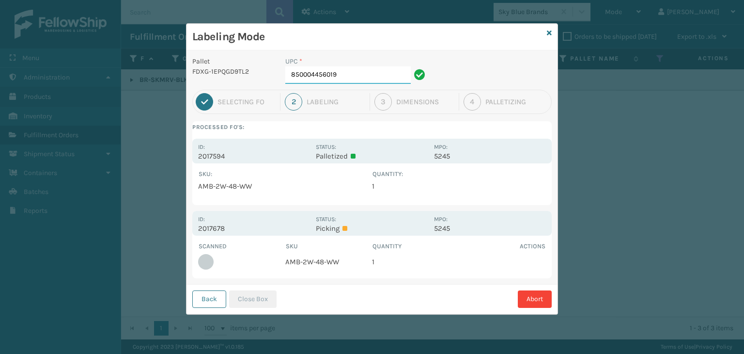
click at [357, 75] on input "850004456019" at bounding box center [347, 74] width 125 height 17
click at [276, 291] on div "Back Close Box Abort" at bounding box center [371, 299] width 371 height 30
click at [271, 293] on button "Close Box" at bounding box center [252, 298] width 47 height 17
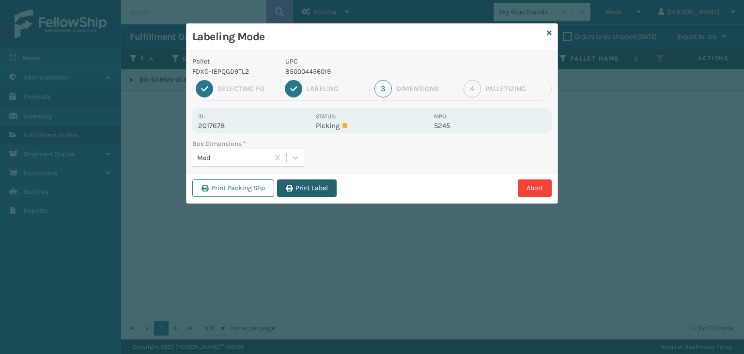
click at [326, 181] on button "Print Label" at bounding box center [307, 187] width 60 height 17
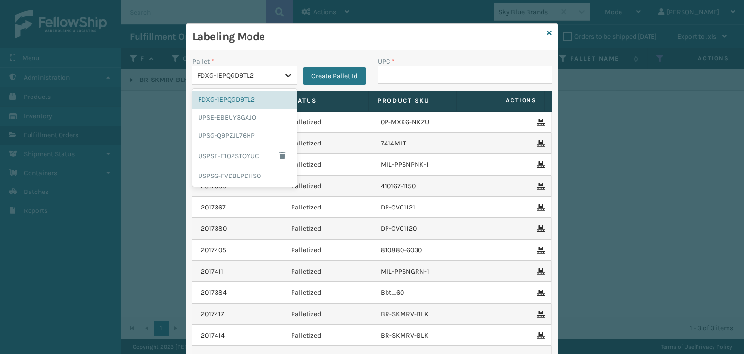
click at [287, 72] on icon at bounding box center [288, 75] width 10 height 10
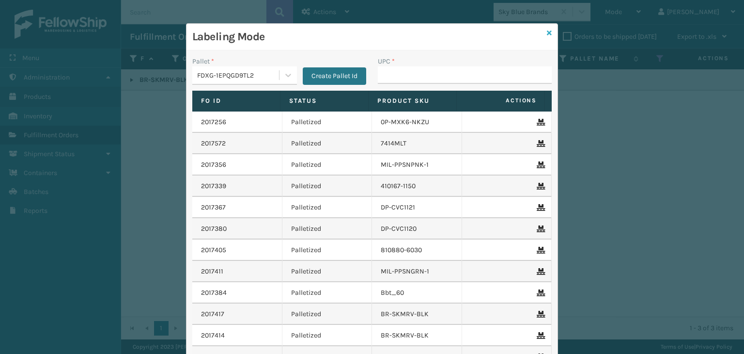
click at [547, 33] on icon at bounding box center [549, 33] width 5 height 7
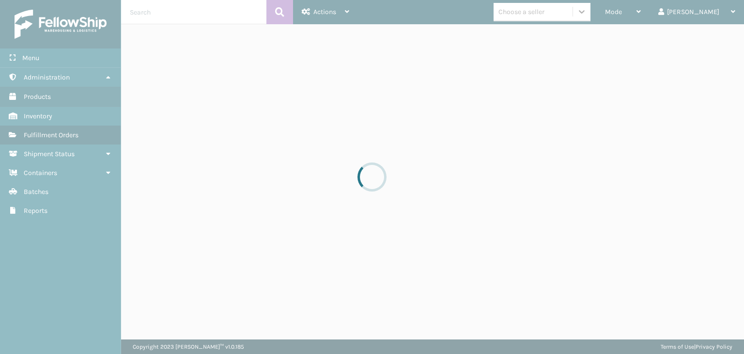
click at [649, 12] on div at bounding box center [372, 177] width 744 height 354
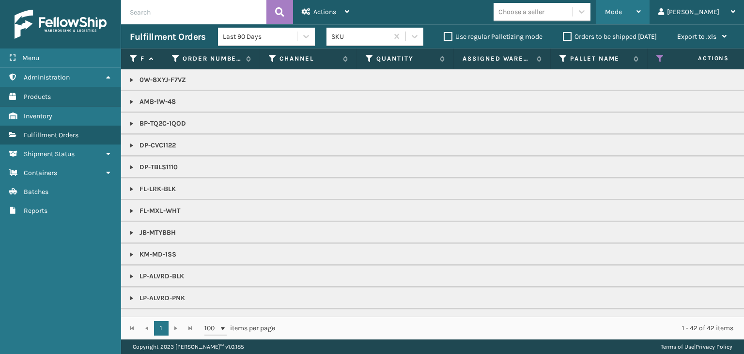
click at [641, 16] on div "Mode" at bounding box center [623, 12] width 36 height 24
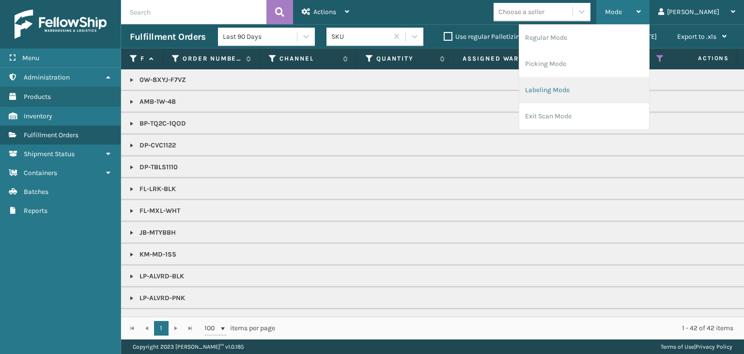
click at [600, 90] on li "Labeling Mode" at bounding box center [584, 90] width 130 height 26
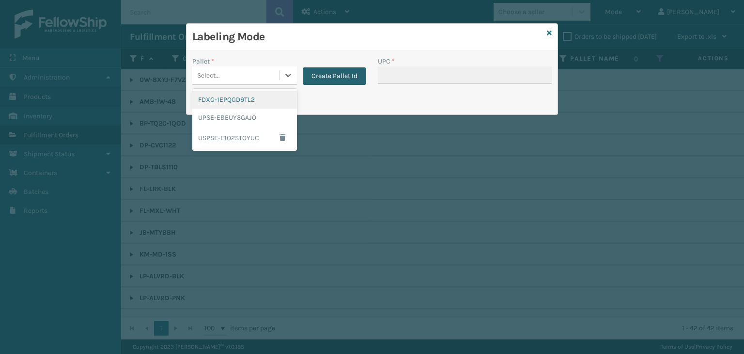
click at [326, 68] on button "Create Pallet Id" at bounding box center [334, 75] width 63 height 17
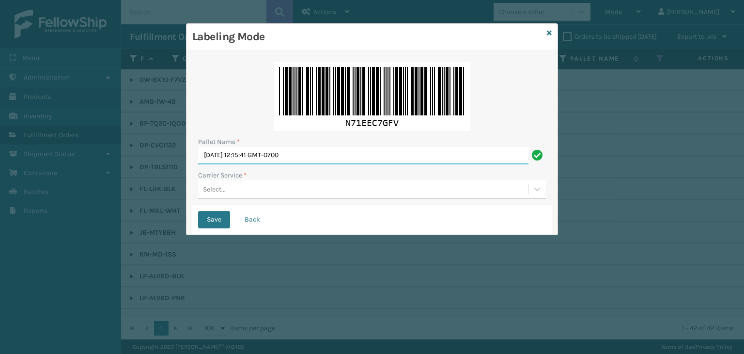
drag, startPoint x: 321, startPoint y: 159, endPoint x: 3, endPoint y: 134, distance: 319.3
click at [0, 139] on div "Labeling Mode Pallet Name * Wed Aug 13 2025 12:15:41 GMT-0700 Carrier Service *…" at bounding box center [372, 177] width 744 height 354
paste input "UPSP001752791"
type input "UPSP001752791"
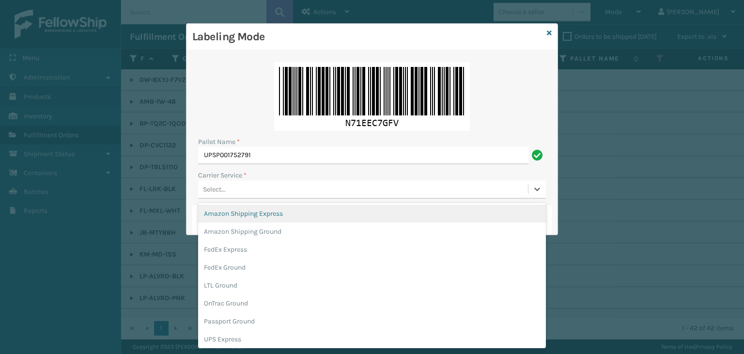
drag, startPoint x: 219, startPoint y: 189, endPoint x: 217, endPoint y: 206, distance: 17.0
click at [220, 189] on div "Select..." at bounding box center [214, 189] width 23 height 10
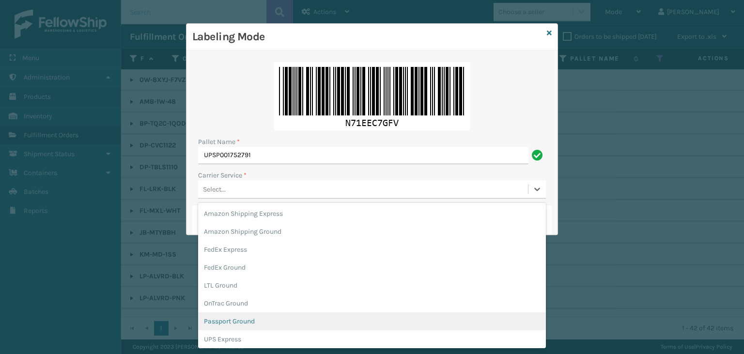
scroll to position [48, 0]
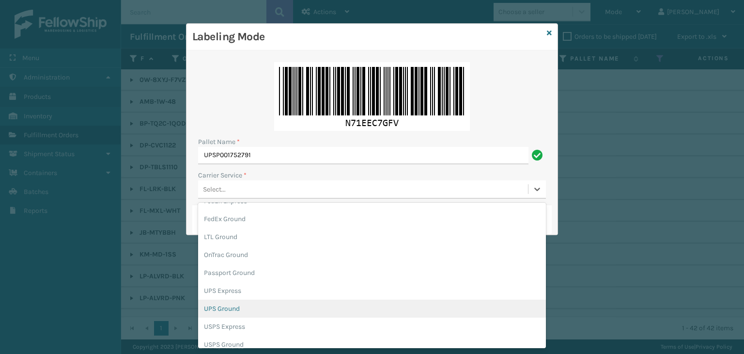
drag, startPoint x: 247, startPoint y: 308, endPoint x: 246, endPoint y: 279, distance: 29.1
click at [250, 305] on div "UPS Ground" at bounding box center [372, 308] width 348 height 18
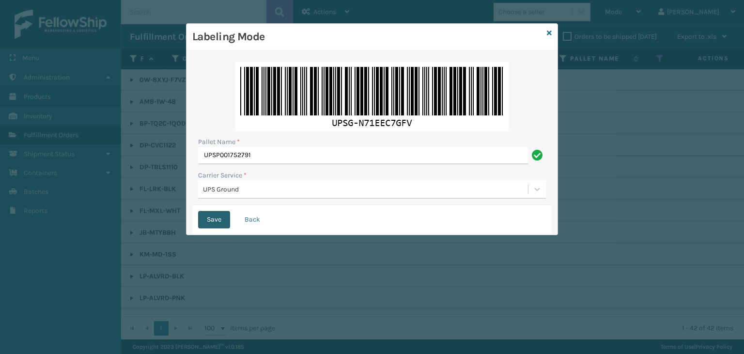
click at [223, 219] on button "Save" at bounding box center [214, 219] width 32 height 17
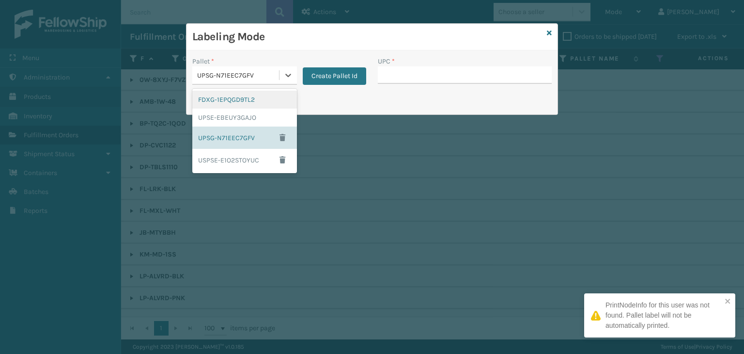
click at [252, 72] on div "UPSG-N71EEC7GFV" at bounding box center [238, 75] width 83 height 10
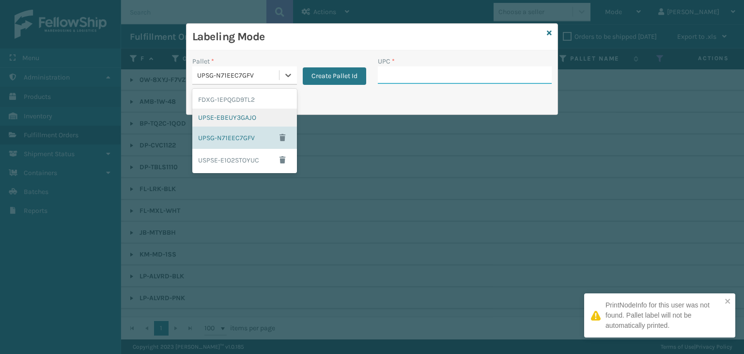
click at [387, 73] on input "UPC *" at bounding box center [465, 74] width 174 height 17
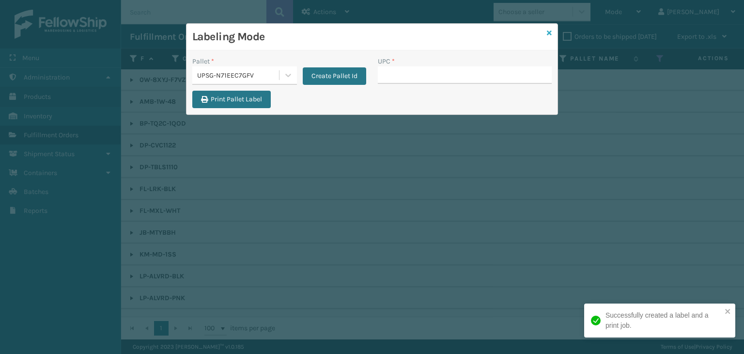
click at [547, 30] on icon at bounding box center [549, 33] width 5 height 7
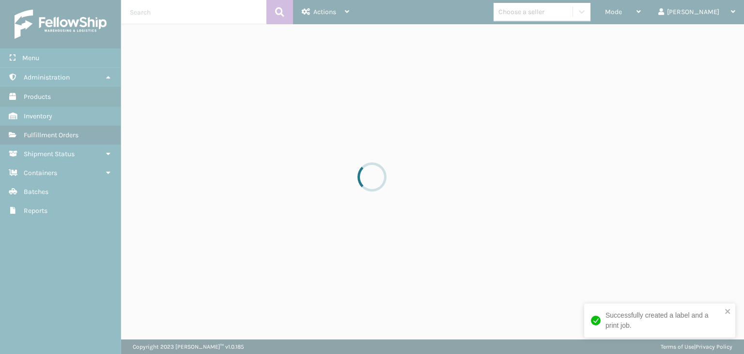
click at [557, 15] on div at bounding box center [372, 177] width 744 height 354
click at [555, 15] on div at bounding box center [372, 177] width 744 height 354
click at [554, 15] on div at bounding box center [372, 177] width 744 height 354
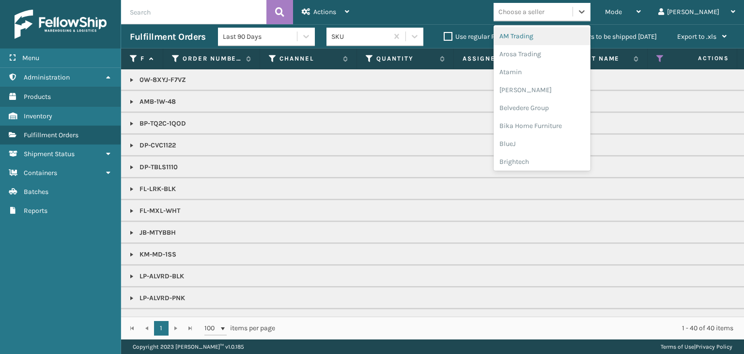
drag, startPoint x: 568, startPoint y: 15, endPoint x: 574, endPoint y: 23, distance: 10.2
click at [574, 22] on div "Mode Regular Mode Picking Mode Labeling Mode Exit Scan Mode option AM Trading f…" at bounding box center [551, 12] width 386 height 24
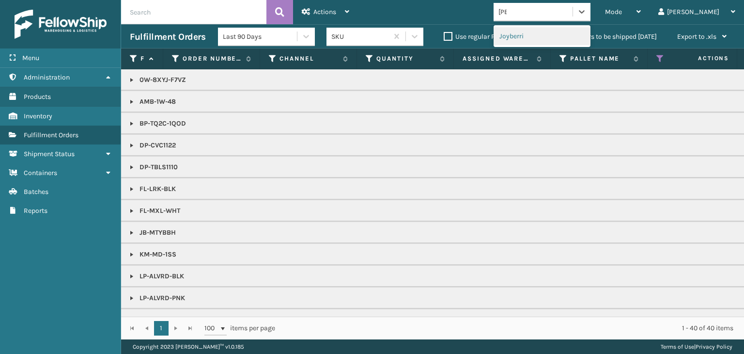
type input "JOY"
click at [561, 32] on div "Joyberri" at bounding box center [542, 36] width 97 height 18
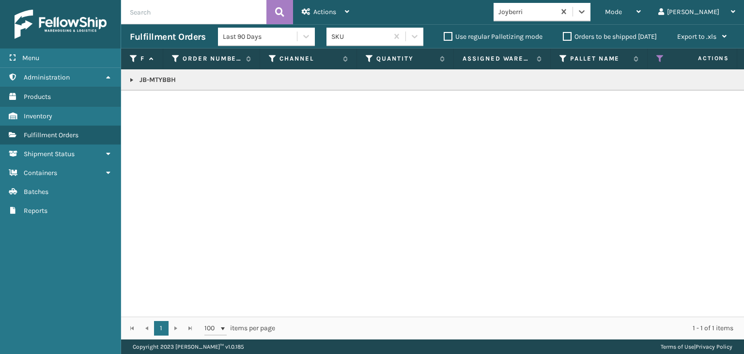
drag, startPoint x: 129, startPoint y: 78, endPoint x: 135, endPoint y: 88, distance: 11.3
click at [130, 78] on link at bounding box center [132, 80] width 8 height 8
click at [149, 104] on link "2017353" at bounding box center [157, 106] width 25 height 10
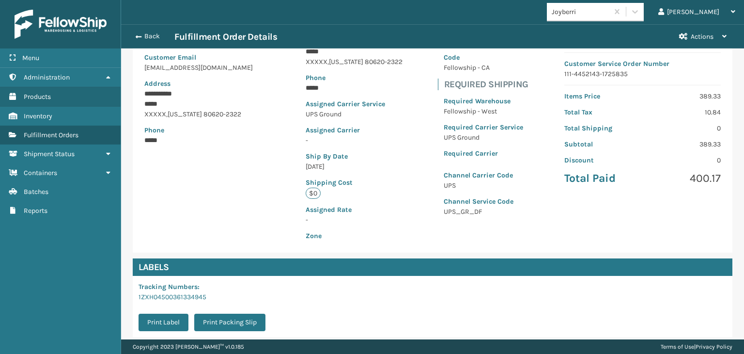
scroll to position [217, 0]
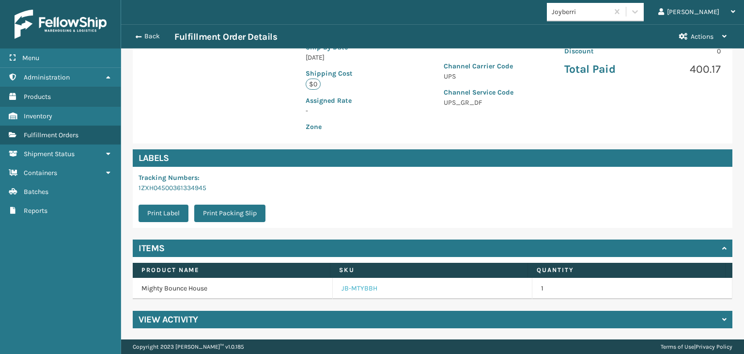
click at [353, 290] on link "JB-MTYBBH" at bounding box center [359, 288] width 36 height 10
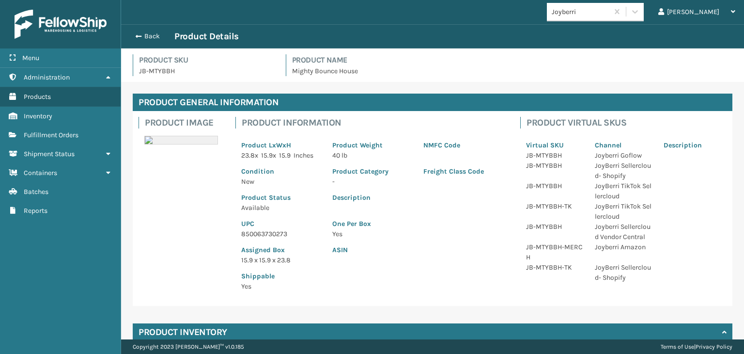
click at [270, 236] on p "850063730273" at bounding box center [280, 234] width 79 height 10
copy p "850063730273"
click at [149, 33] on button "Back" at bounding box center [152, 36] width 45 height 9
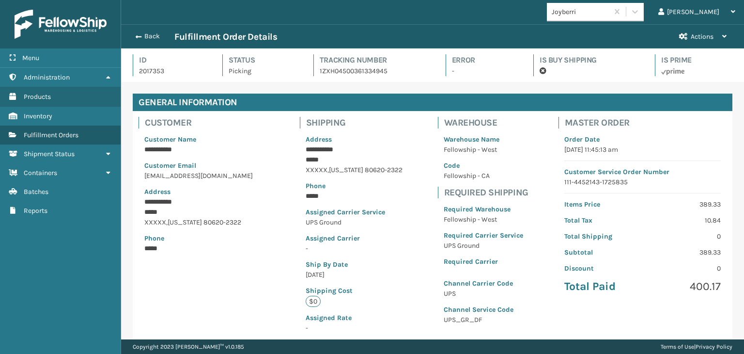
scroll to position [23, 622]
click at [150, 35] on button "Back" at bounding box center [152, 36] width 45 height 9
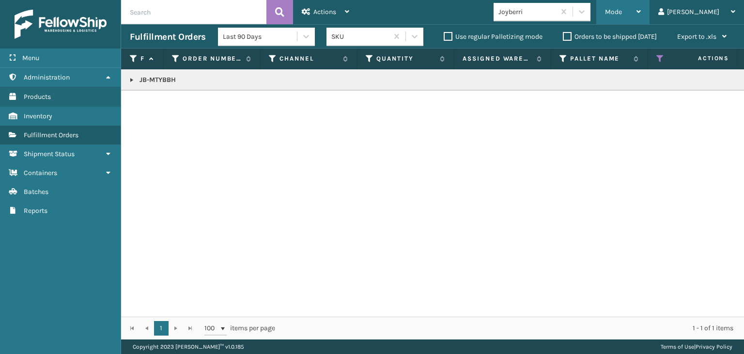
click at [641, 16] on div "Mode" at bounding box center [623, 12] width 36 height 24
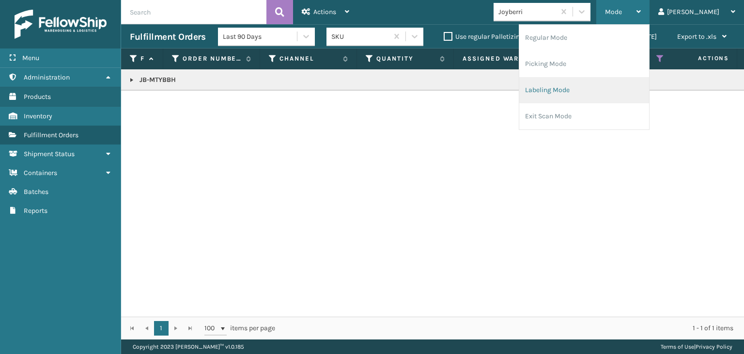
click at [583, 92] on li "Labeling Mode" at bounding box center [584, 90] width 130 height 26
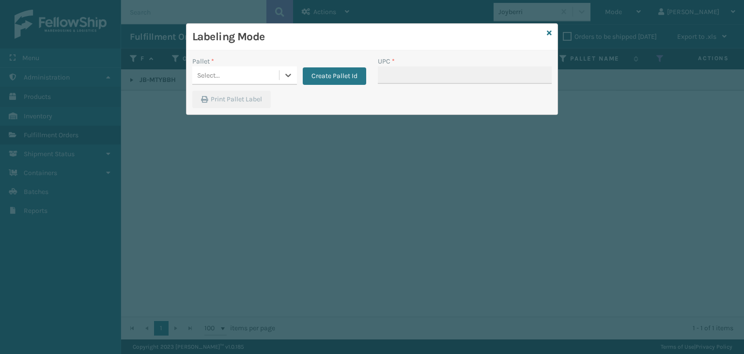
click at [252, 75] on div "Select..." at bounding box center [235, 75] width 87 height 16
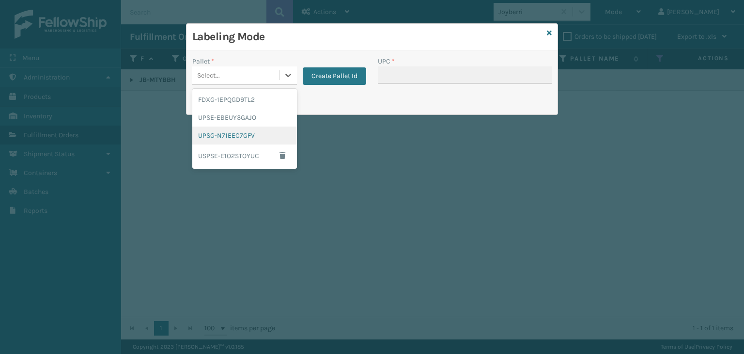
click at [244, 132] on div "UPSG-N71EEC7GFV" at bounding box center [244, 135] width 105 height 18
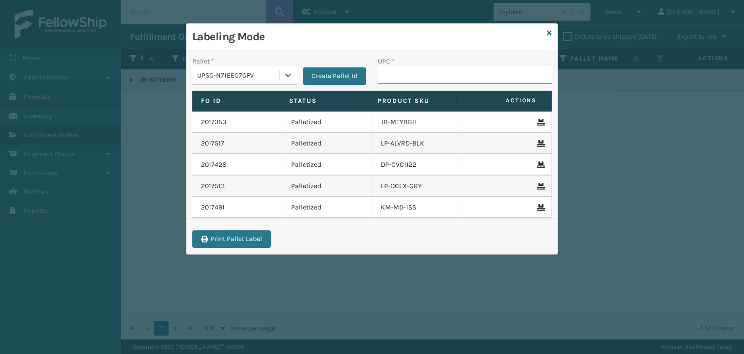
drag, startPoint x: 403, startPoint y: 70, endPoint x: 403, endPoint y: 78, distance: 7.8
click at [403, 70] on input "UPC *" at bounding box center [465, 74] width 174 height 17
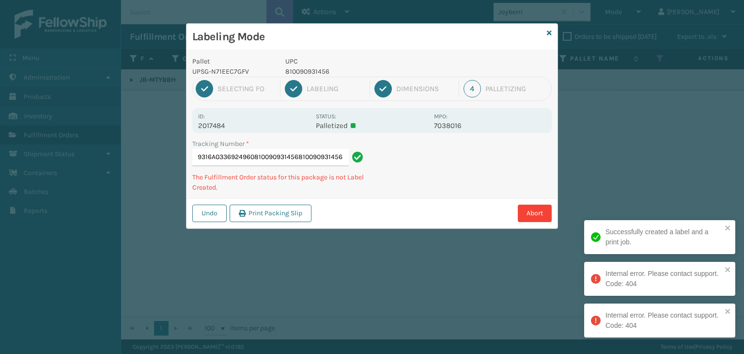
type input "1Z59316A0336924960810090931456810090931456810090931456"
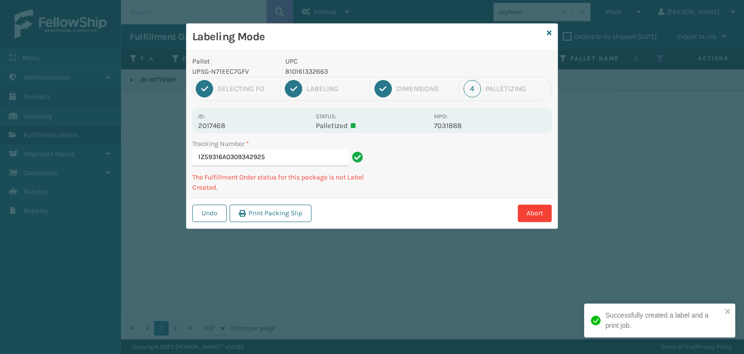
click at [310, 69] on p "810161332663" at bounding box center [356, 71] width 143 height 10
copy p "810161332663"
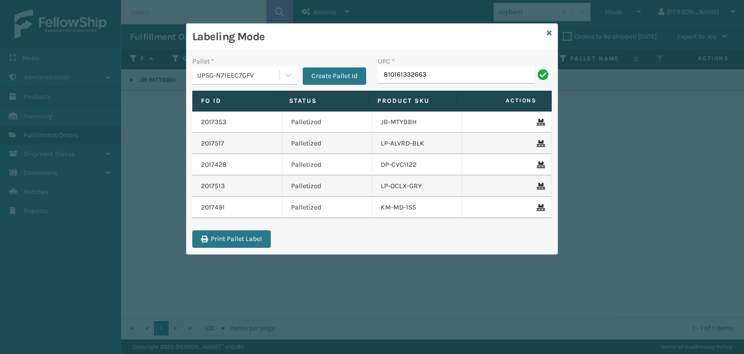
type input "810161332663"
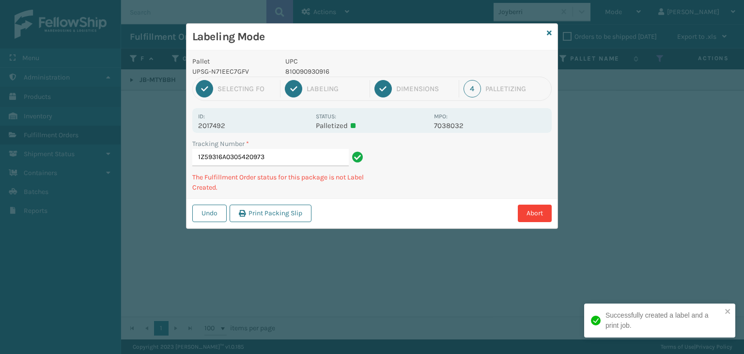
click at [307, 74] on p "810090930916" at bounding box center [356, 71] width 143 height 10
copy p "810090930916"
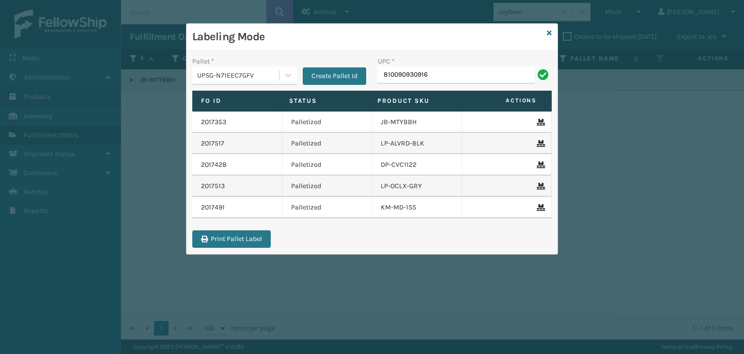
type input "810090930916"
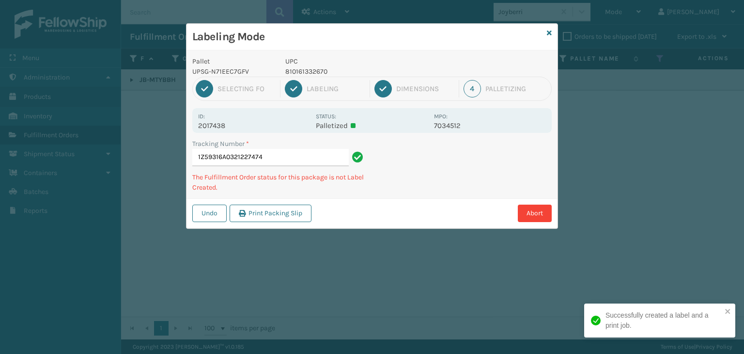
click at [309, 70] on p "810161332670" at bounding box center [356, 71] width 143 height 10
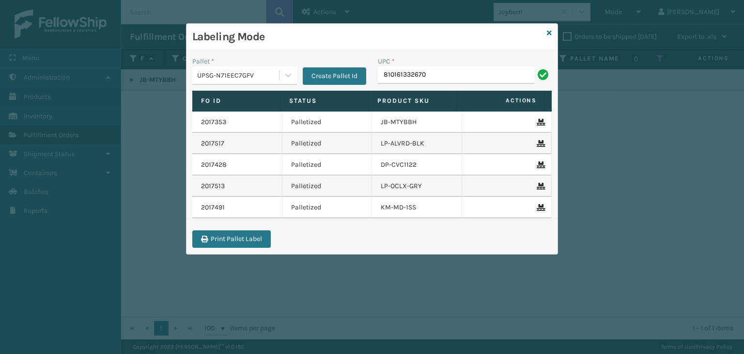
type input "810161332670"
click at [550, 33] on icon at bounding box center [549, 33] width 5 height 7
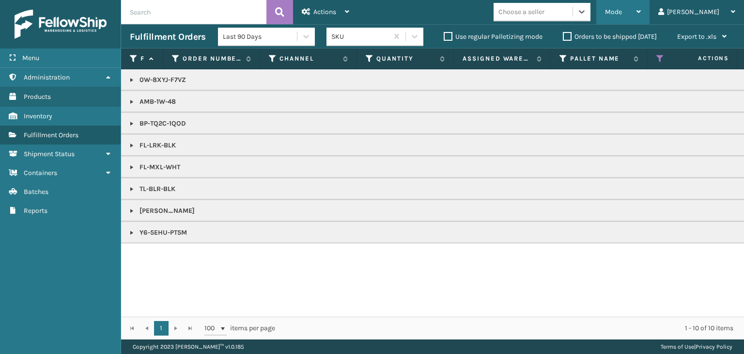
click at [641, 13] on div "Mode" at bounding box center [623, 12] width 36 height 24
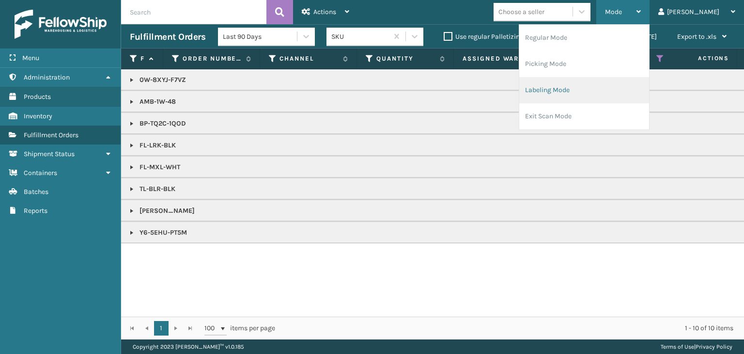
click at [630, 93] on li "Labeling Mode" at bounding box center [584, 90] width 130 height 26
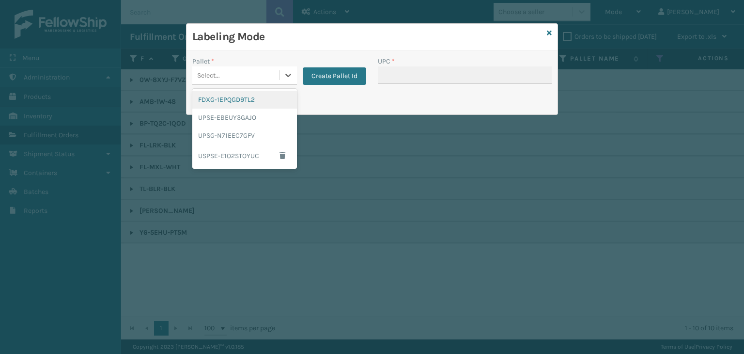
click at [265, 73] on div "Select..." at bounding box center [235, 75] width 87 height 16
click at [234, 105] on div "FDXG-1EPQGD9TL2" at bounding box center [244, 100] width 105 height 18
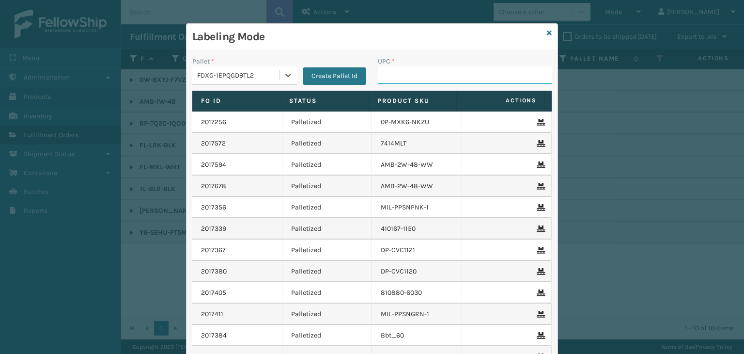
click at [415, 78] on input "UPC *" at bounding box center [465, 74] width 174 height 17
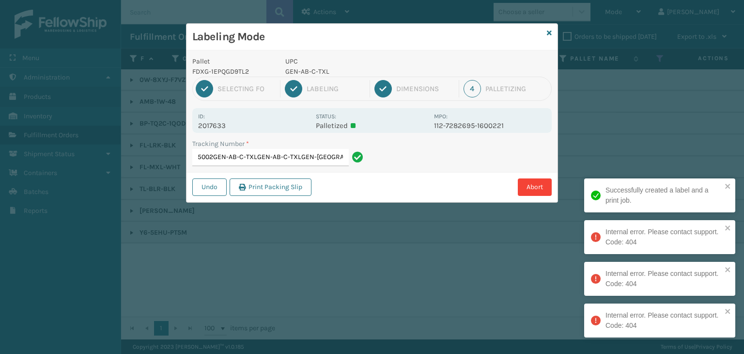
type input "392086205002GEN-AB-C-TXLGEN-AB-C-TXLGEN-AB-C-TXLGEN-AB-C-TXL"
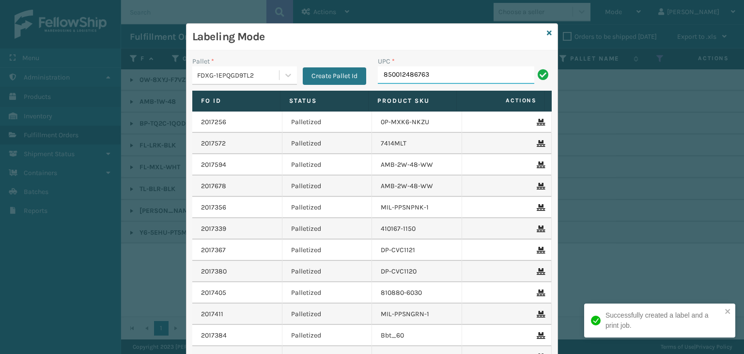
type input "850012486763"
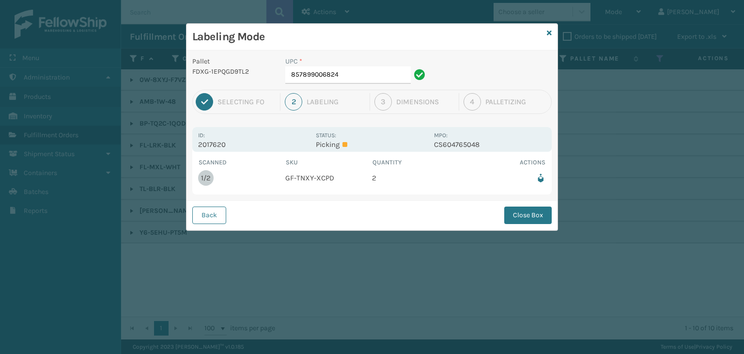
click at [352, 56] on div "UPC *" at bounding box center [356, 61] width 143 height 10
click at [355, 66] on input "857899006824" at bounding box center [347, 74] width 125 height 17
click at [533, 211] on button "Close Box" at bounding box center [527, 214] width 47 height 17
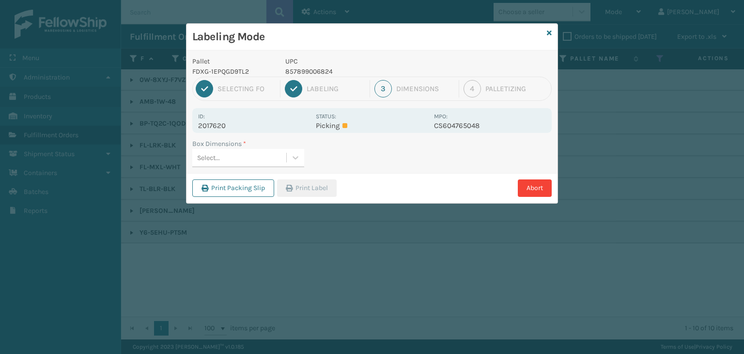
drag, startPoint x: 267, startPoint y: 157, endPoint x: 263, endPoint y: 170, distance: 13.5
click at [268, 156] on div "Select..." at bounding box center [239, 158] width 94 height 16
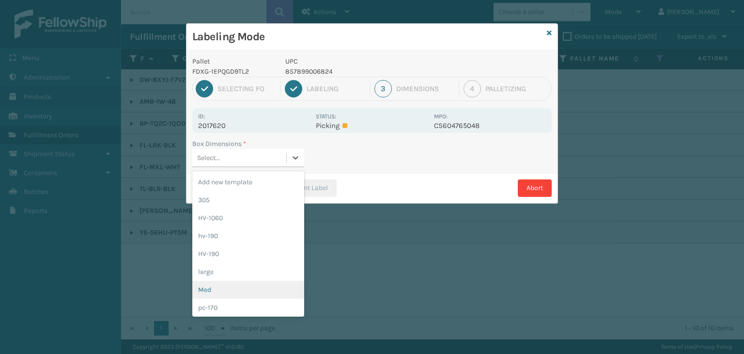
click at [218, 292] on div "Med" at bounding box center [248, 289] width 112 height 18
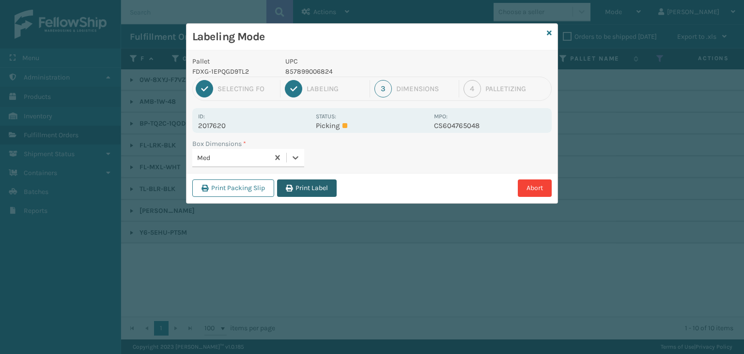
click at [337, 186] on div "Print Packing Slip Print Label Abort" at bounding box center [371, 188] width 371 height 30
click at [335, 186] on button "Print Label" at bounding box center [307, 187] width 60 height 17
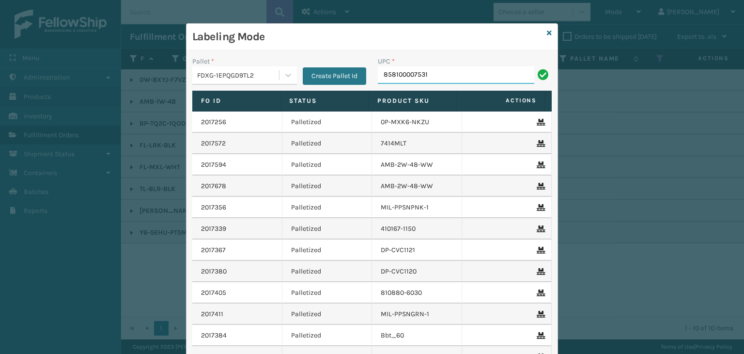
type input "858100007531"
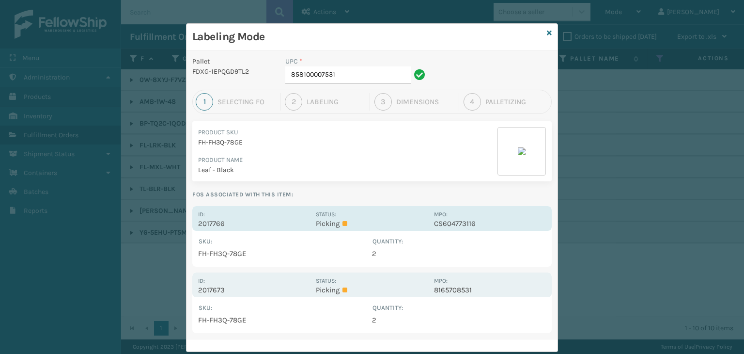
click at [366, 219] on p "Picking" at bounding box center [372, 223] width 112 height 9
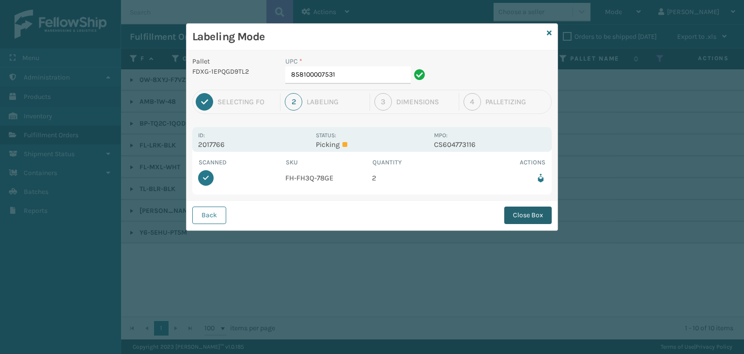
click at [546, 212] on button "Close Box" at bounding box center [527, 214] width 47 height 17
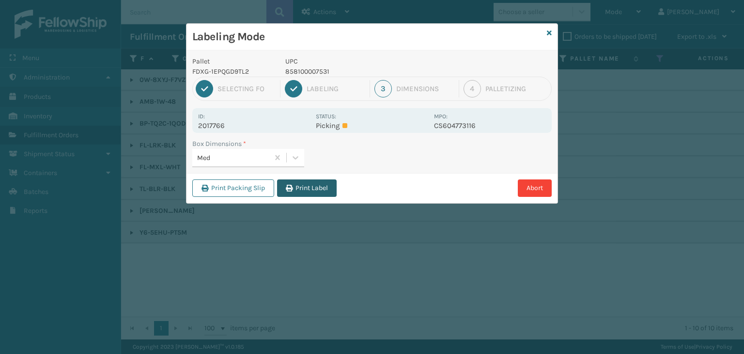
click at [317, 188] on button "Print Label" at bounding box center [307, 187] width 60 height 17
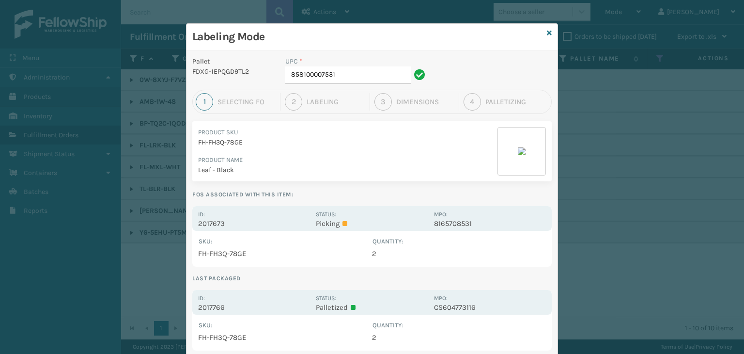
click at [543, 33] on div "Labeling Mode" at bounding box center [371, 37] width 371 height 27
click at [547, 31] on icon at bounding box center [549, 33] width 5 height 7
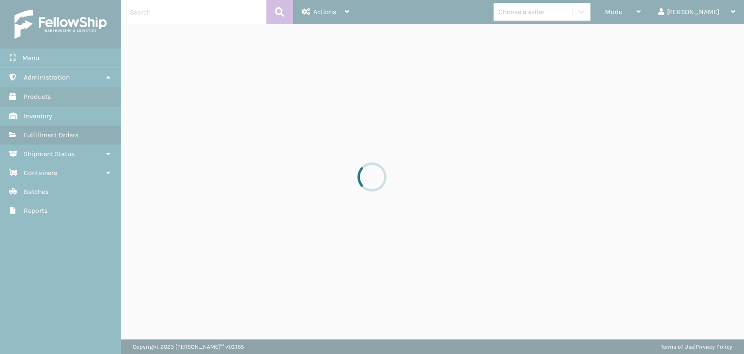
click at [566, 17] on div at bounding box center [372, 177] width 744 height 354
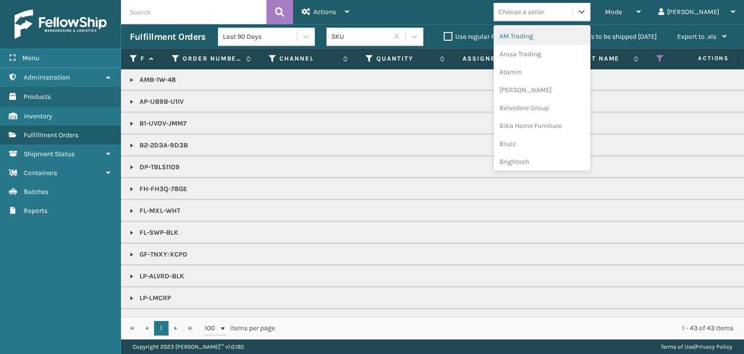
click at [566, 17] on div "Choose a seller" at bounding box center [533, 12] width 79 height 16
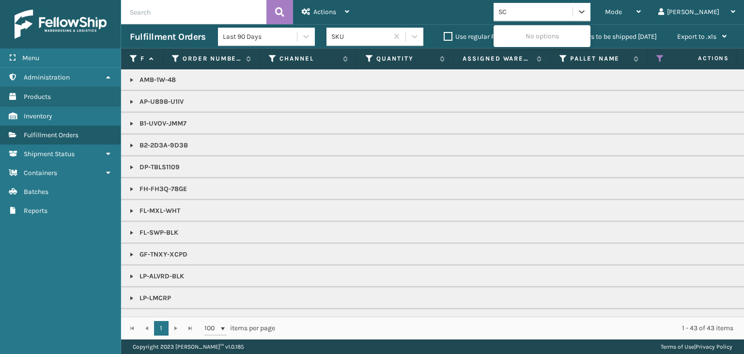
type input "S"
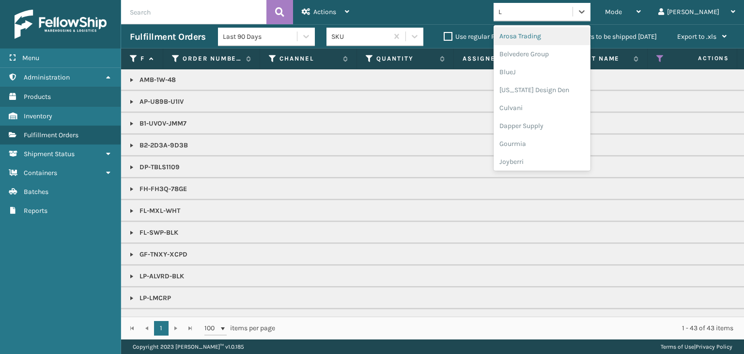
type input "LI"
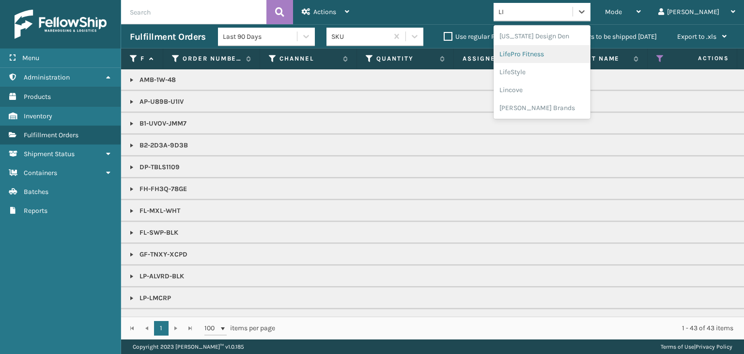
click at [554, 52] on div "LifePro Fitness" at bounding box center [542, 54] width 97 height 18
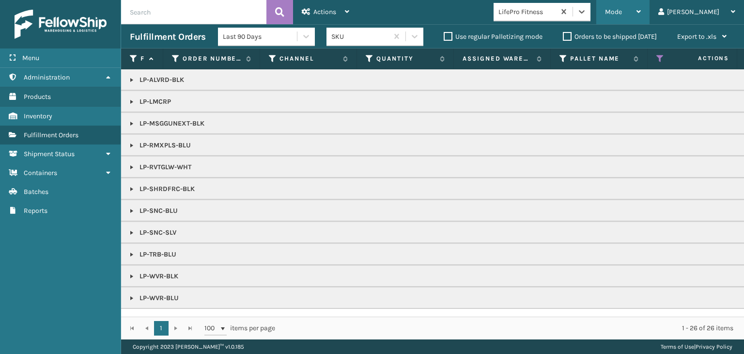
click at [641, 11] on div "Mode" at bounding box center [623, 12] width 36 height 24
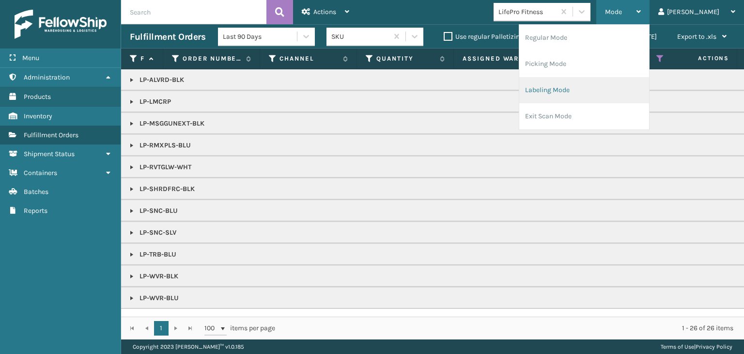
click at [603, 86] on li "Labeling Mode" at bounding box center [584, 90] width 130 height 26
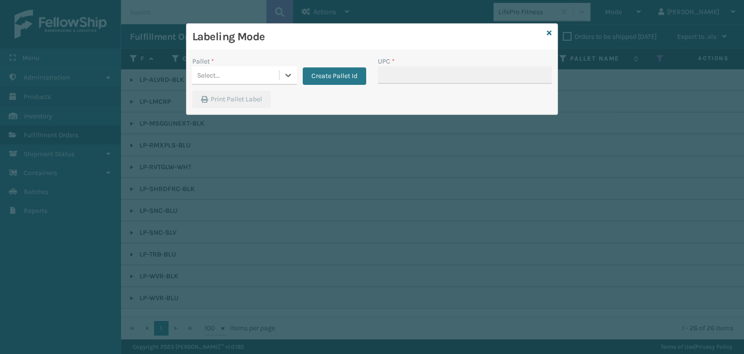
click at [226, 72] on div "Select..." at bounding box center [235, 75] width 87 height 16
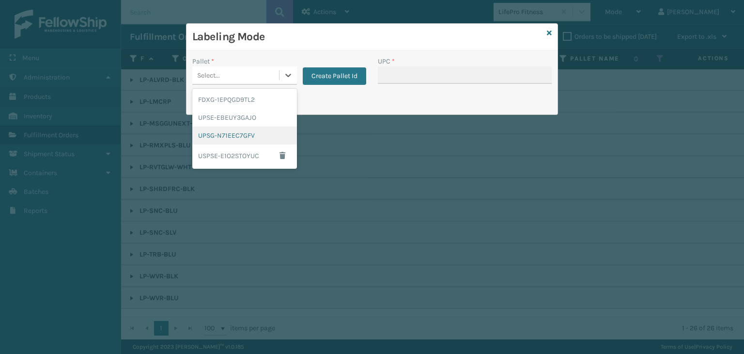
click at [229, 135] on div "UPSG-N71EEC7GFV" at bounding box center [244, 135] width 105 height 18
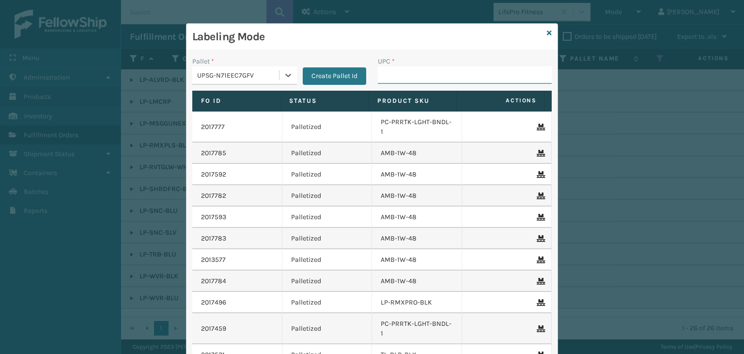
click at [397, 69] on input "UPC *" at bounding box center [465, 74] width 174 height 17
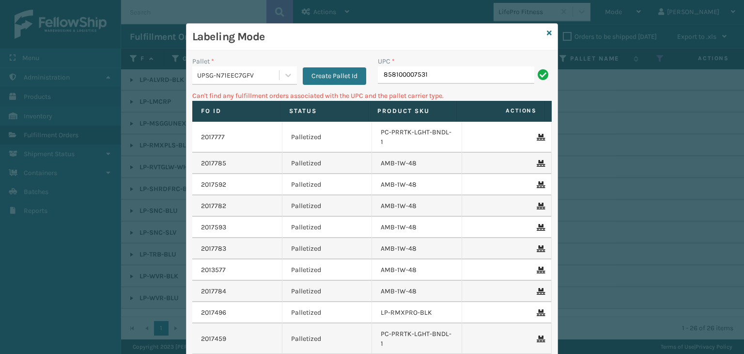
click at [236, 74] on div "UPSG-N71EEC7GFV" at bounding box center [238, 75] width 83 height 10
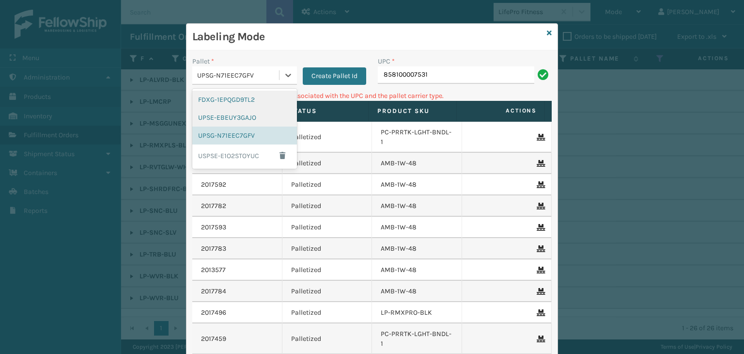
click at [223, 102] on div "FDXG-1EPQGD9TL2" at bounding box center [244, 100] width 105 height 18
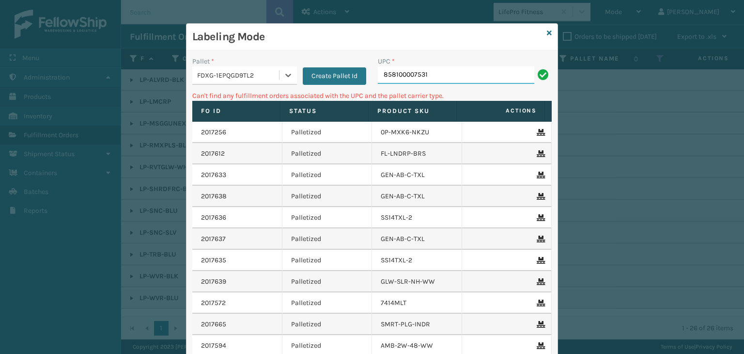
click at [492, 72] on input "858100007531" at bounding box center [456, 74] width 156 height 17
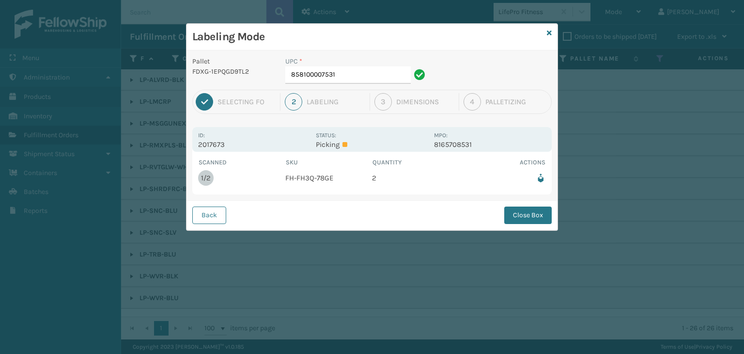
click at [513, 215] on button "Close Box" at bounding box center [527, 214] width 47 height 17
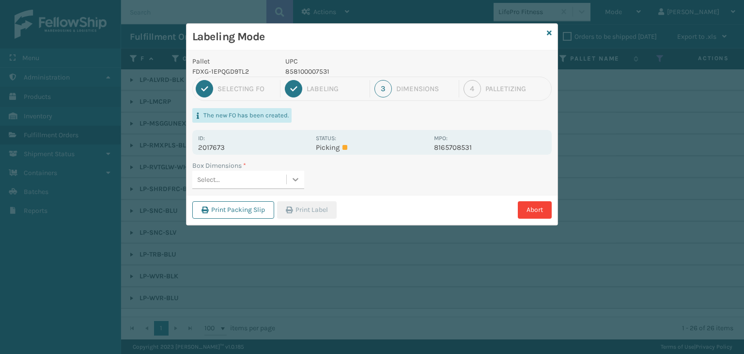
click at [287, 179] on div at bounding box center [295, 179] width 17 height 17
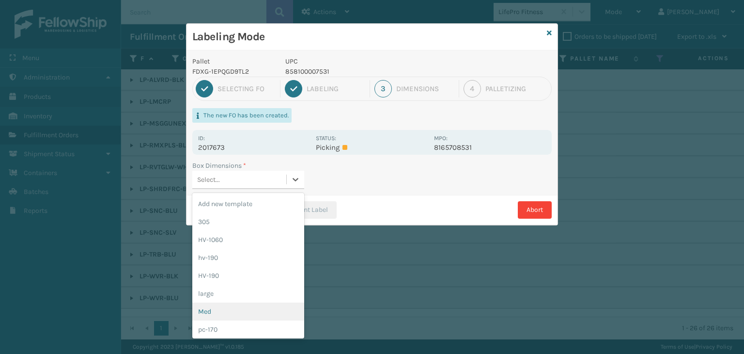
click at [229, 307] on div "Med" at bounding box center [248, 311] width 112 height 18
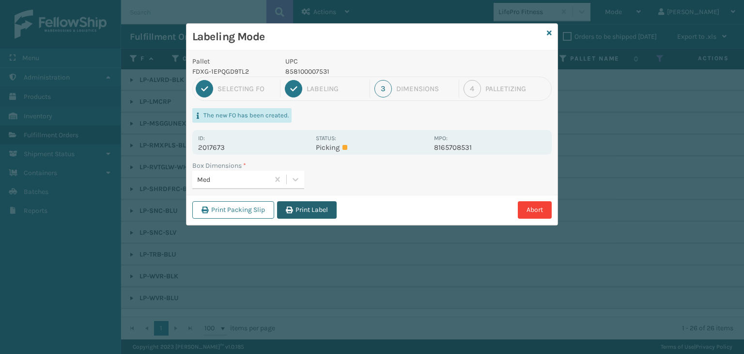
click at [295, 213] on button "Print Label" at bounding box center [307, 209] width 60 height 17
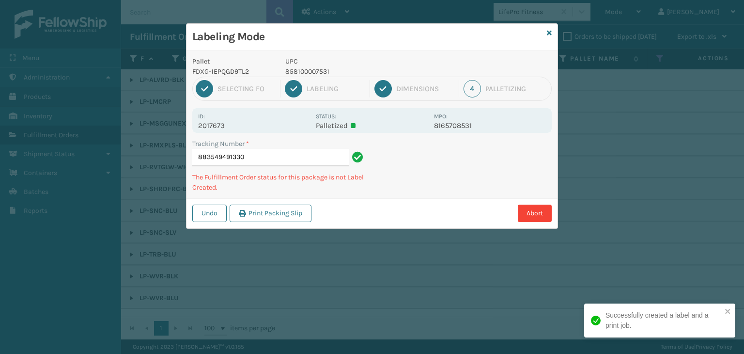
click at [348, 74] on p "858100007531" at bounding box center [356, 71] width 143 height 10
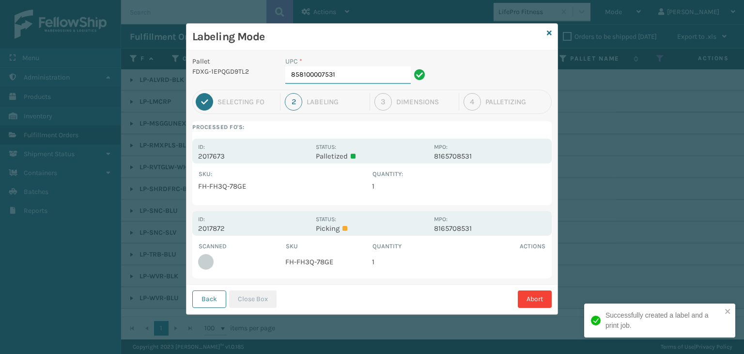
click at [335, 74] on input "858100007531" at bounding box center [347, 74] width 125 height 17
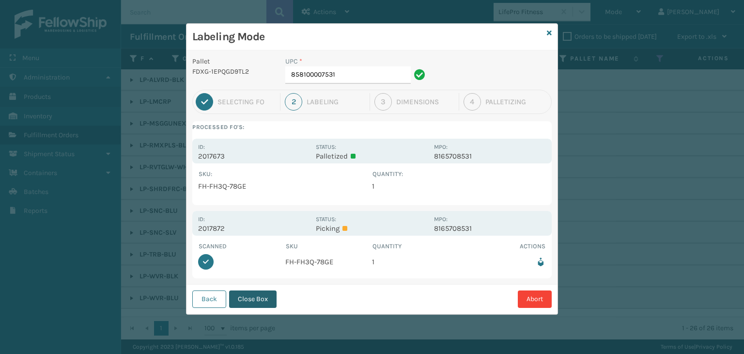
click at [253, 303] on button "Close Box" at bounding box center [252, 298] width 47 height 17
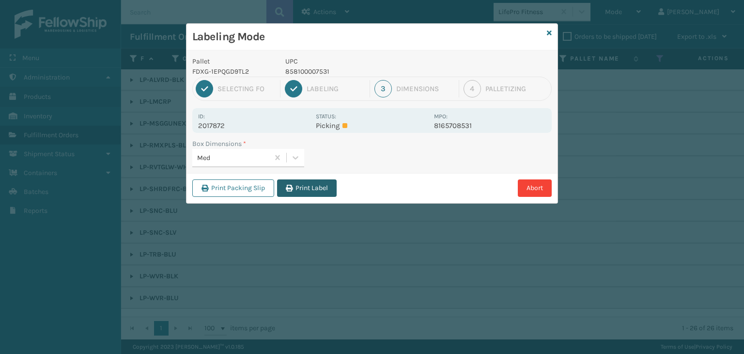
click at [317, 185] on button "Print Label" at bounding box center [307, 187] width 60 height 17
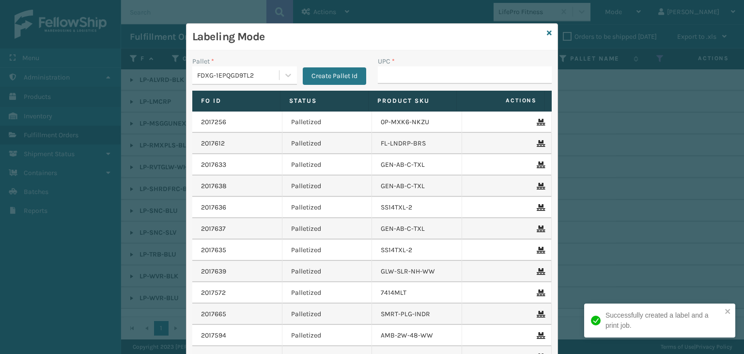
click at [542, 30] on div "Labeling Mode" at bounding box center [371, 37] width 371 height 27
click at [547, 32] on icon at bounding box center [549, 33] width 5 height 7
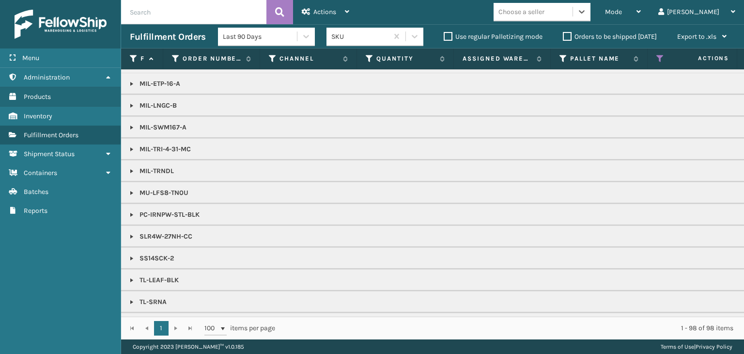
scroll to position [801, 0]
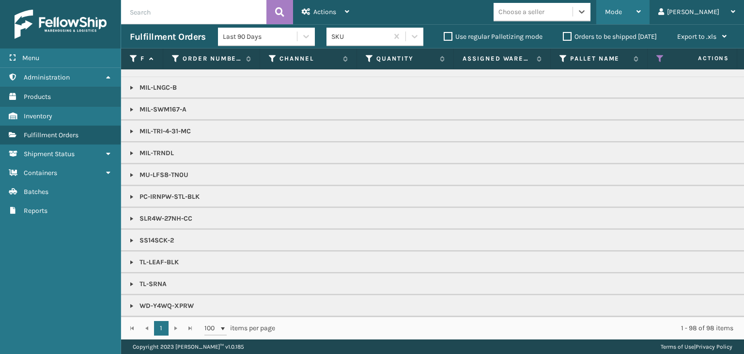
click at [622, 14] on span "Mode" at bounding box center [613, 12] width 17 height 8
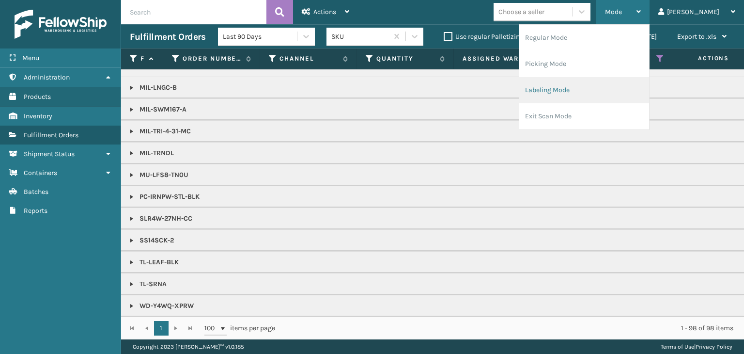
click at [637, 88] on li "Labeling Mode" at bounding box center [584, 90] width 130 height 26
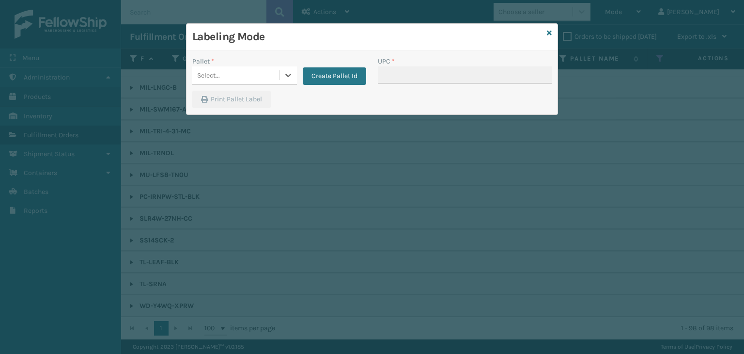
click at [263, 77] on div "Select..." at bounding box center [235, 75] width 87 height 16
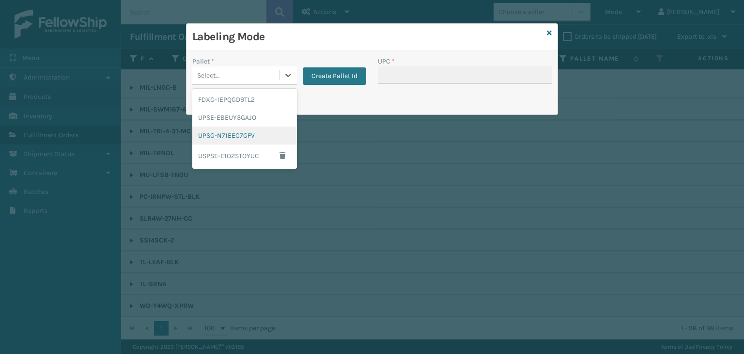
click at [255, 128] on div "UPSG-N71EEC7GFV" at bounding box center [244, 135] width 105 height 18
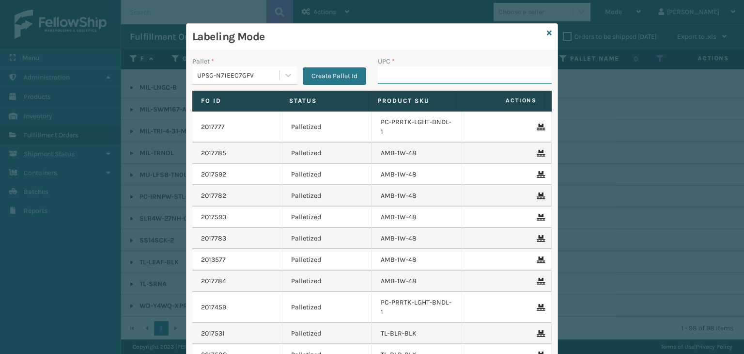
drag, startPoint x: 406, startPoint y: 68, endPoint x: 406, endPoint y: 62, distance: 6.8
click at [406, 68] on input "UPC *" at bounding box center [465, 74] width 174 height 17
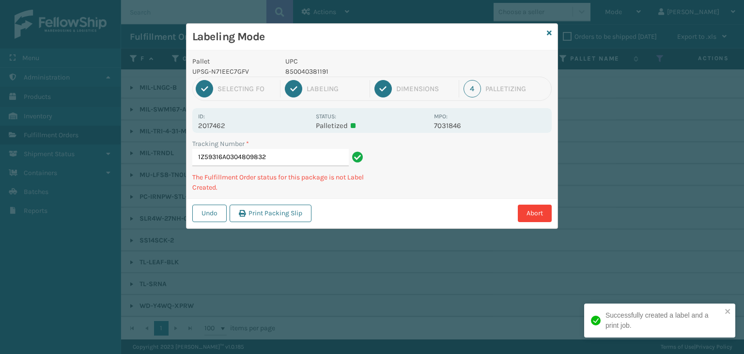
click at [306, 73] on p "850040381191" at bounding box center [356, 71] width 143 height 10
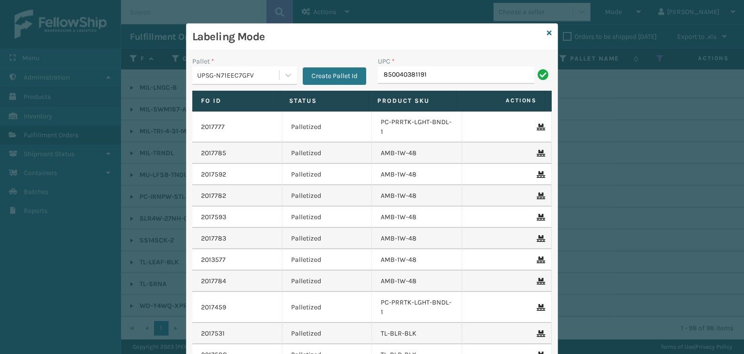
type input "850040381191"
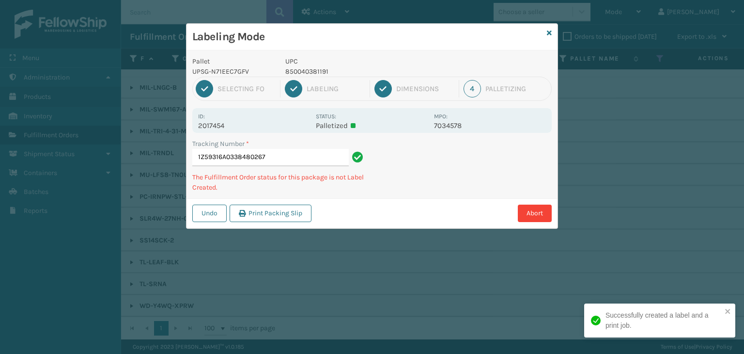
type input "1Z59316A0338480267850040381191"
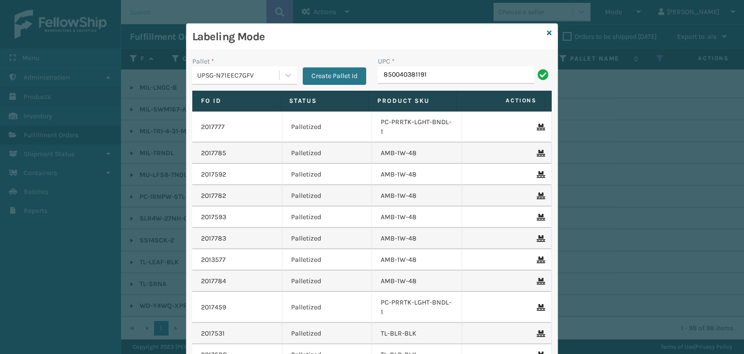
type input "850040381191"
type input "KM-MOT-OP1SS"
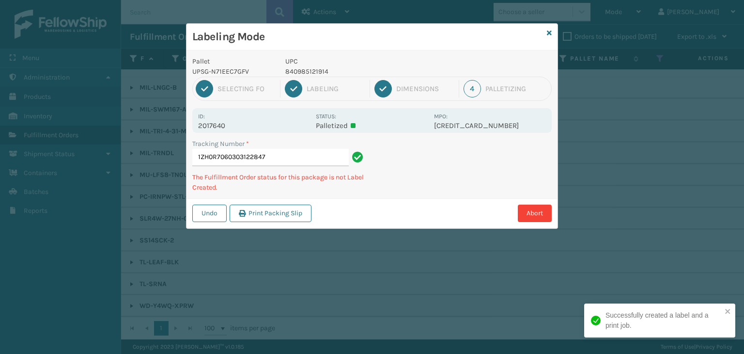
click at [296, 72] on p "840985121914" at bounding box center [356, 71] width 143 height 10
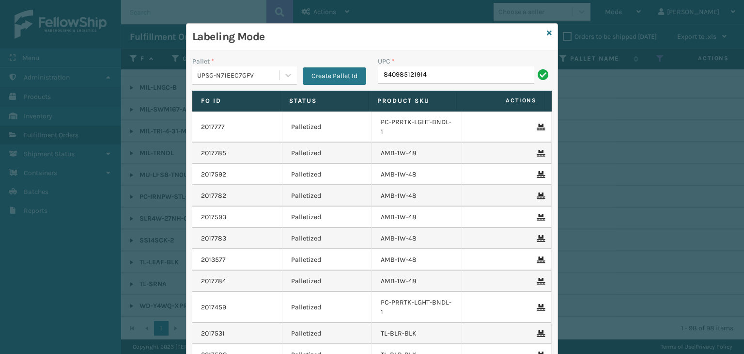
type input "840985121914"
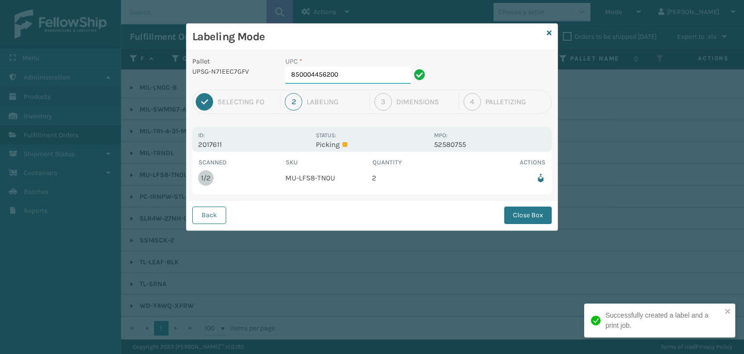
click at [357, 77] on input "850004456200" at bounding box center [347, 74] width 125 height 17
click at [532, 212] on button "Close Box" at bounding box center [527, 214] width 47 height 17
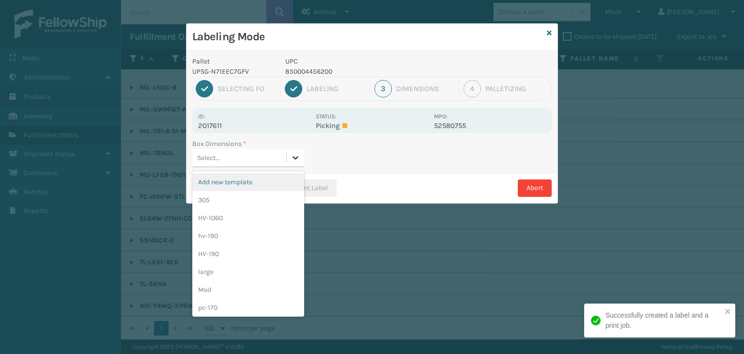
click at [290, 150] on div at bounding box center [295, 157] width 17 height 17
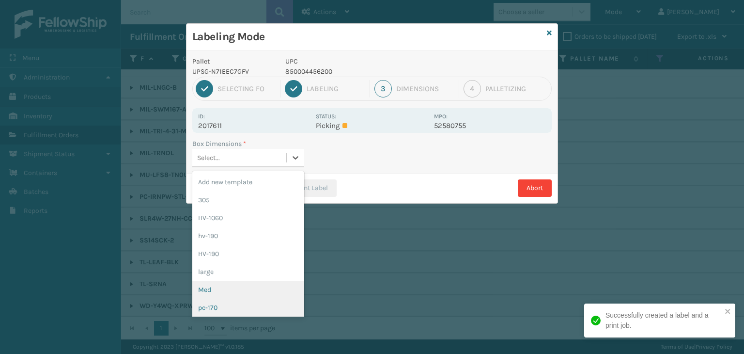
click at [202, 291] on div "Med" at bounding box center [248, 289] width 112 height 18
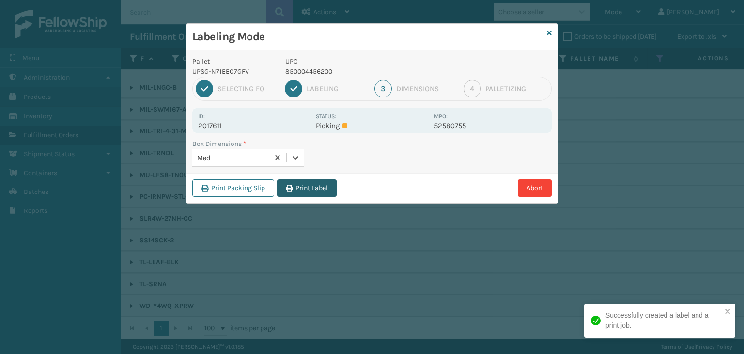
click at [307, 190] on button "Print Label" at bounding box center [307, 187] width 60 height 17
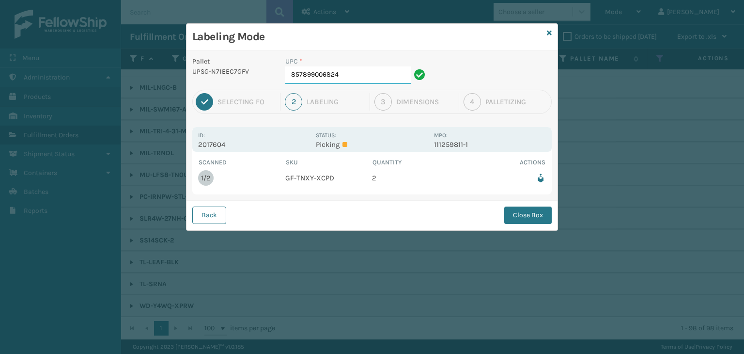
click at [343, 76] on input "857899006824" at bounding box center [347, 74] width 125 height 17
click at [540, 211] on button "Close Box" at bounding box center [527, 214] width 47 height 17
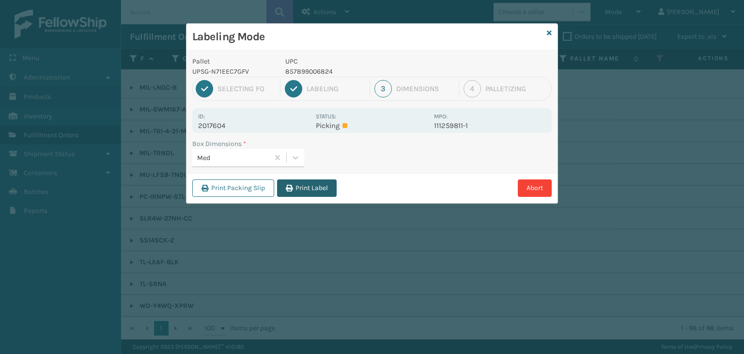
click at [316, 183] on button "Print Label" at bounding box center [307, 187] width 60 height 17
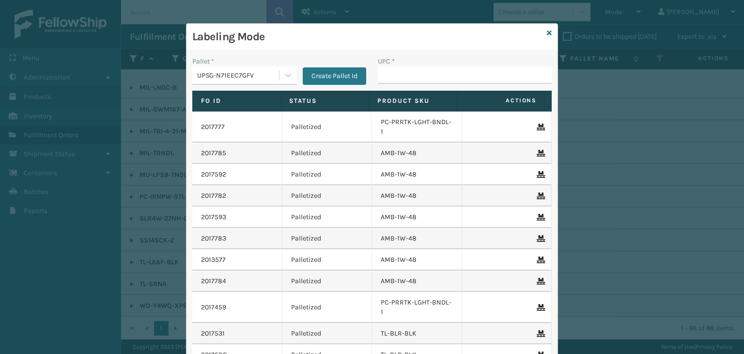
click at [279, 84] on div "UPSG-N71EEC7GFV" at bounding box center [244, 75] width 105 height 18
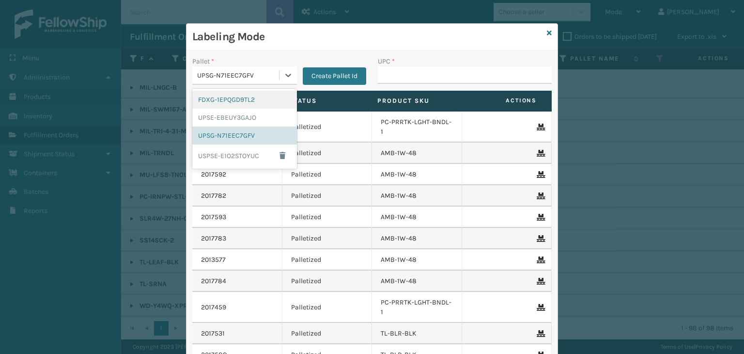
click at [213, 99] on div "FDXG-1EPQGD9TL2" at bounding box center [244, 100] width 105 height 18
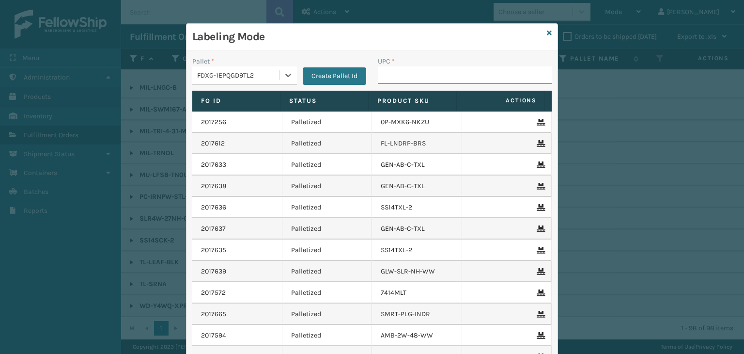
click at [419, 76] on input "UPC *" at bounding box center [465, 74] width 174 height 17
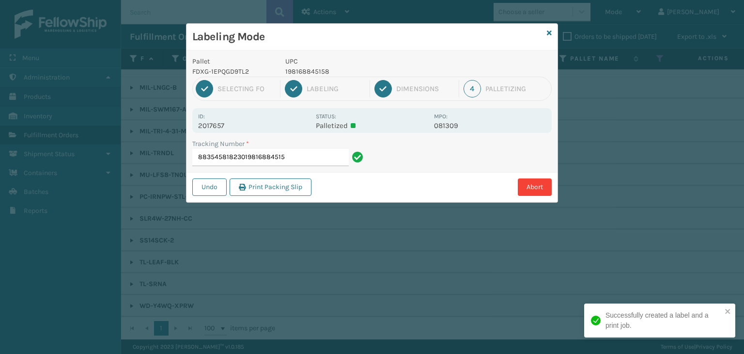
type input "883545818230198168845158"
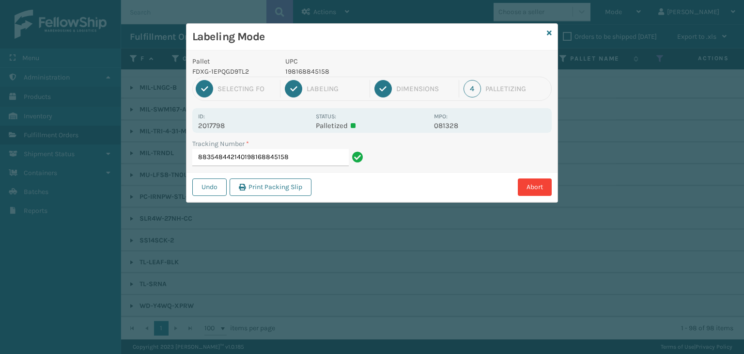
type input "883548442140198168845158"
type input "883548019623198168845158"
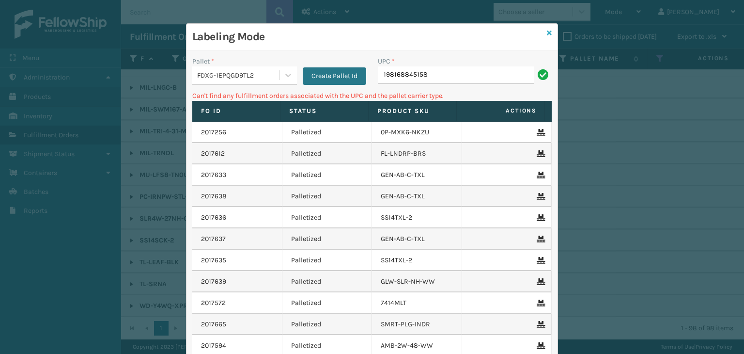
click at [547, 32] on icon at bounding box center [549, 33] width 5 height 7
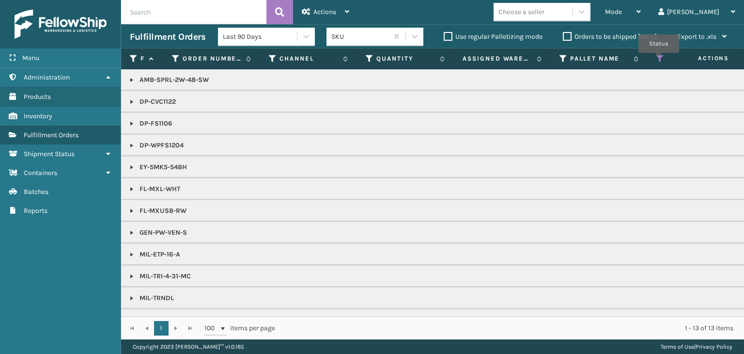
click at [659, 60] on icon at bounding box center [660, 58] width 8 height 9
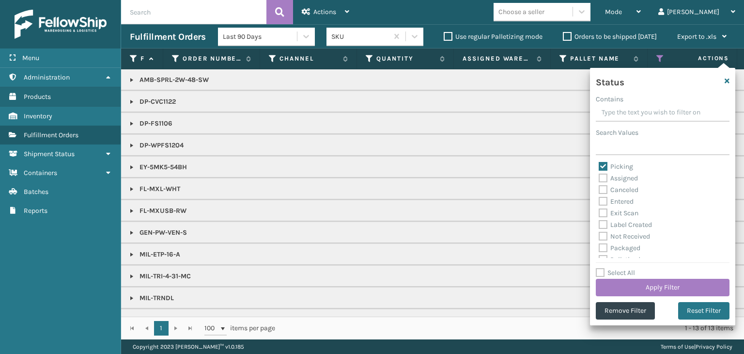
click at [620, 277] on div "Select All Apply Filter" at bounding box center [663, 281] width 134 height 29
click at [624, 282] on button "Apply Filter" at bounding box center [663, 287] width 134 height 17
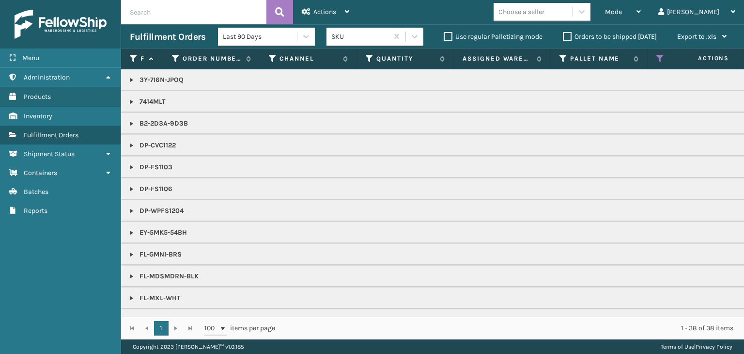
scroll to position [367, 0]
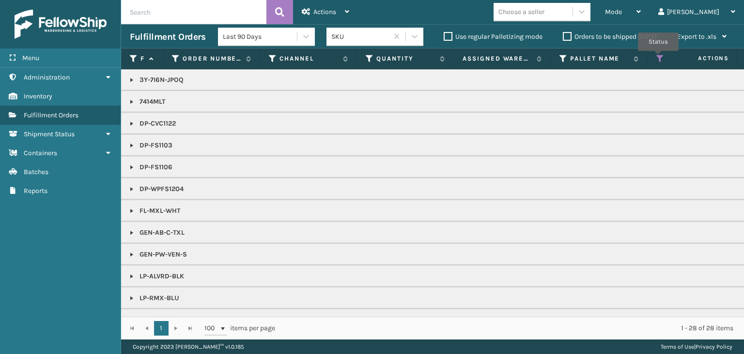
click at [658, 58] on icon at bounding box center [660, 58] width 8 height 9
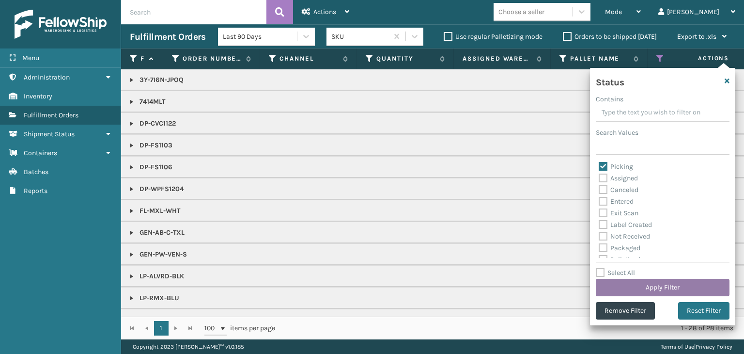
click at [675, 281] on button "Apply Filter" at bounding box center [663, 287] width 134 height 17
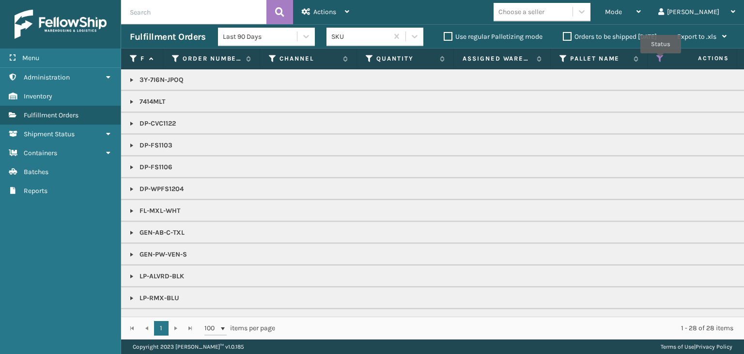
click at [661, 60] on icon at bounding box center [660, 58] width 8 height 9
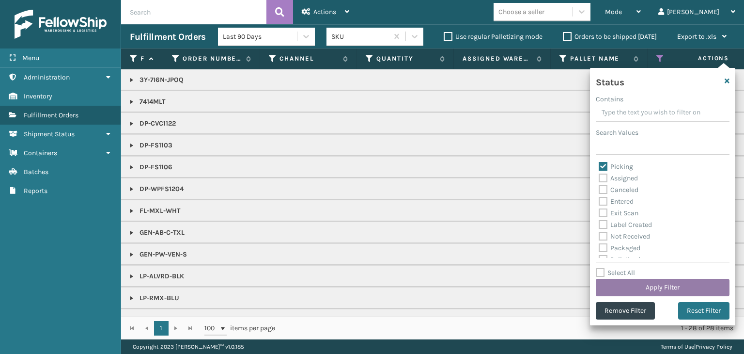
click at [673, 284] on button "Apply Filter" at bounding box center [663, 287] width 134 height 17
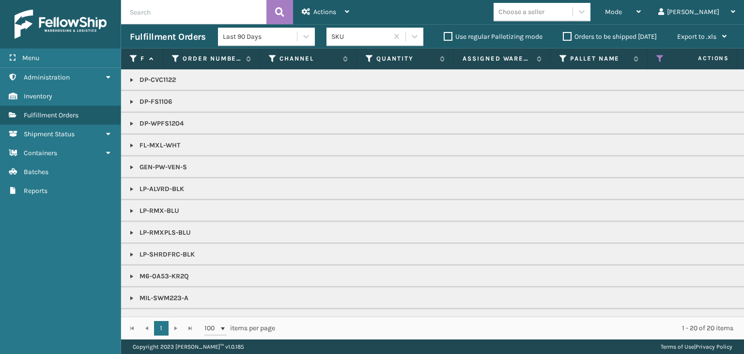
scroll to position [63, 0]
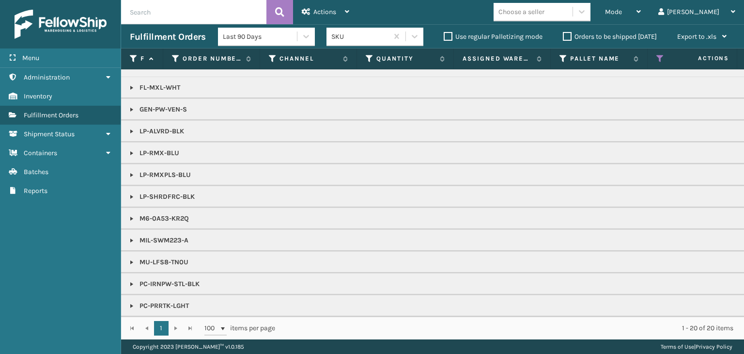
click at [544, 8] on div "Choose a seller" at bounding box center [521, 12] width 46 height 10
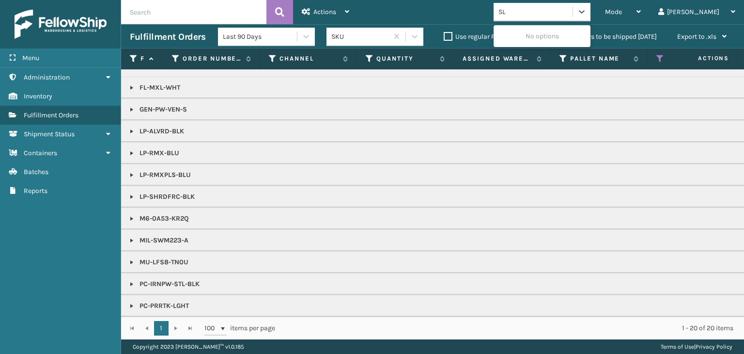
type input "SLE"
click at [558, 33] on div "SleepGeekz" at bounding box center [542, 36] width 97 height 18
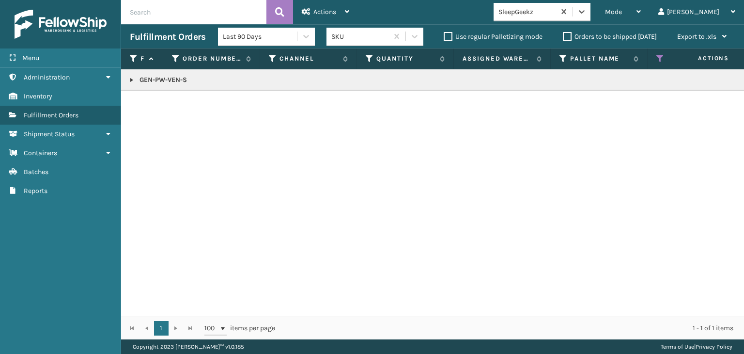
click at [131, 81] on link at bounding box center [132, 80] width 8 height 8
click at [163, 86] on td "GEN-PW-VEN-S" at bounding box center [746, 79] width 1251 height 21
click at [163, 80] on p "GEN-PW-VEN-S" at bounding box center [746, 80] width 1233 height 10
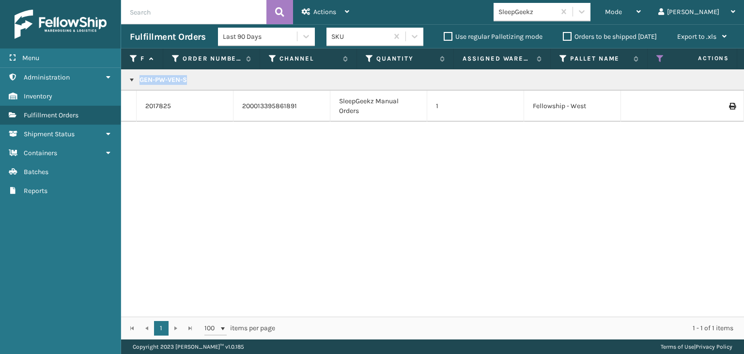
copy p "GEN-PW-VEN-S"
click at [641, 11] on div "Mode" at bounding box center [623, 12] width 36 height 24
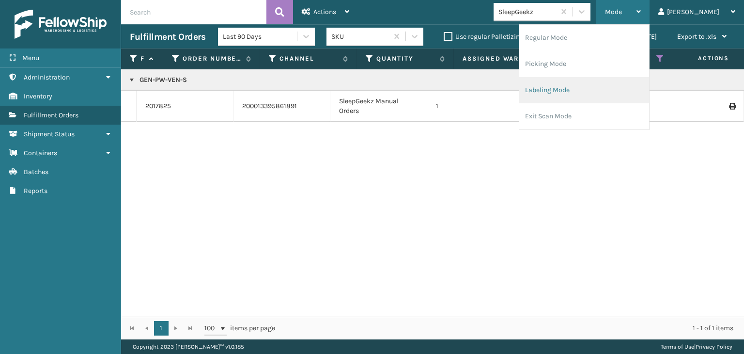
click at [625, 82] on li "Labeling Mode" at bounding box center [584, 90] width 130 height 26
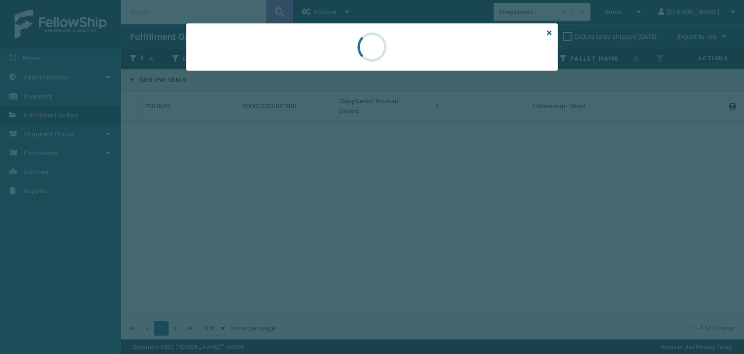
click at [241, 72] on div at bounding box center [372, 177] width 744 height 354
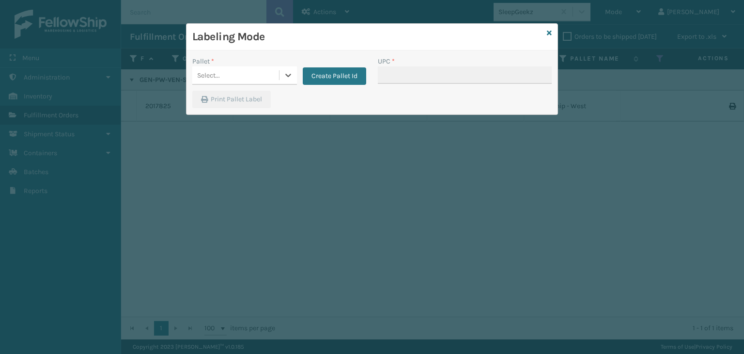
click at [241, 72] on div "Select..." at bounding box center [235, 75] width 87 height 16
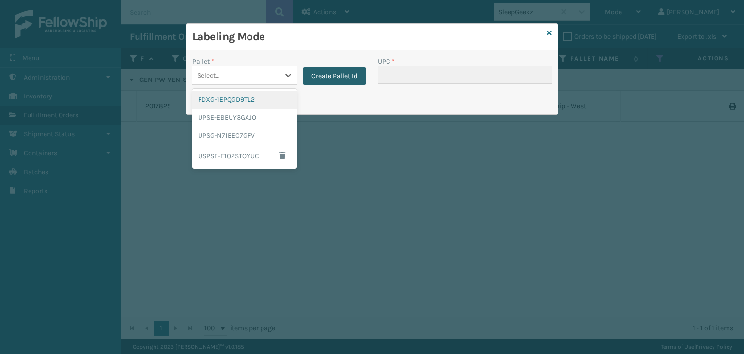
click at [329, 79] on button "Create Pallet Id" at bounding box center [334, 75] width 63 height 17
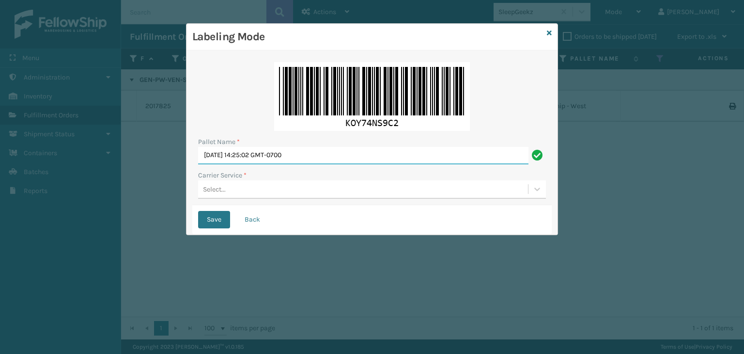
drag, startPoint x: 336, startPoint y: 154, endPoint x: 0, endPoint y: 123, distance: 337.1
click at [0, 123] on div "Labeling Mode Pallet Name * [DATE] 14:25:02 GMT-0700 Carrier Service * Select..…" at bounding box center [372, 177] width 744 height 354
paste input "GEN-PW-VEN-S"
type input "GEN-PW-VEN-S"
click at [549, 33] on icon at bounding box center [549, 33] width 5 height 7
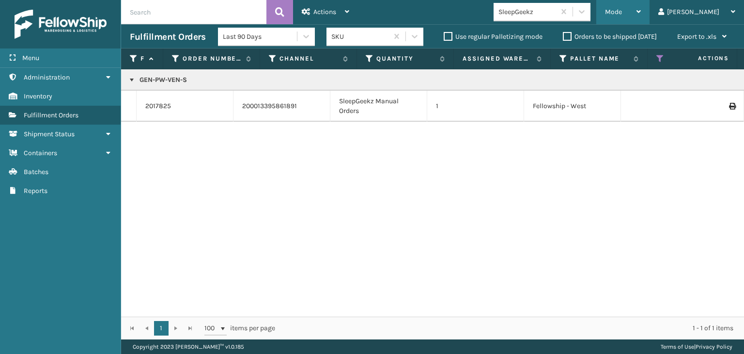
click at [622, 8] on span "Mode" at bounding box center [613, 12] width 17 height 8
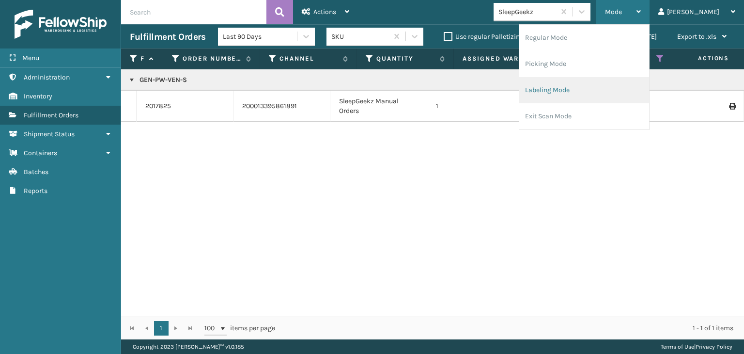
click at [608, 96] on li "Labeling Mode" at bounding box center [584, 90] width 130 height 26
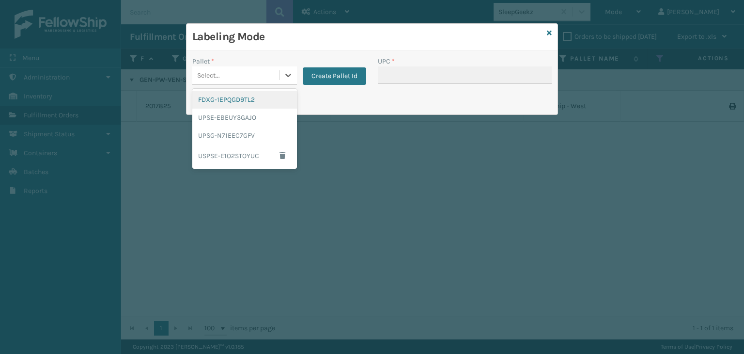
click at [229, 70] on div "Select..." at bounding box center [235, 75] width 87 height 16
click at [233, 139] on div "UPSG-N71EEC7GFV" at bounding box center [244, 135] width 105 height 18
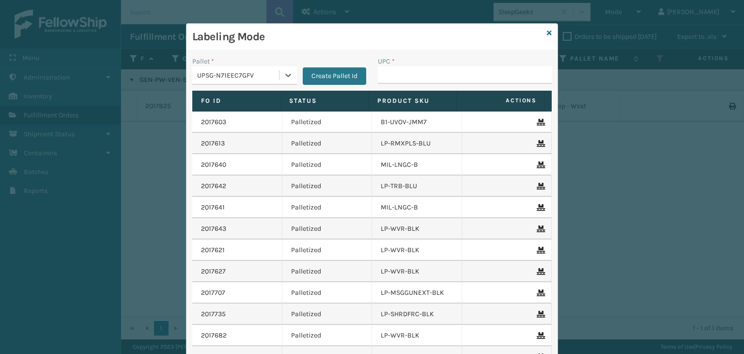
click at [266, 68] on div "UPSG-N71EEC7GFV" at bounding box center [235, 75] width 87 height 16
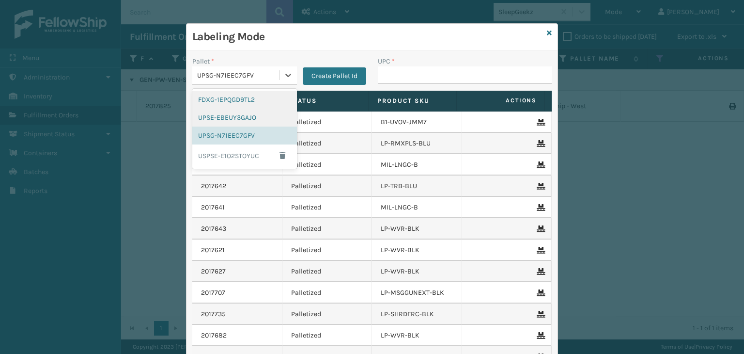
click at [235, 98] on div "FDXG-1EPQGD9TL2" at bounding box center [244, 100] width 105 height 18
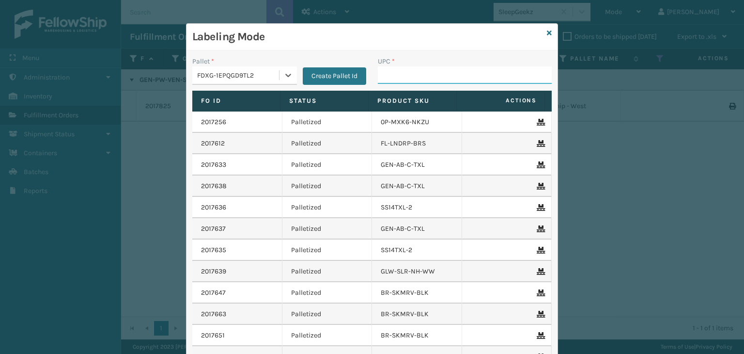
drag, startPoint x: 379, startPoint y: 80, endPoint x: 370, endPoint y: 87, distance: 11.4
click at [379, 80] on input "UPC *" at bounding box center [465, 74] width 174 height 17
paste input "GEN-PW-VEN-S"
type input "GEN-PW-VEN-S"
click at [547, 33] on icon at bounding box center [549, 33] width 5 height 7
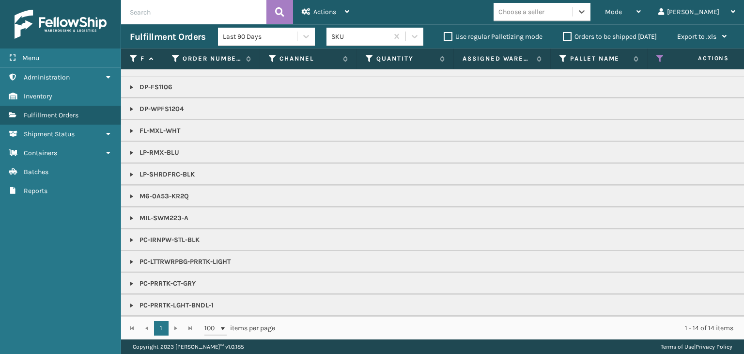
scroll to position [0, 0]
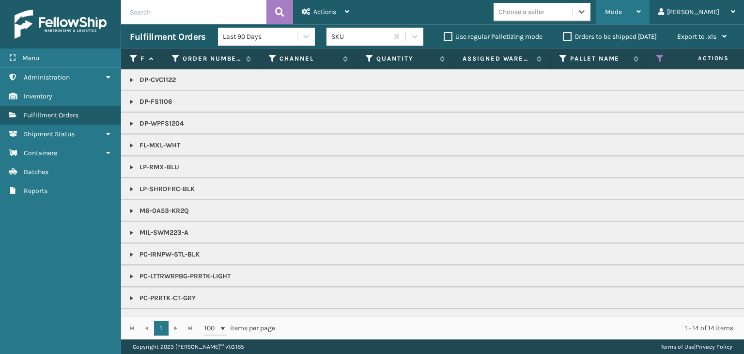
drag, startPoint x: 643, startPoint y: 11, endPoint x: 641, endPoint y: 19, distance: 8.9
click at [622, 11] on span "Mode" at bounding box center [613, 12] width 17 height 8
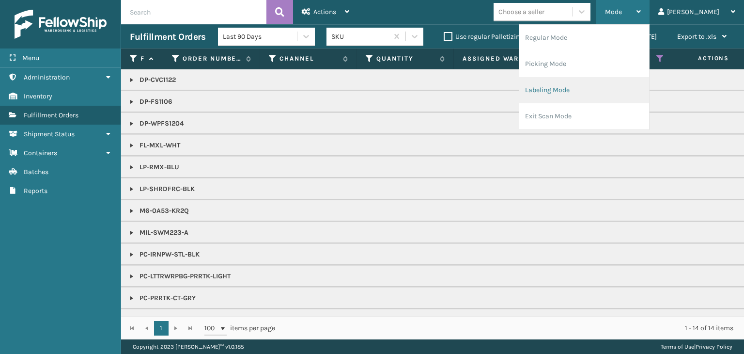
click at [595, 93] on li "Labeling Mode" at bounding box center [584, 90] width 130 height 26
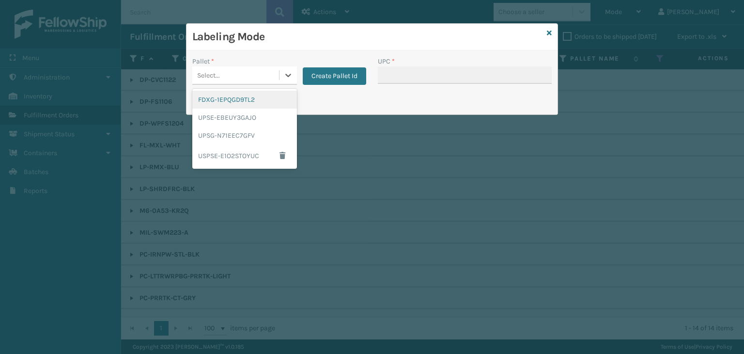
click at [227, 78] on div "Select..." at bounding box center [235, 75] width 87 height 16
click at [225, 135] on div "UPSG-N71EEC7GFV" at bounding box center [244, 135] width 105 height 18
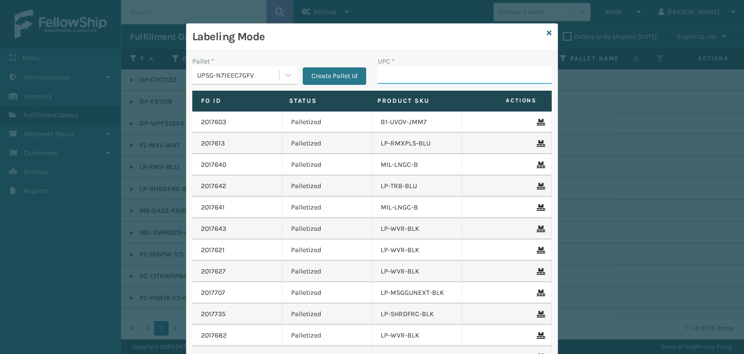
click at [406, 70] on input "UPC *" at bounding box center [465, 74] width 174 height 17
type input "810164501158"
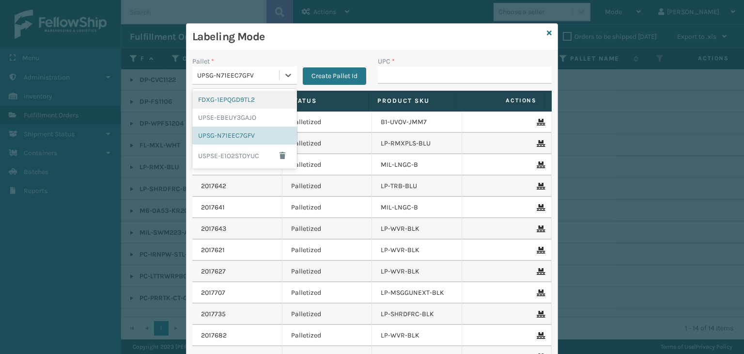
click at [255, 78] on div "UPSG-N71EEC7GFV" at bounding box center [238, 75] width 83 height 10
click at [260, 97] on div "FDXG-1EPQGD9TL2" at bounding box center [244, 100] width 105 height 18
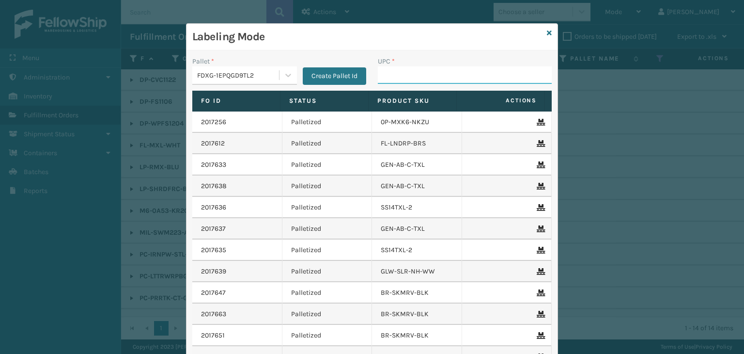
click at [475, 82] on input "UPC *" at bounding box center [465, 74] width 174 height 17
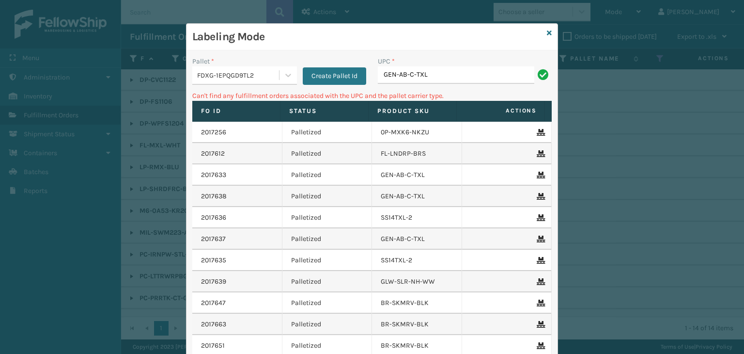
click at [240, 74] on div "FDXG-1EPQGD9TL2" at bounding box center [238, 75] width 83 height 10
drag, startPoint x: 435, startPoint y: 71, endPoint x: 166, endPoint y: 84, distance: 269.6
click at [166, 84] on div "Labeling Mode Pallet * FDXG-1EPQGD9TL2 Create Pallet Id UPC * GEN-AB-C-TXL Can'…" at bounding box center [372, 177] width 744 height 354
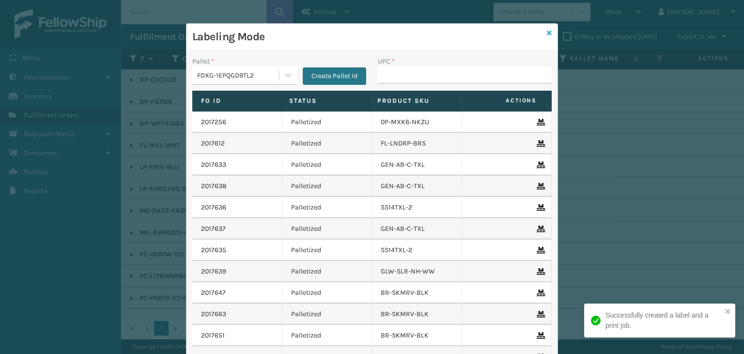
click at [547, 33] on icon at bounding box center [549, 33] width 5 height 7
